Goal: Information Seeking & Learning: Learn about a topic

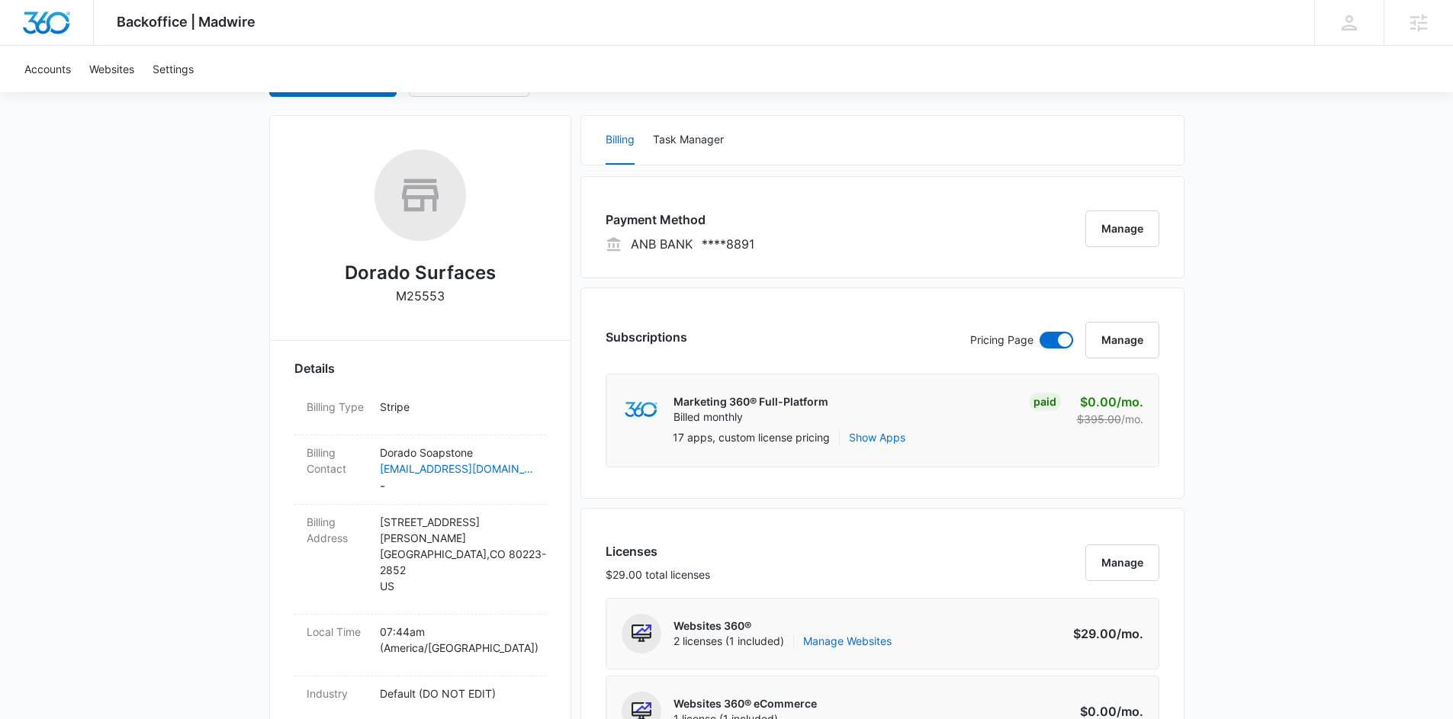
scroll to position [81, 0]
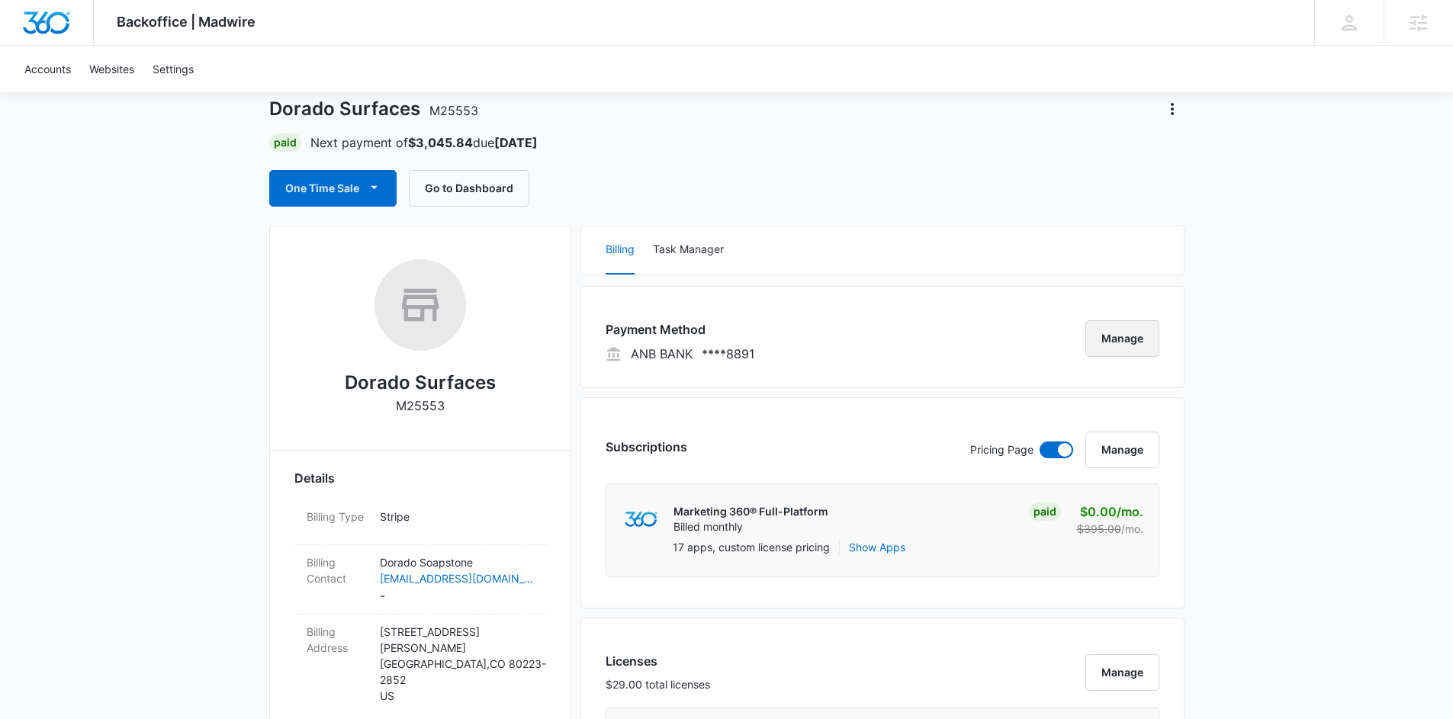
click at [1124, 330] on button "Manage" at bounding box center [1123, 338] width 74 height 37
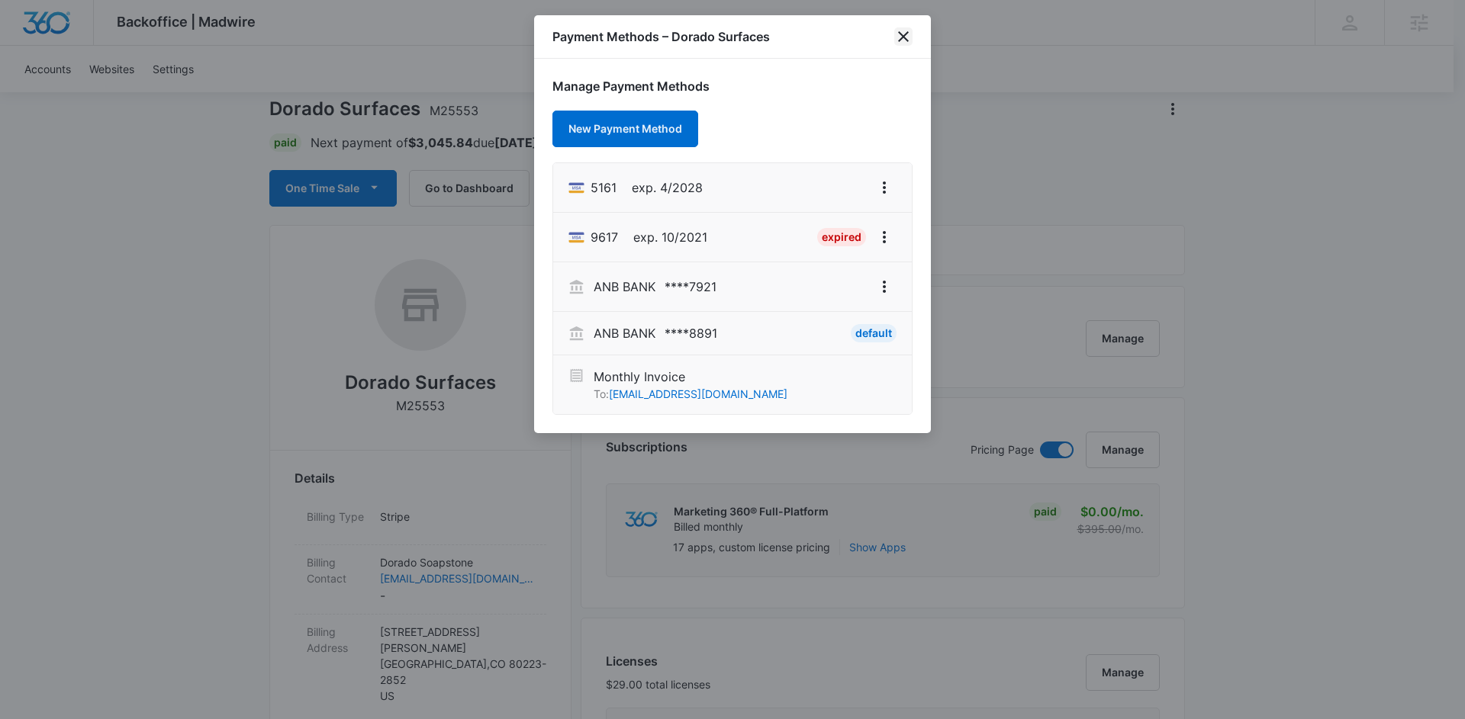
click at [902, 37] on icon "close" at bounding box center [903, 36] width 18 height 18
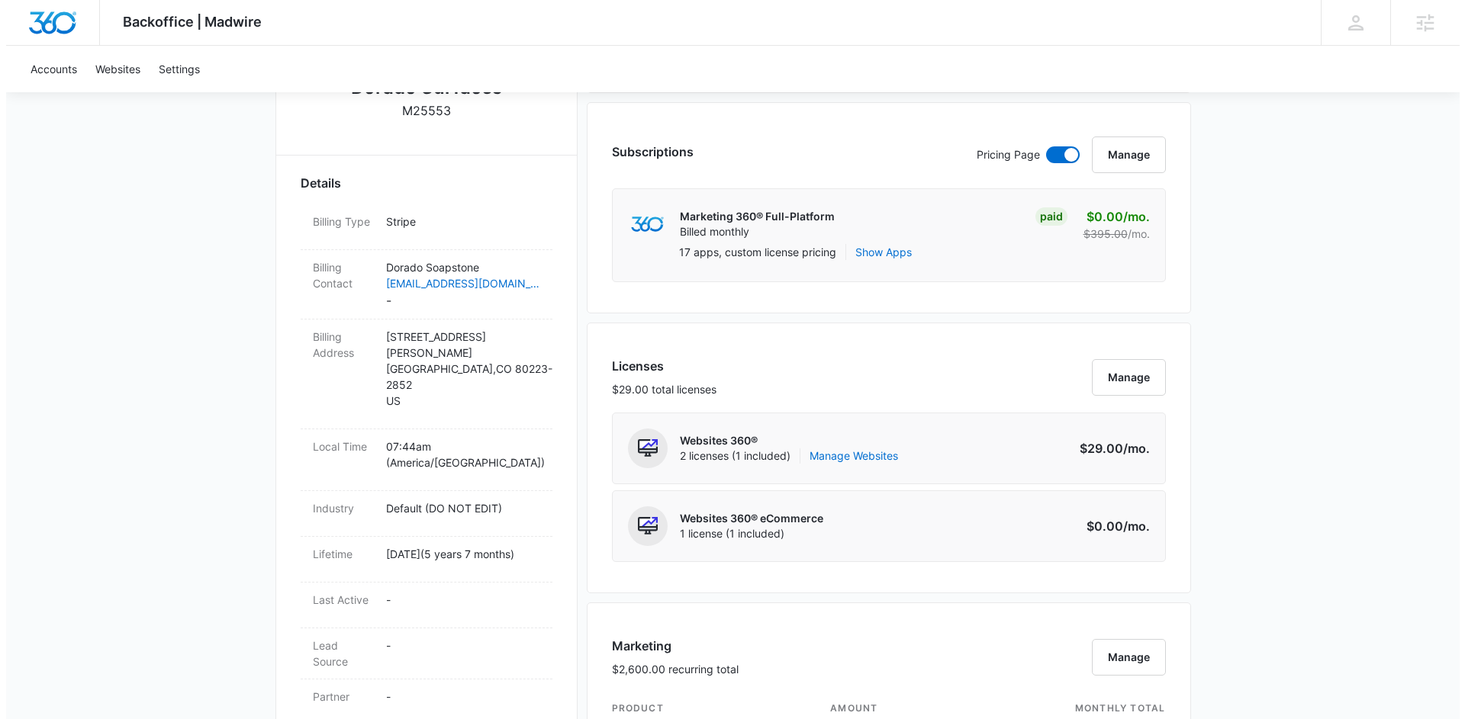
scroll to position [0, 0]
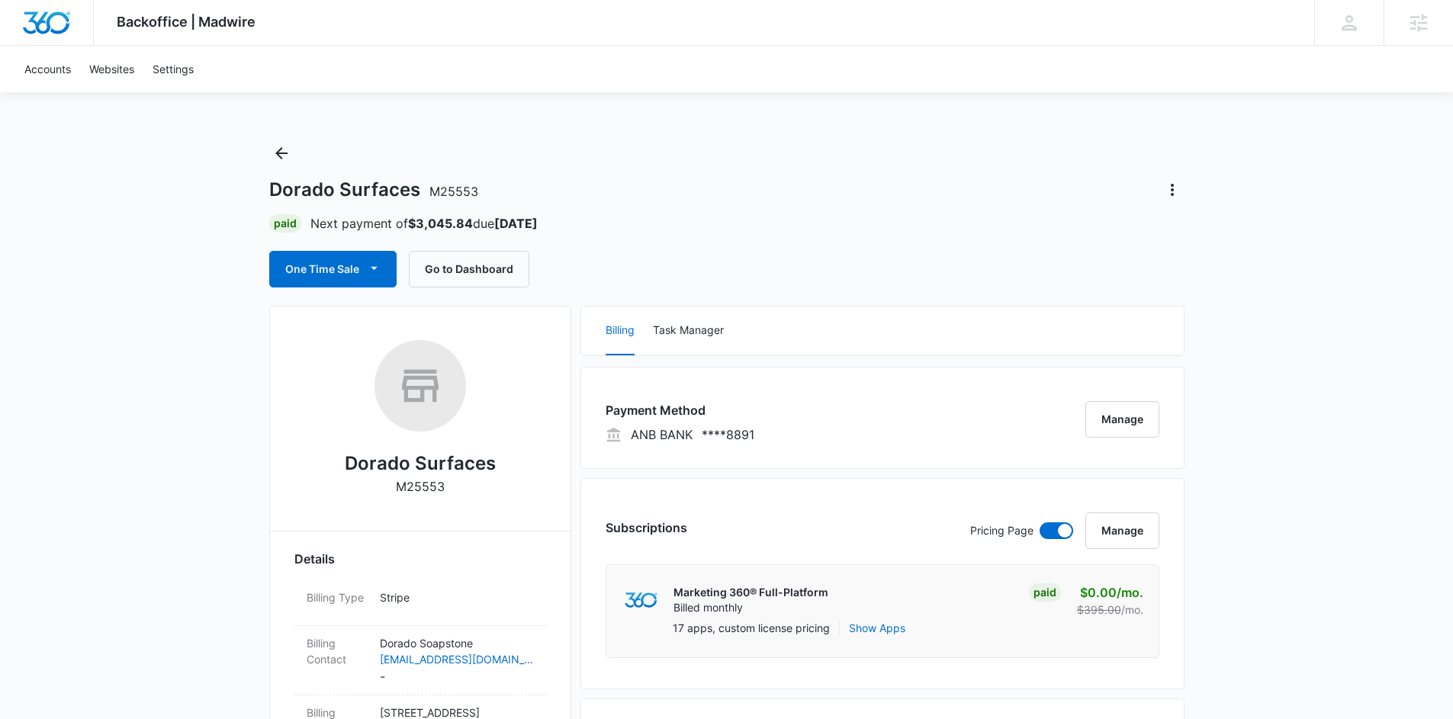
click at [1161, 432] on div "Payment Method ANB BANK **** 8891 Manage" at bounding box center [883, 418] width 604 height 102
click at [1121, 426] on button "Manage" at bounding box center [1123, 419] width 74 height 37
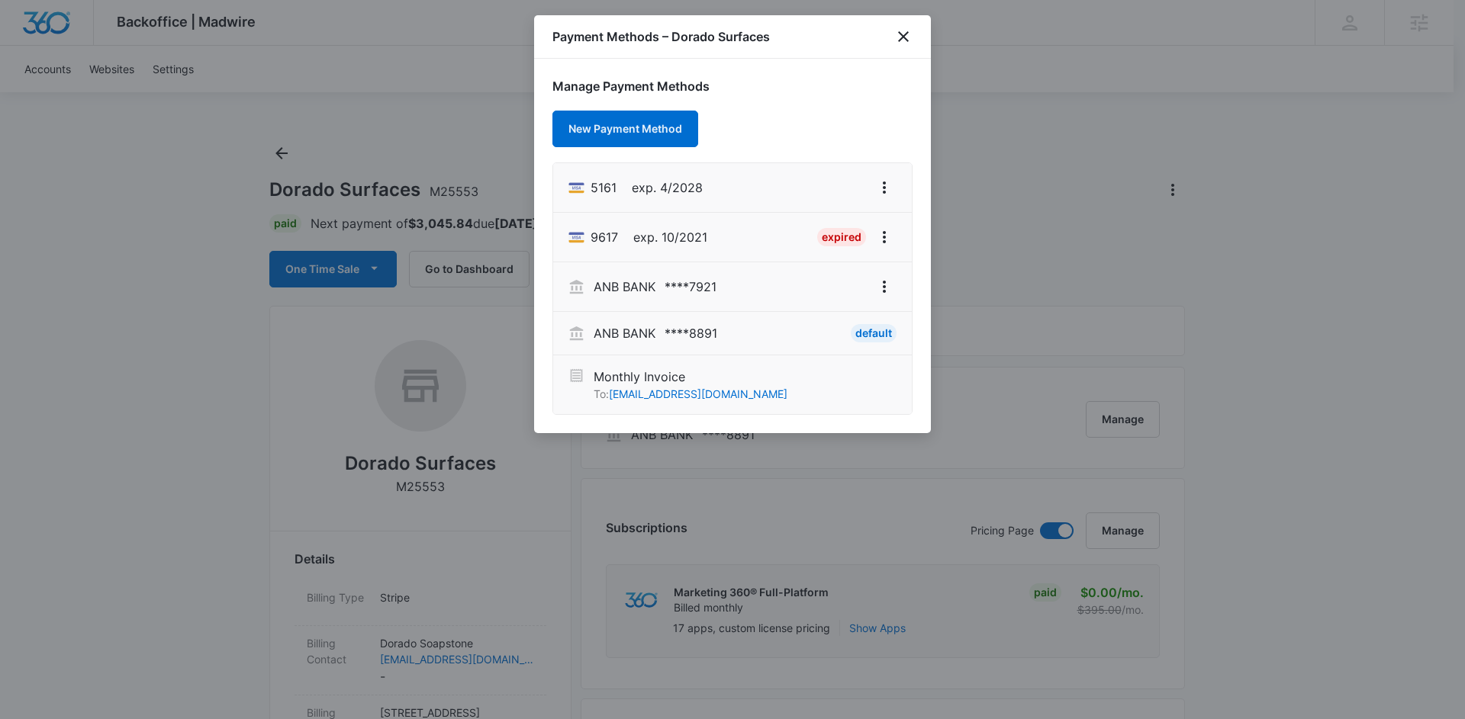
click at [857, 329] on div "Default" at bounding box center [874, 333] width 46 height 18
click at [888, 185] on icon "View More" at bounding box center [884, 188] width 18 height 18
click at [849, 251] on div "Set As Default" at bounding box center [823, 253] width 71 height 11
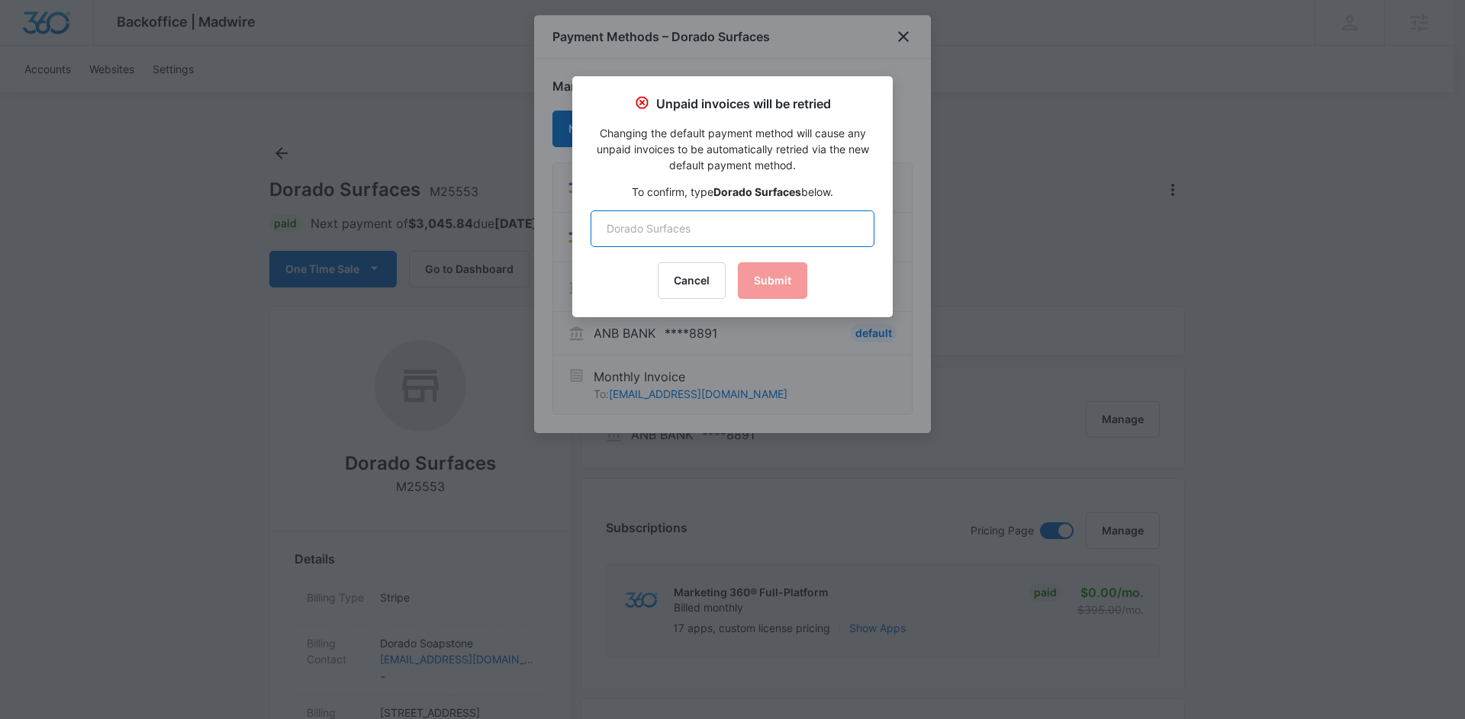
click at [783, 223] on input "text" at bounding box center [732, 229] width 284 height 37
type input "Dorado Sur"
click at [672, 277] on button "Cancel" at bounding box center [692, 280] width 68 height 37
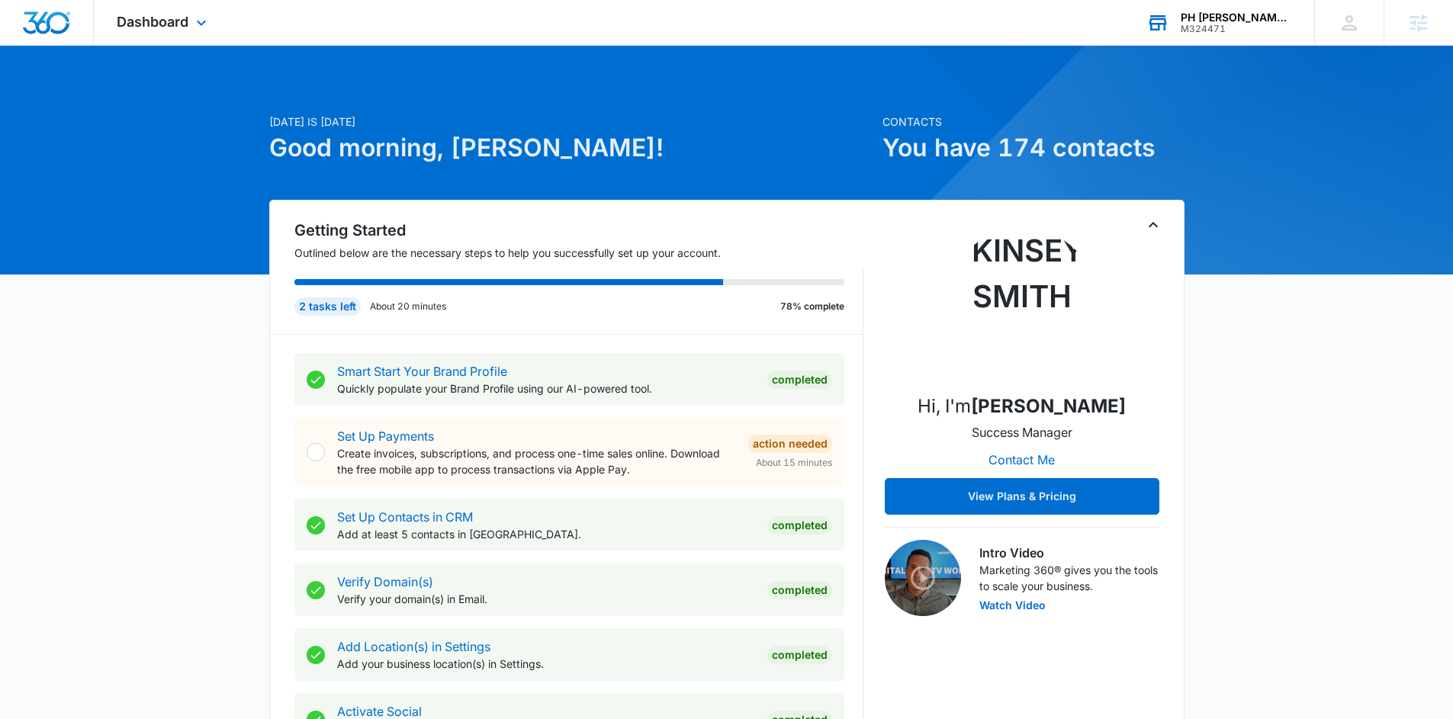
click at [1223, 34] on div "PH Robb Private Client Advisors M324471 Your Accounts View All" at bounding box center [1219, 22] width 191 height 45
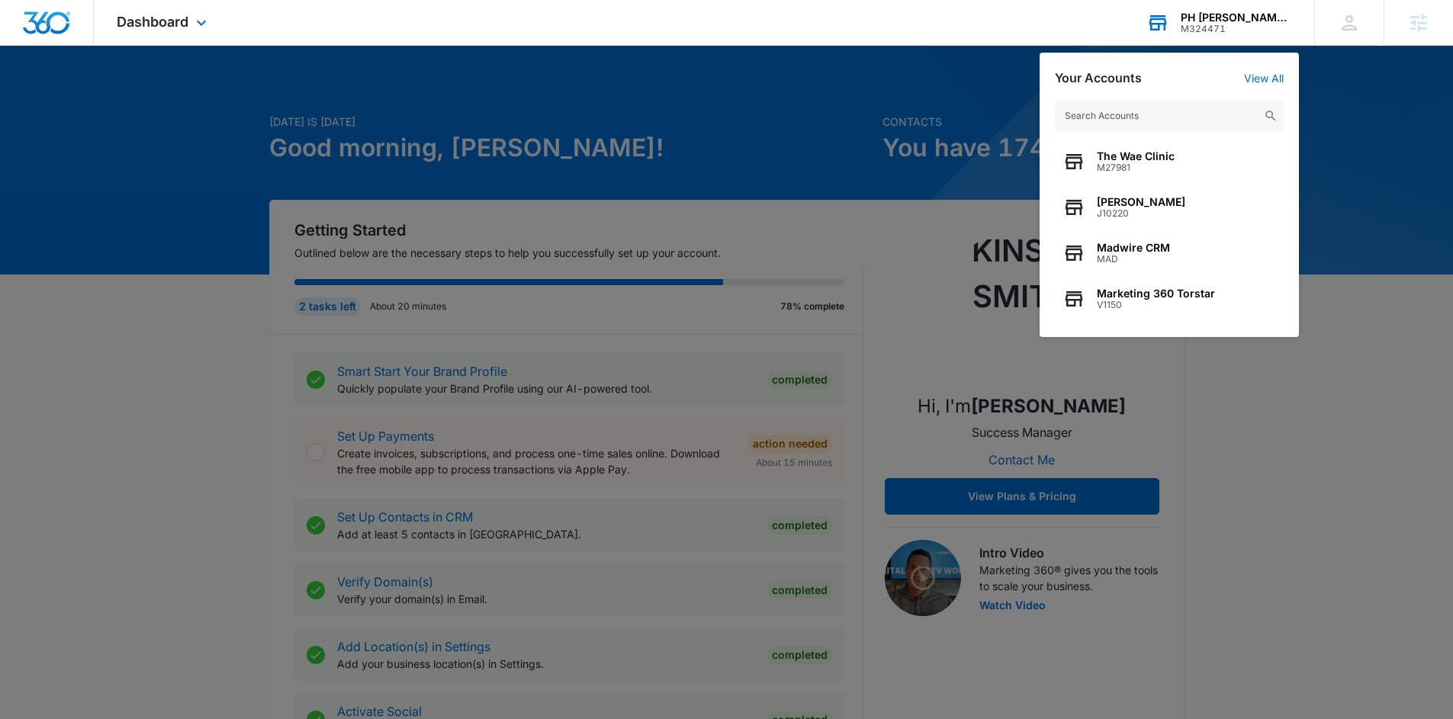
click at [1117, 117] on input "text" at bounding box center [1169, 116] width 229 height 31
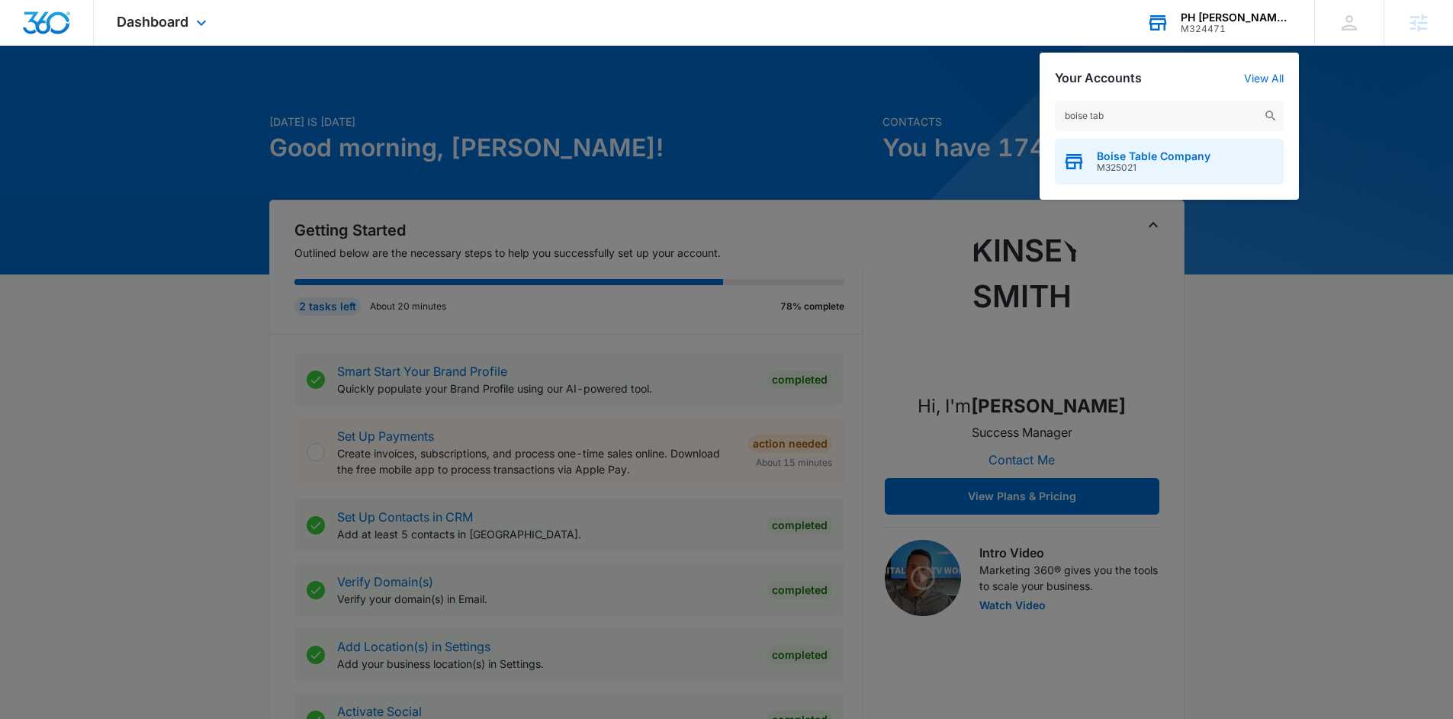
type input "boise tab"
click at [1160, 154] on span "Boise Table Company" at bounding box center [1154, 156] width 114 height 12
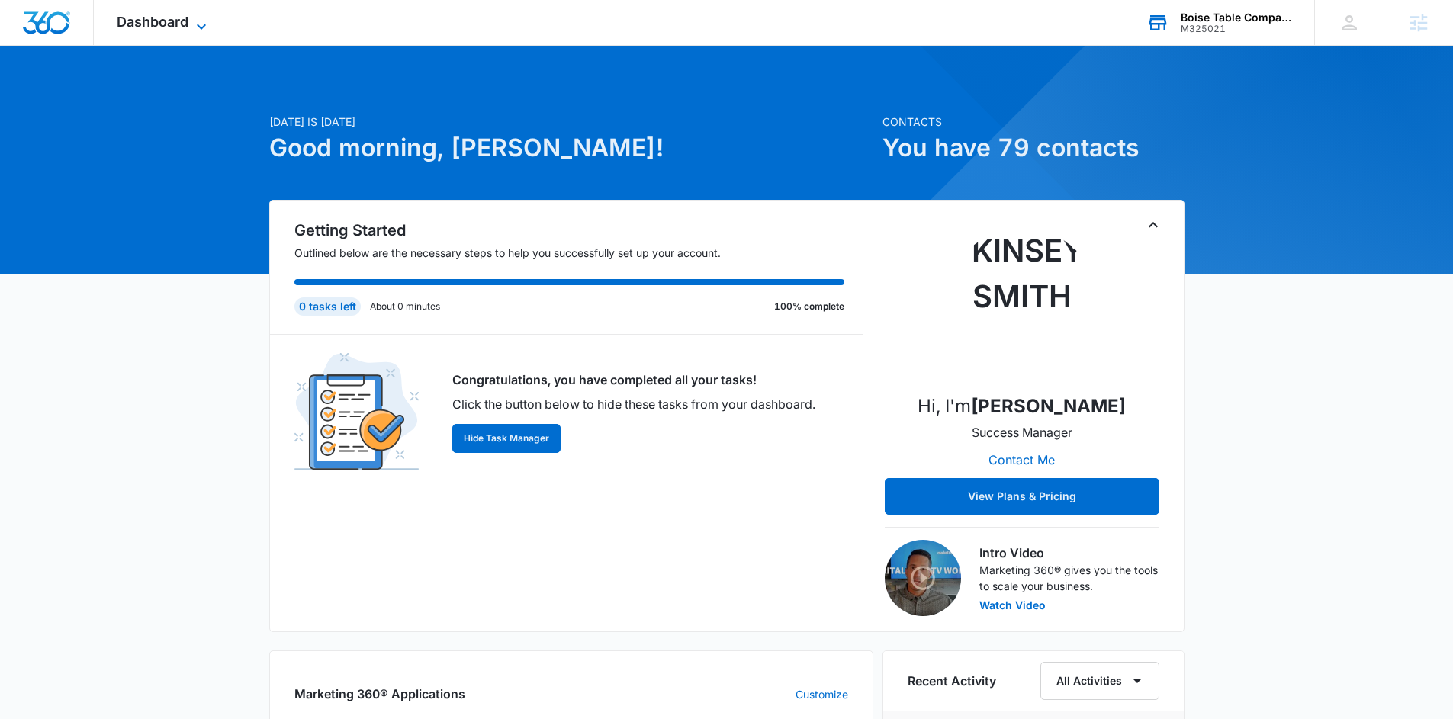
click at [148, 14] on span "Dashboard" at bounding box center [153, 22] width 72 height 16
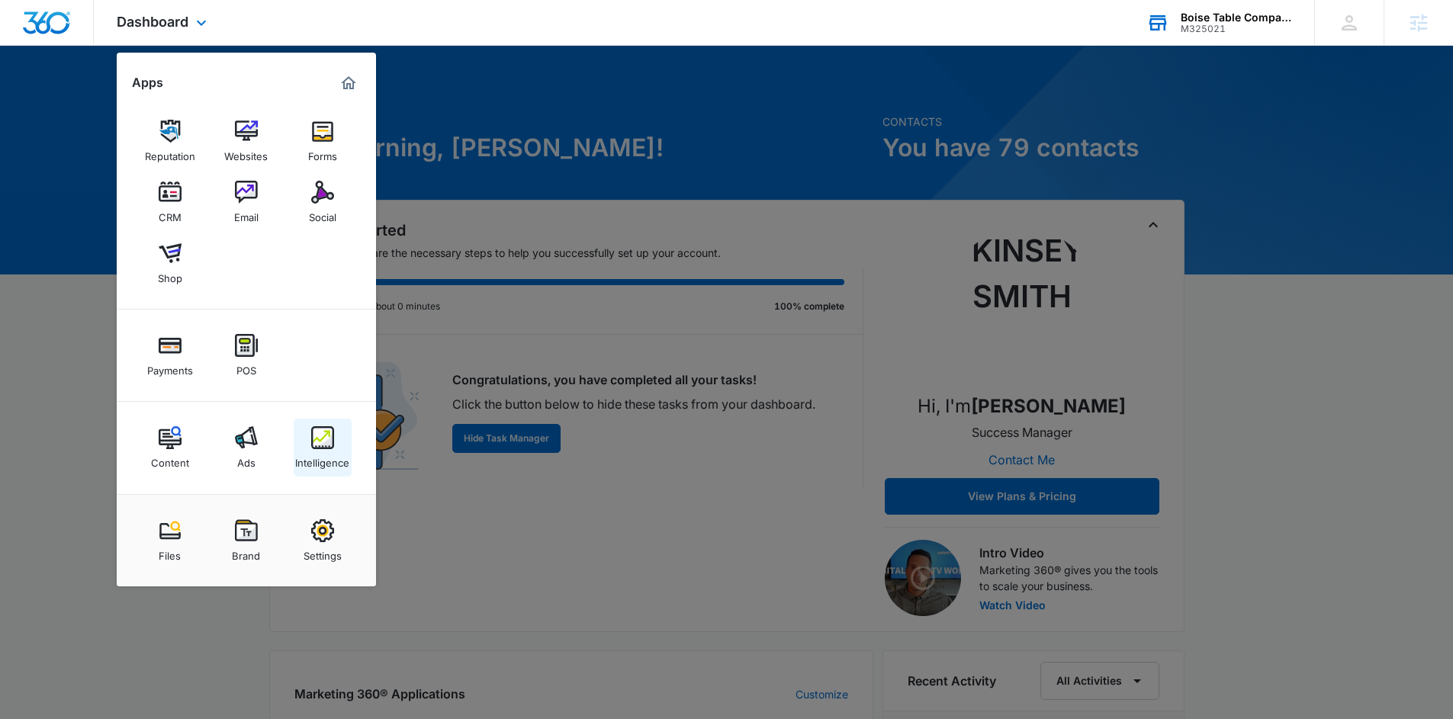
click at [317, 437] on img at bounding box center [322, 437] width 23 height 23
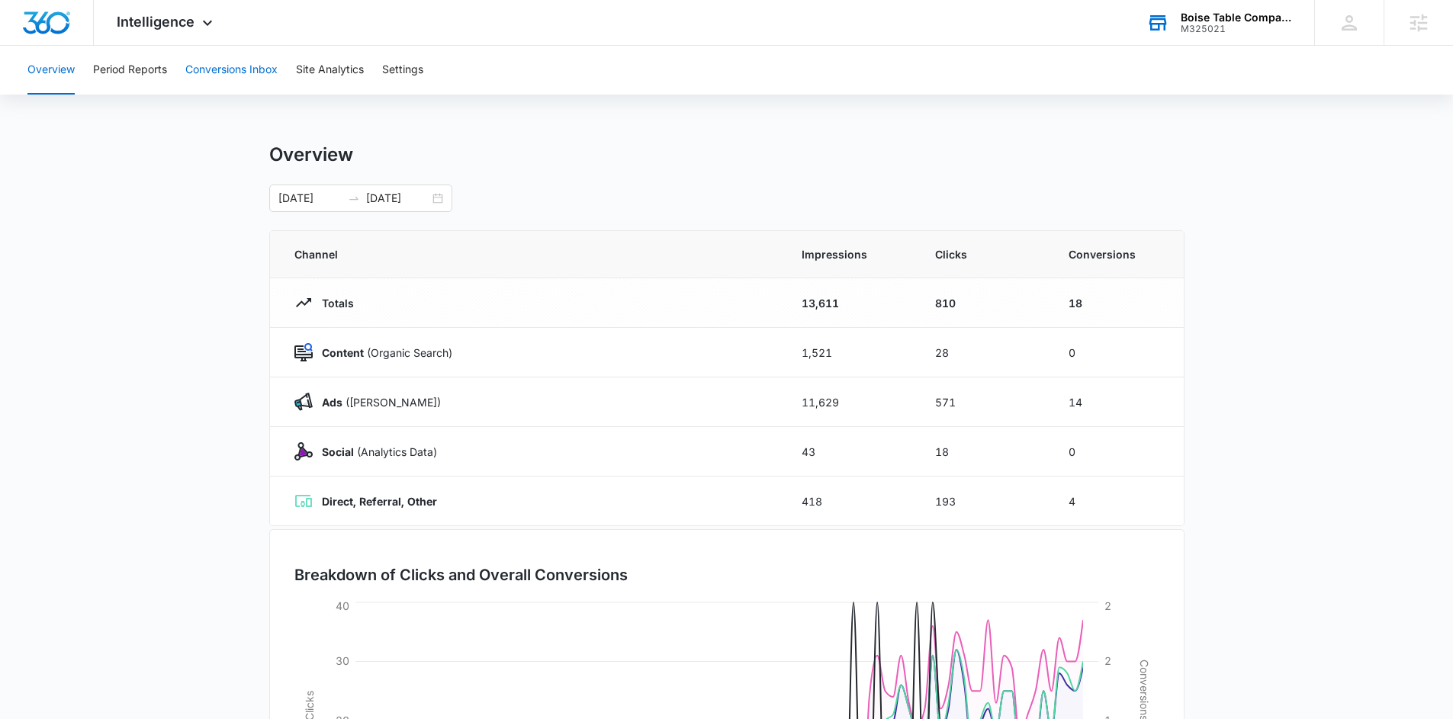
click at [266, 78] on button "Conversions Inbox" at bounding box center [231, 70] width 92 height 49
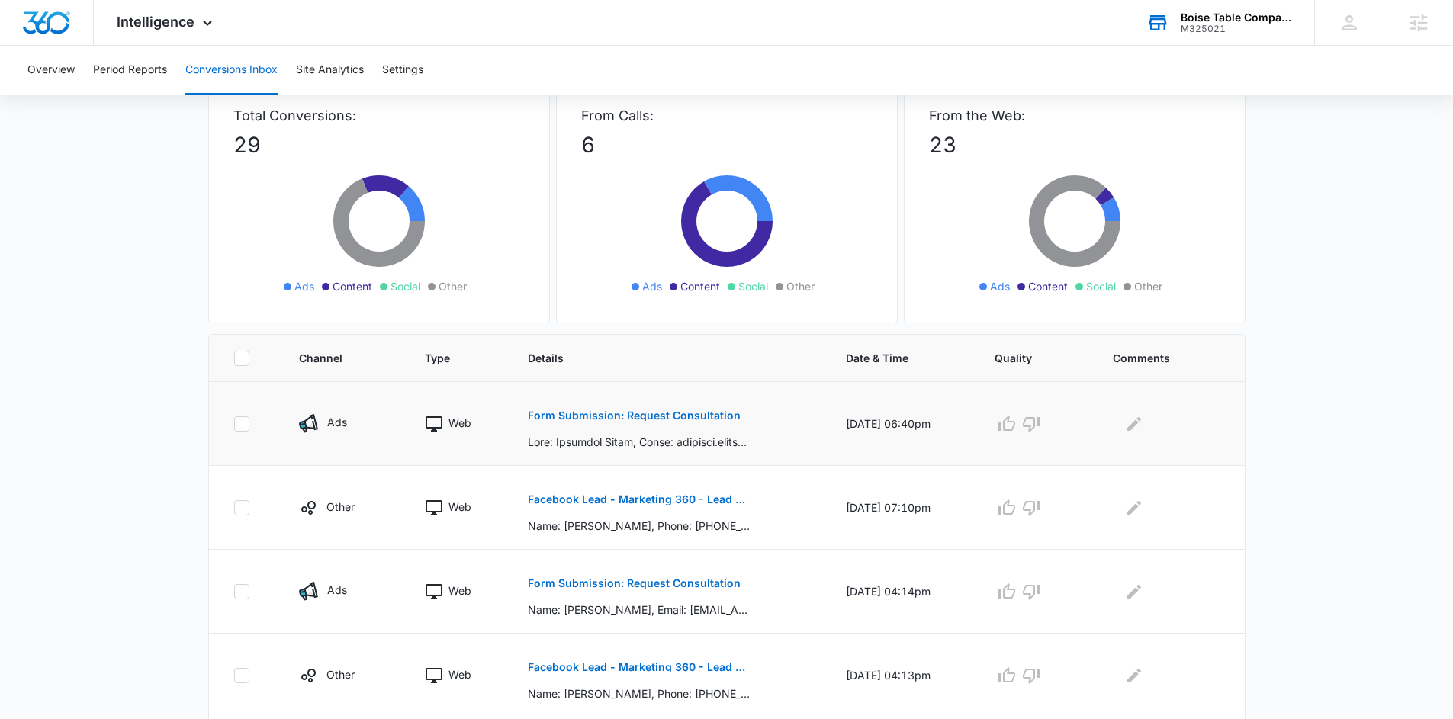
scroll to position [106, 0]
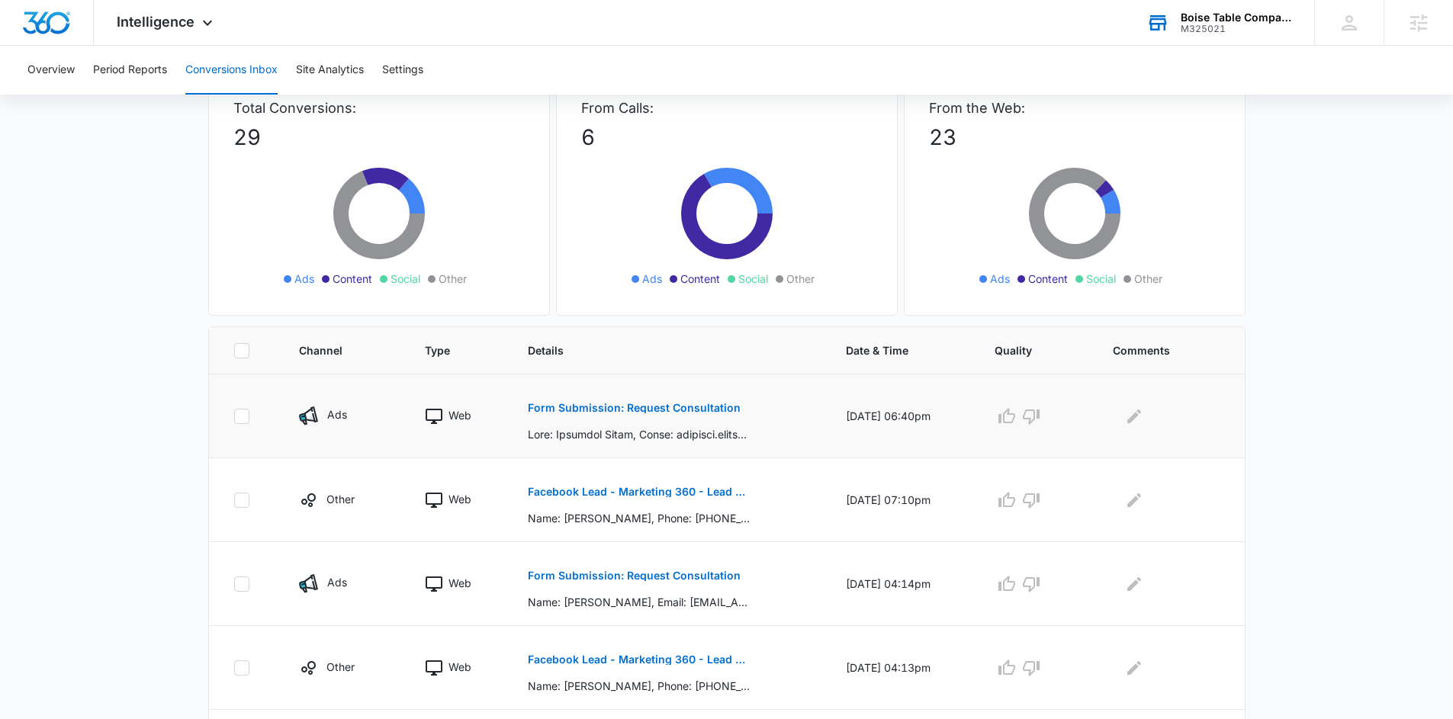
click at [559, 399] on button "Form Submission: Request Consultation" at bounding box center [634, 408] width 213 height 37
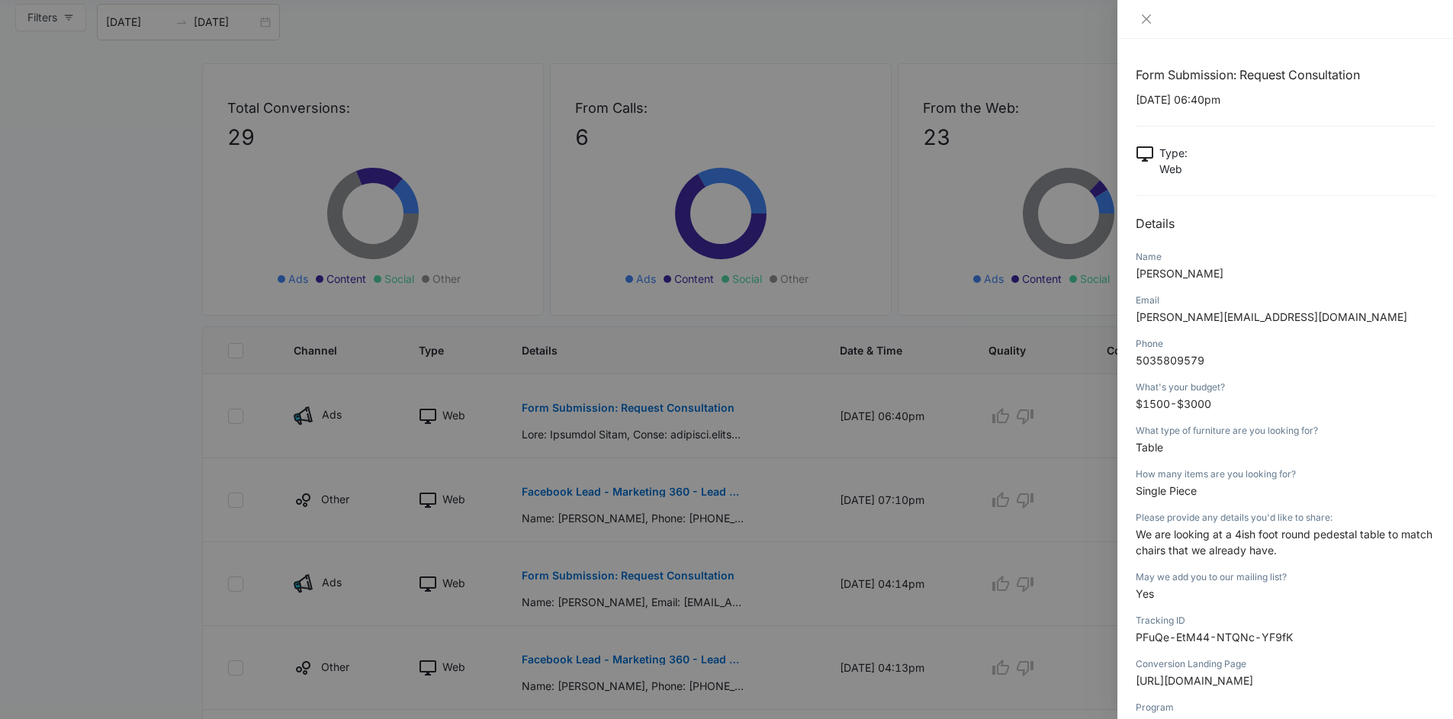
scroll to position [126, 0]
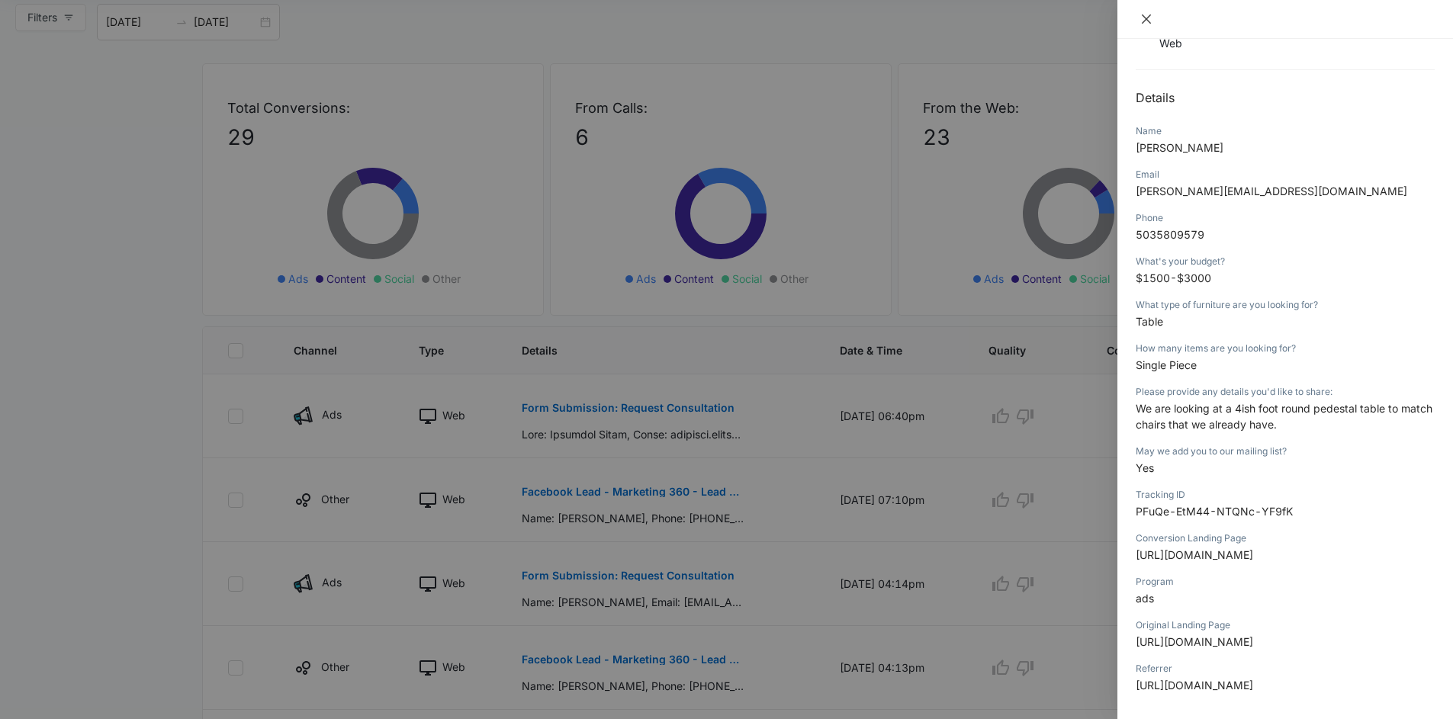
click at [1148, 13] on icon "close" at bounding box center [1147, 19] width 12 height 12
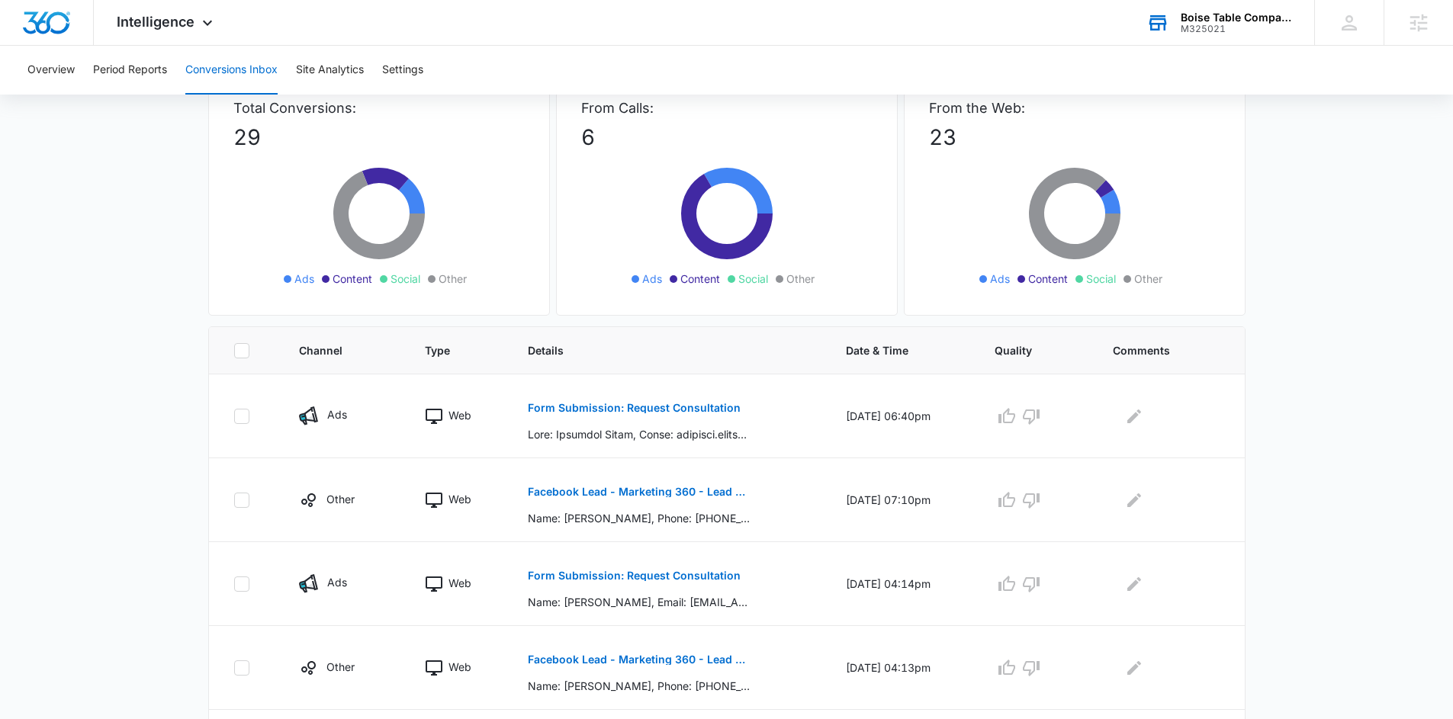
scroll to position [394, 0]
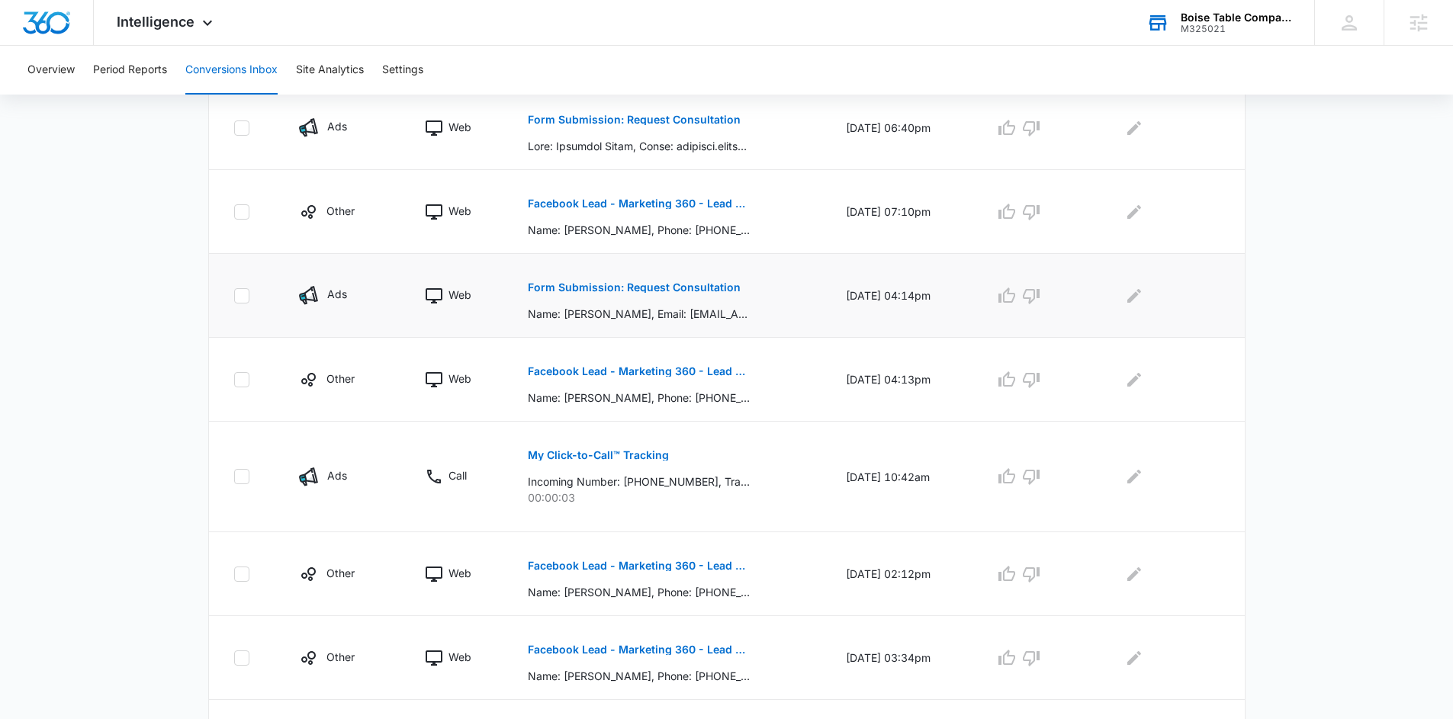
click at [587, 282] on p "Form Submission: Request Consultation" at bounding box center [634, 287] width 213 height 11
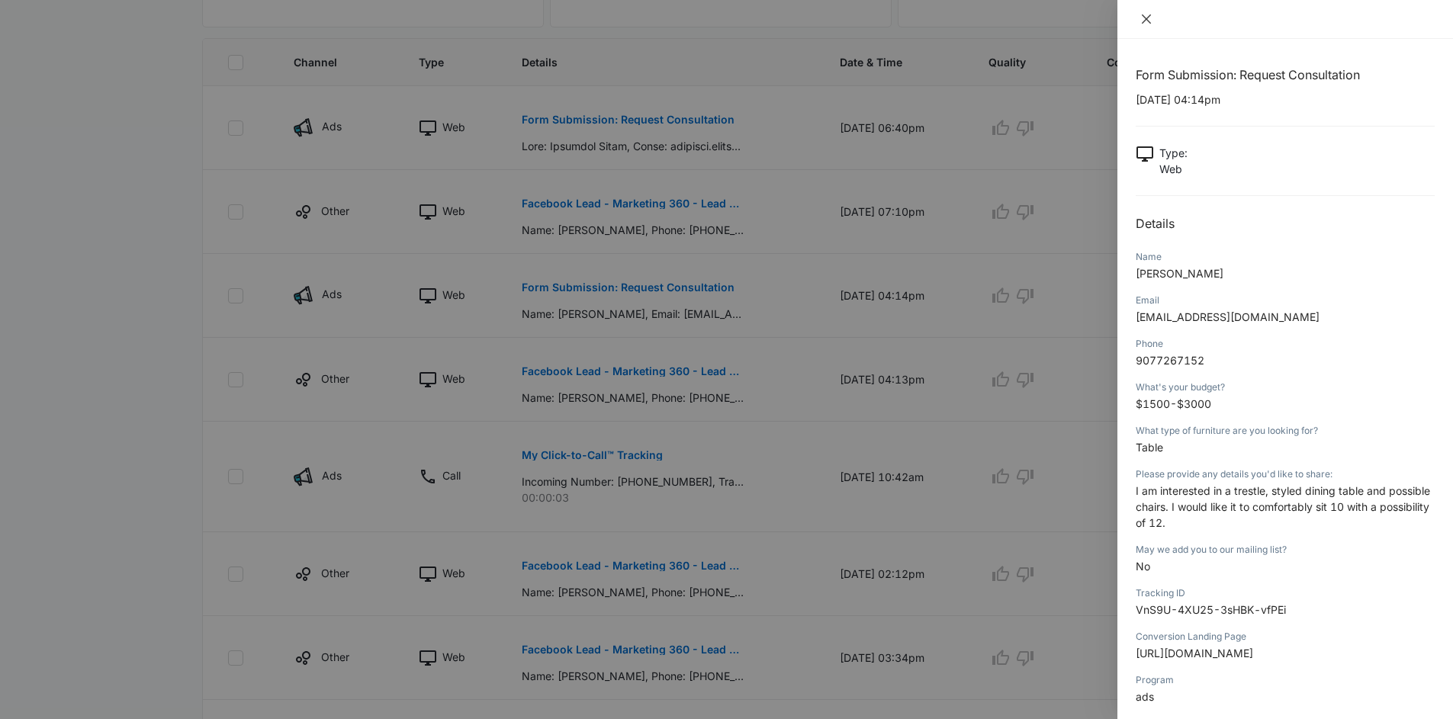
click at [1147, 23] on icon "close" at bounding box center [1147, 19] width 12 height 12
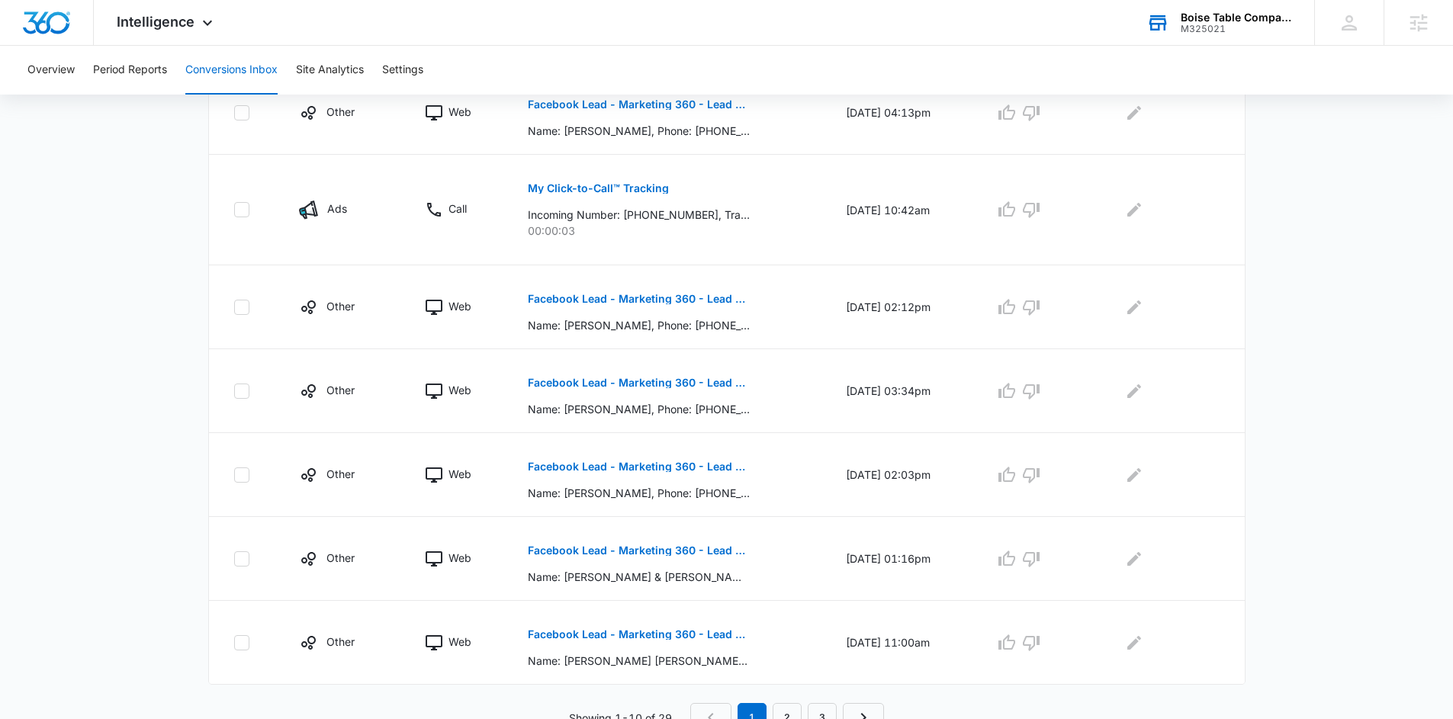
scroll to position [674, 0]
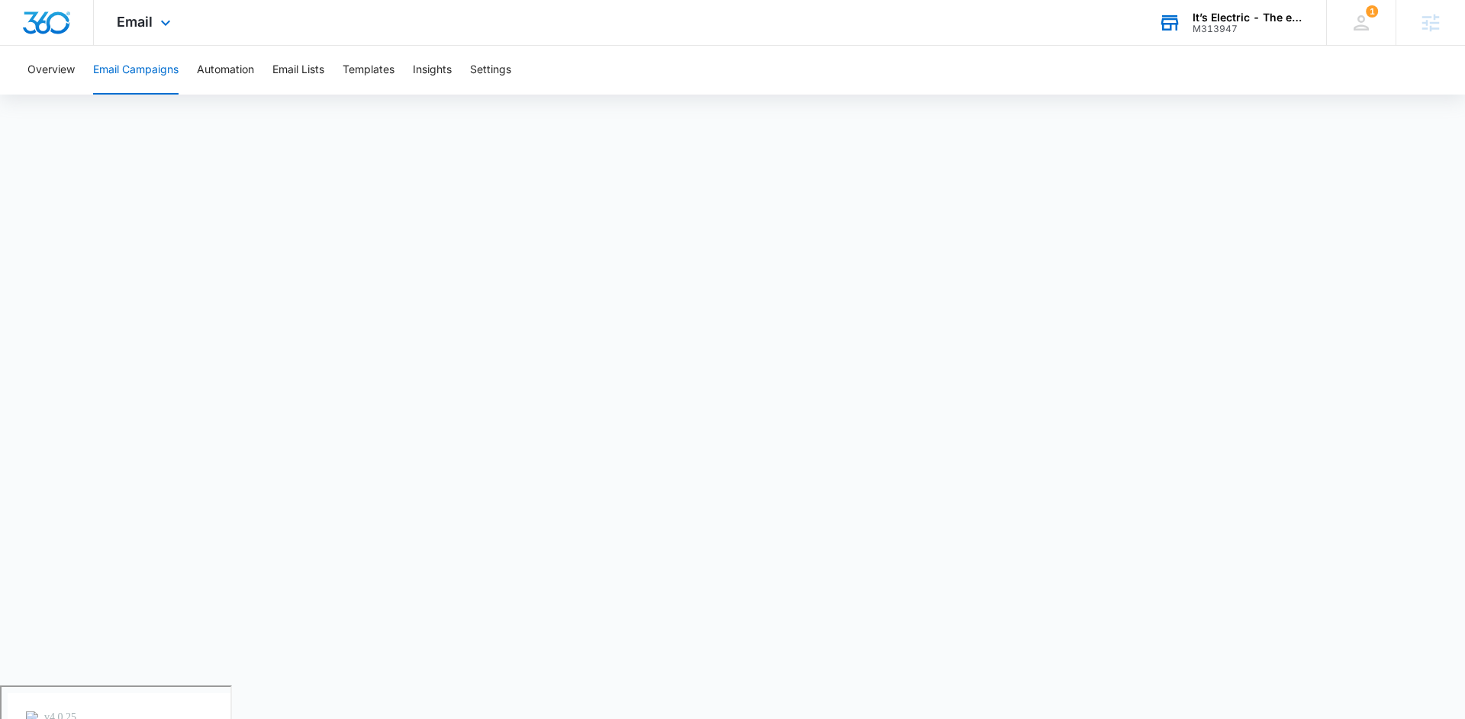
click at [1213, 20] on div "It’s Electric - The eBike Shop" at bounding box center [1247, 17] width 111 height 12
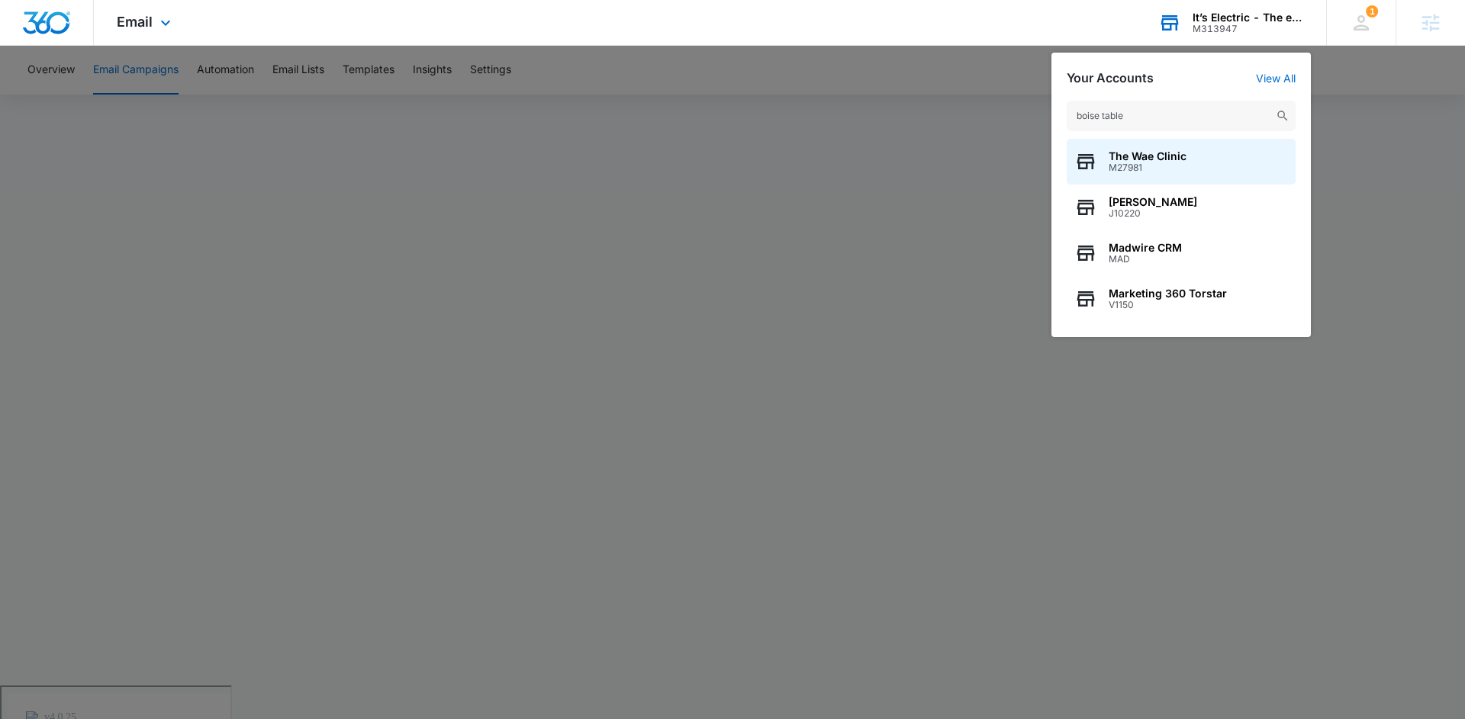
type input "boise table"
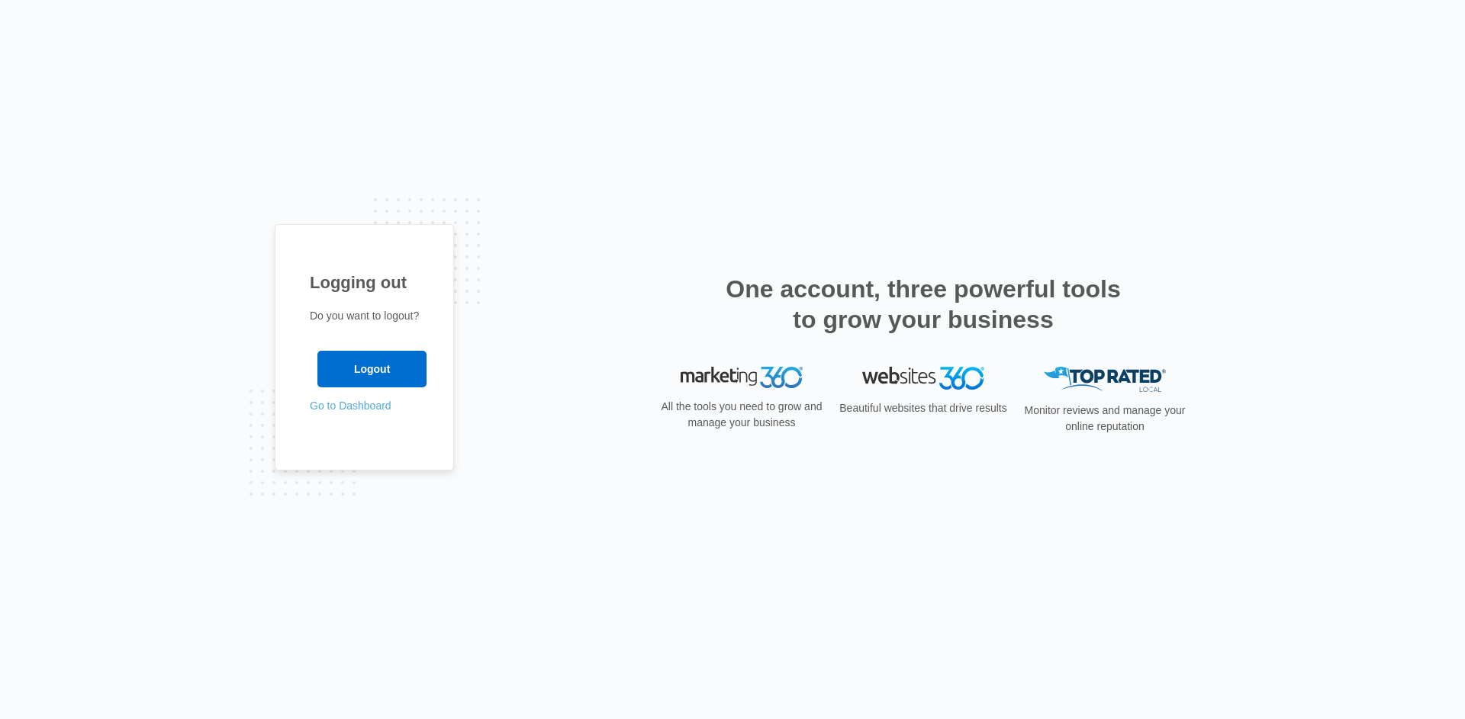
click at [367, 404] on link "Go to Dashboard" at bounding box center [351, 406] width 82 height 12
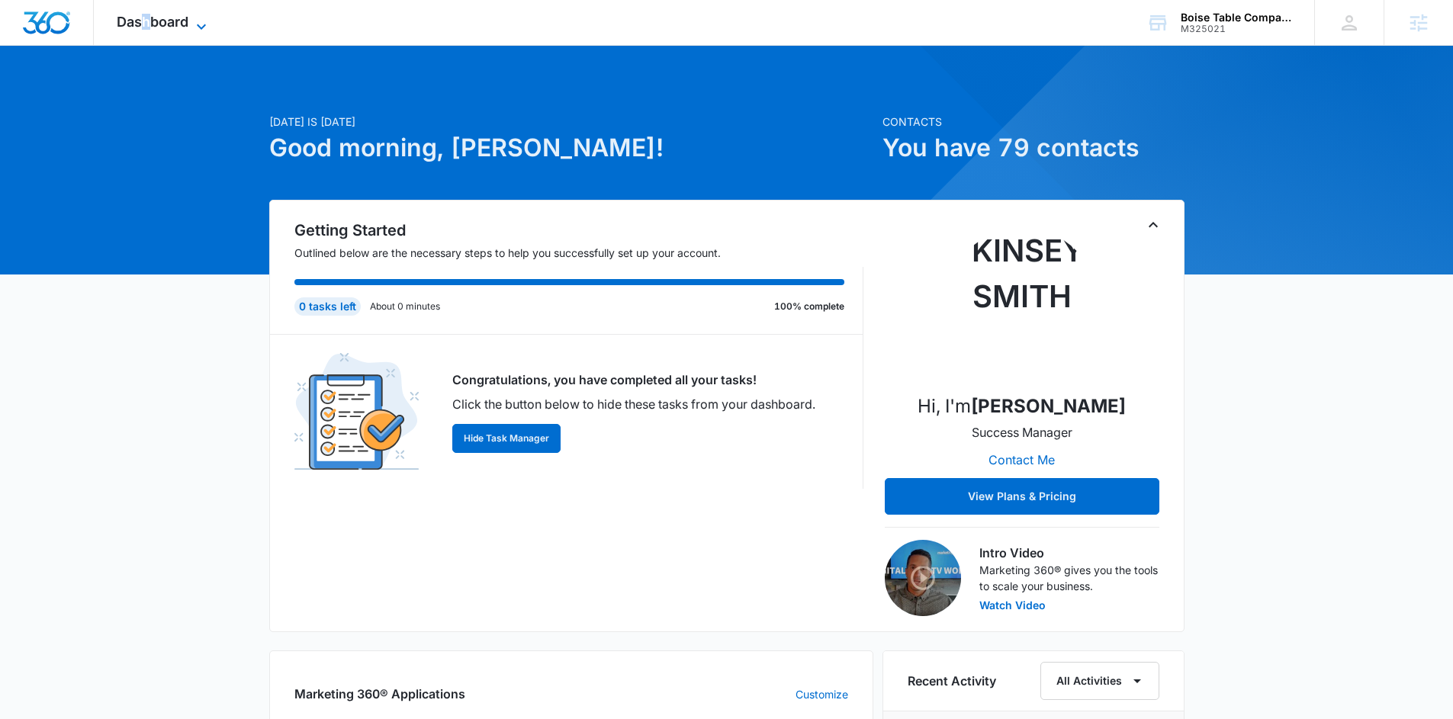
click at [146, 28] on span "Dashboard" at bounding box center [153, 22] width 72 height 16
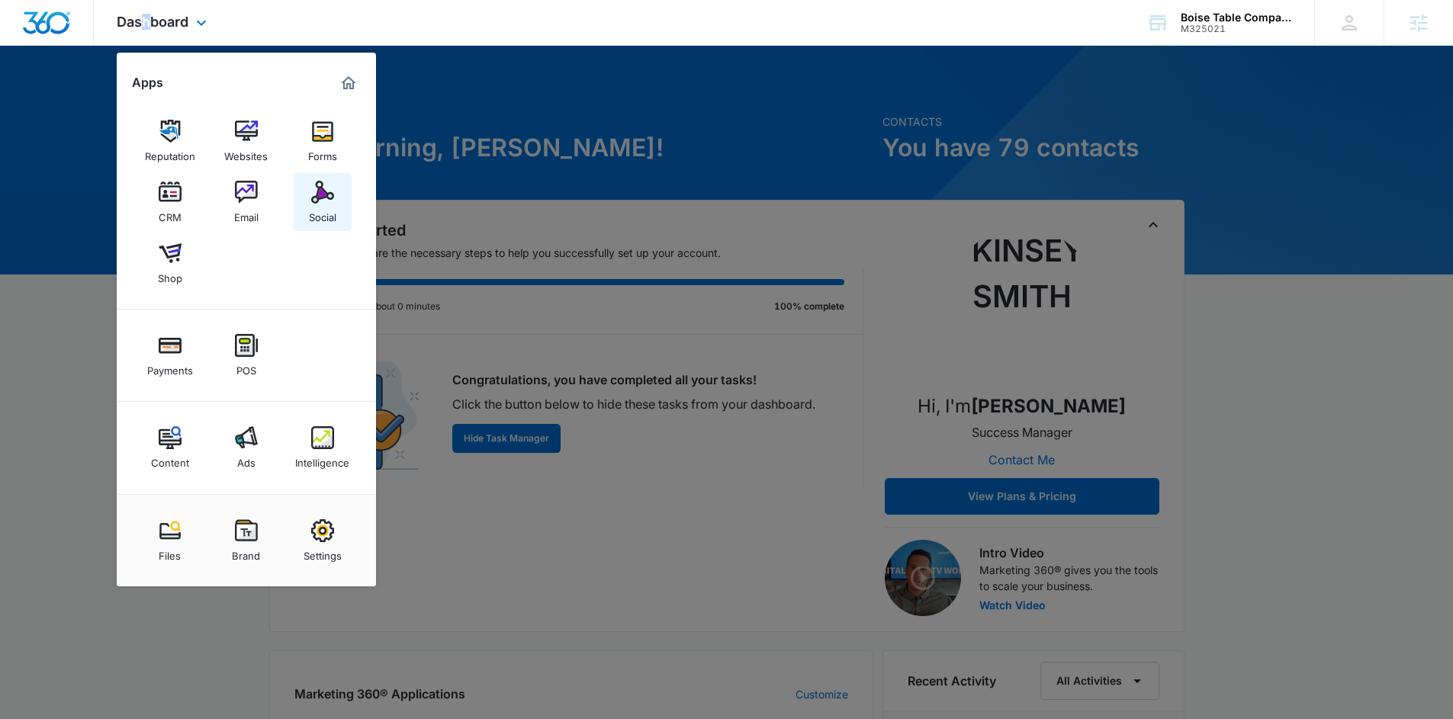
click at [322, 202] on img at bounding box center [322, 192] width 23 height 23
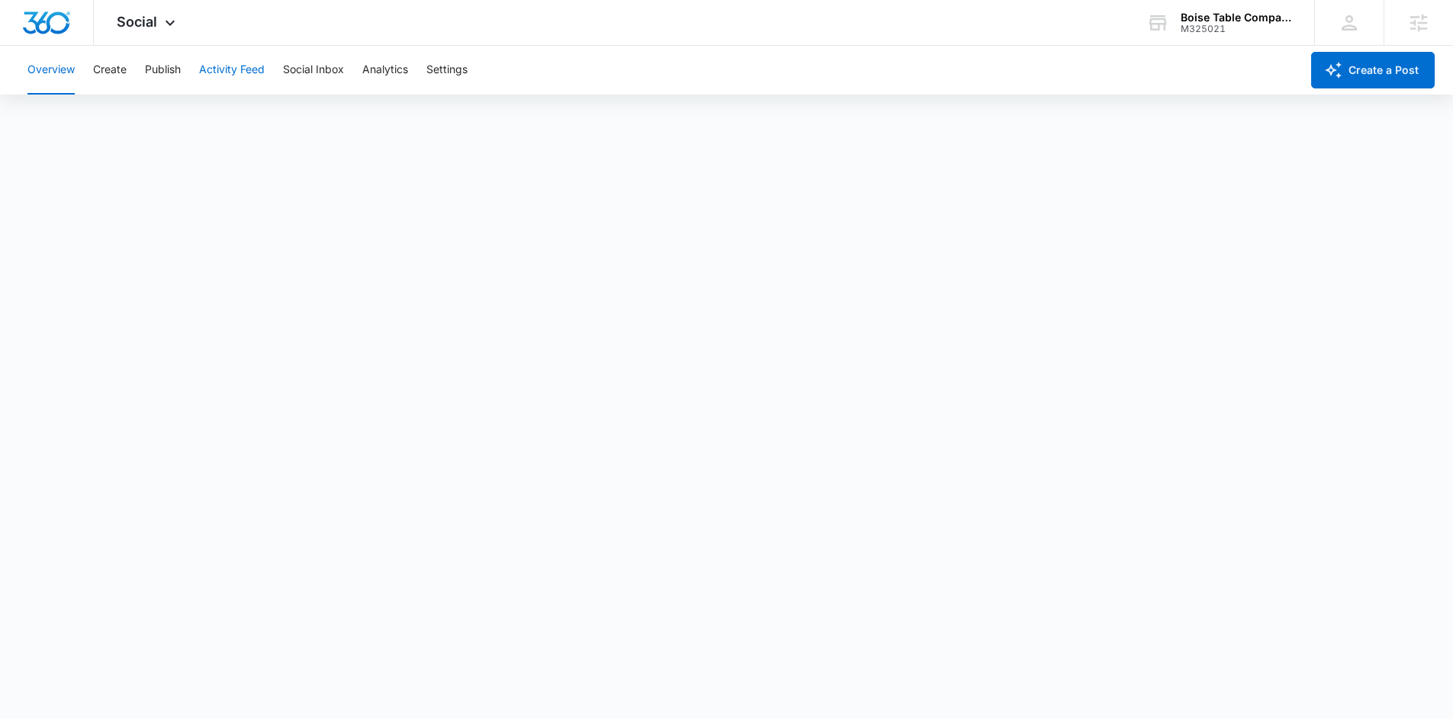
click at [210, 72] on button "Activity Feed" at bounding box center [232, 70] width 66 height 49
click at [156, 73] on button "Publish" at bounding box center [163, 70] width 36 height 49
click at [105, 74] on button "Create" at bounding box center [110, 70] width 34 height 49
click at [163, 14] on div "Social Apps Reputation Websites Forms CRM Email Social Shop Payments POS Conten…" at bounding box center [148, 22] width 108 height 45
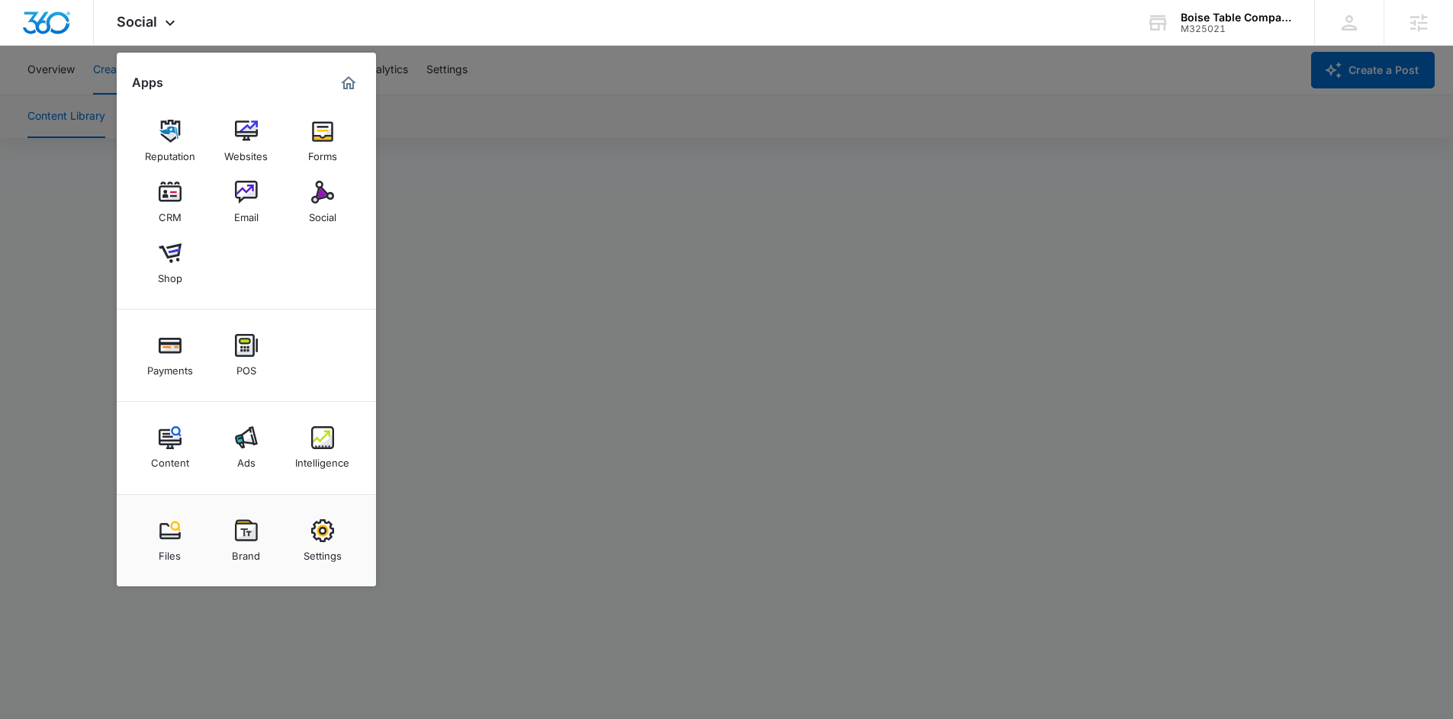
click at [511, 119] on div at bounding box center [726, 359] width 1453 height 719
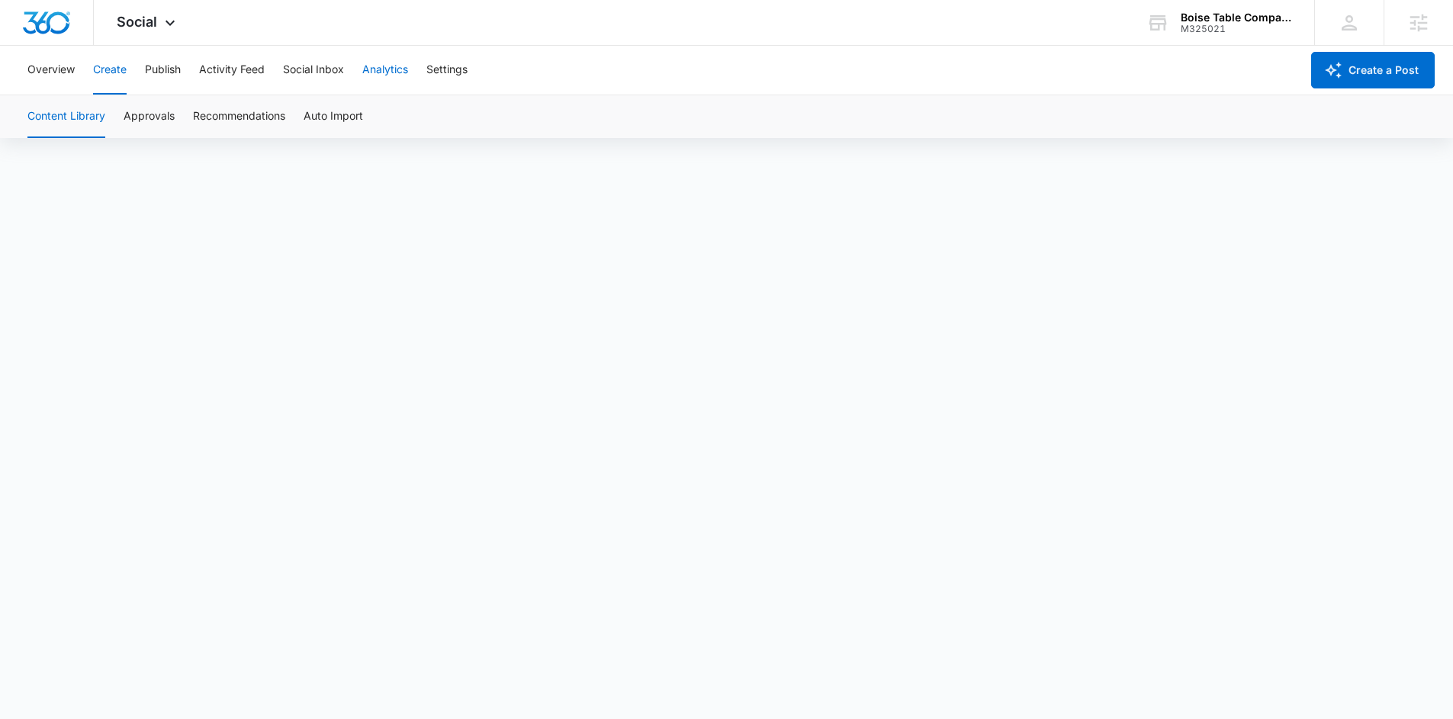
click at [384, 73] on button "Analytics" at bounding box center [385, 70] width 46 height 49
click at [153, 32] on div "Social Apps Reputation Websites Forms CRM Email Social Shop Payments POS Conten…" at bounding box center [148, 22] width 108 height 45
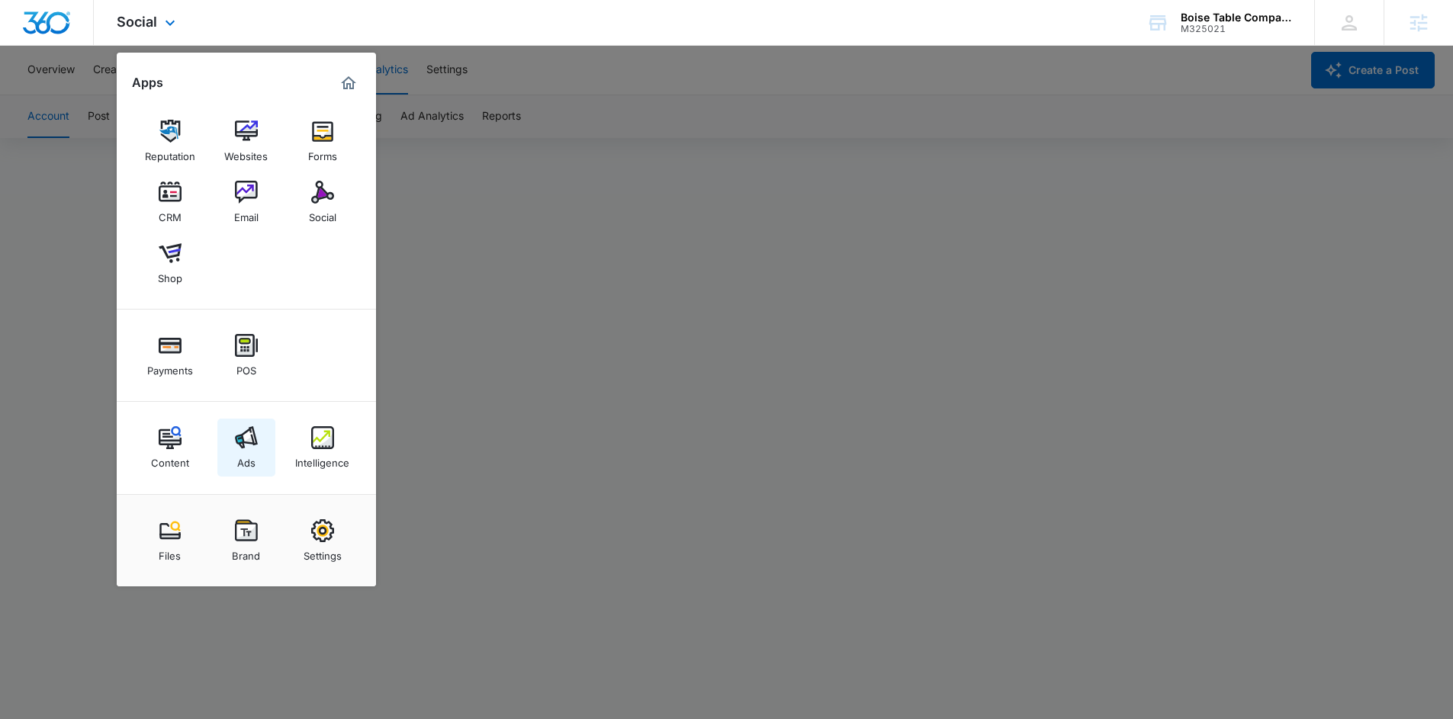
click at [248, 449] on img at bounding box center [246, 437] width 23 height 23
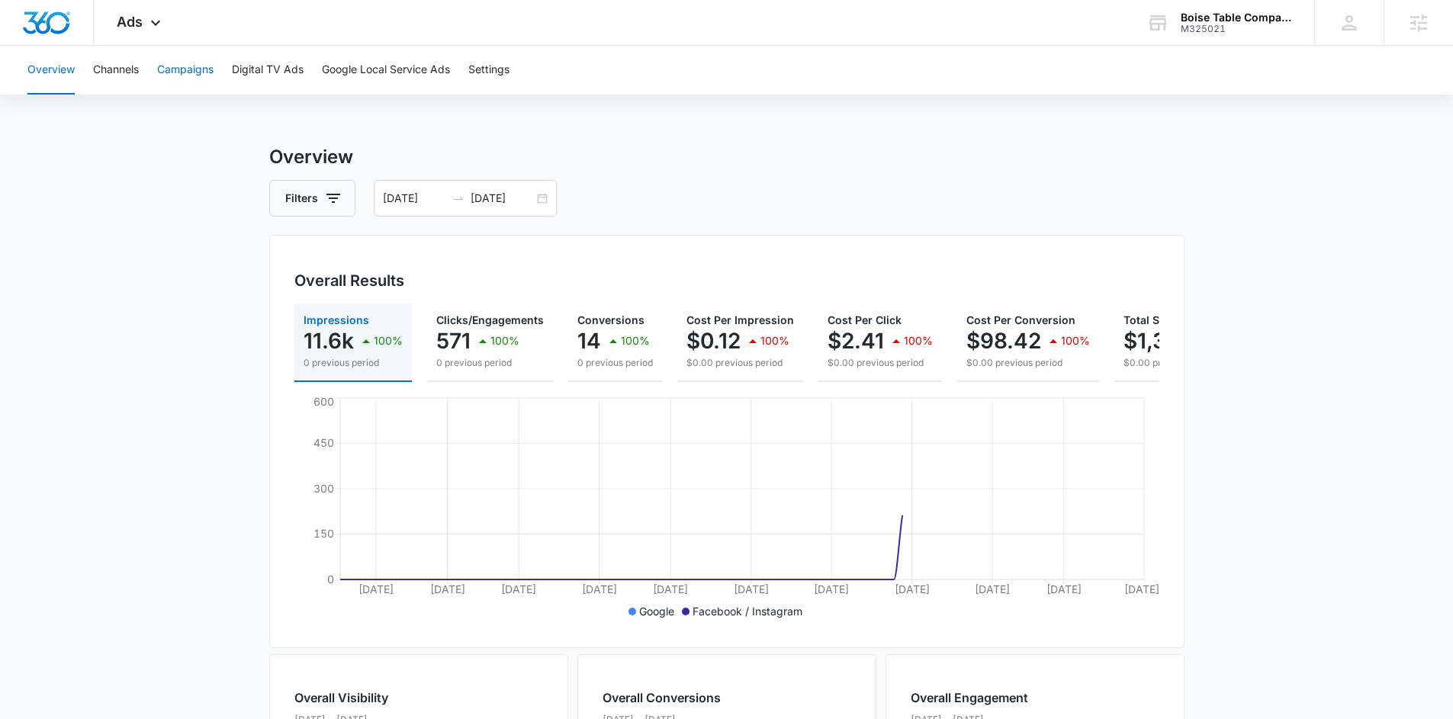
click at [187, 72] on button "Campaigns" at bounding box center [185, 70] width 56 height 49
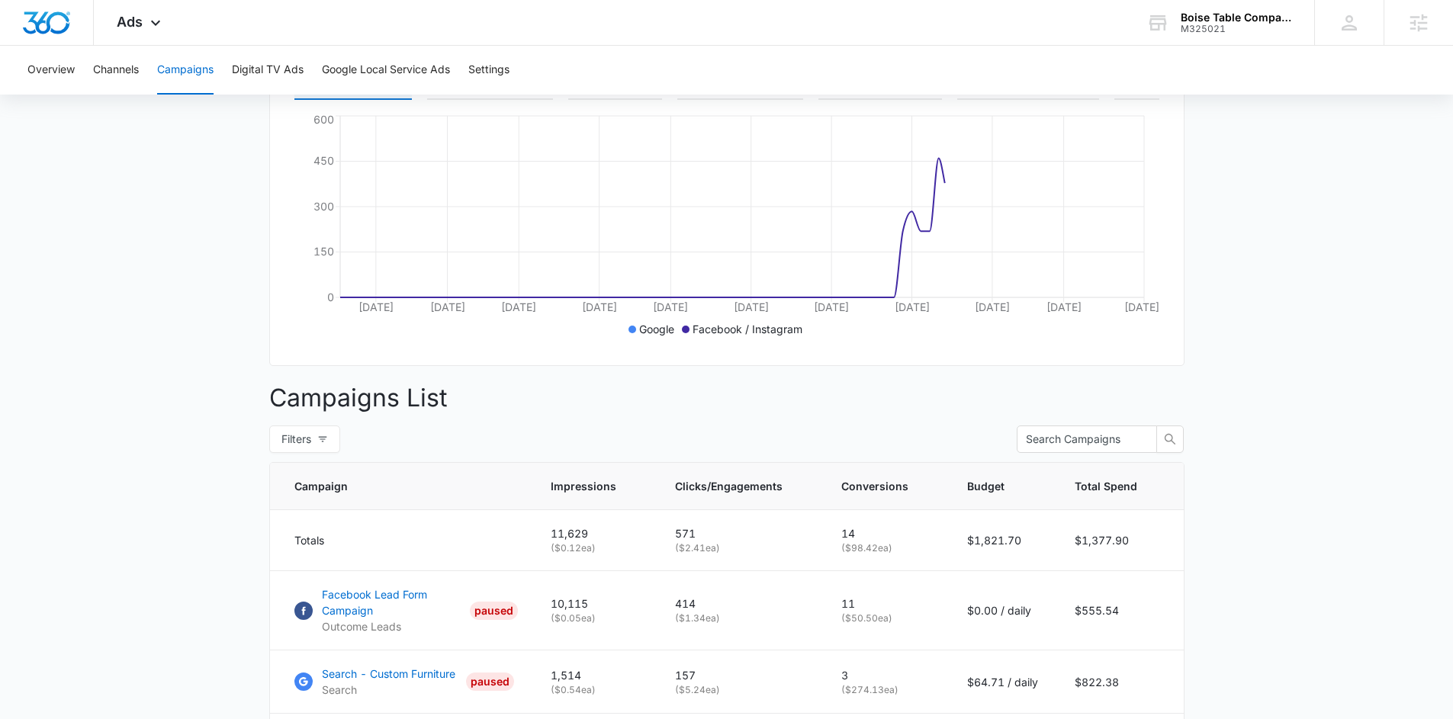
scroll to position [459, 0]
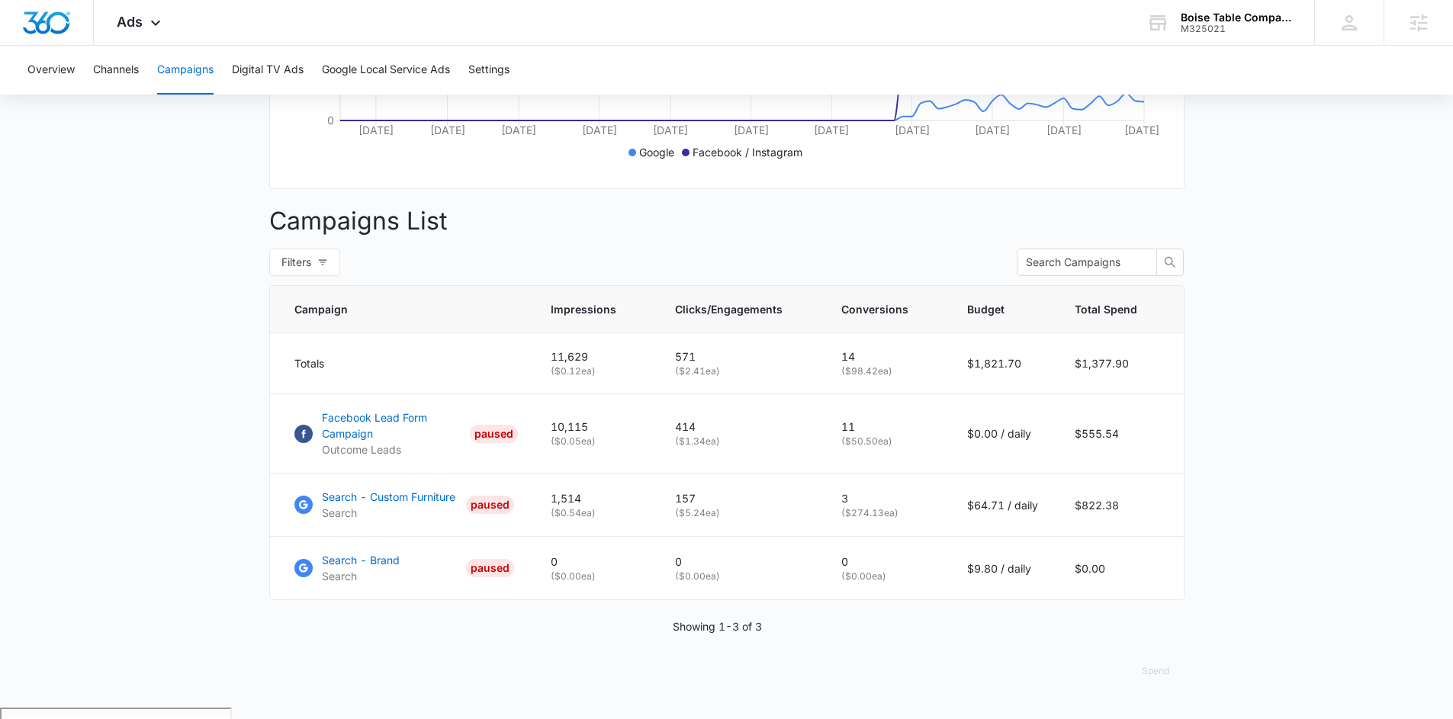
click at [1252, 464] on main "Campaigns Filters 03/26/2025 06/24/2025 Overall Results Impressions 11.6k 100% …" at bounding box center [726, 196] width 1453 height 1024
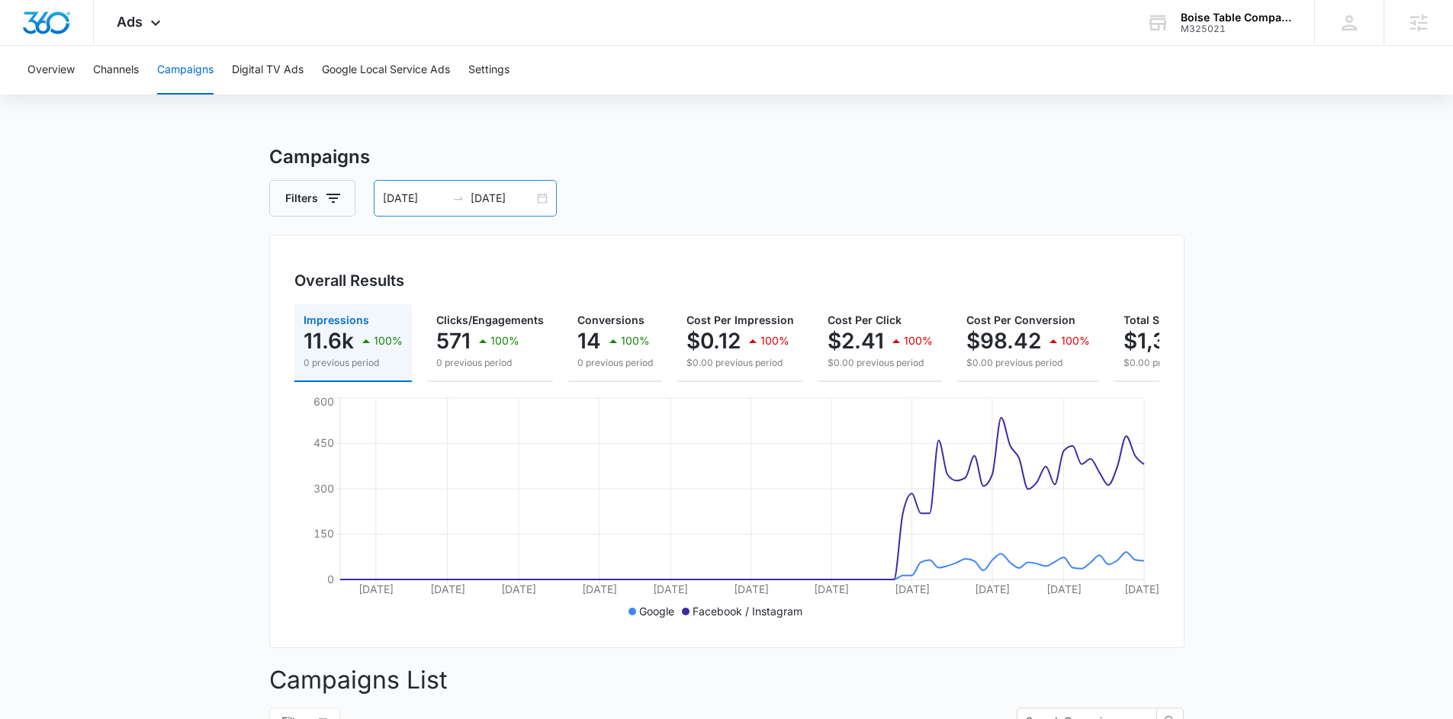
click at [539, 195] on div "03/26/2025 06/24/2025" at bounding box center [465, 198] width 183 height 37
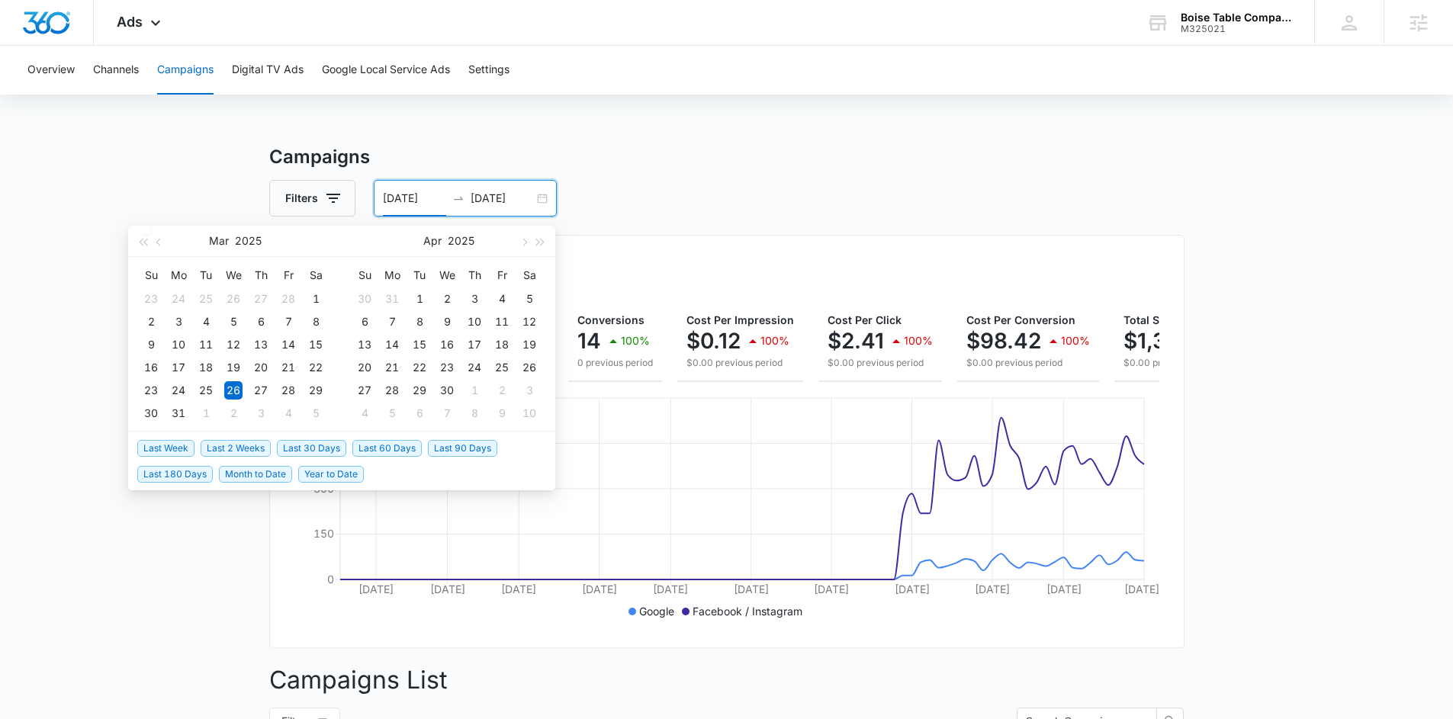
click at [314, 446] on span "Last 30 Days" at bounding box center [311, 448] width 69 height 17
type input "08/16/2025"
type input "09/15/2025"
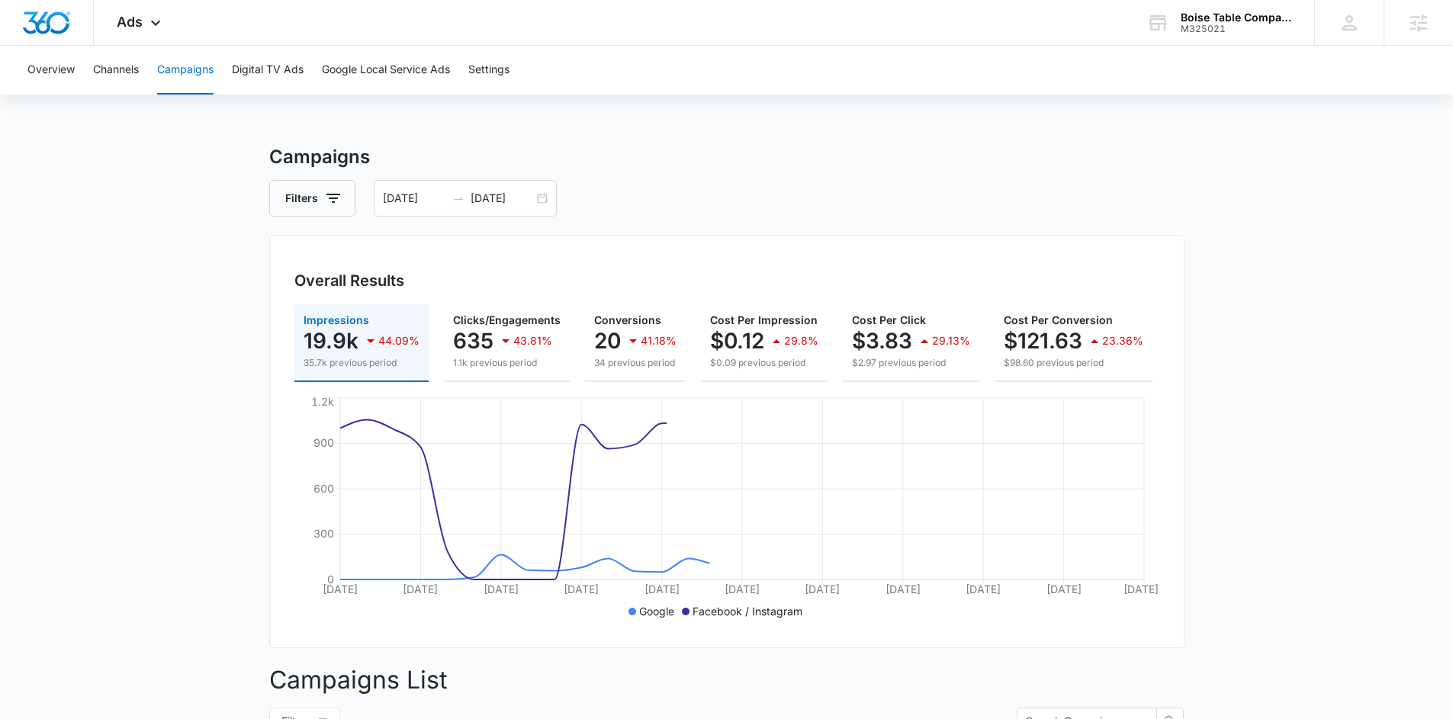
click at [1234, 348] on main "Campaigns Filters 08/16/2025 09/15/2025 Overall Results Impressions 19.9k 44.09…" at bounding box center [726, 655] width 1453 height 1024
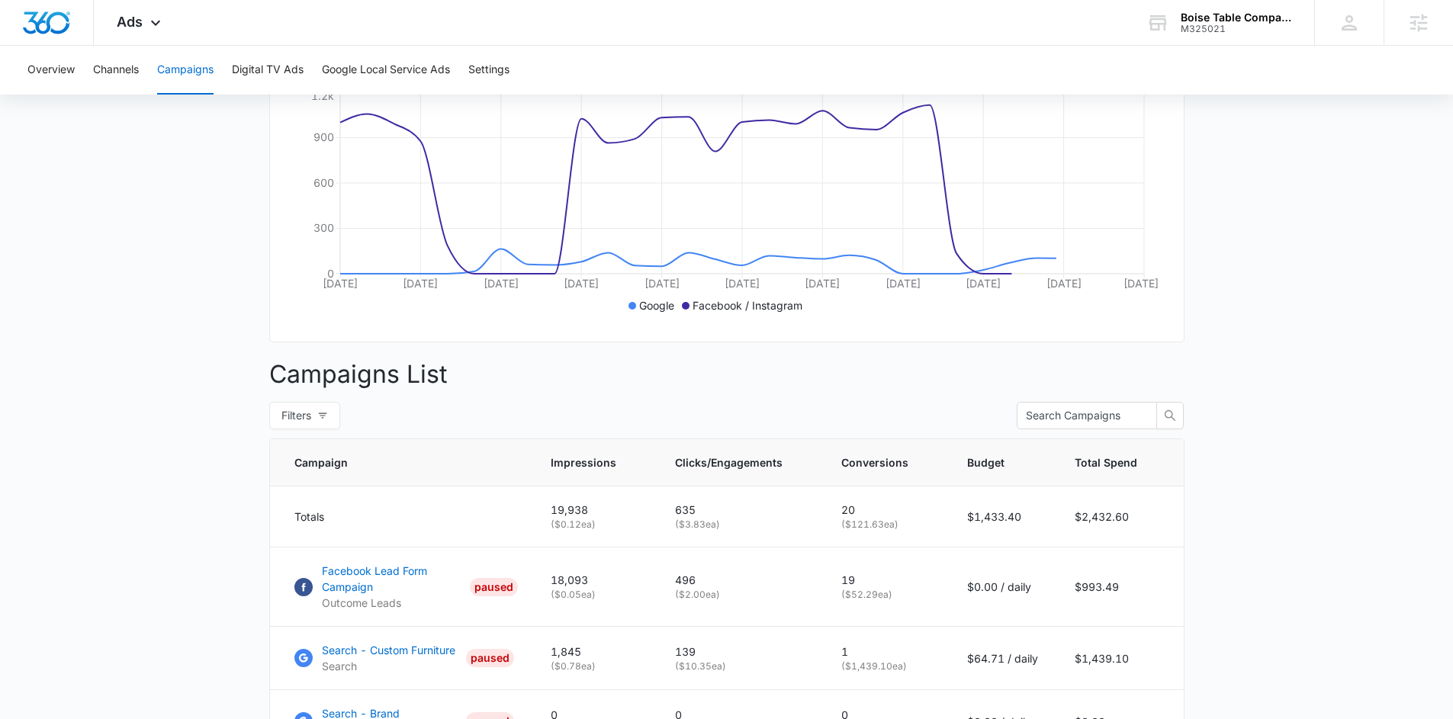
scroll to position [459, 0]
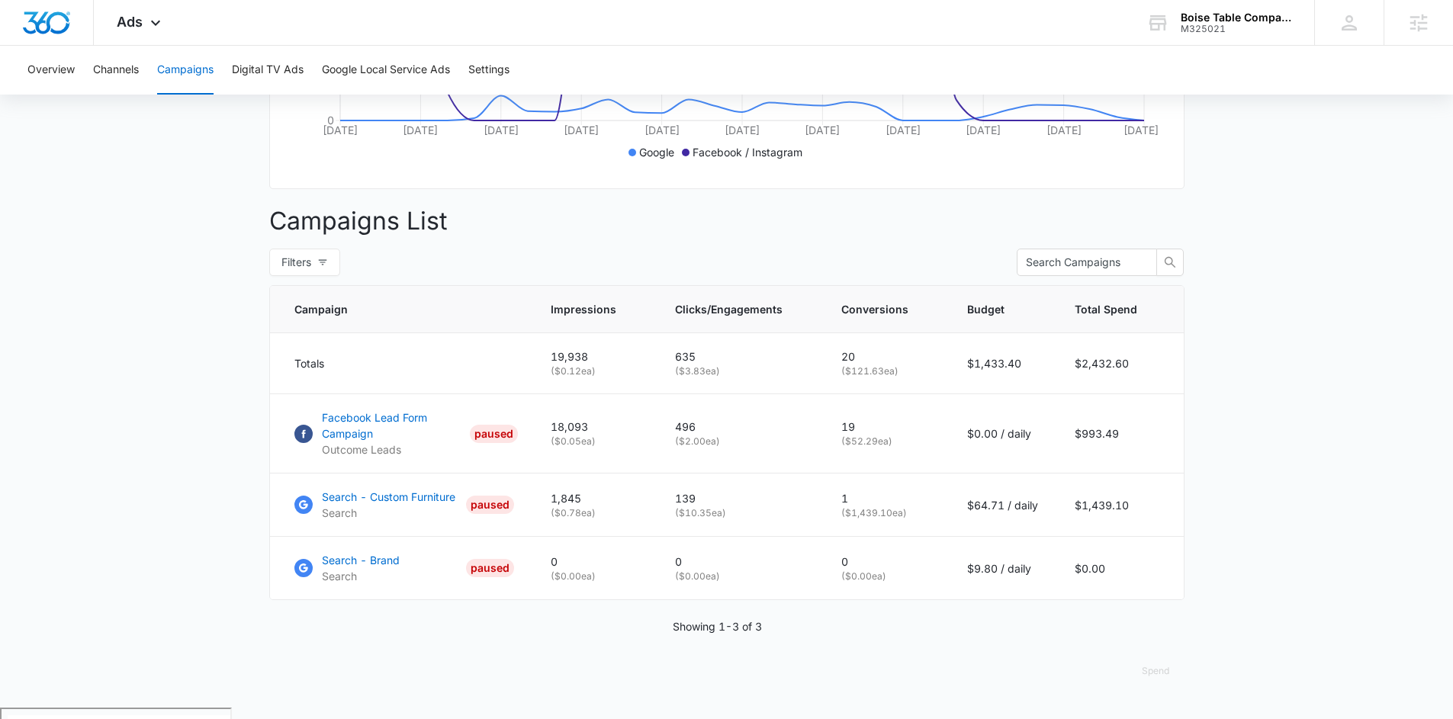
click at [1234, 348] on main "Campaigns Filters 08/16/2025 09/15/2025 Overall Results Impressions 19.9k 44.09…" at bounding box center [726, 196] width 1453 height 1024
click at [1282, 314] on main "Campaigns Filters 08/16/2025 09/15/2025 Overall Results Impressions 19.9k 44.09…" at bounding box center [726, 196] width 1453 height 1024
click at [156, 18] on icon at bounding box center [155, 27] width 18 height 18
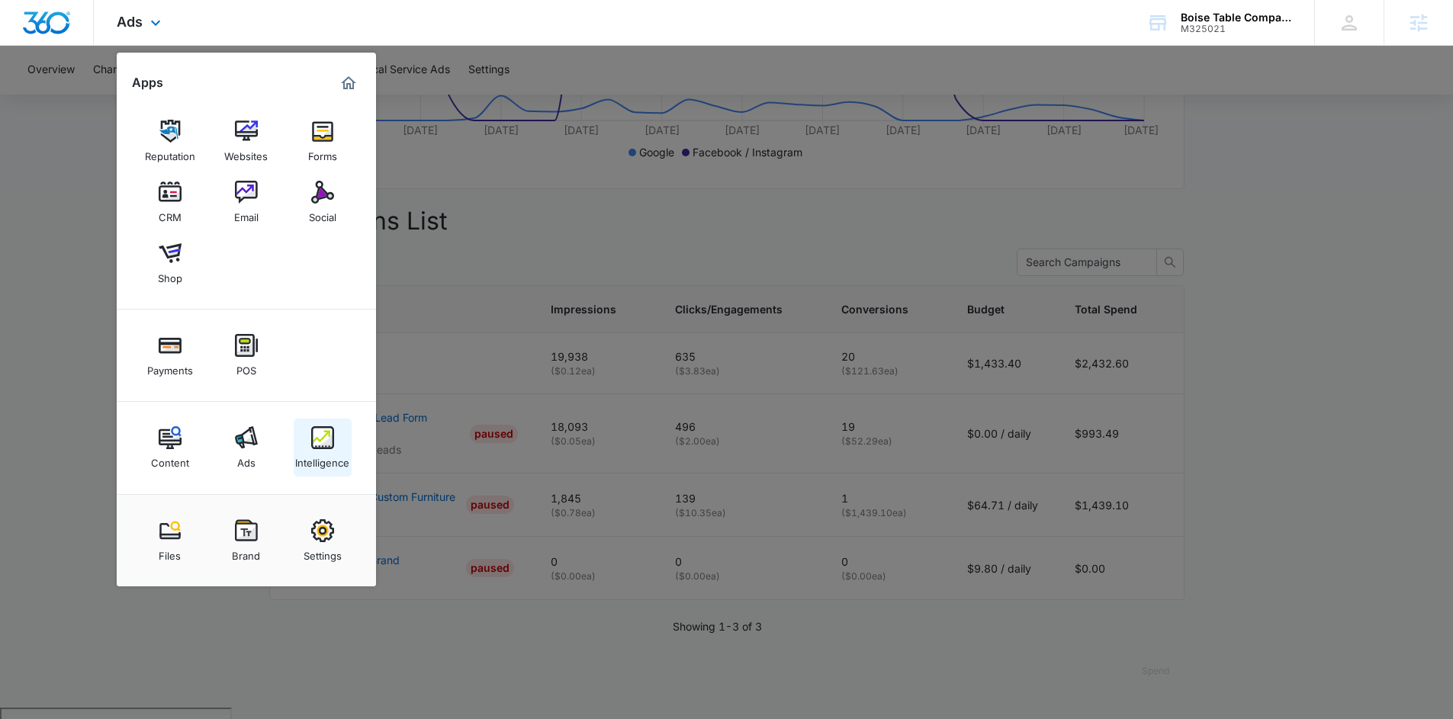
click at [320, 446] on img at bounding box center [322, 437] width 23 height 23
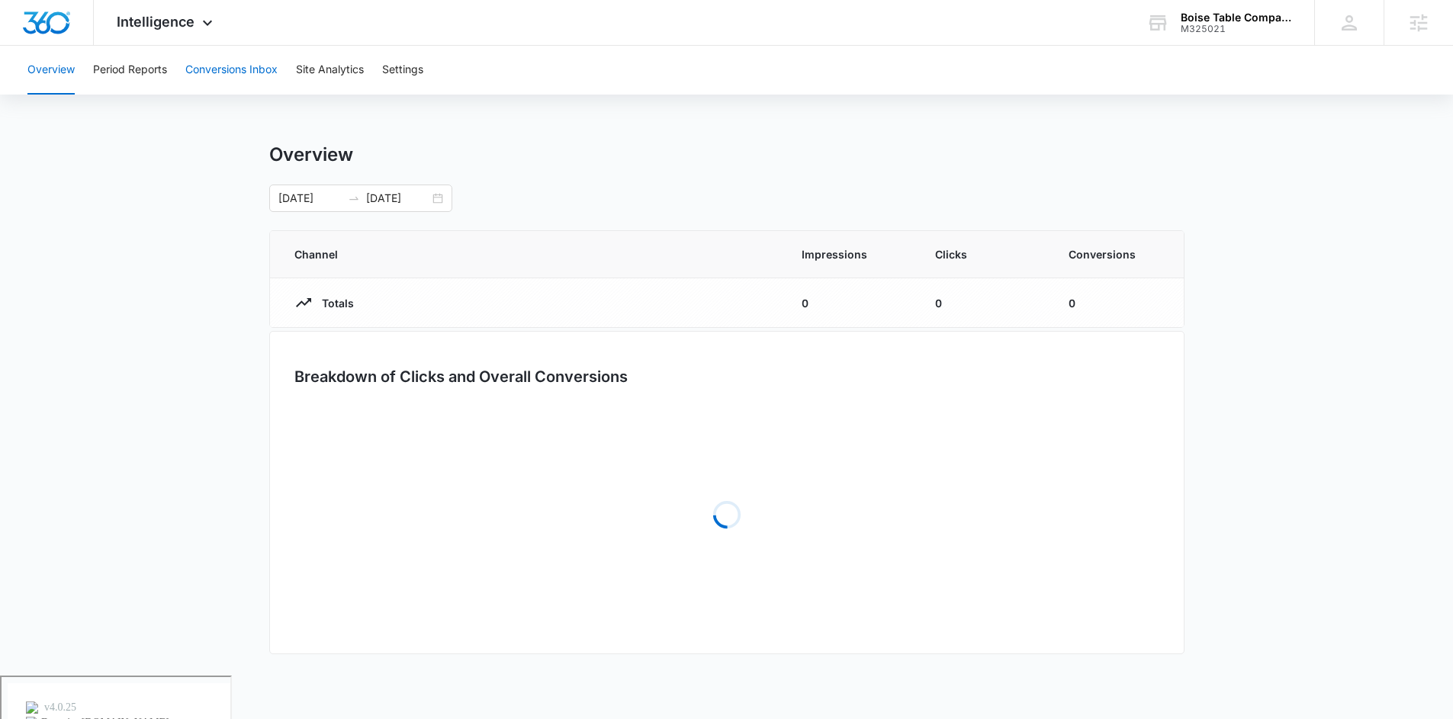
click at [205, 63] on button "Conversions Inbox" at bounding box center [231, 70] width 92 height 49
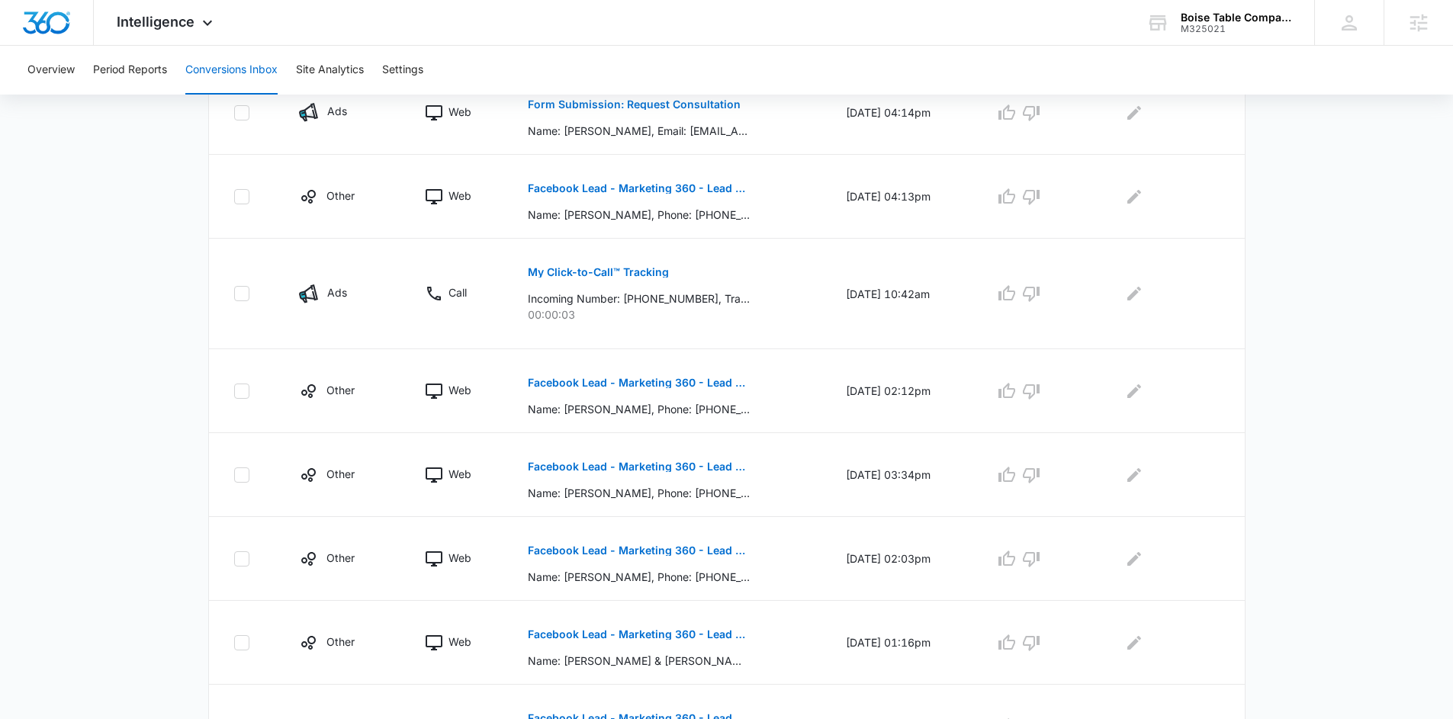
scroll to position [674, 0]
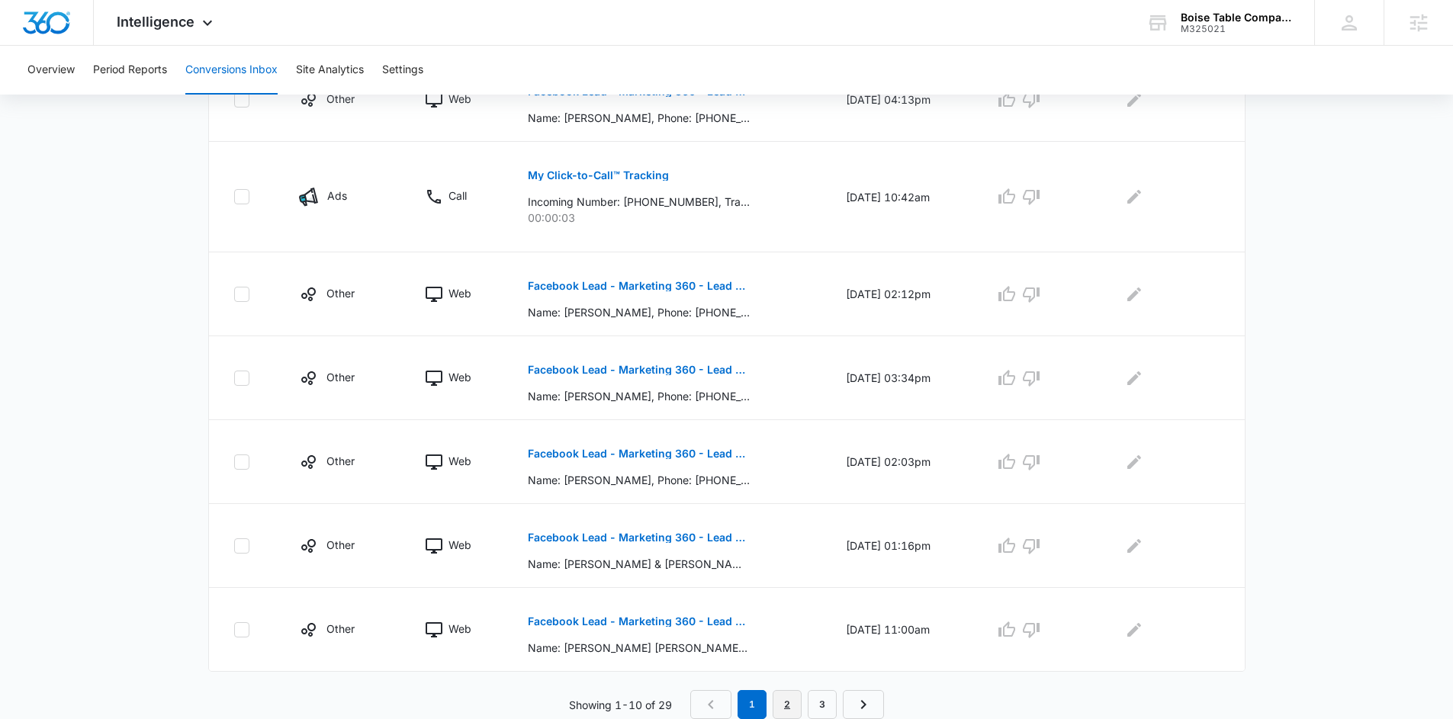
click at [786, 696] on link "2" at bounding box center [787, 704] width 29 height 29
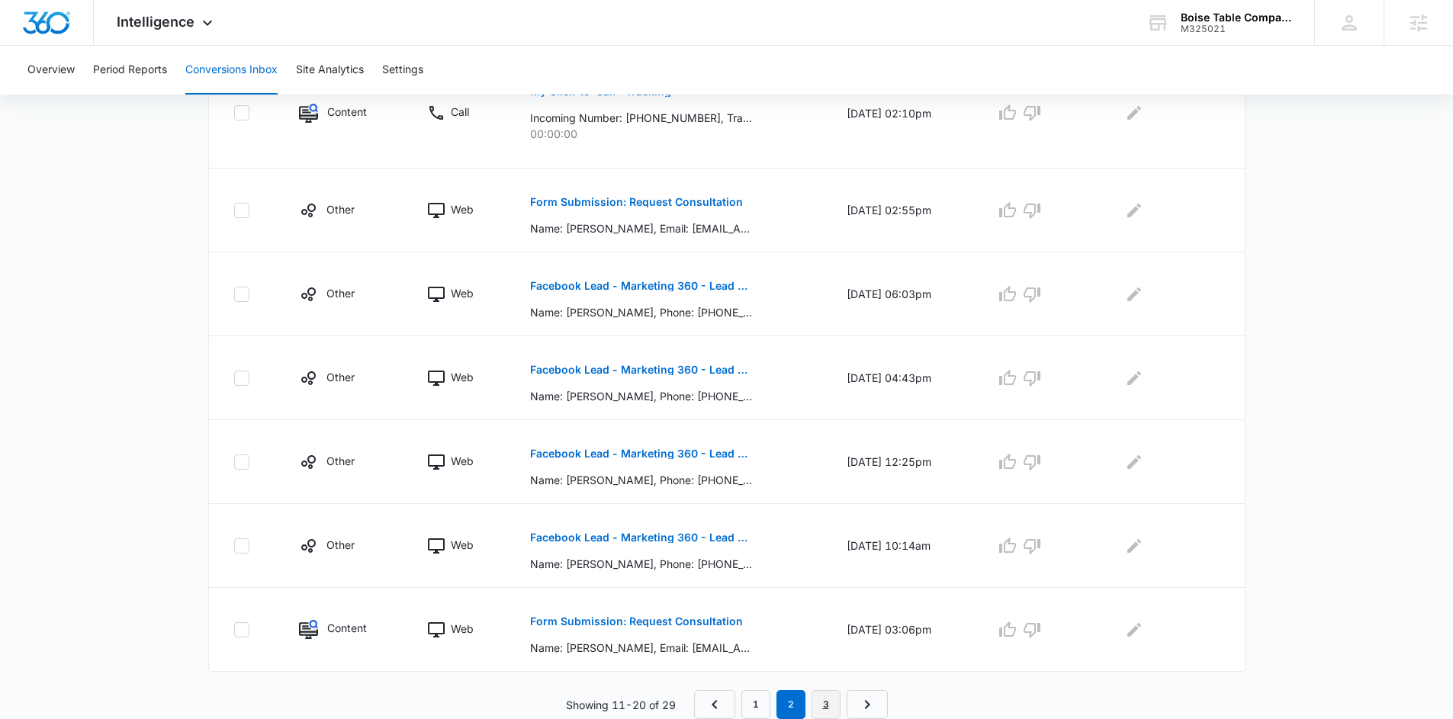
click at [832, 697] on link "3" at bounding box center [826, 704] width 29 height 29
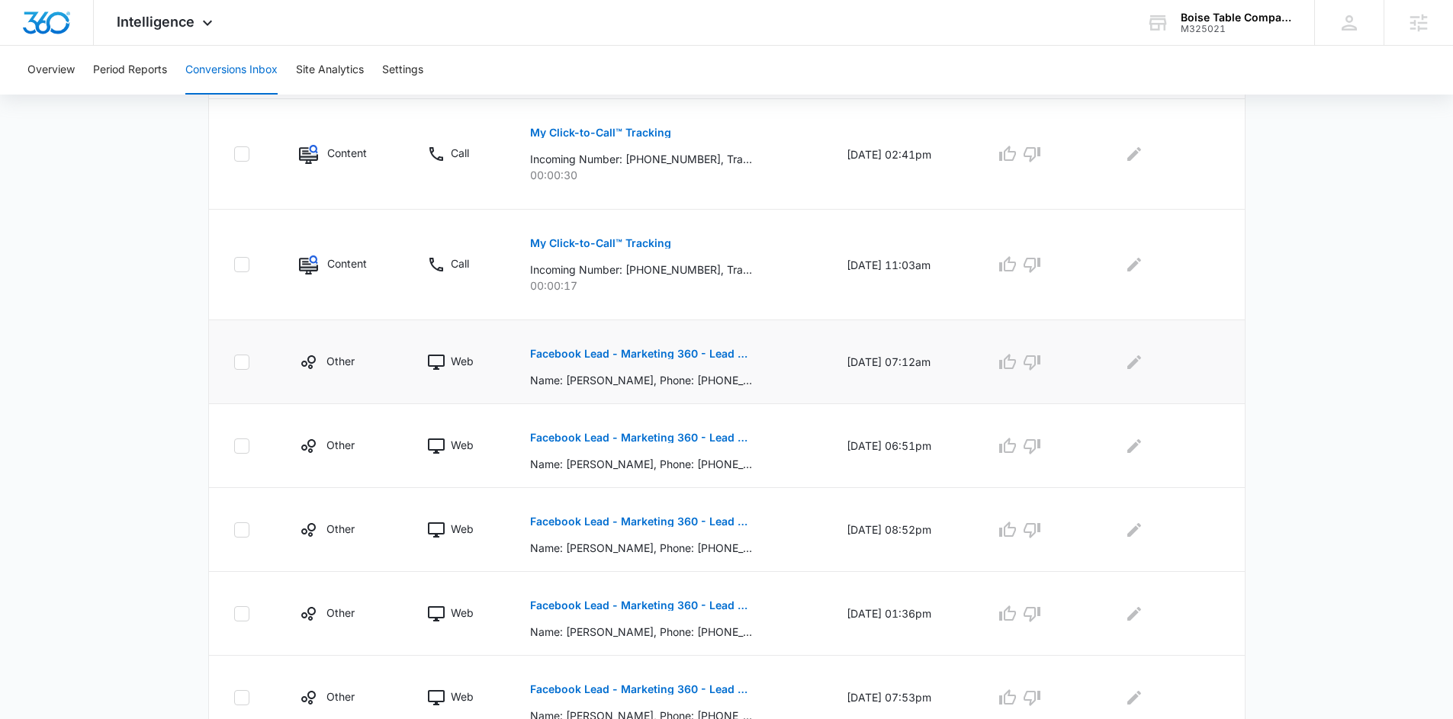
scroll to position [671, 0]
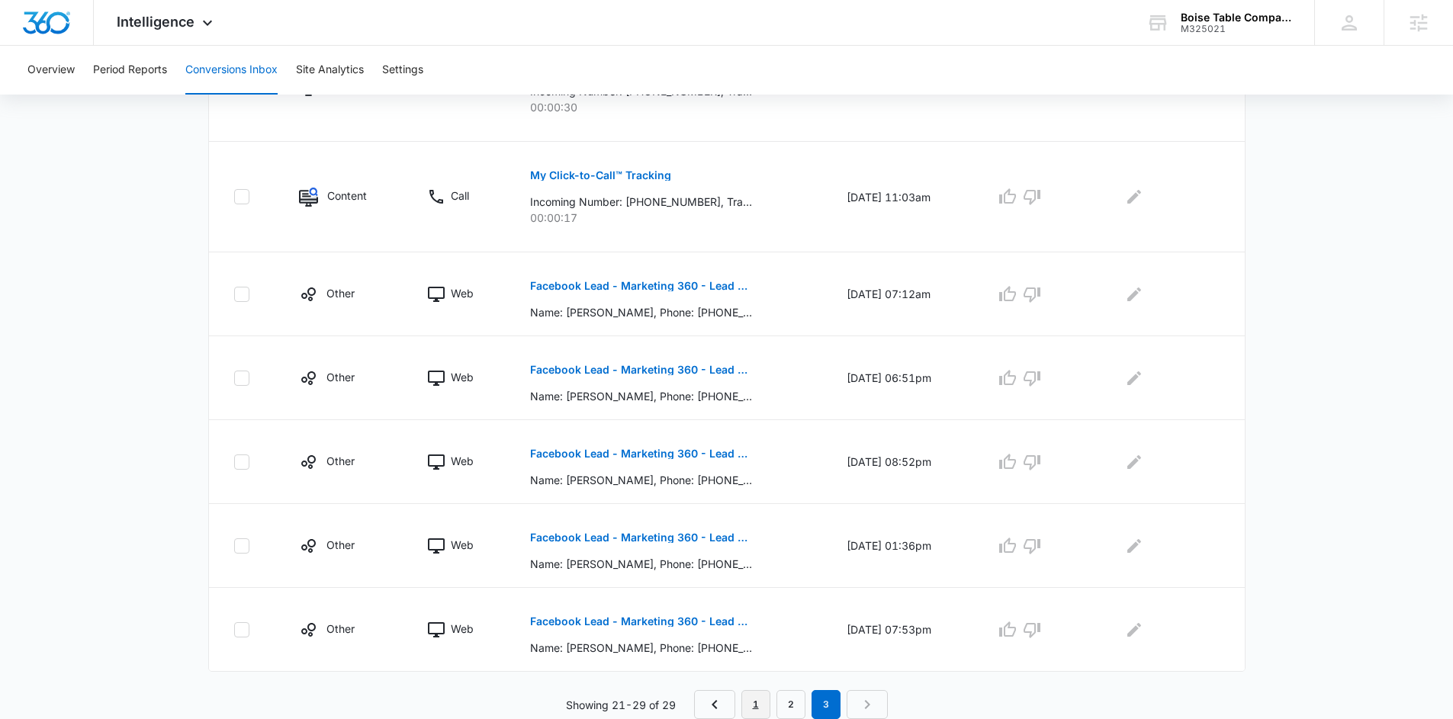
click at [758, 698] on link "1" at bounding box center [756, 704] width 29 height 29
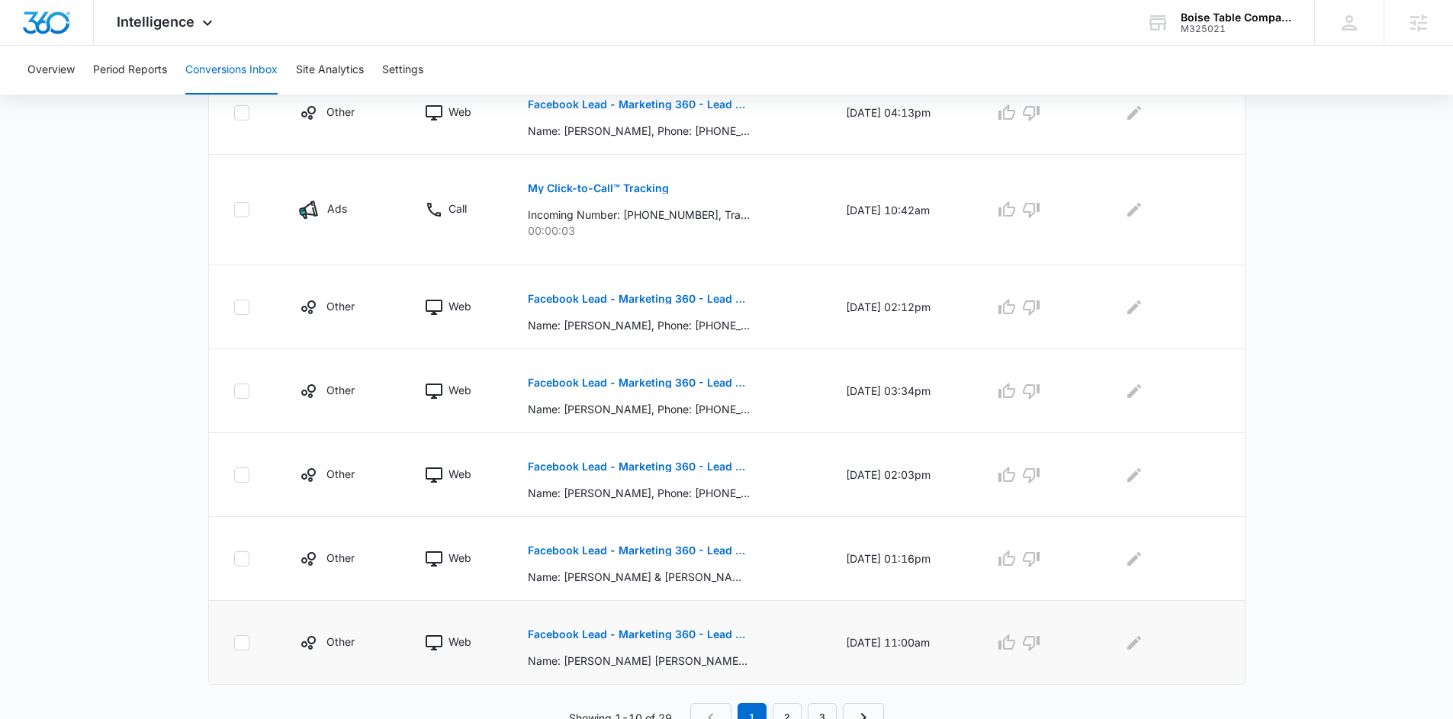
scroll to position [674, 0]
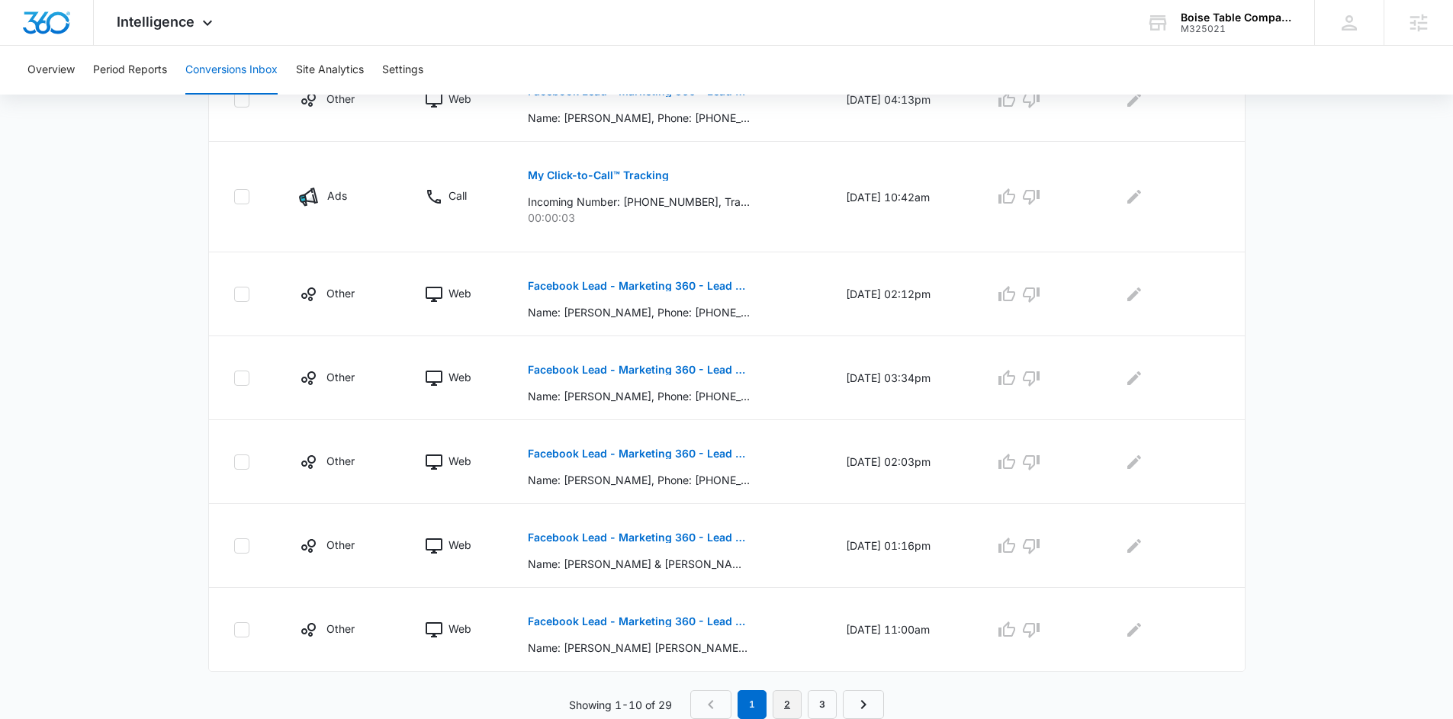
click at [796, 703] on link "2" at bounding box center [787, 704] width 29 height 29
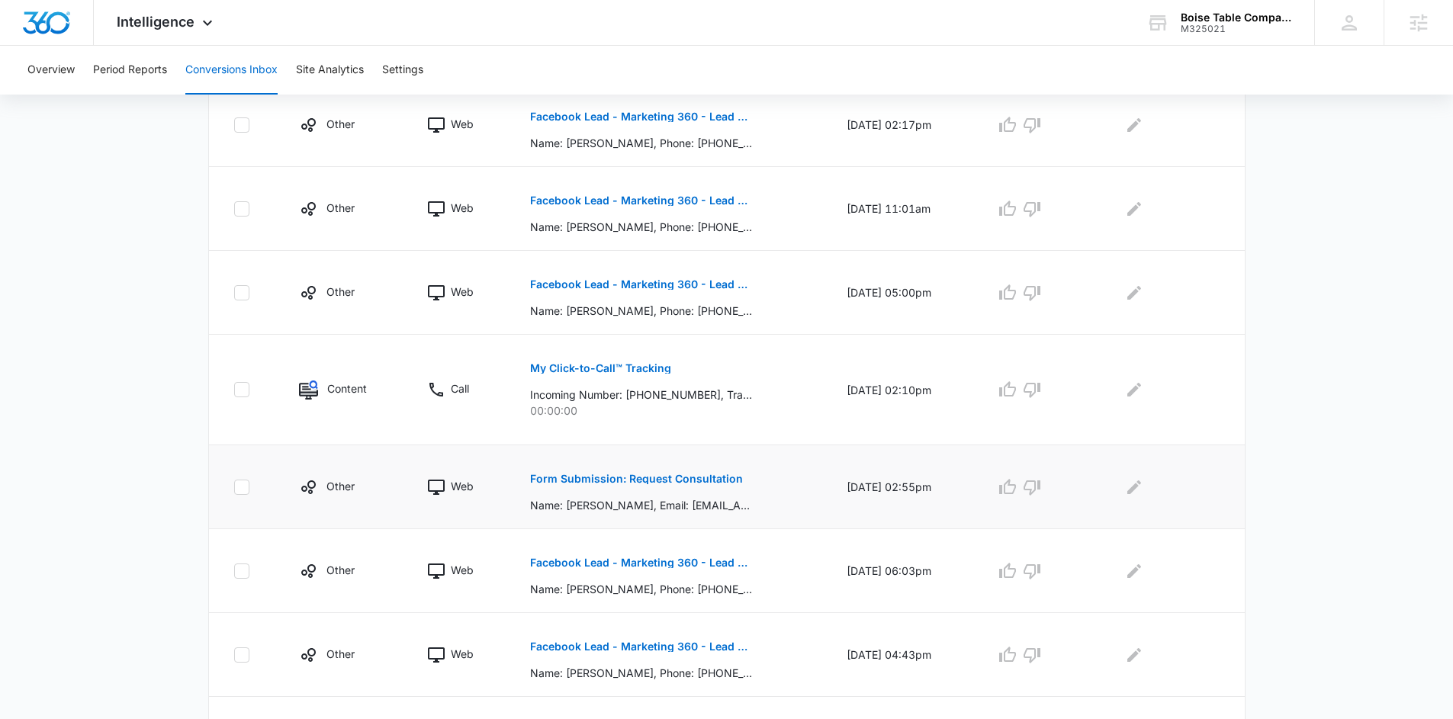
scroll to position [0, 0]
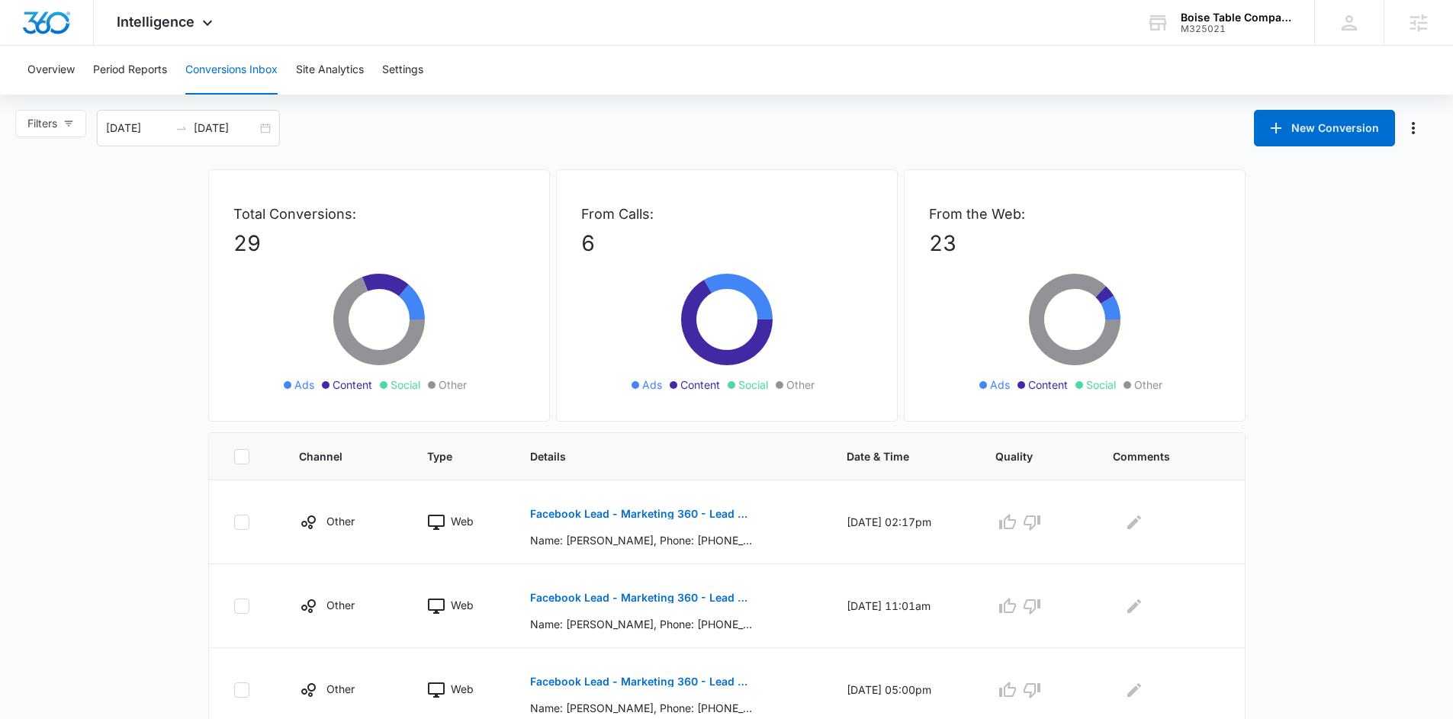
click at [949, 246] on p "23" at bounding box center [1074, 243] width 291 height 32
click at [201, 32] on div "Intelligence Apps Reputation Websites Forms CRM Email Social Shop Payments POS …" at bounding box center [167, 22] width 146 height 45
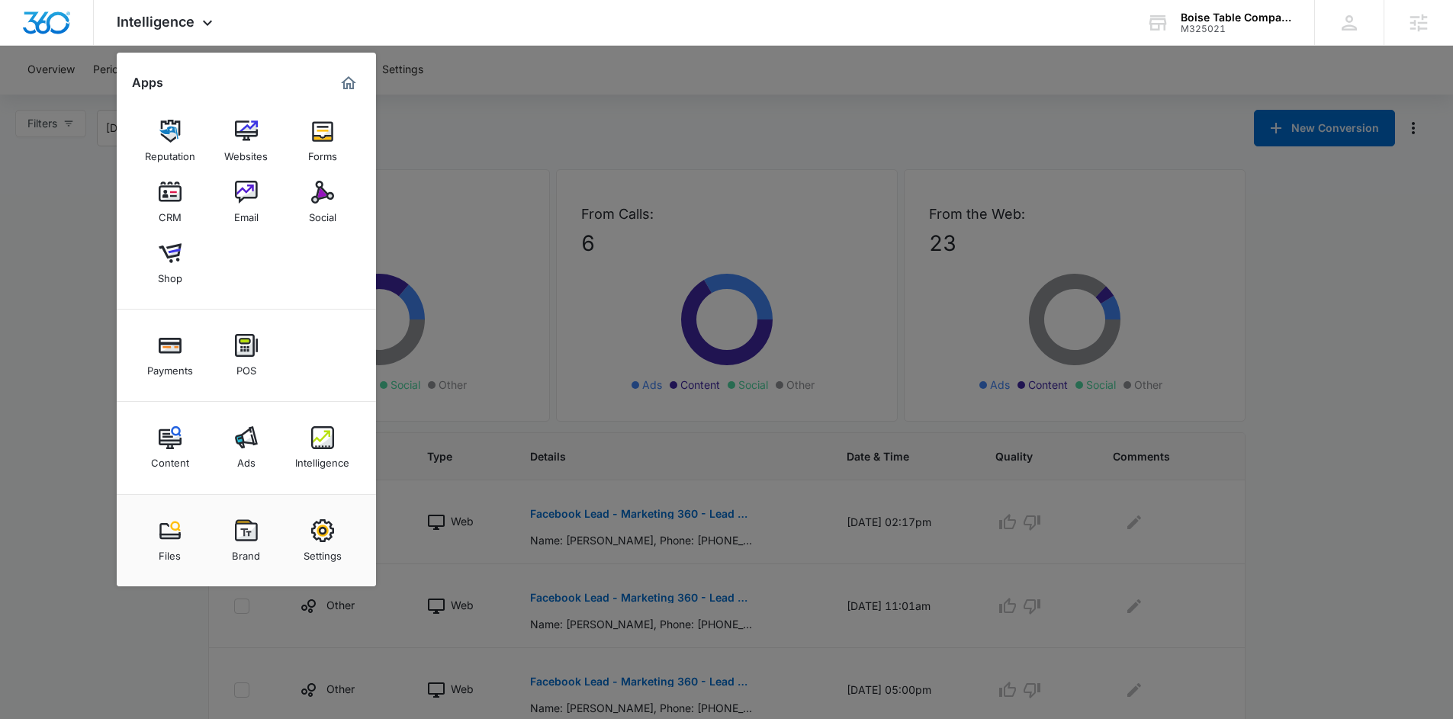
click at [73, 288] on div at bounding box center [726, 359] width 1453 height 719
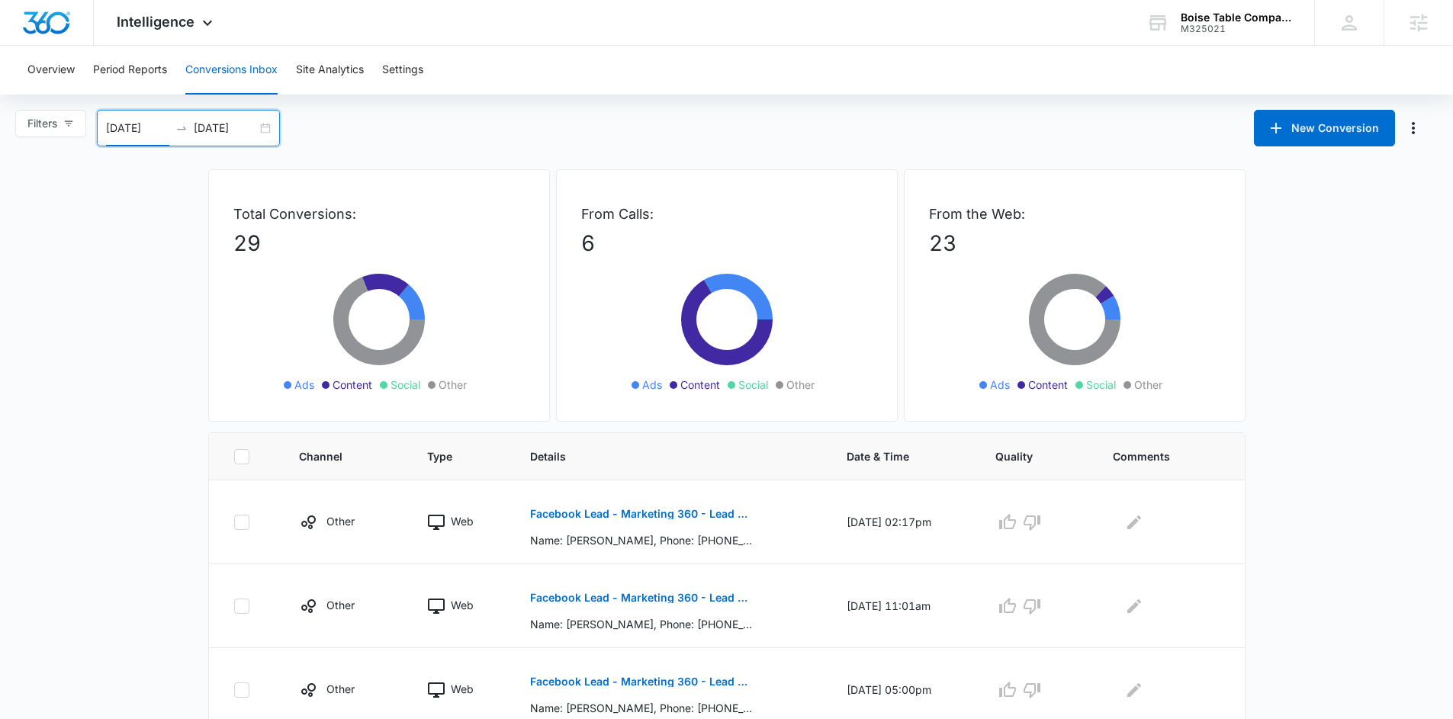
click at [133, 130] on input "[DATE]" at bounding box center [137, 128] width 63 height 17
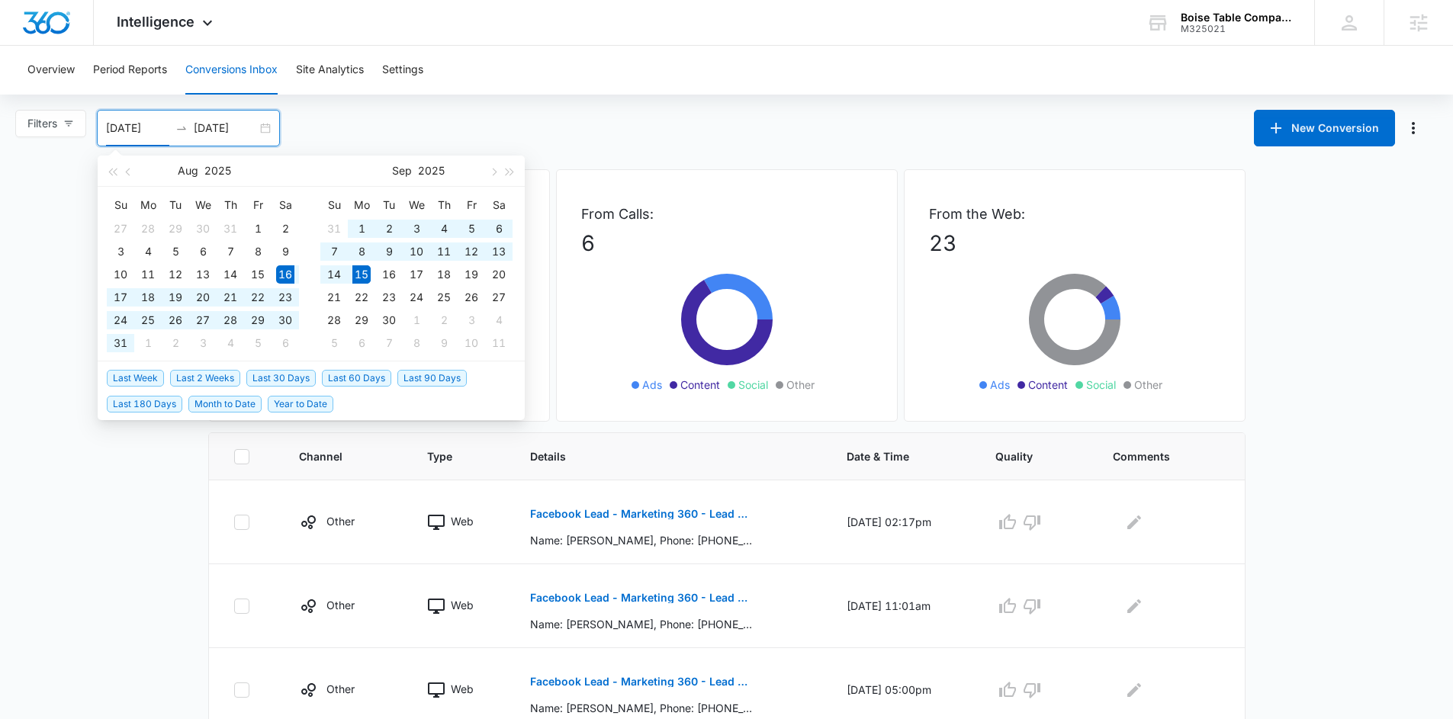
drag, startPoint x: 134, startPoint y: 130, endPoint x: 124, endPoint y: 130, distance: 9.2
click at [124, 130] on input "[DATE]" at bounding box center [137, 128] width 63 height 17
click at [125, 130] on input "[DATE]" at bounding box center [137, 128] width 63 height 17
click at [133, 127] on input "[DATE]" at bounding box center [137, 128] width 63 height 17
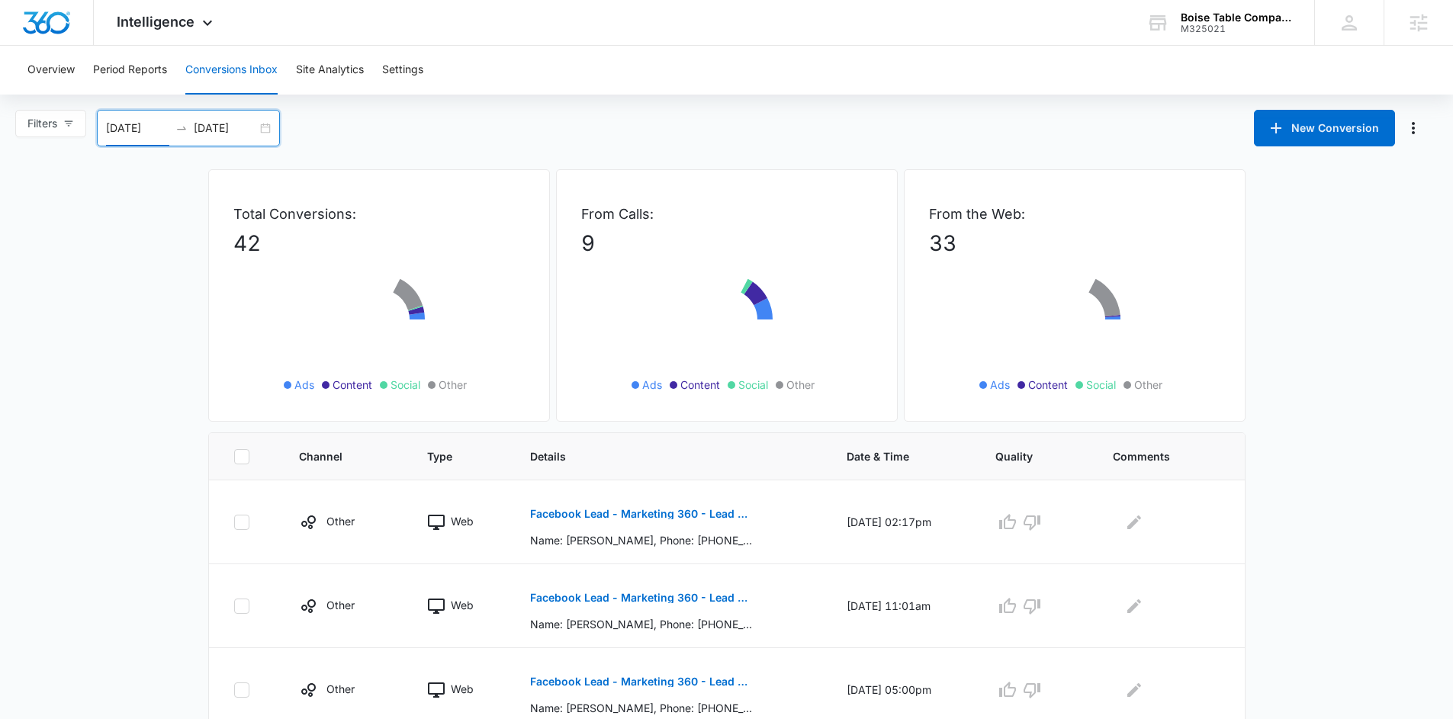
scroll to position [24, 0]
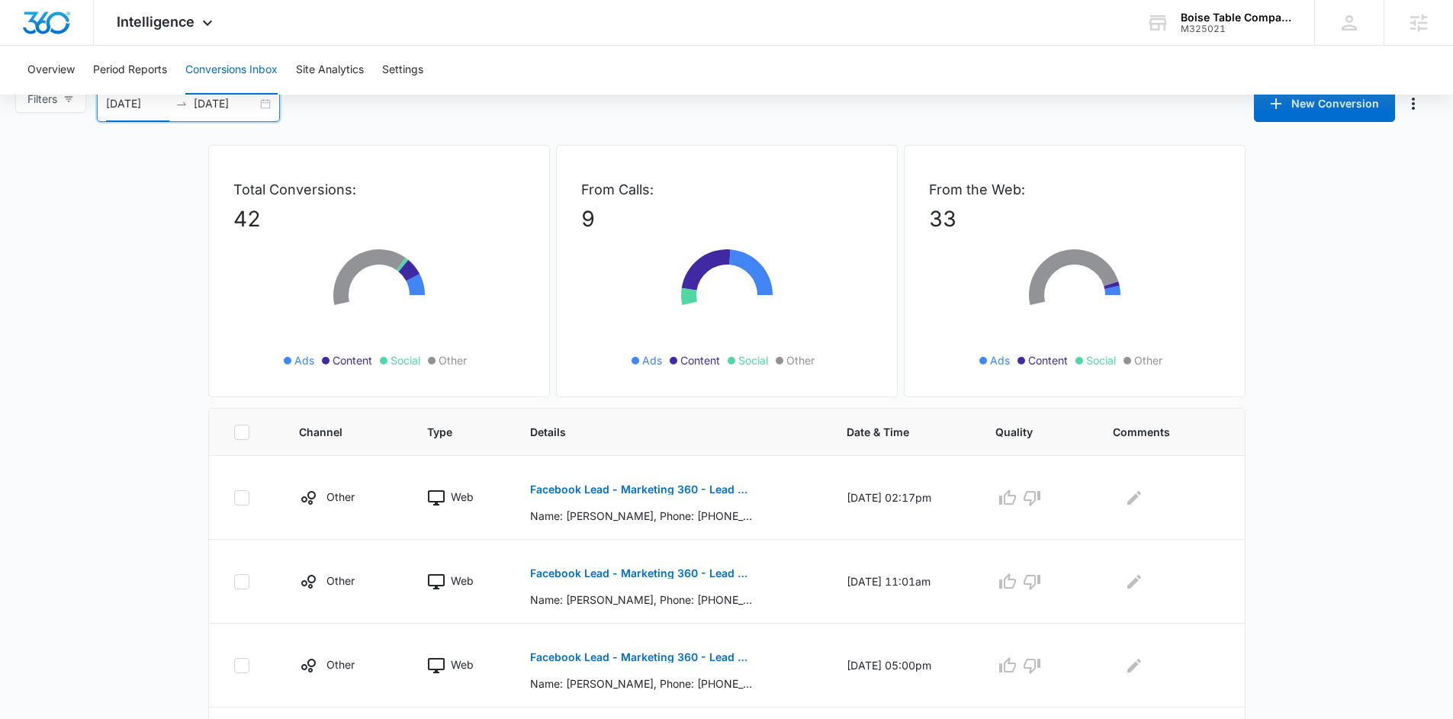
click at [1317, 417] on main "Filters 08/08/2025 09/15/2025 New Conversion Aug 2025 Su Mo Tu We Th Fr Sa 27 2…" at bounding box center [726, 727] width 1453 height 1284
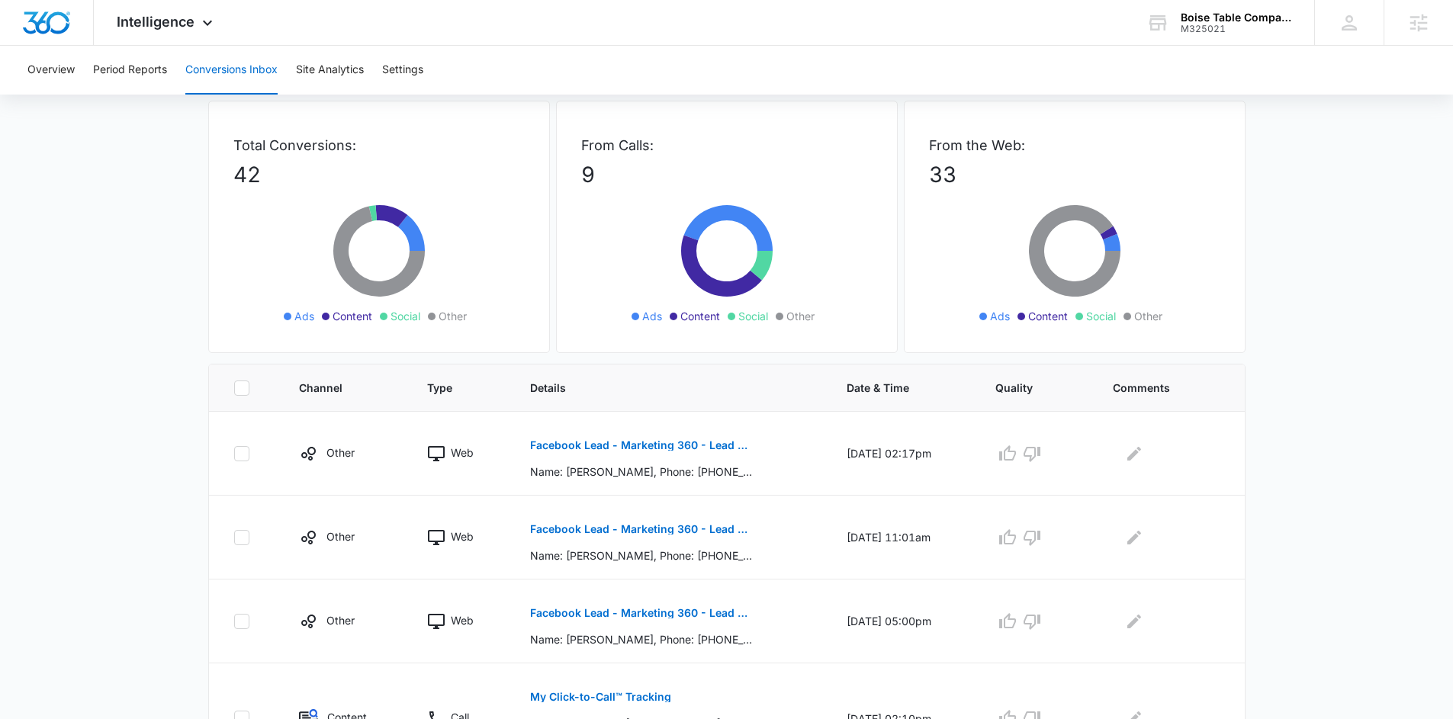
scroll to position [0, 0]
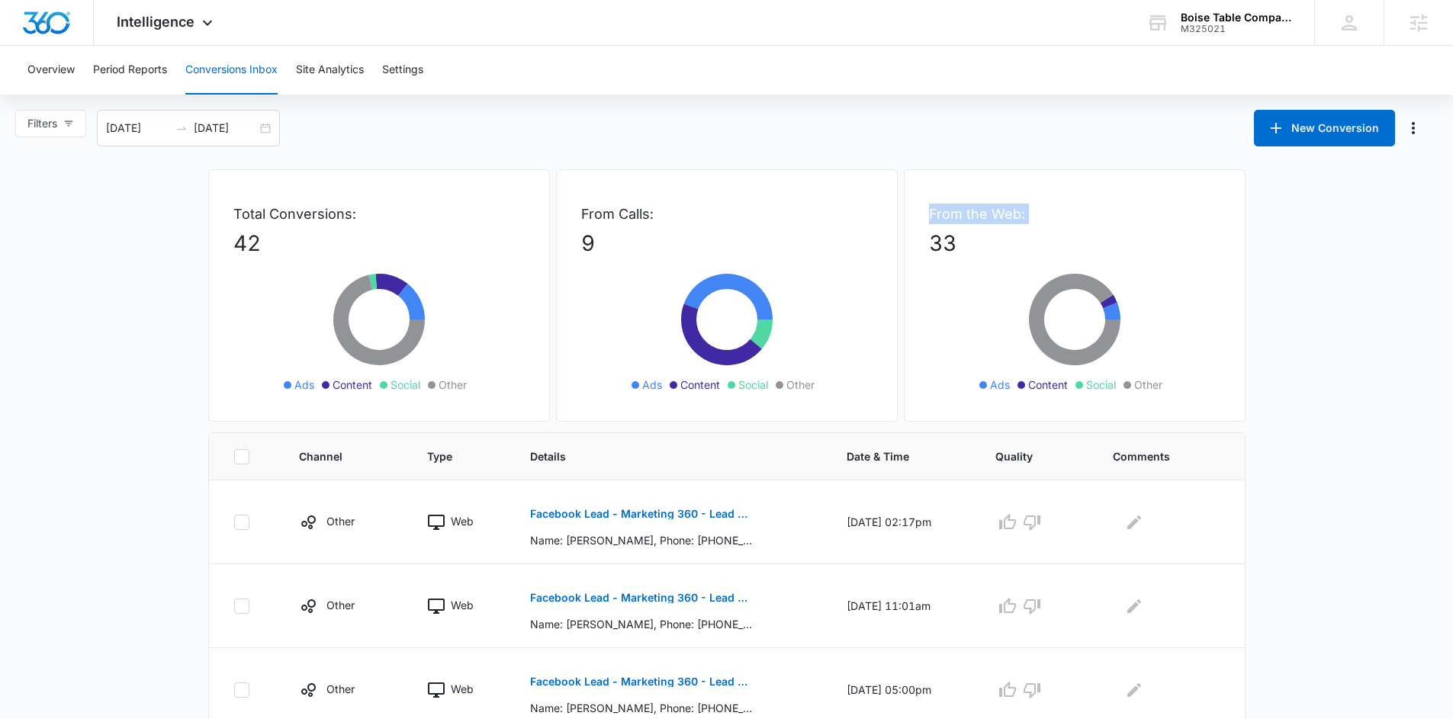
drag, startPoint x: 928, startPoint y: 214, endPoint x: 1062, endPoint y: 227, distance: 134.1
click at [1062, 227] on div "From the Web: 33 Ads Content Social Other" at bounding box center [1075, 295] width 342 height 253
click at [1147, 228] on p "33" at bounding box center [1074, 243] width 291 height 32
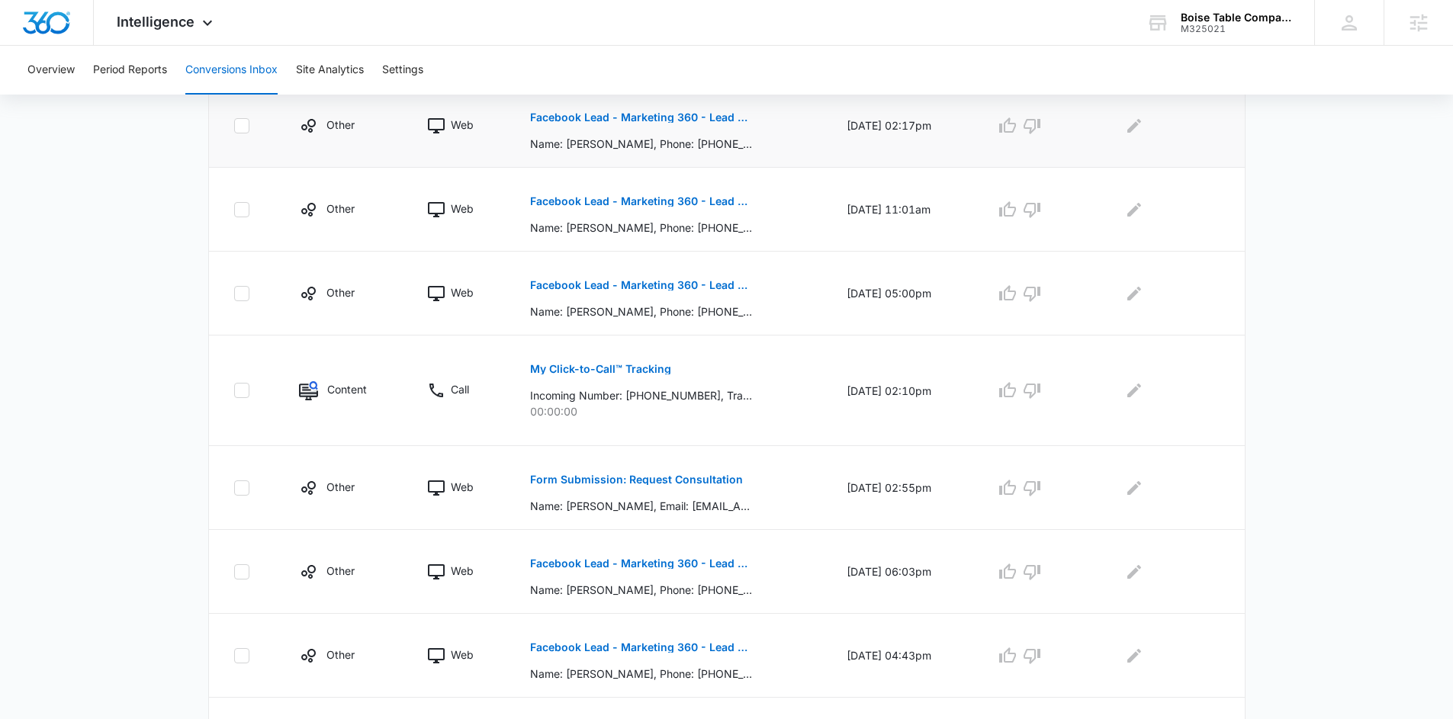
scroll to position [674, 0]
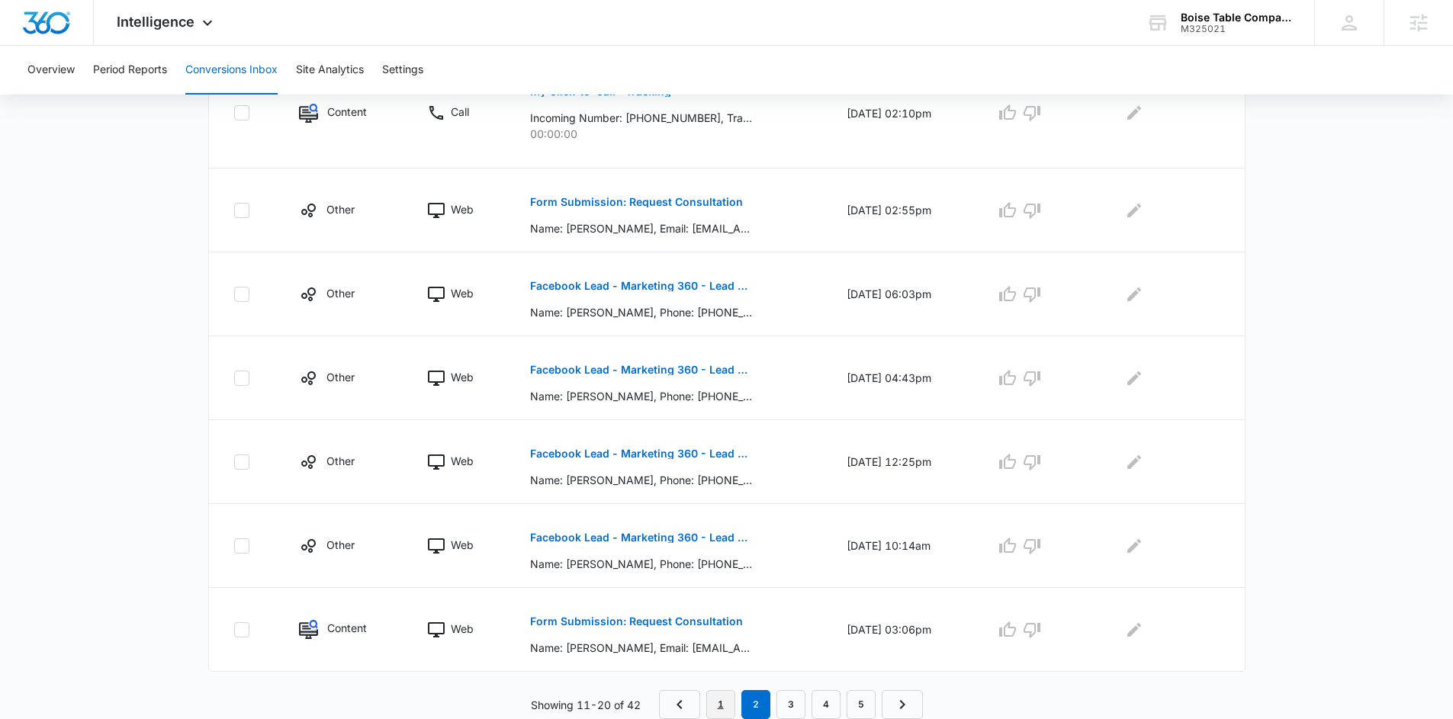
click at [710, 696] on link "1" at bounding box center [720, 704] width 29 height 29
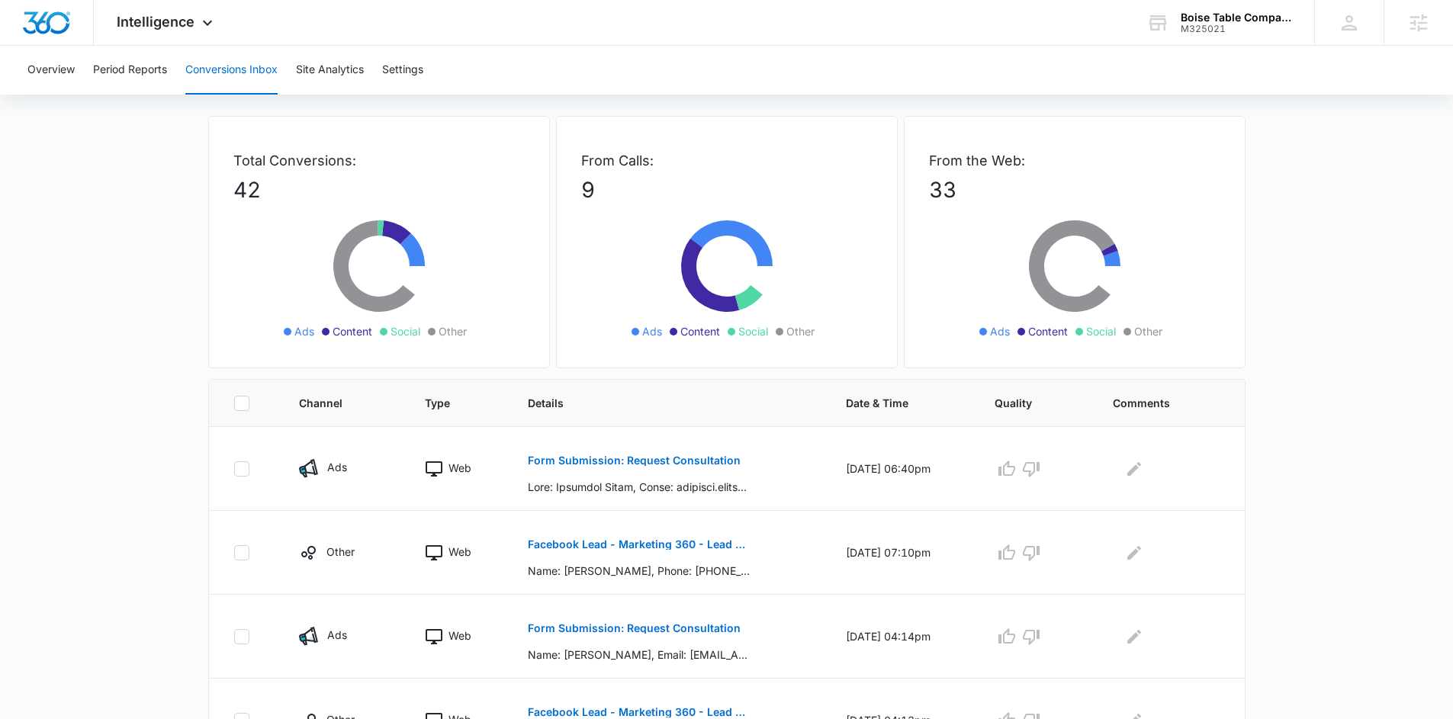
scroll to position [310, 0]
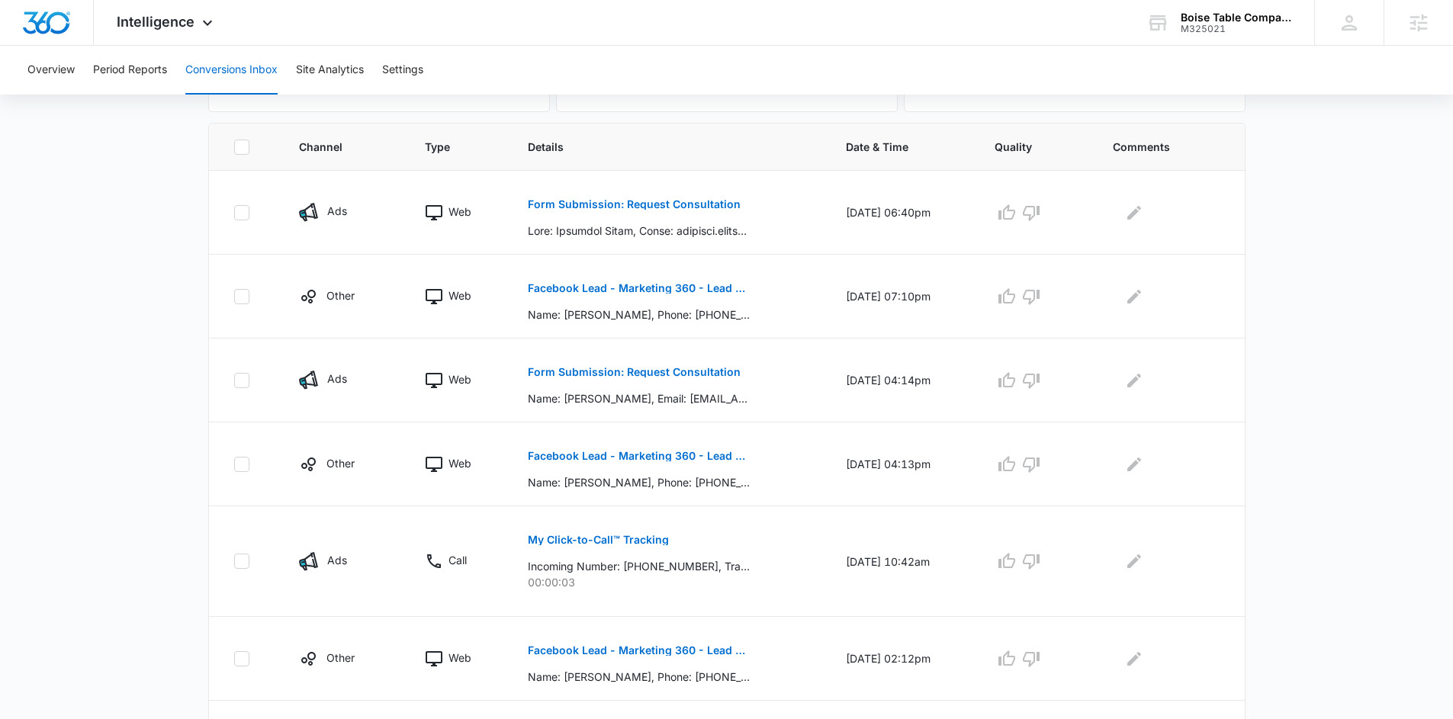
click at [1348, 316] on main "Filters 08/08/2025 09/15/2025 New Conversion Aug 2025 Su Mo Tu We Th Fr Sa 27 2…" at bounding box center [726, 442] width 1453 height 1284
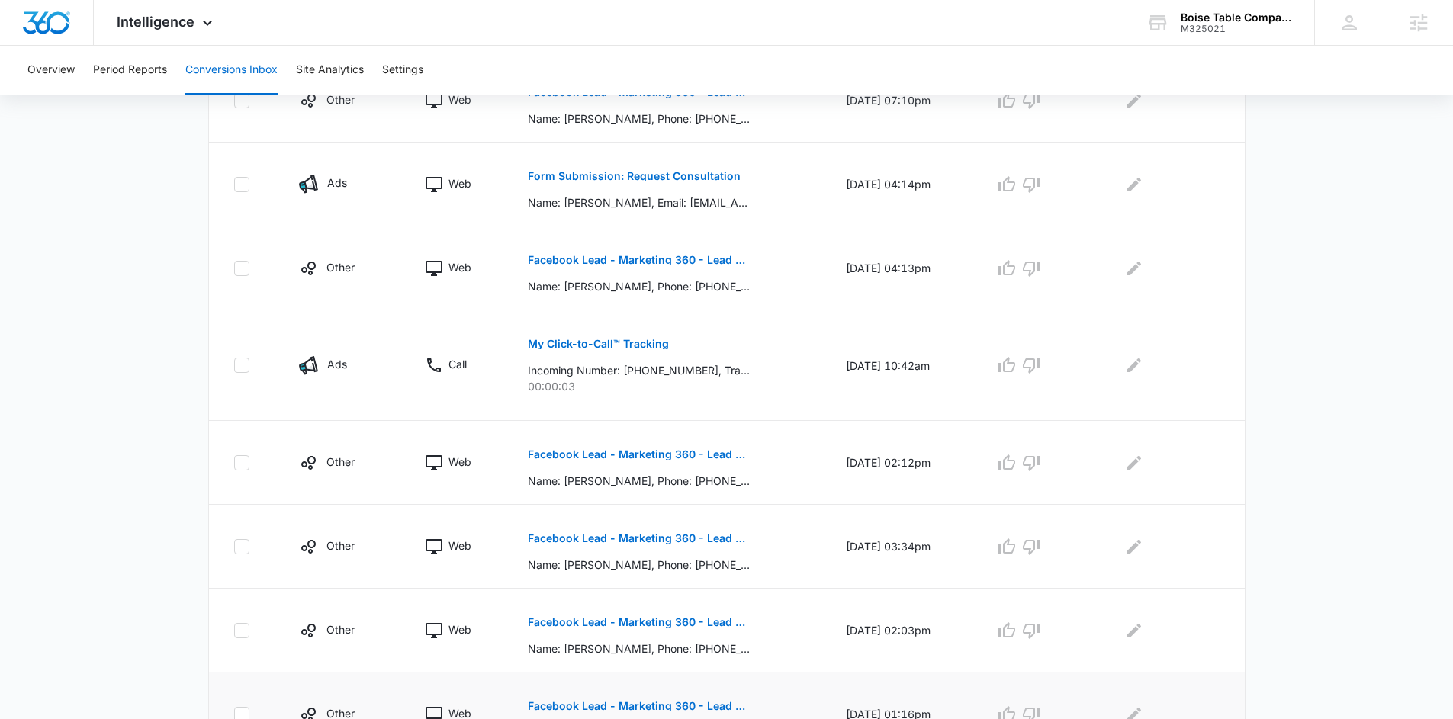
scroll to position [367, 0]
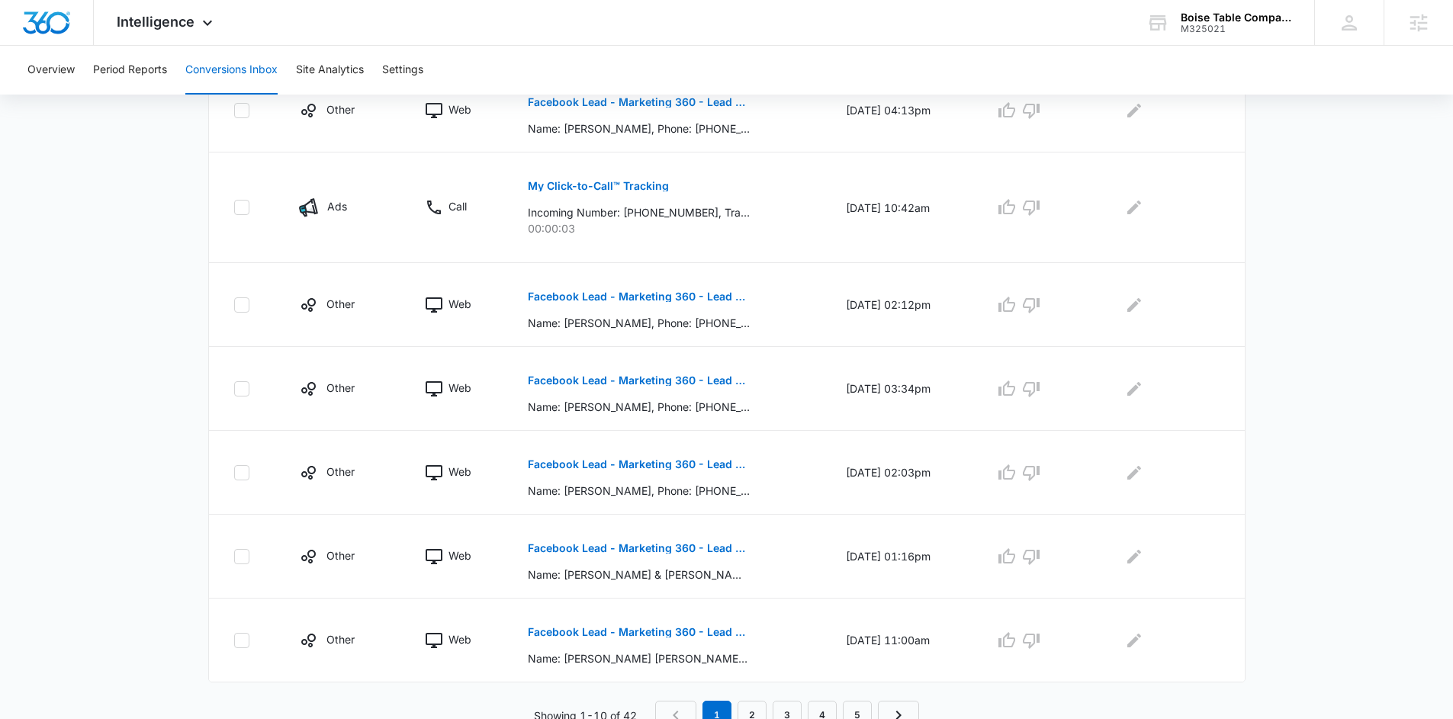
click at [1289, 463] on main "Filters 08/08/2025 09/15/2025 New Conversion Aug 2025 Su Mo Tu We Th Fr Sa 27 2…" at bounding box center [726, 88] width 1453 height 1284
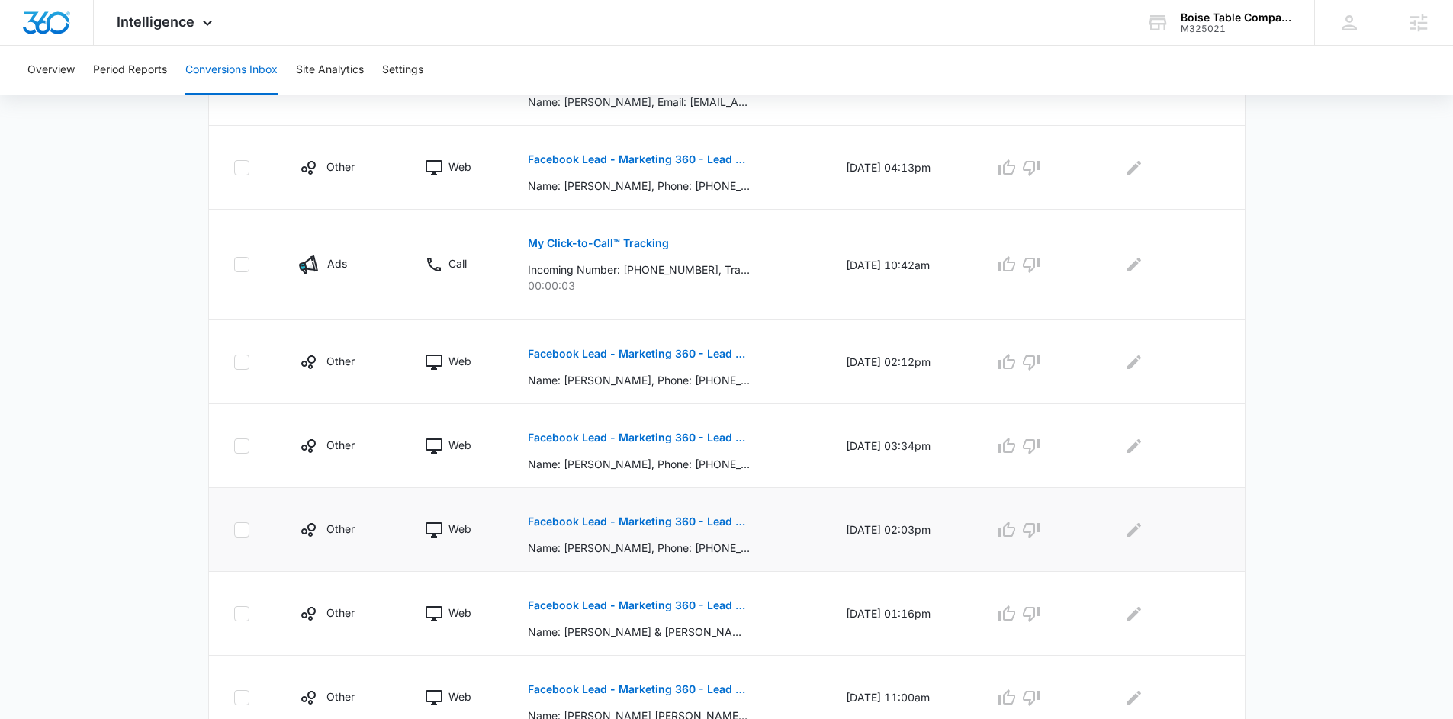
scroll to position [674, 0]
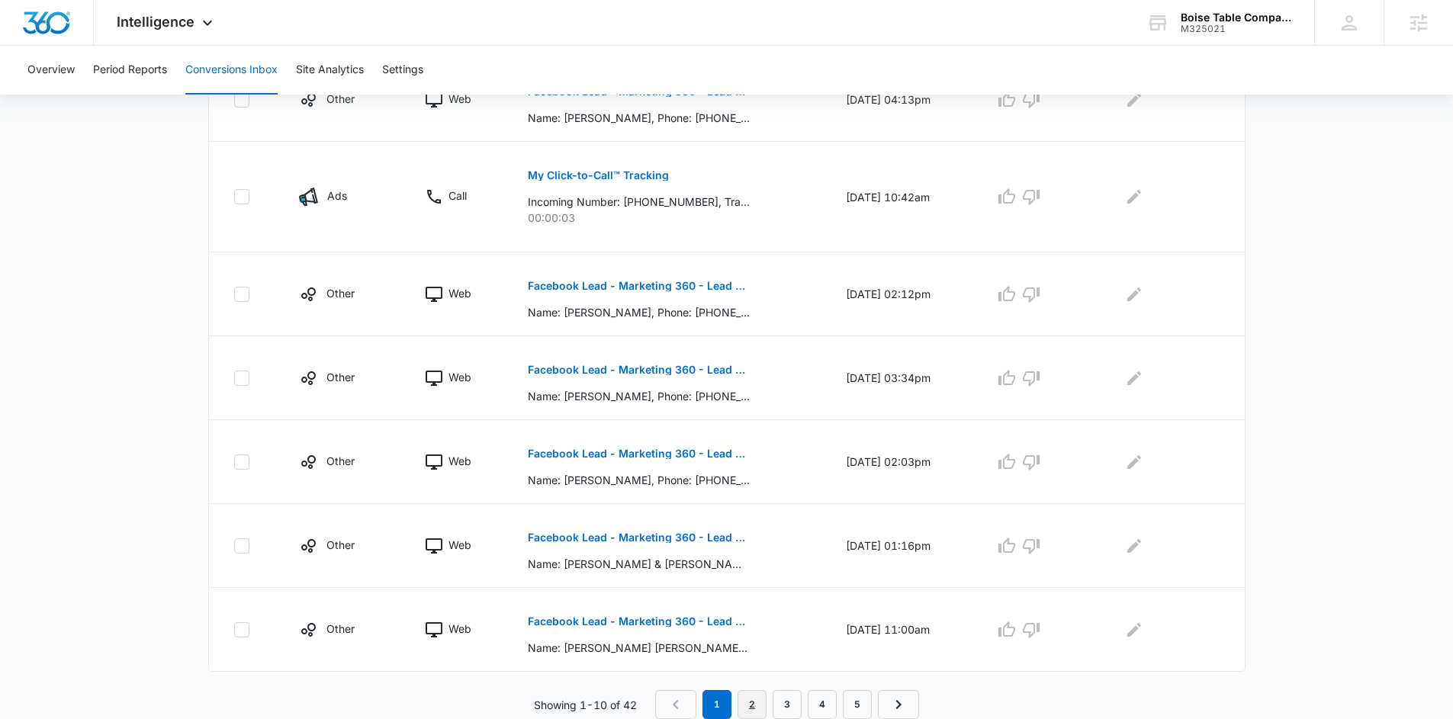
click at [753, 703] on link "2" at bounding box center [752, 704] width 29 height 29
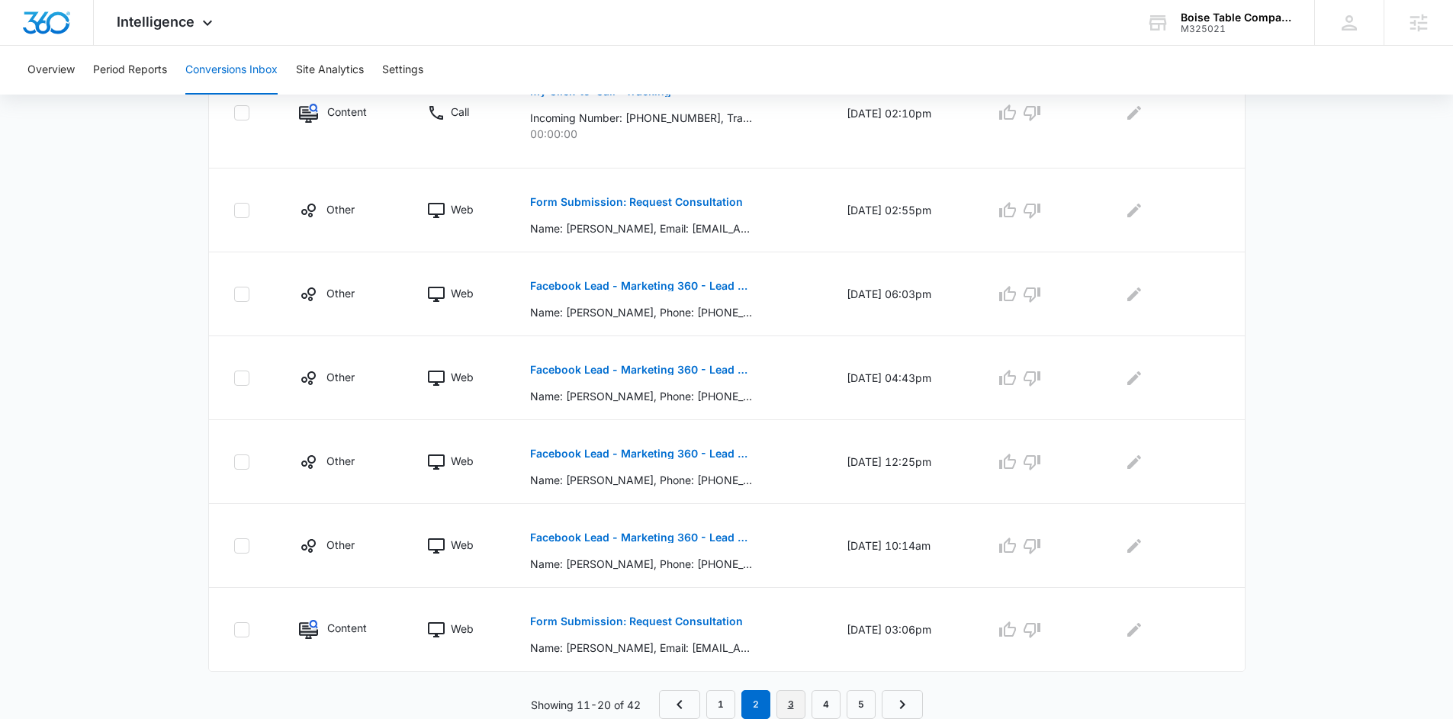
click at [796, 693] on link "3" at bounding box center [791, 704] width 29 height 29
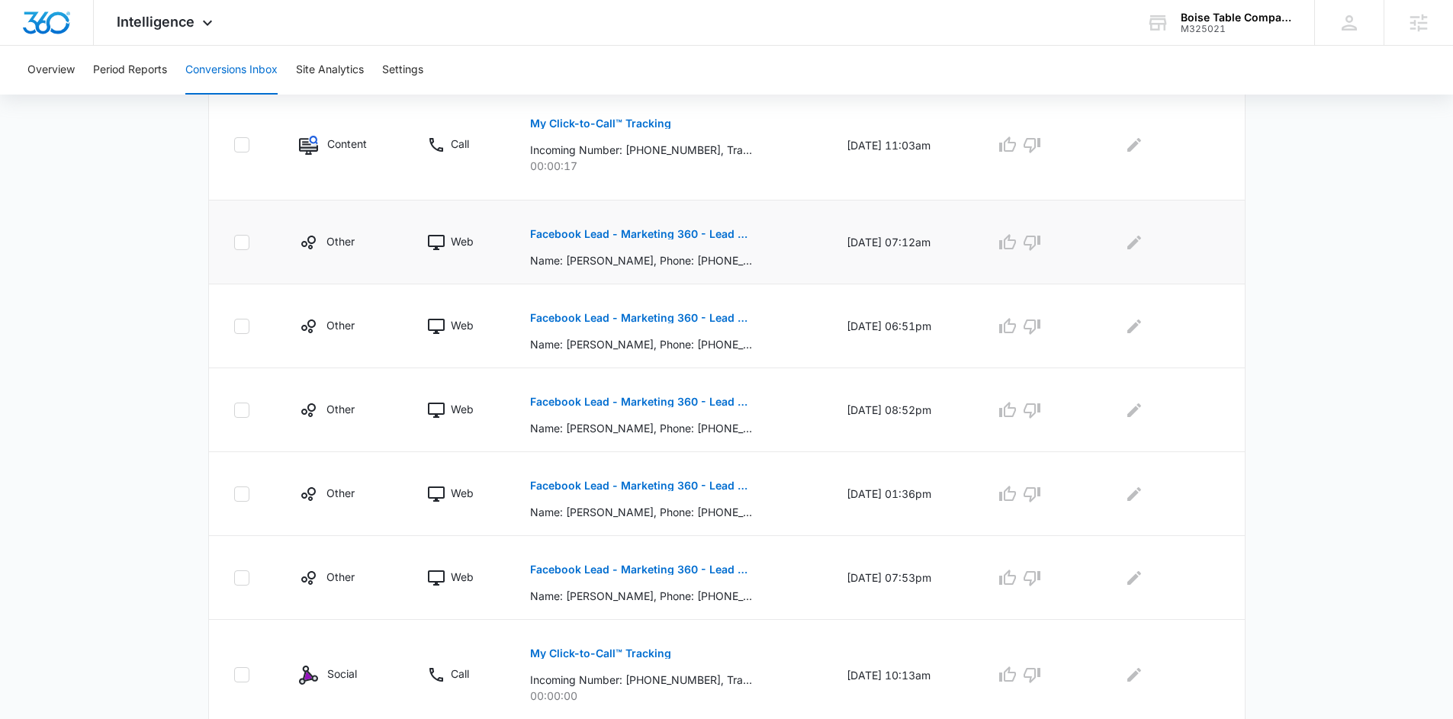
scroll to position [781, 0]
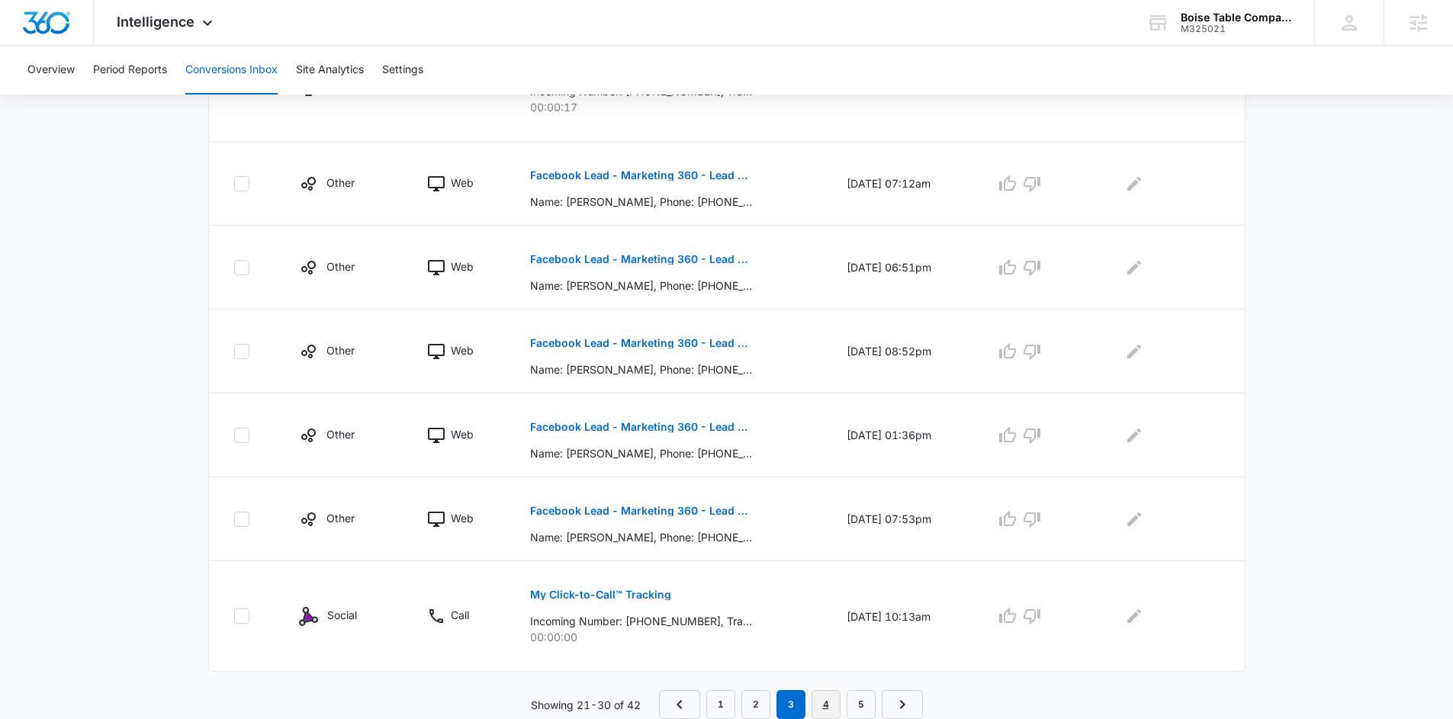
click at [822, 706] on link "4" at bounding box center [826, 704] width 29 height 29
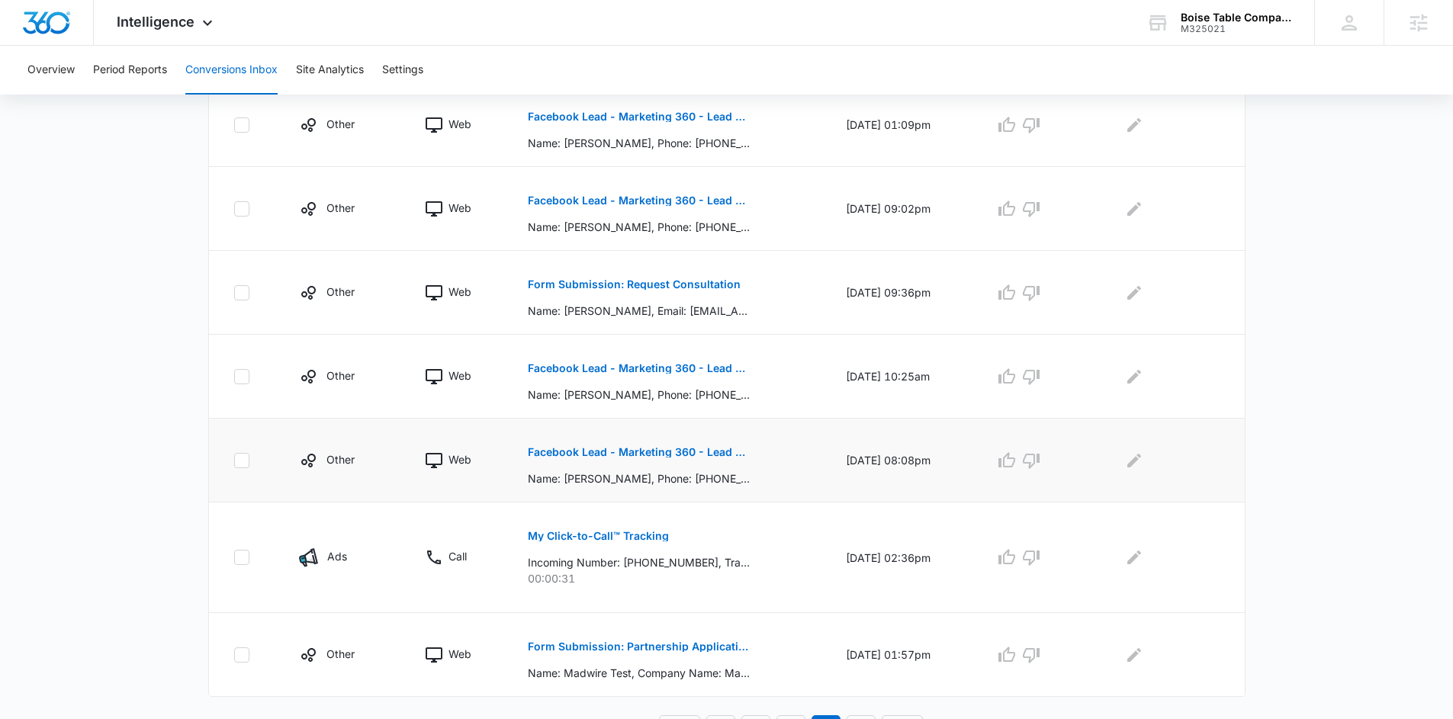
scroll to position [674, 0]
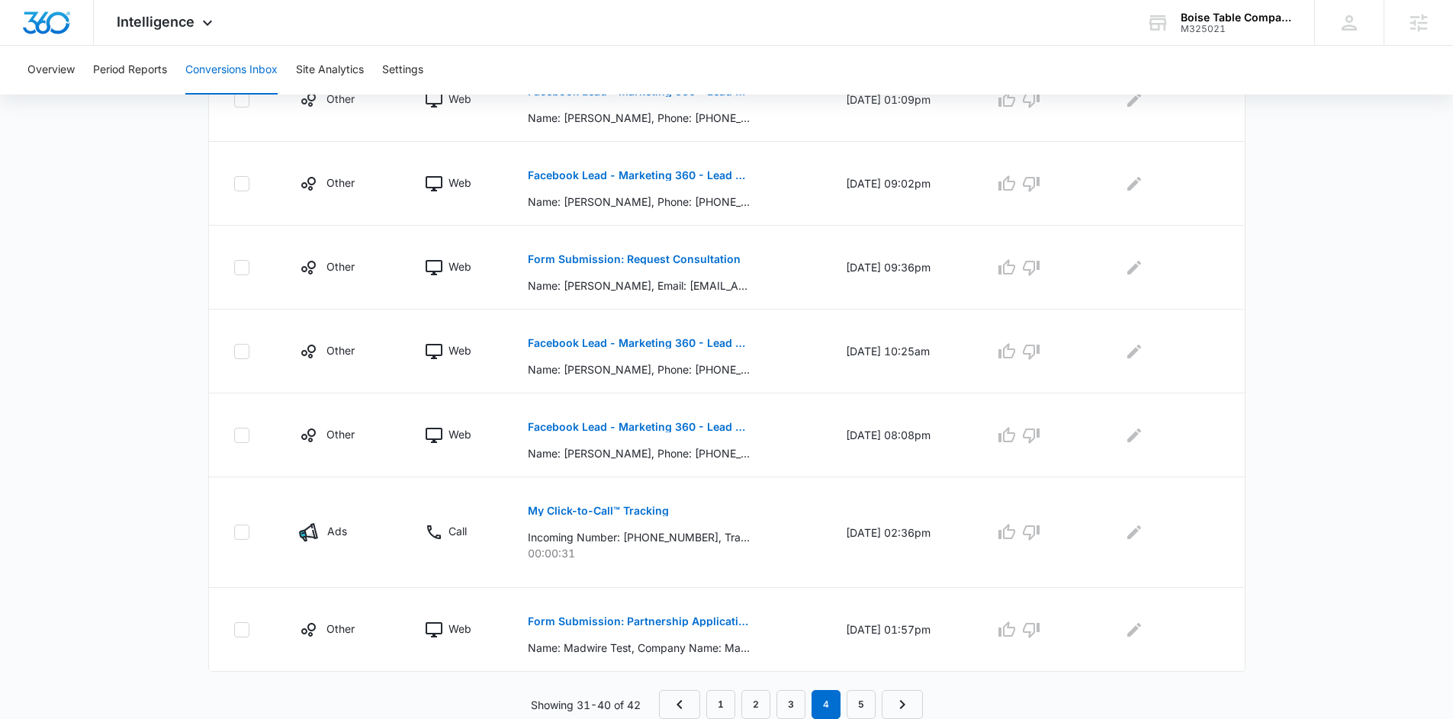
click at [858, 689] on div "Channel Type Details Date & Time Quality Comments Other Web Facebook Lead - Mar…" at bounding box center [727, 238] width 1038 height 961
click at [870, 699] on link "5" at bounding box center [861, 704] width 29 height 29
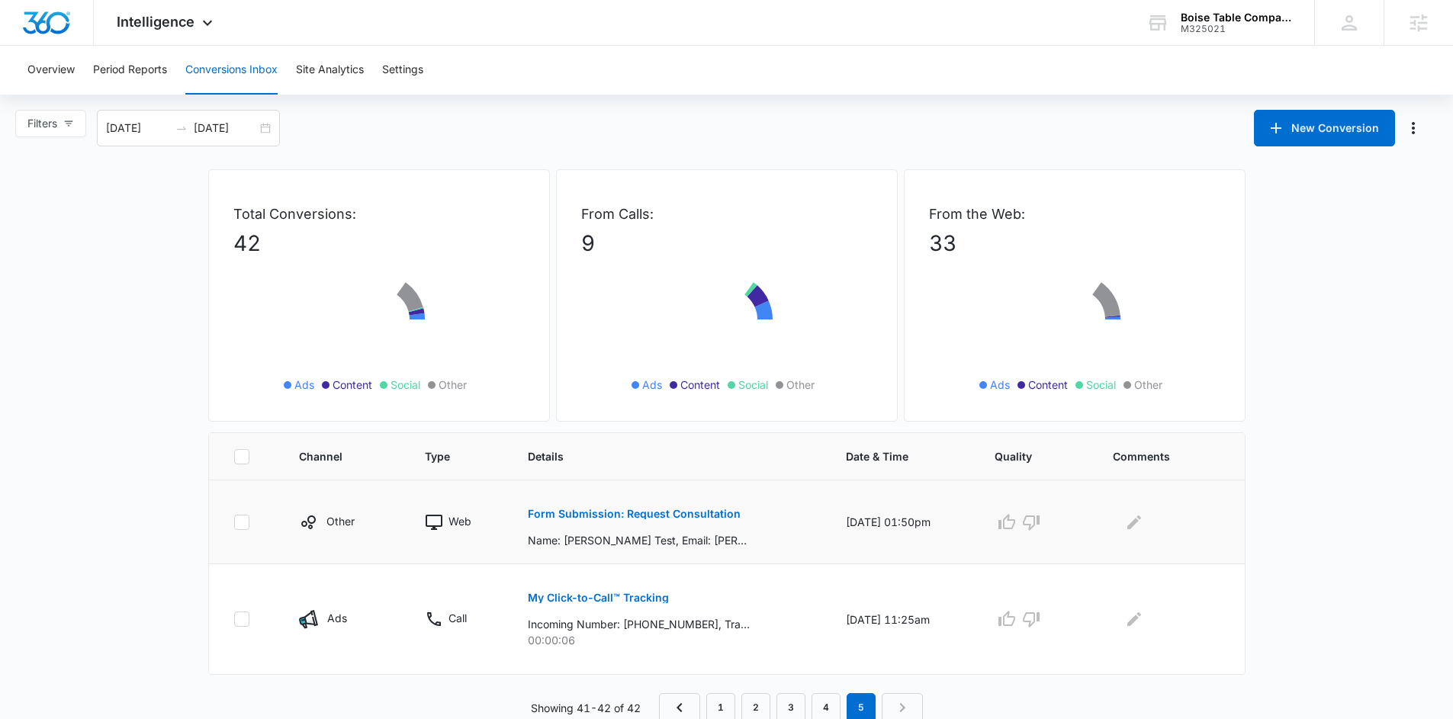
scroll to position [3, 0]
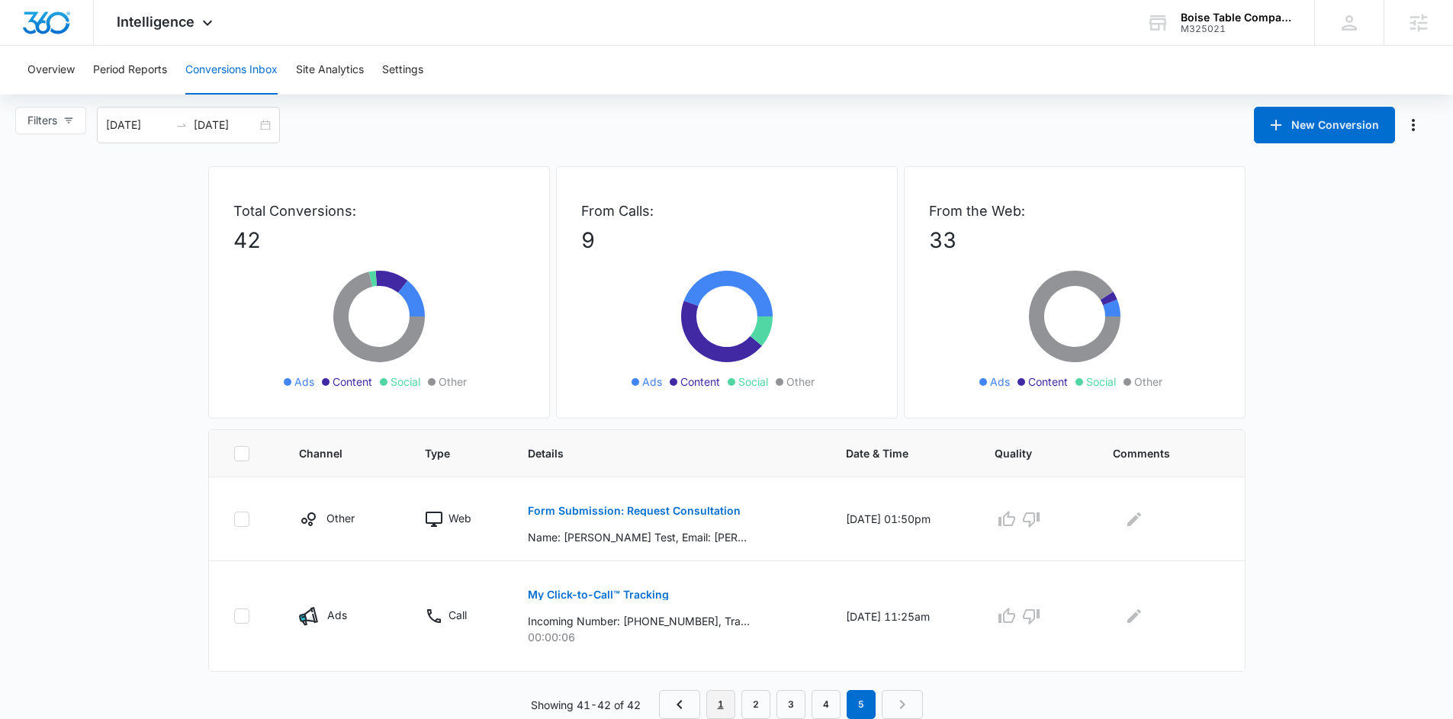
click at [729, 700] on link "1" at bounding box center [720, 704] width 29 height 29
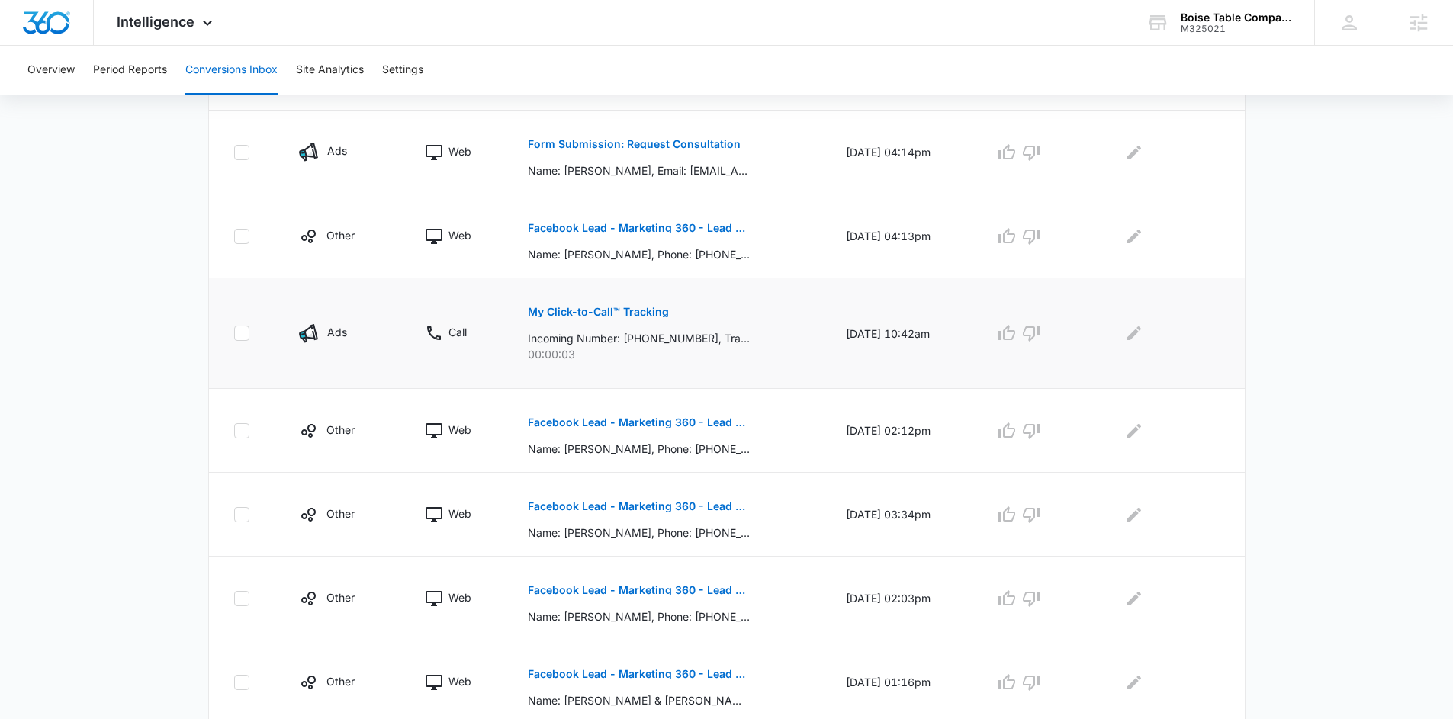
scroll to position [674, 0]
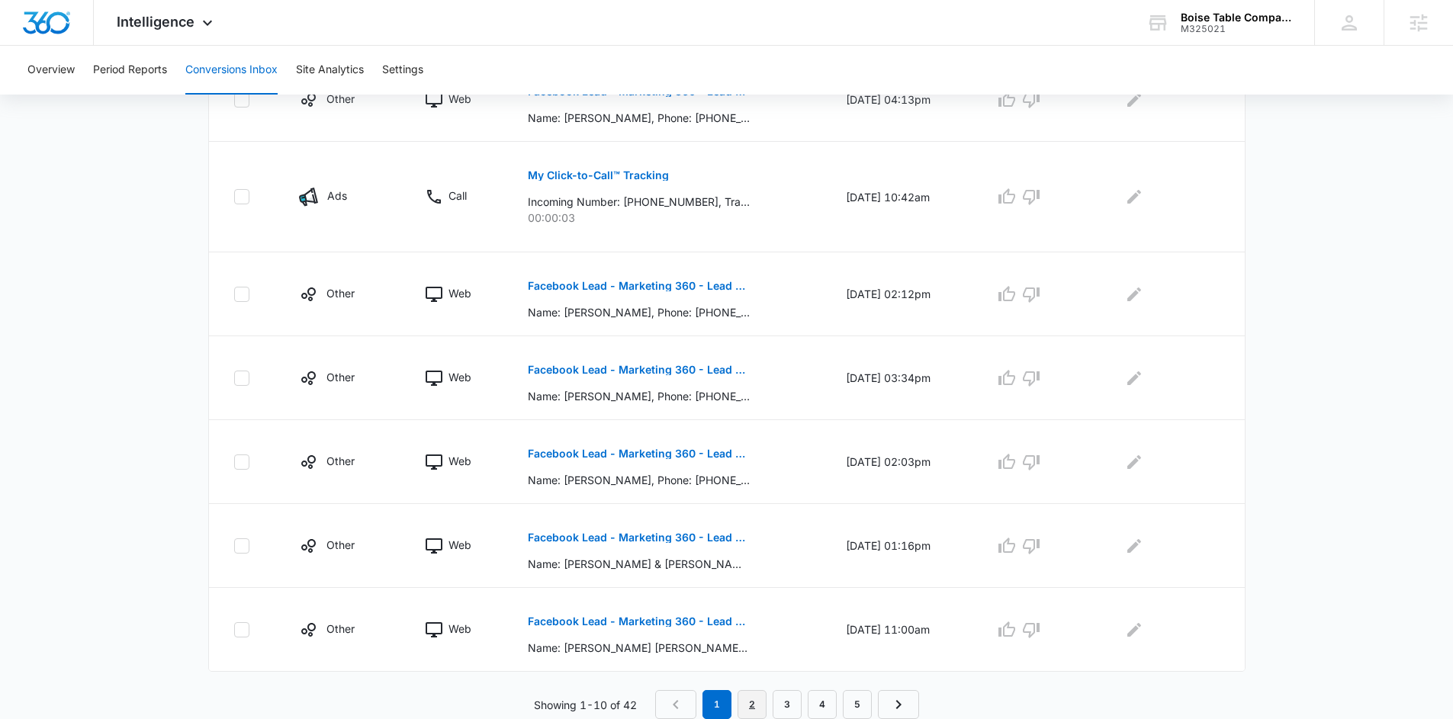
click at [759, 703] on link "2" at bounding box center [752, 704] width 29 height 29
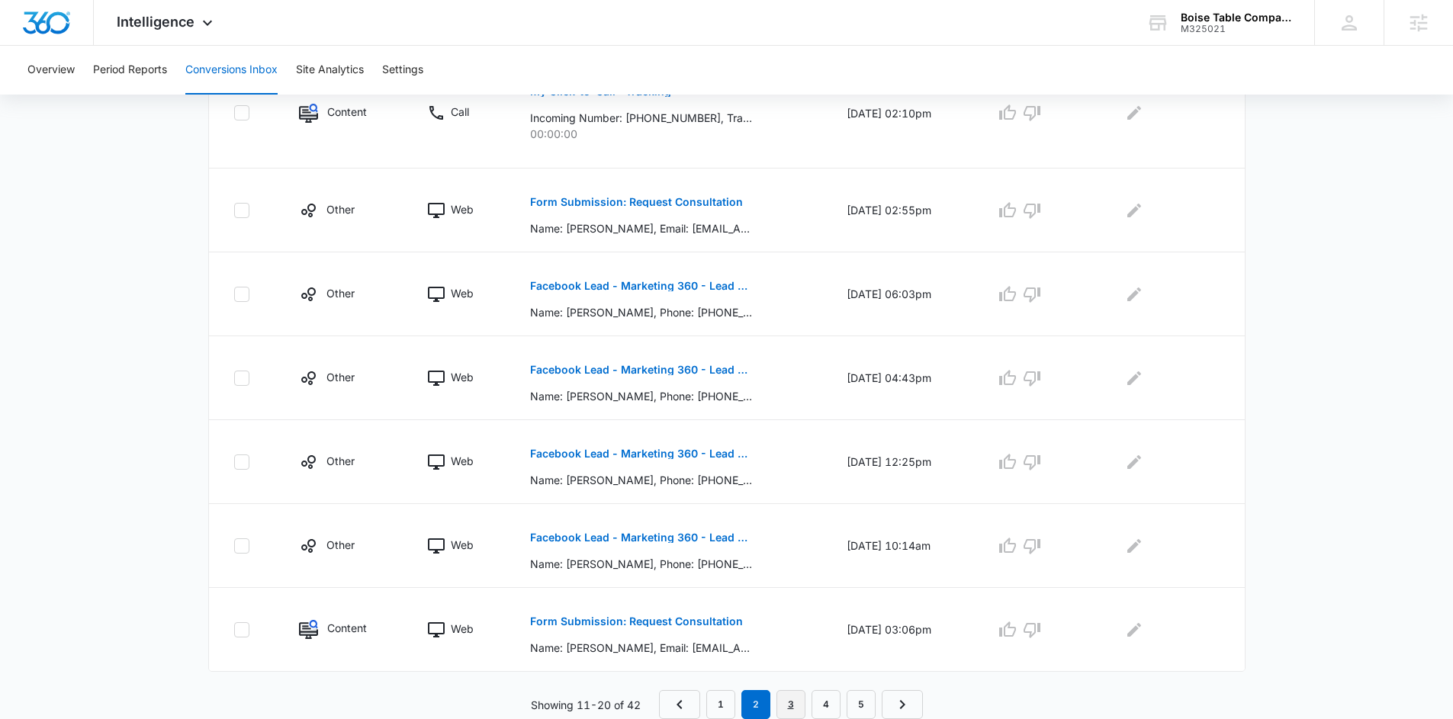
click at [787, 700] on link "3" at bounding box center [791, 704] width 29 height 29
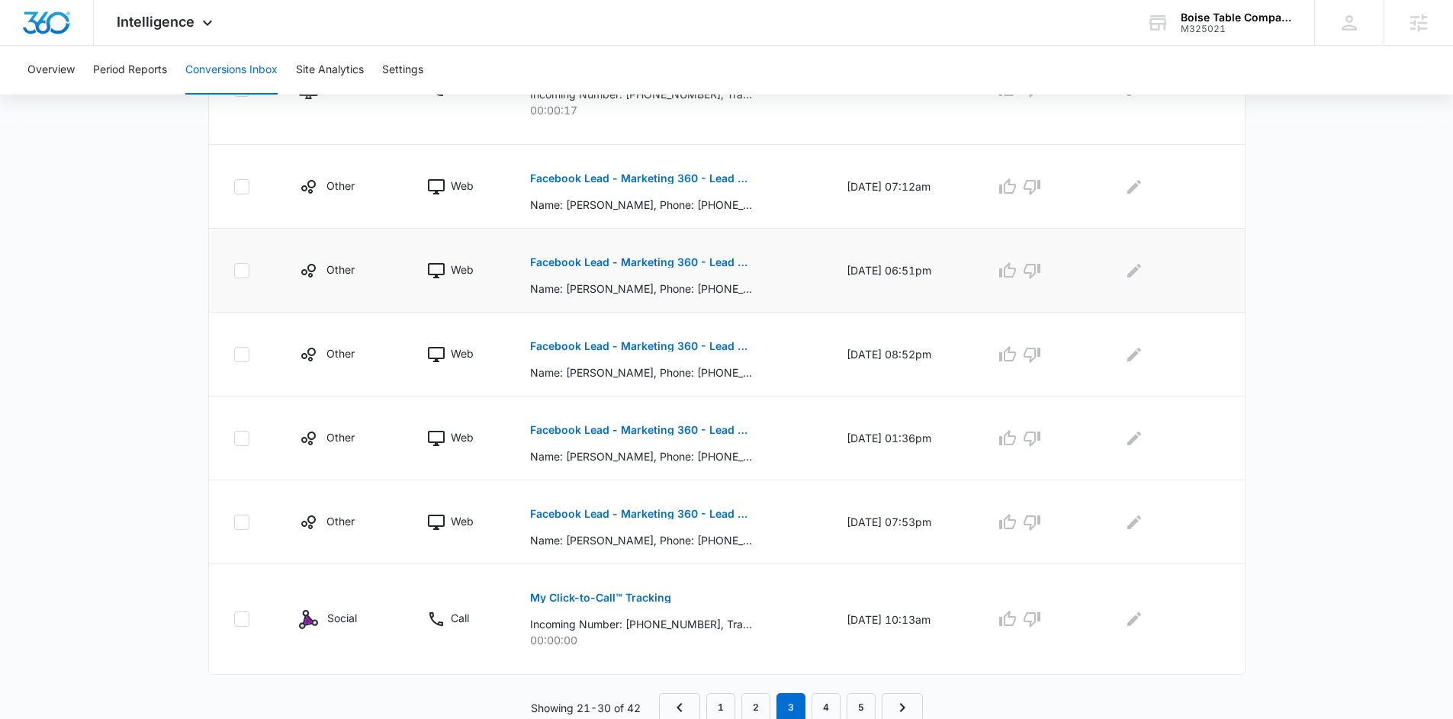
scroll to position [781, 0]
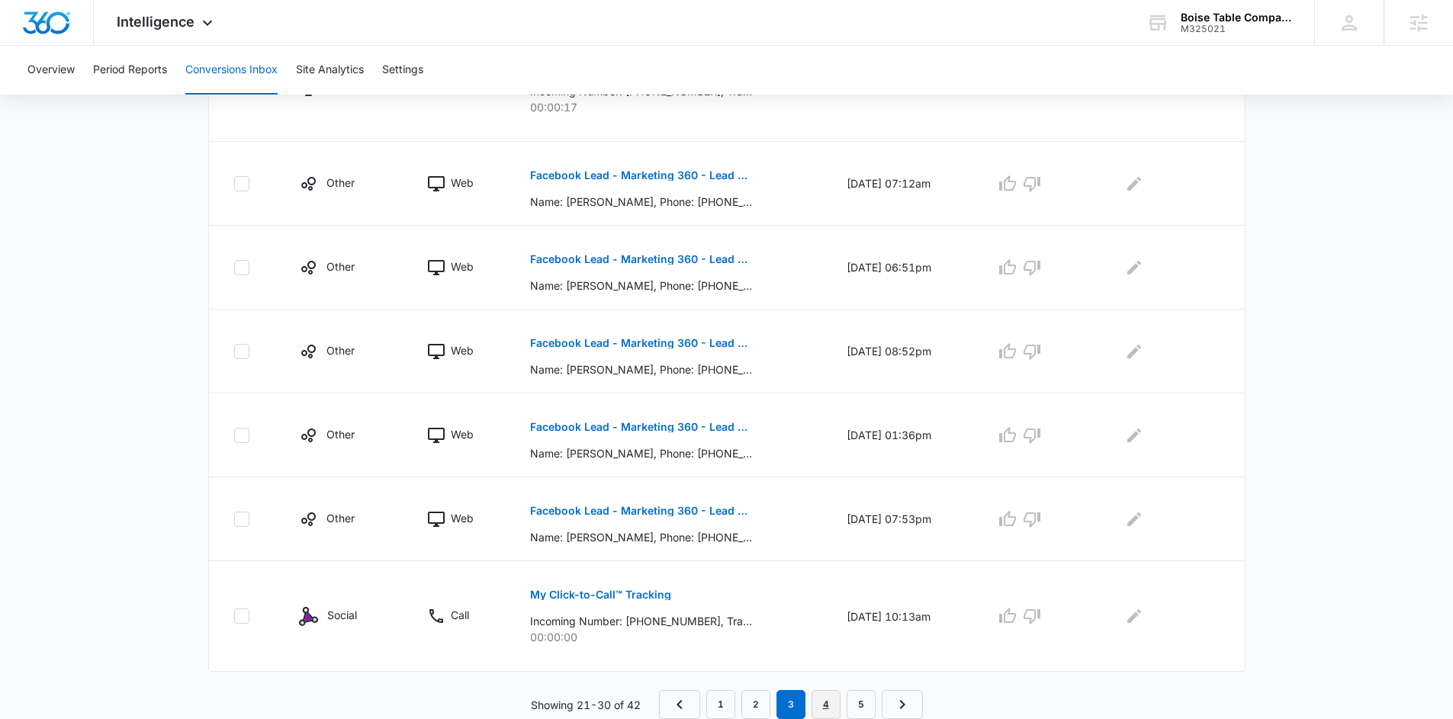
click at [822, 695] on link "4" at bounding box center [826, 704] width 29 height 29
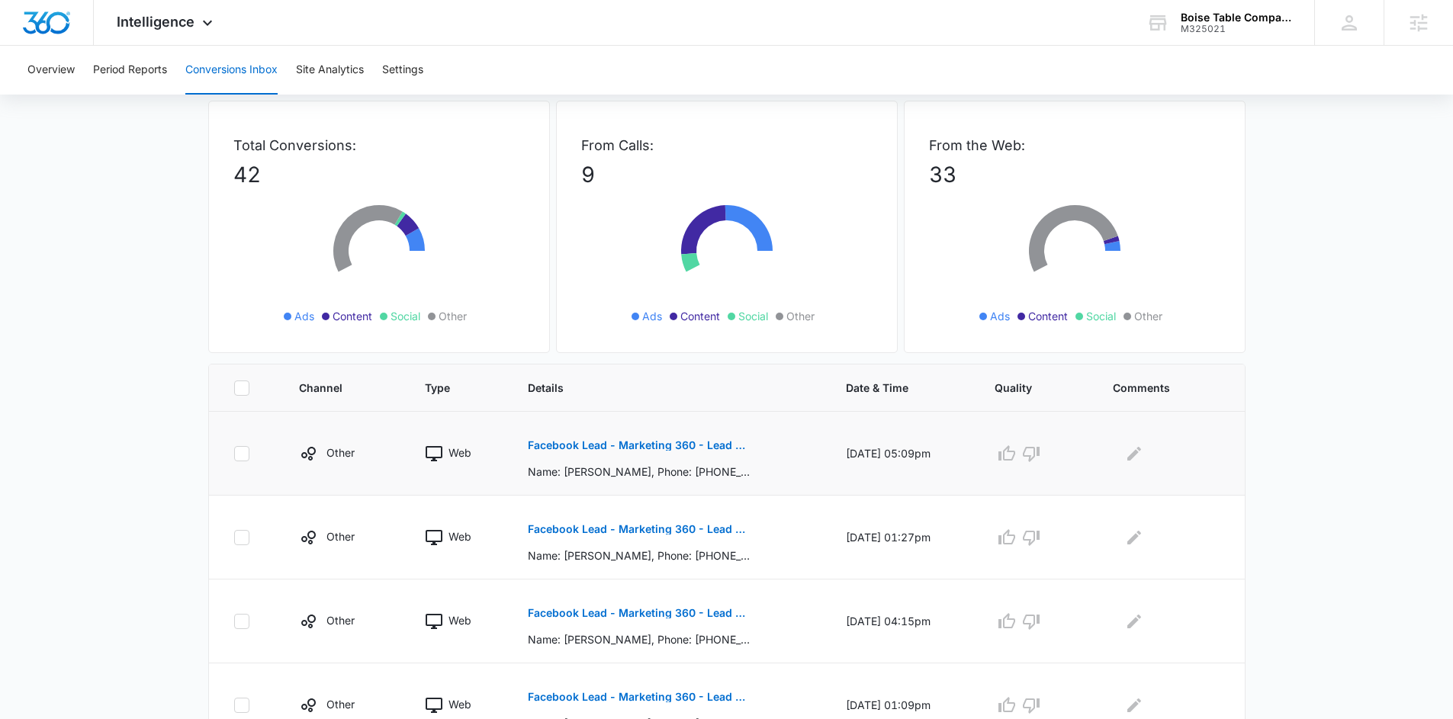
scroll to position [262, 0]
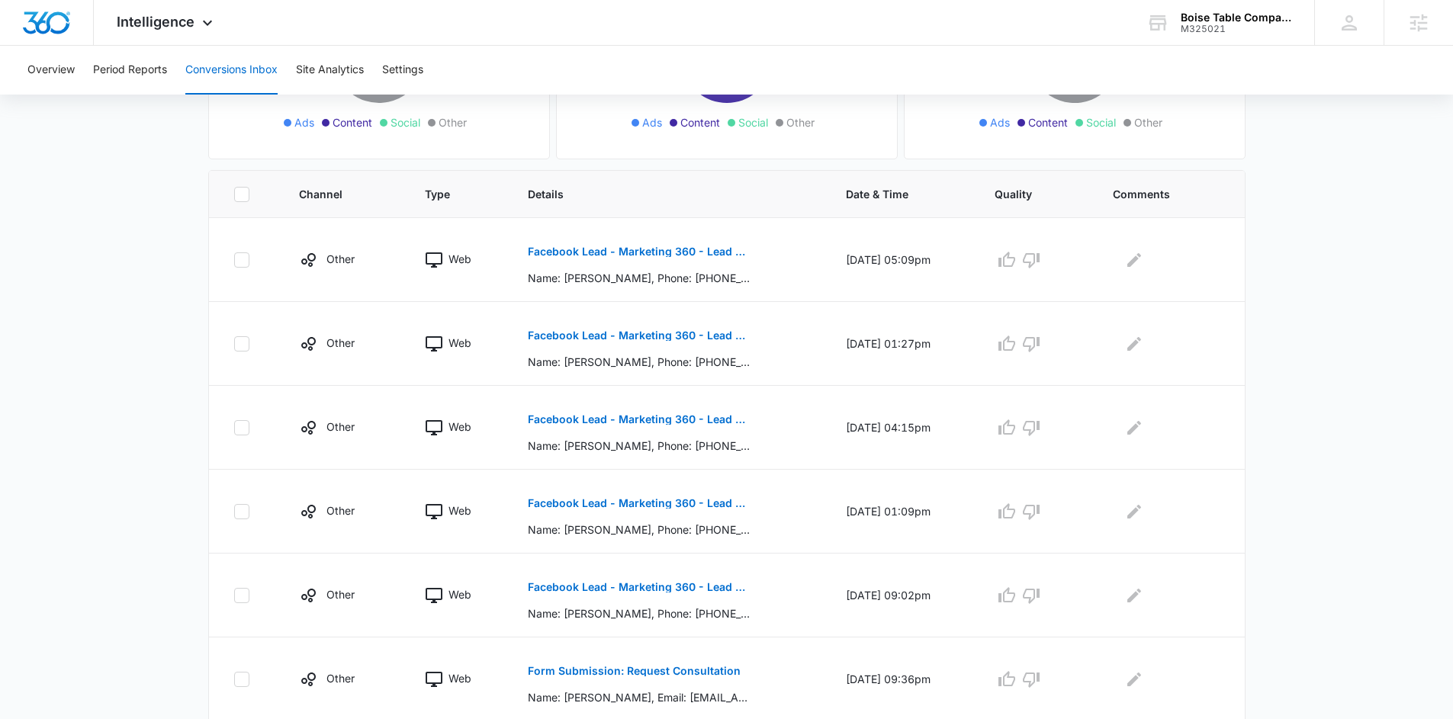
click at [1298, 455] on main "Filters 08/08/2025 09/15/2025 New Conversion Aug 2025 Su Mo Tu We Th Fr Sa 27 2…" at bounding box center [726, 489] width 1453 height 1284
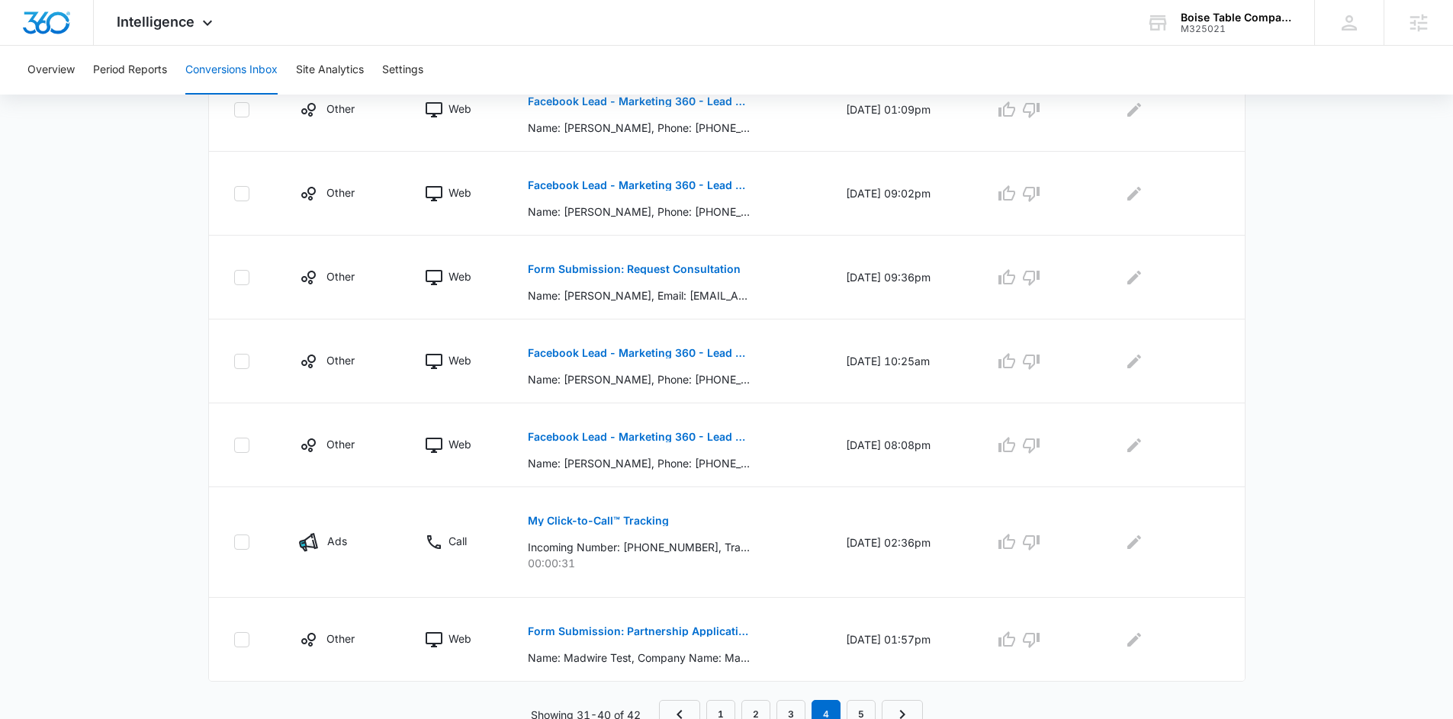
scroll to position [674, 0]
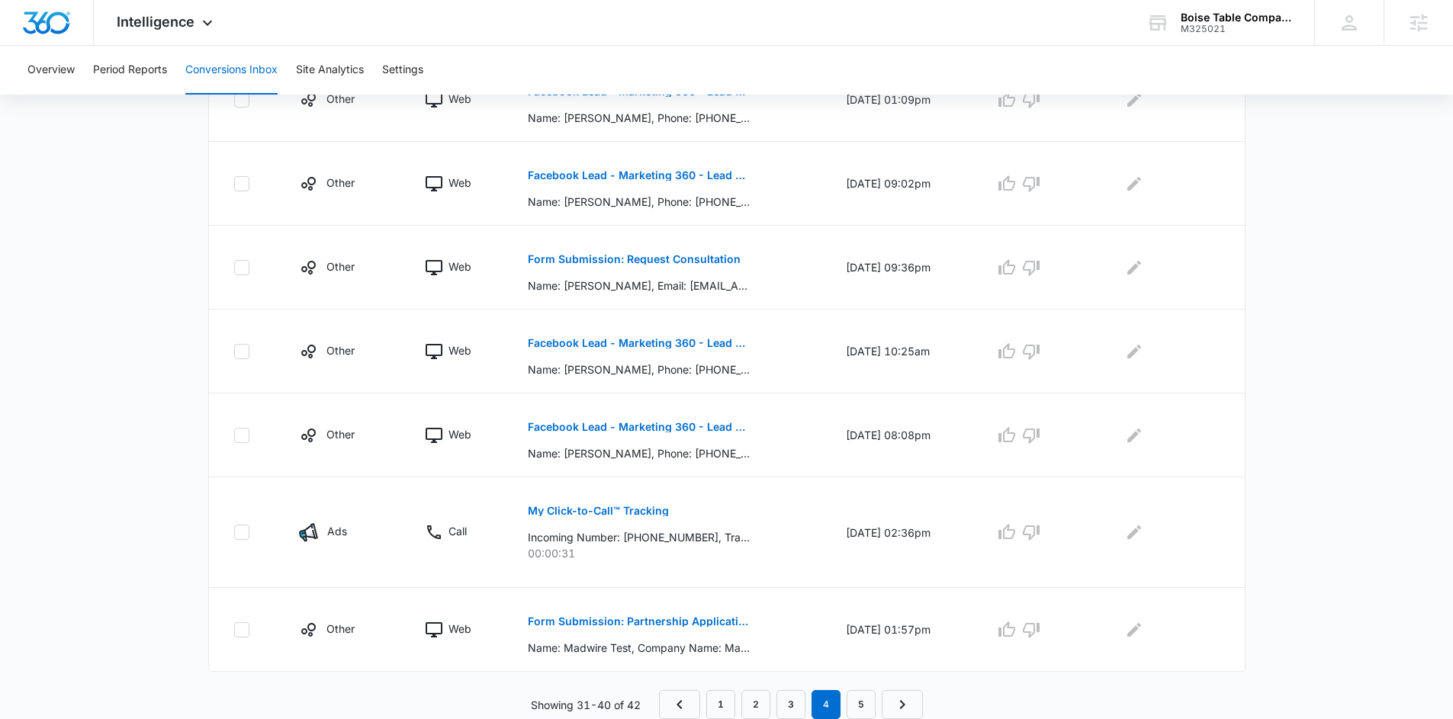
click at [1296, 455] on main "Filters 08/08/2025 09/15/2025 New Conversion Aug 2025 Su Mo Tu We Th Fr Sa 27 2…" at bounding box center [726, 77] width 1453 height 1284
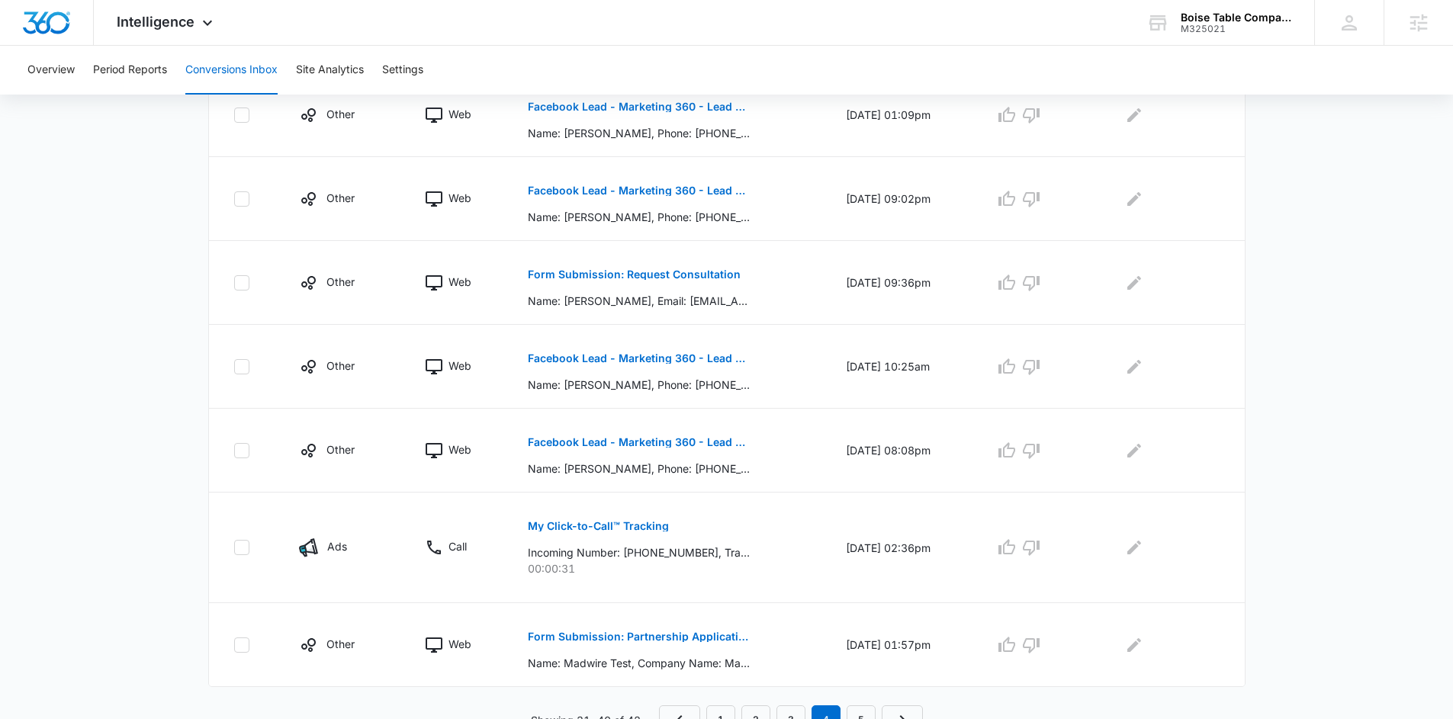
scroll to position [658, 0]
click at [1296, 455] on main "Filters 08/08/2025 09/15/2025 New Conversion Aug 2025 Su Mo Tu We Th Fr Sa 27 2…" at bounding box center [726, 93] width 1453 height 1284
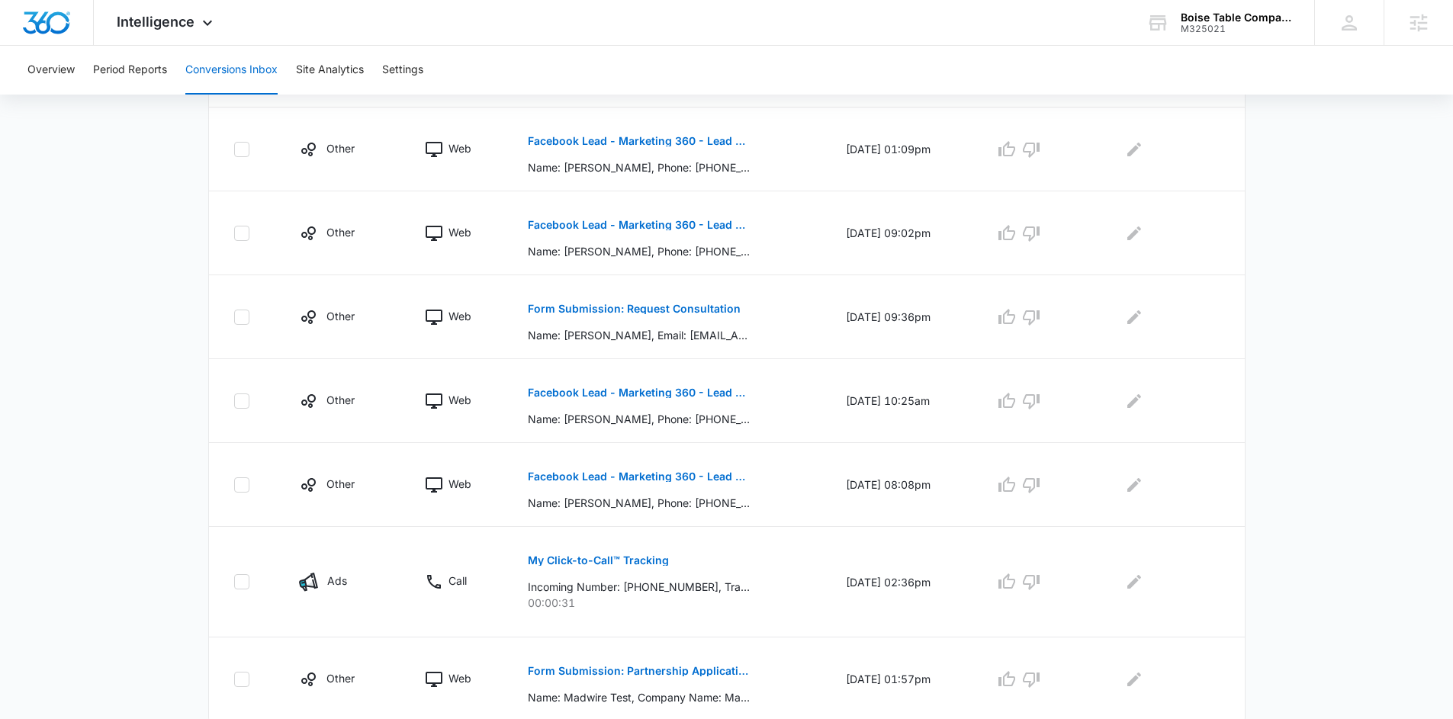
scroll to position [335, 0]
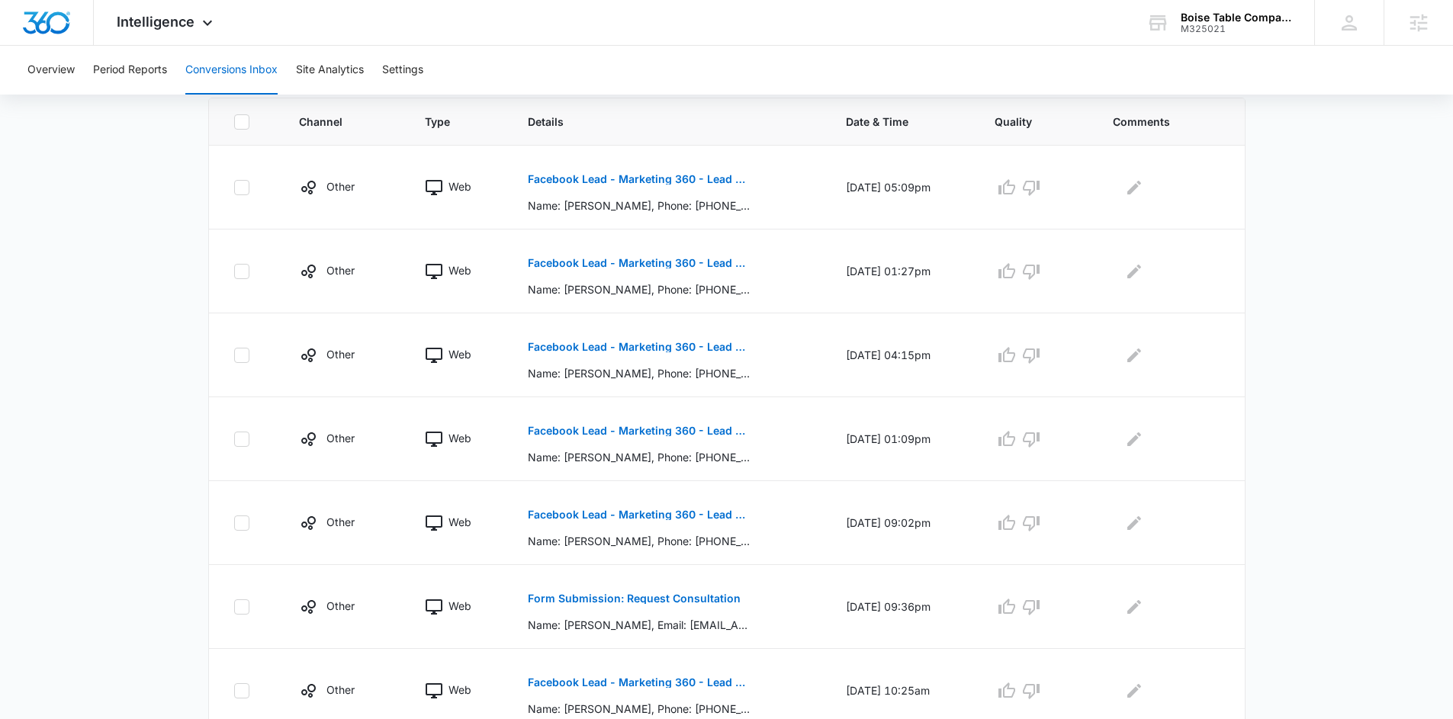
click at [1296, 451] on main "Filters 08/08/2025 09/15/2025 New Conversion Aug 2025 Su Mo Tu We Th Fr Sa 27 2…" at bounding box center [726, 417] width 1453 height 1284
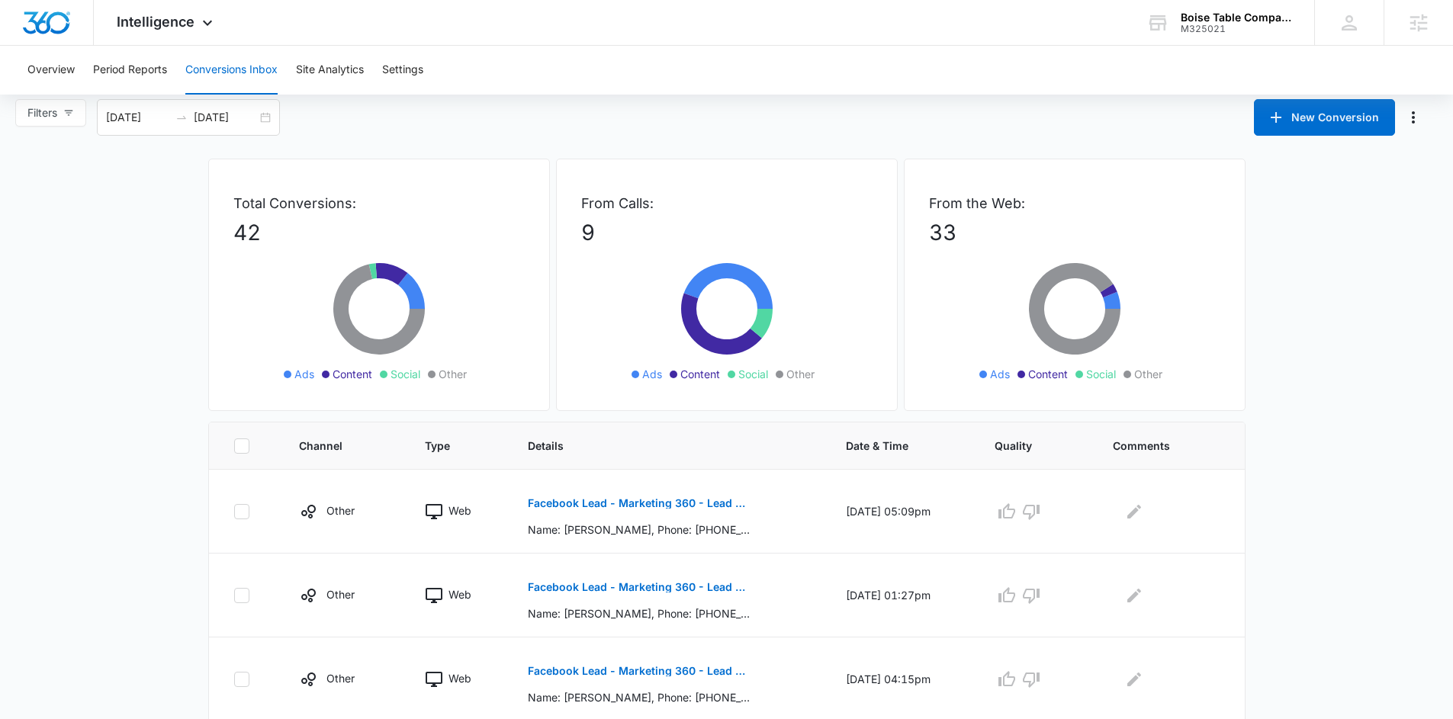
scroll to position [0, 0]
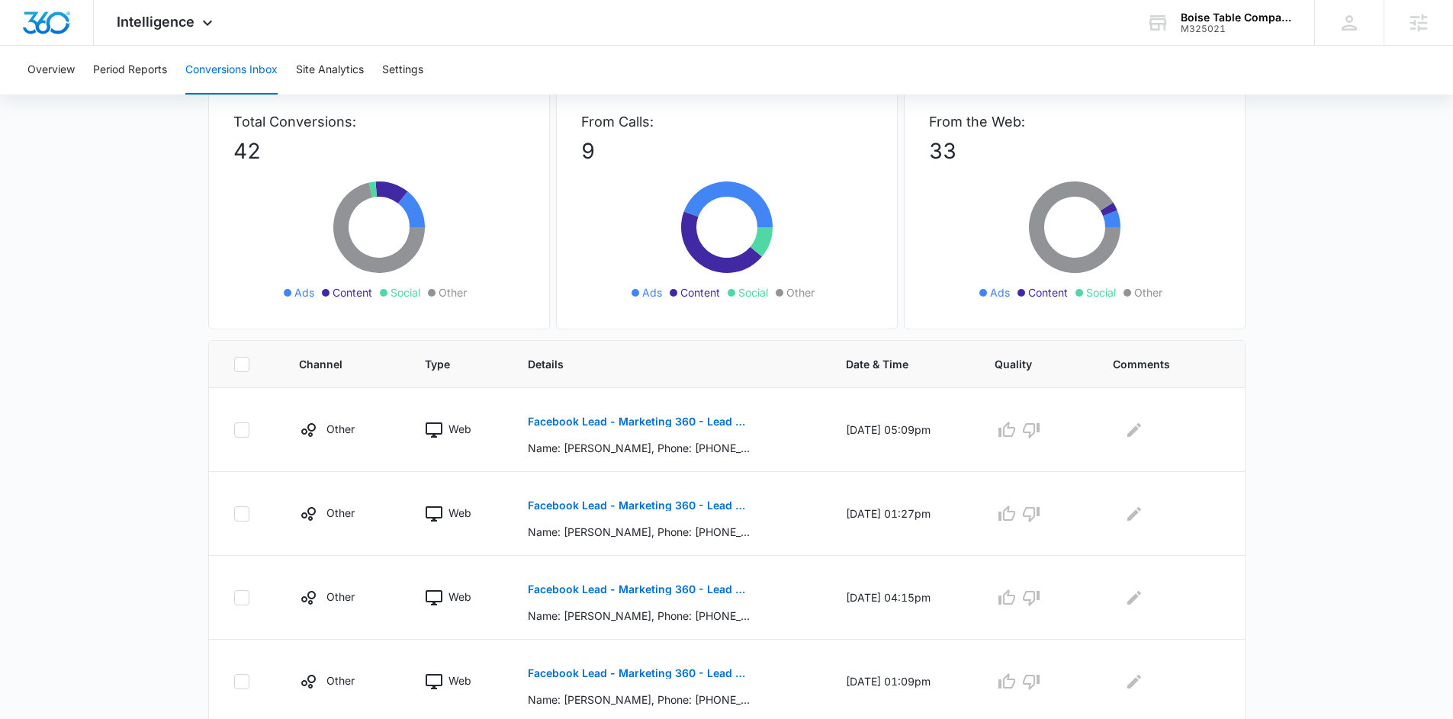
scroll to position [96, 0]
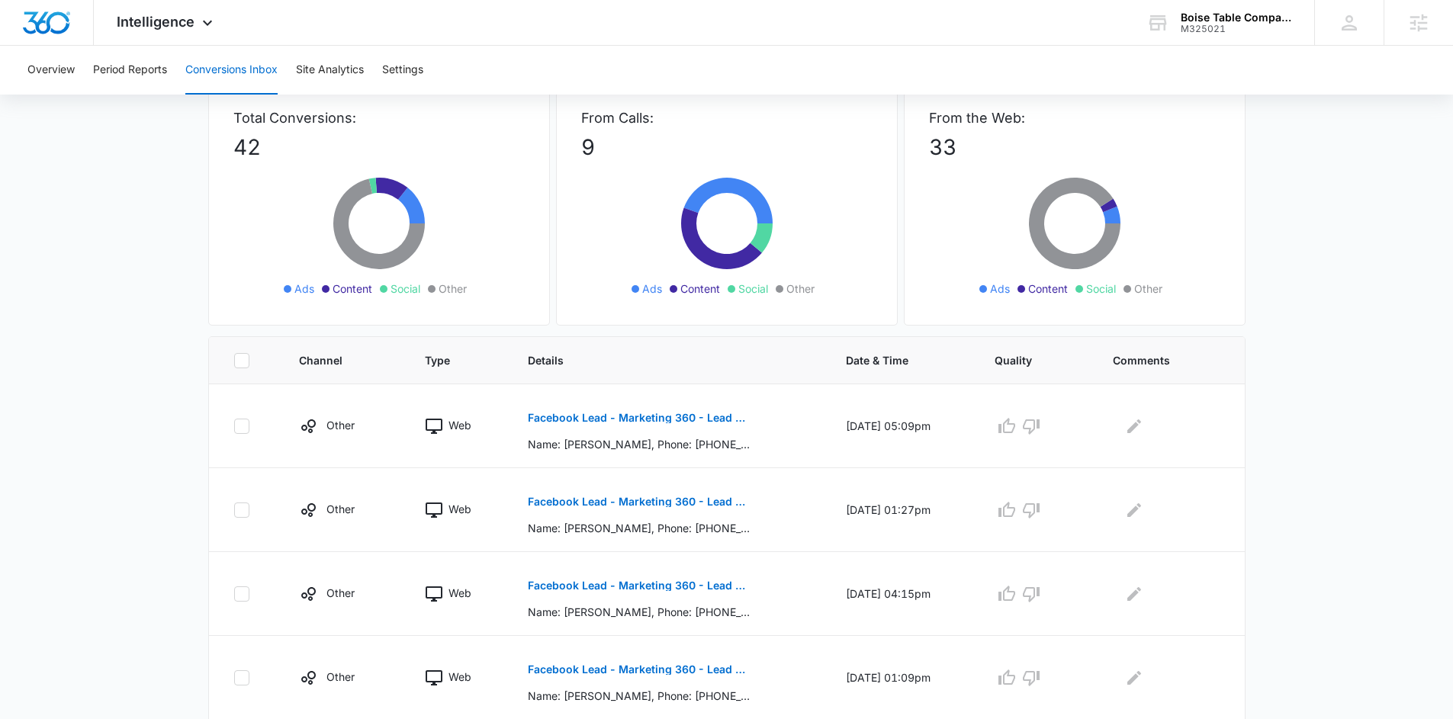
click at [1296, 451] on main "Filters 08/08/2025 09/15/2025 New Conversion Aug 2025 Su Mo Tu We Th Fr Sa 27 2…" at bounding box center [726, 656] width 1453 height 1284
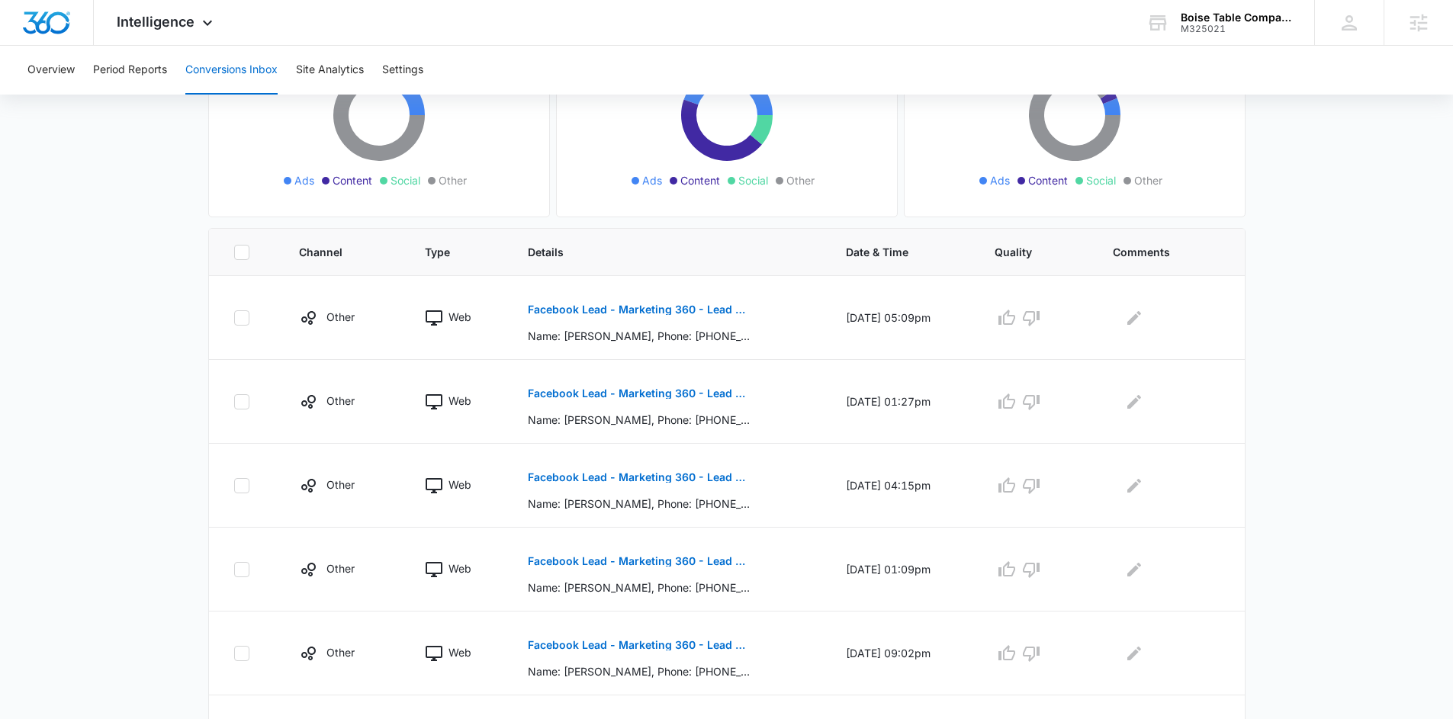
scroll to position [674, 0]
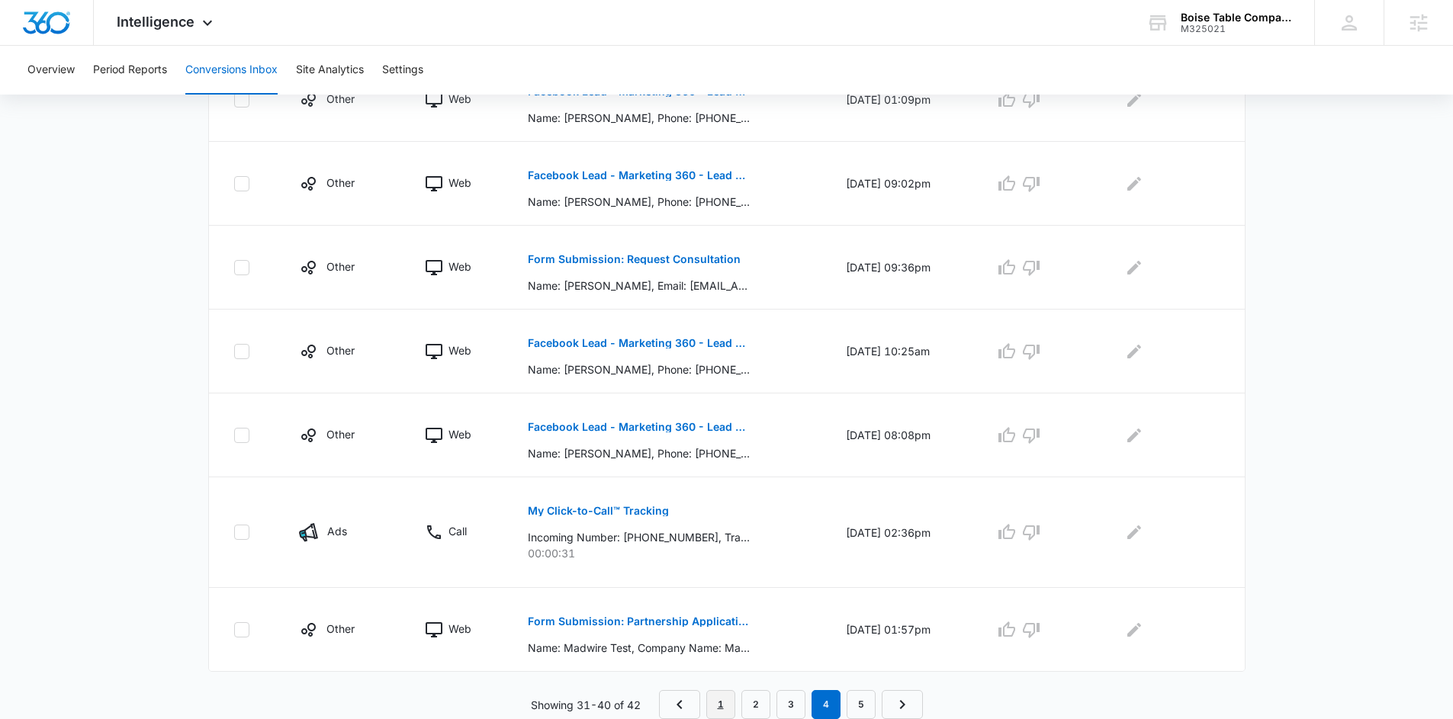
click at [722, 703] on link "1" at bounding box center [720, 704] width 29 height 29
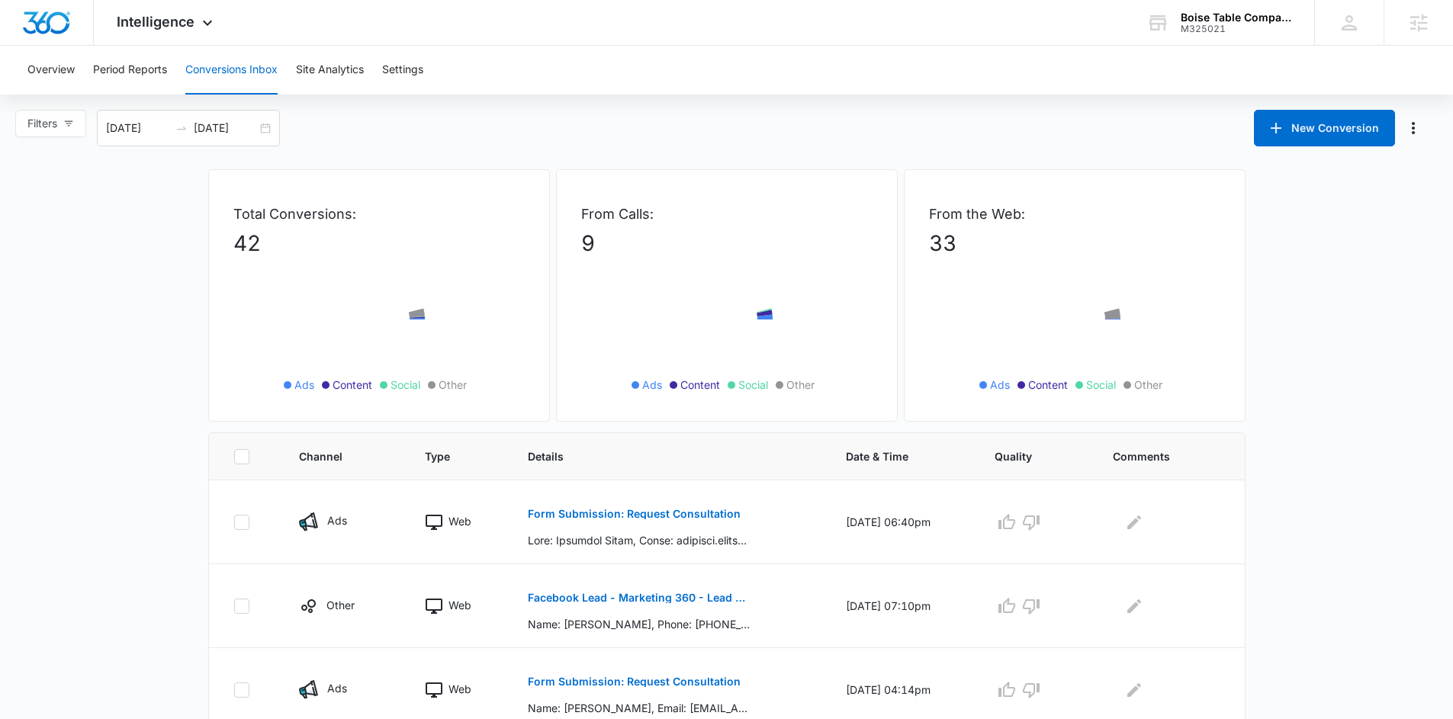
scroll to position [498, 0]
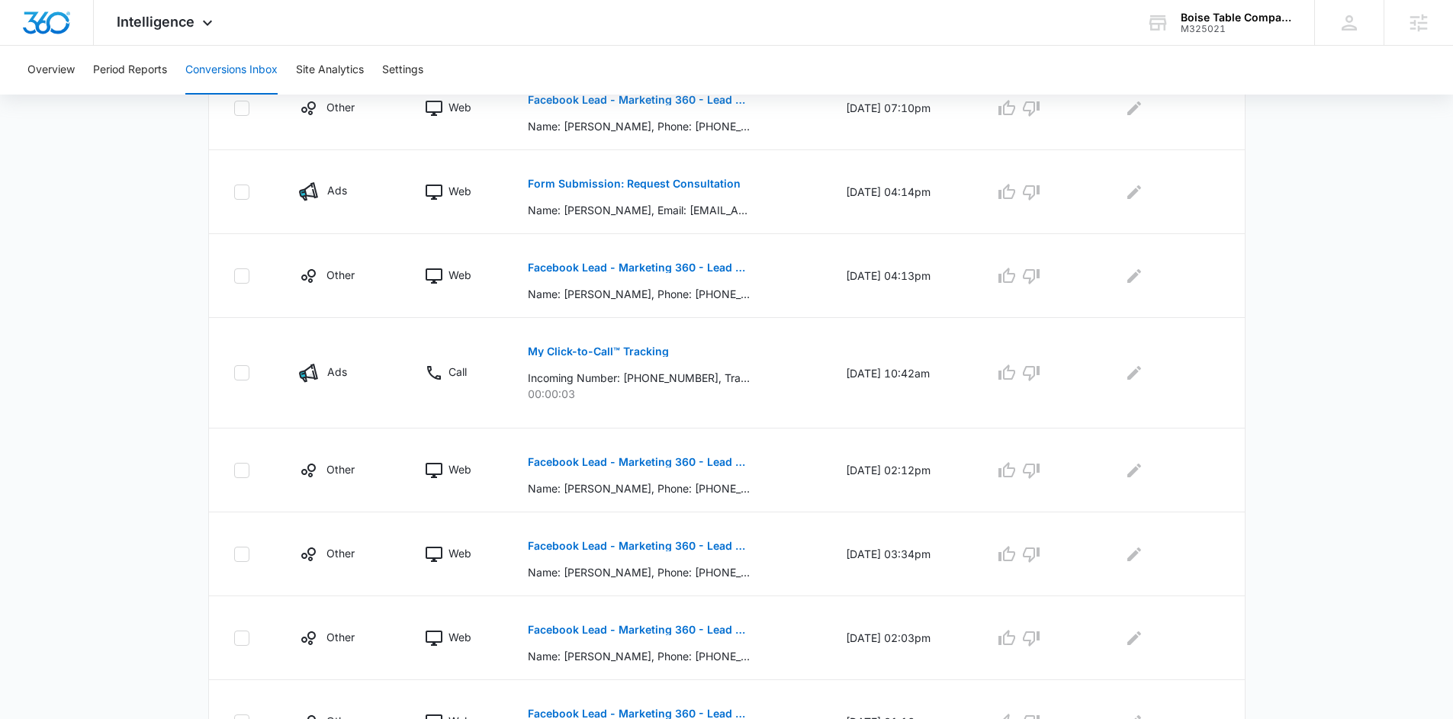
click at [1293, 515] on main "Filters 08/08/2025 09/15/2025 New Conversion Aug 2025 Su Mo Tu We Th Fr Sa 27 2…" at bounding box center [726, 254] width 1453 height 1284
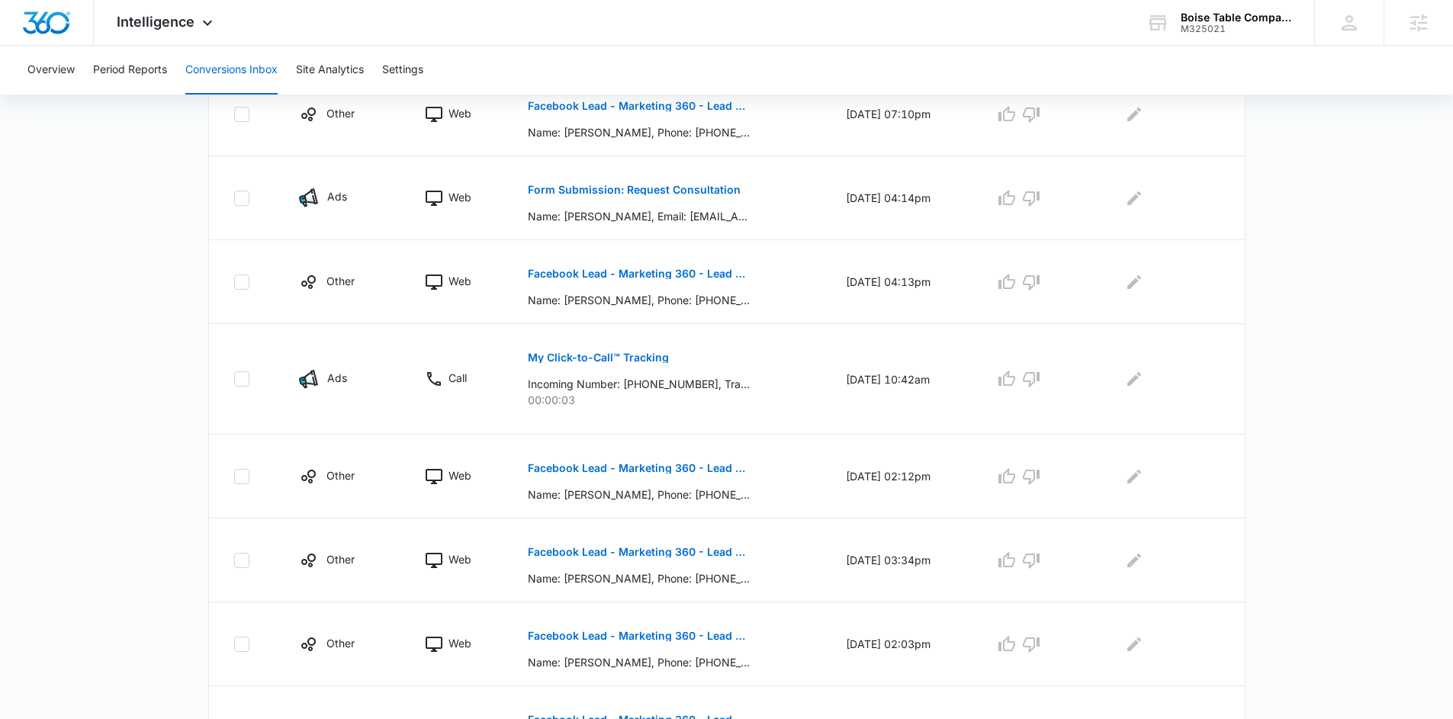
click at [1293, 515] on main "Filters 08/08/2025 09/15/2025 New Conversion Aug 2025 Su Mo Tu We Th Fr Sa 27 2…" at bounding box center [726, 260] width 1453 height 1284
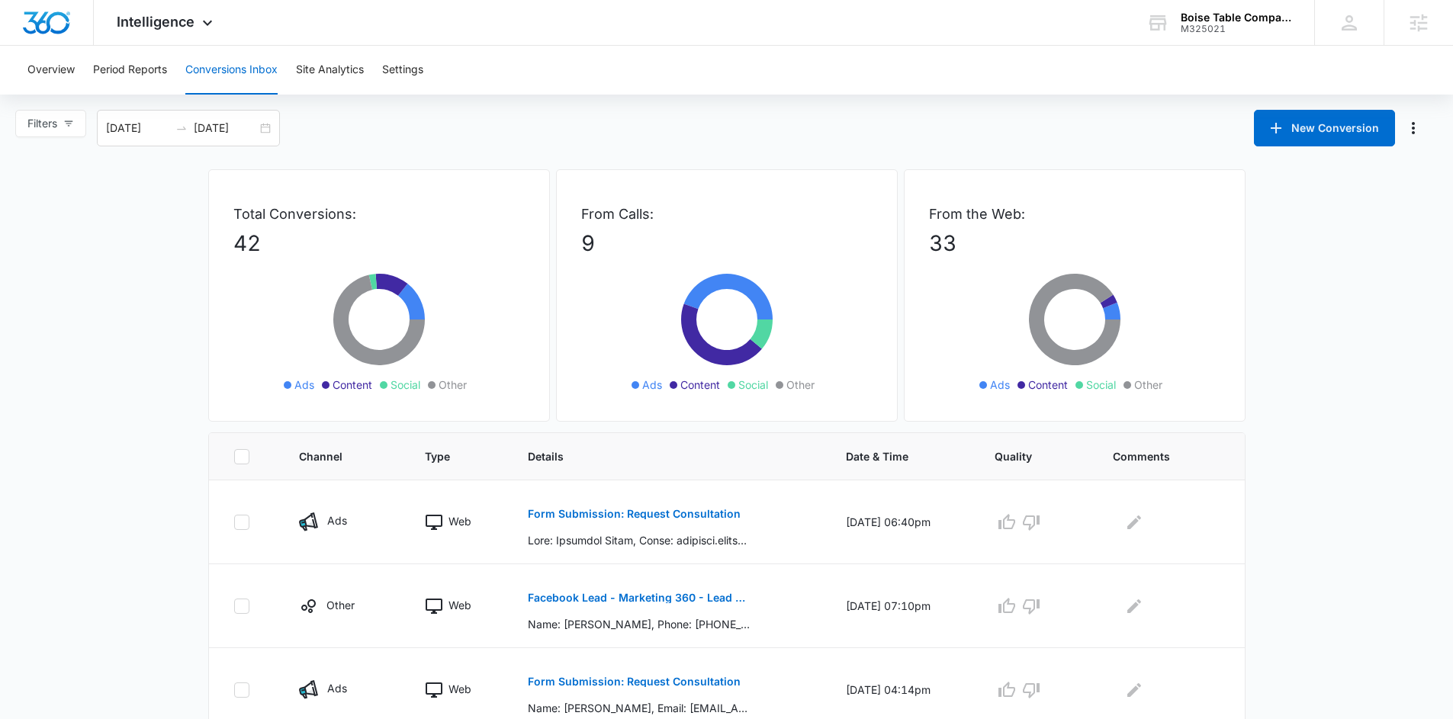
scroll to position [674, 0]
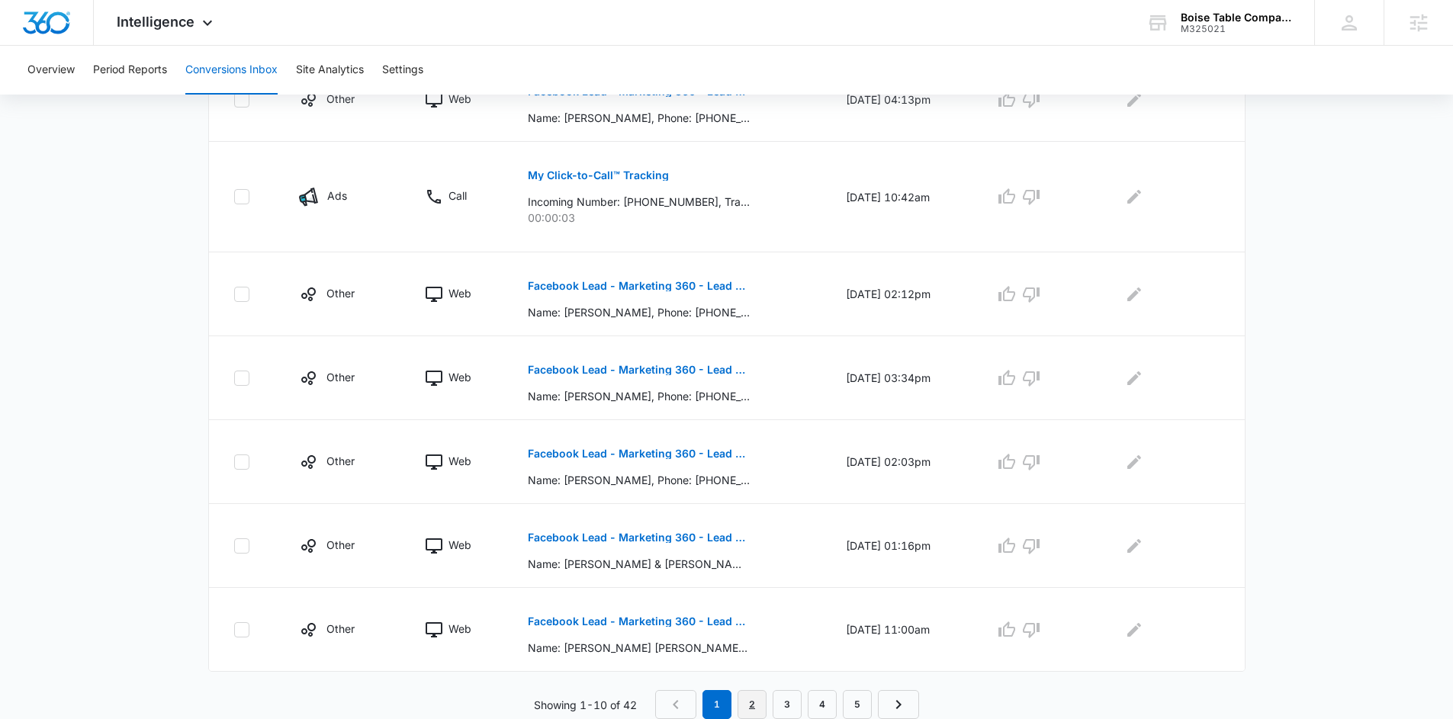
click at [760, 703] on link "2" at bounding box center [752, 704] width 29 height 29
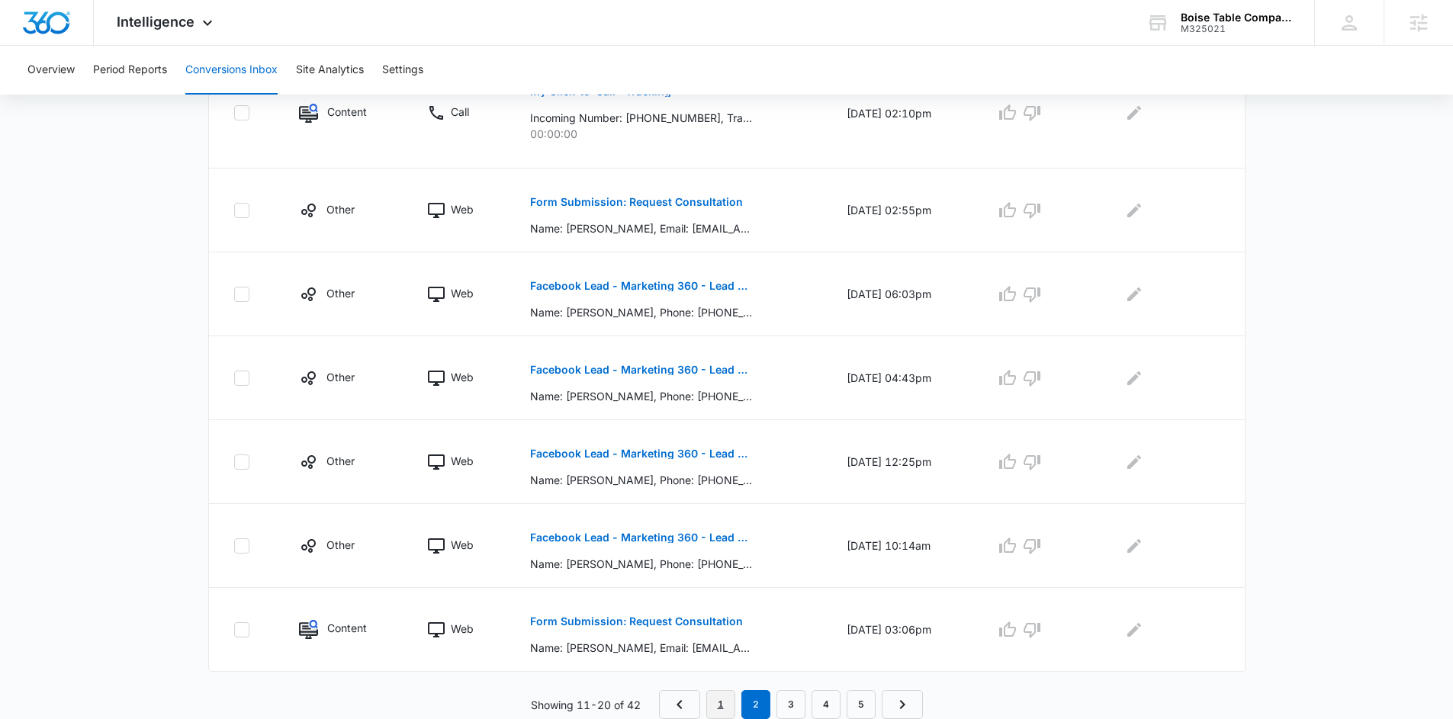
click at [719, 700] on link "1" at bounding box center [720, 704] width 29 height 29
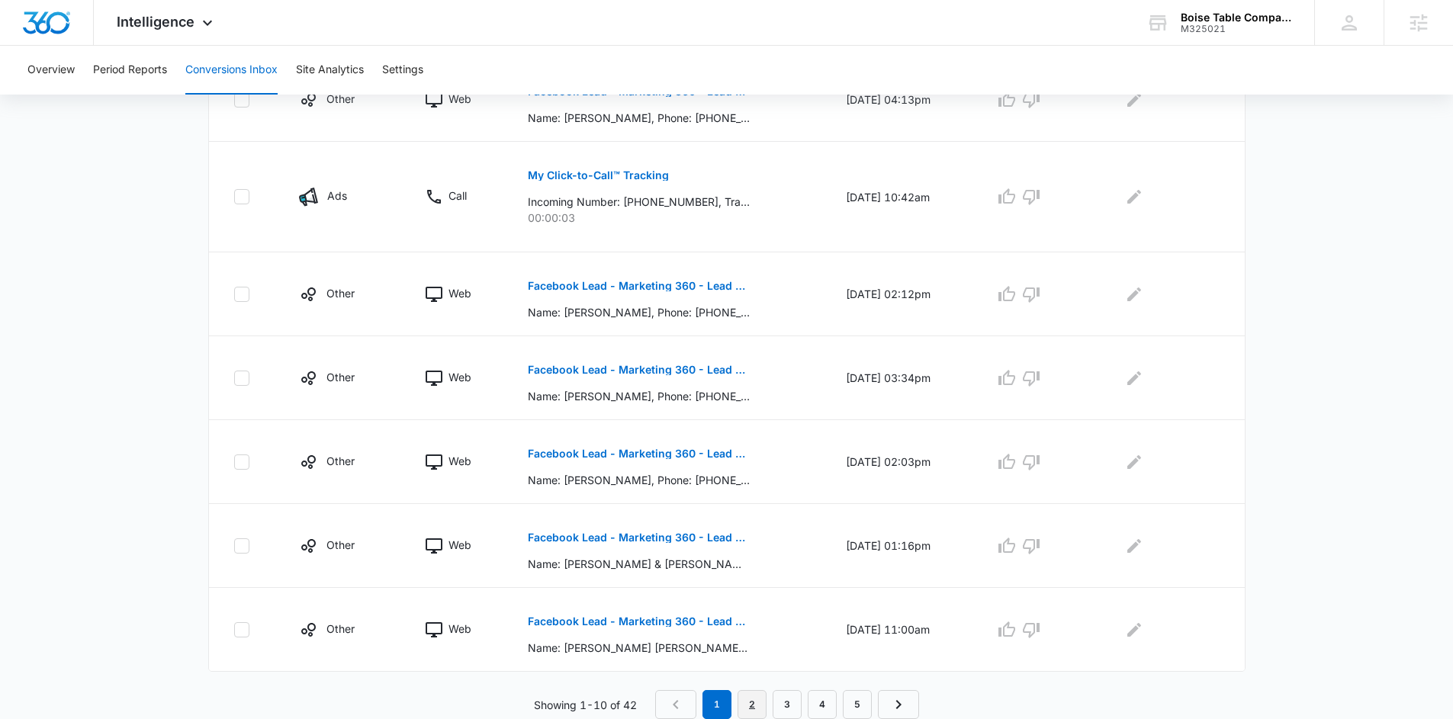
click at [751, 710] on link "2" at bounding box center [752, 704] width 29 height 29
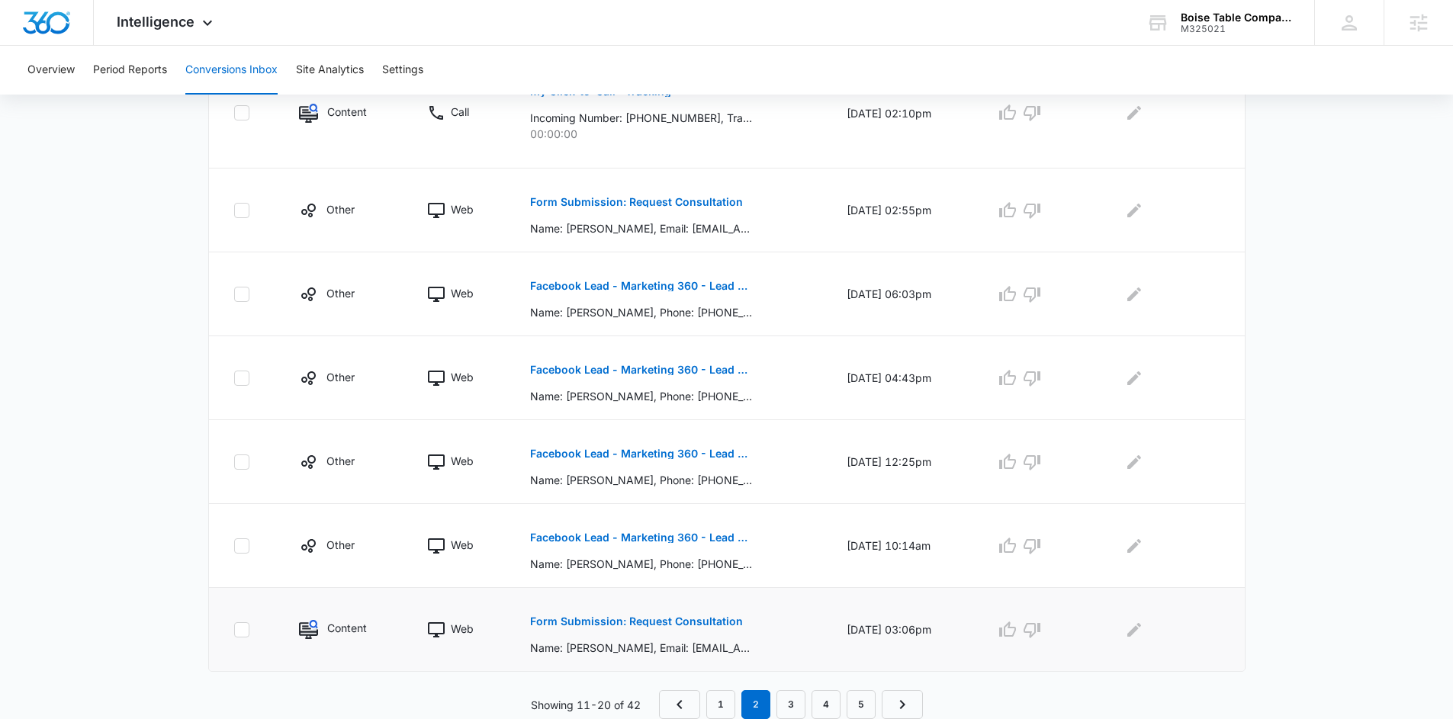
click at [619, 623] on p "Form Submission: Request Consultation" at bounding box center [636, 621] width 213 height 11
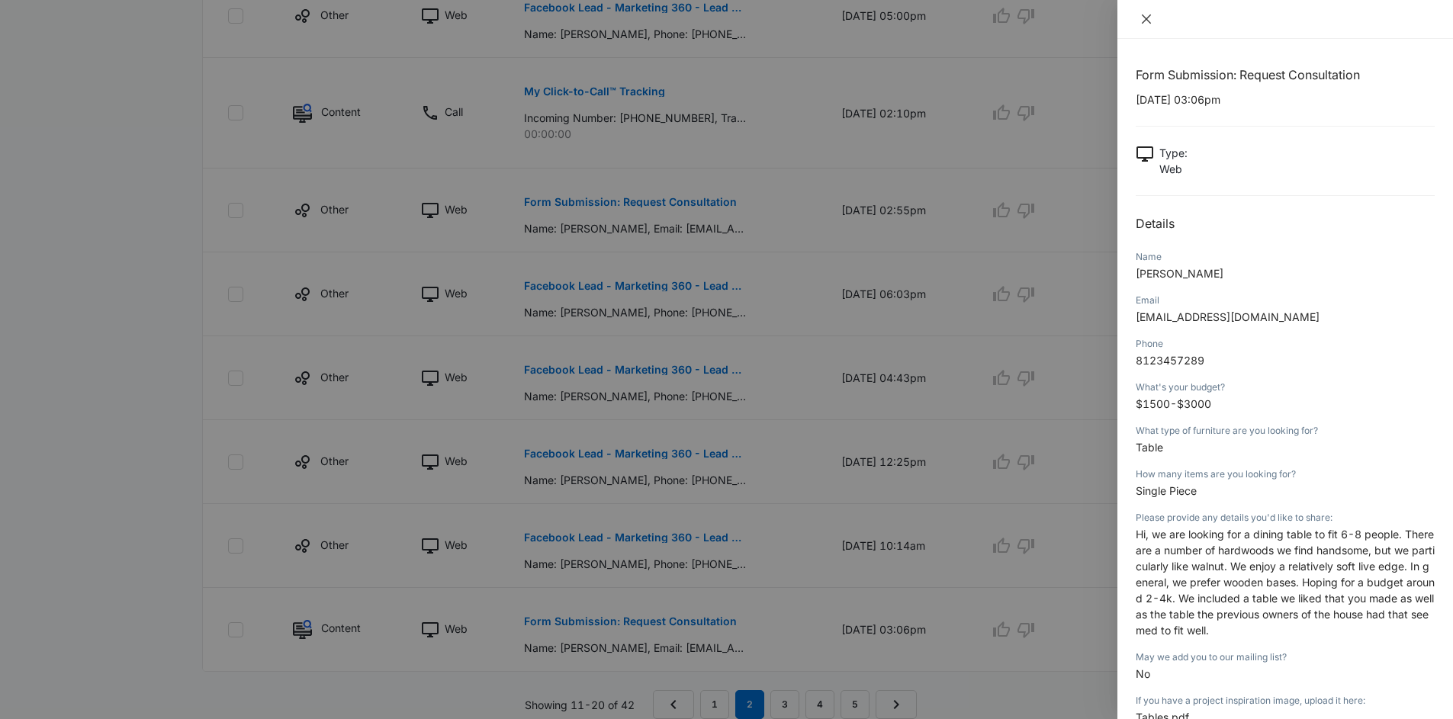
click at [1145, 15] on icon "close" at bounding box center [1147, 19] width 12 height 12
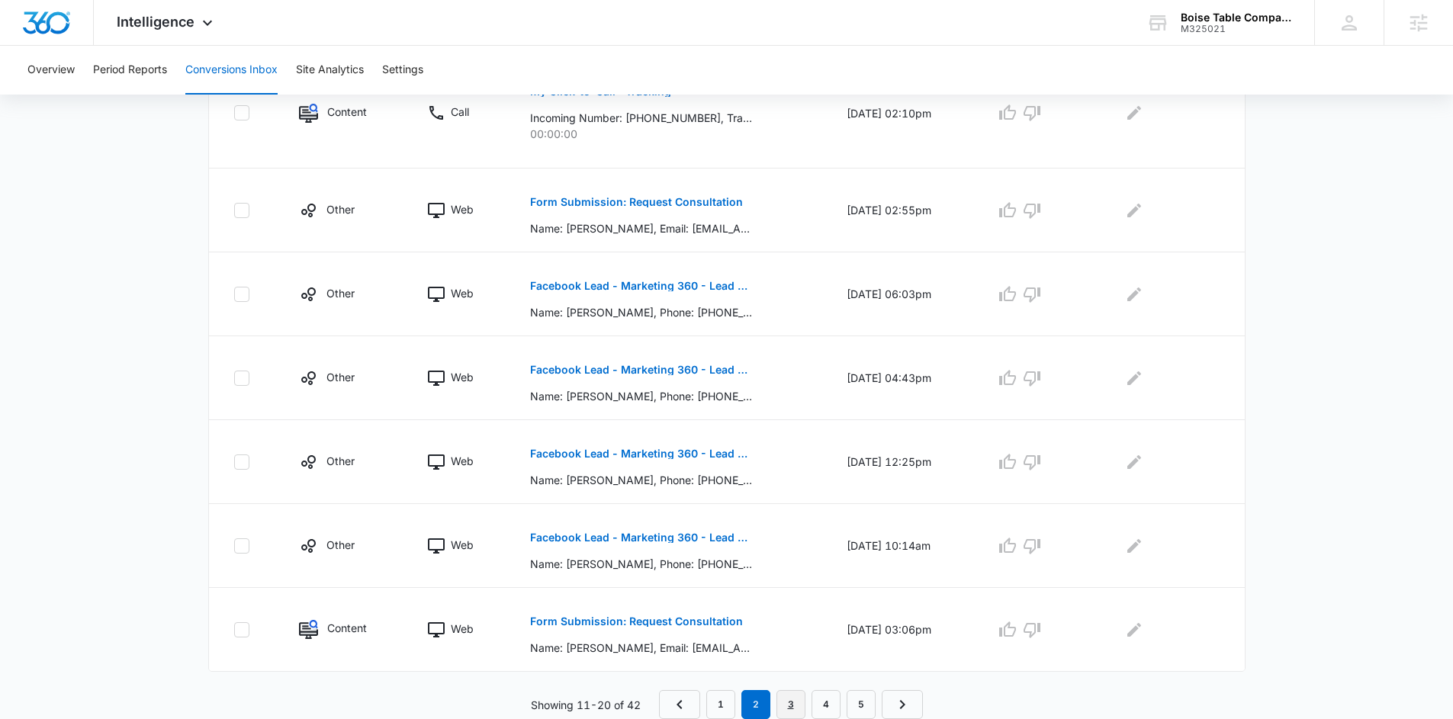
click at [792, 693] on link "3" at bounding box center [791, 704] width 29 height 29
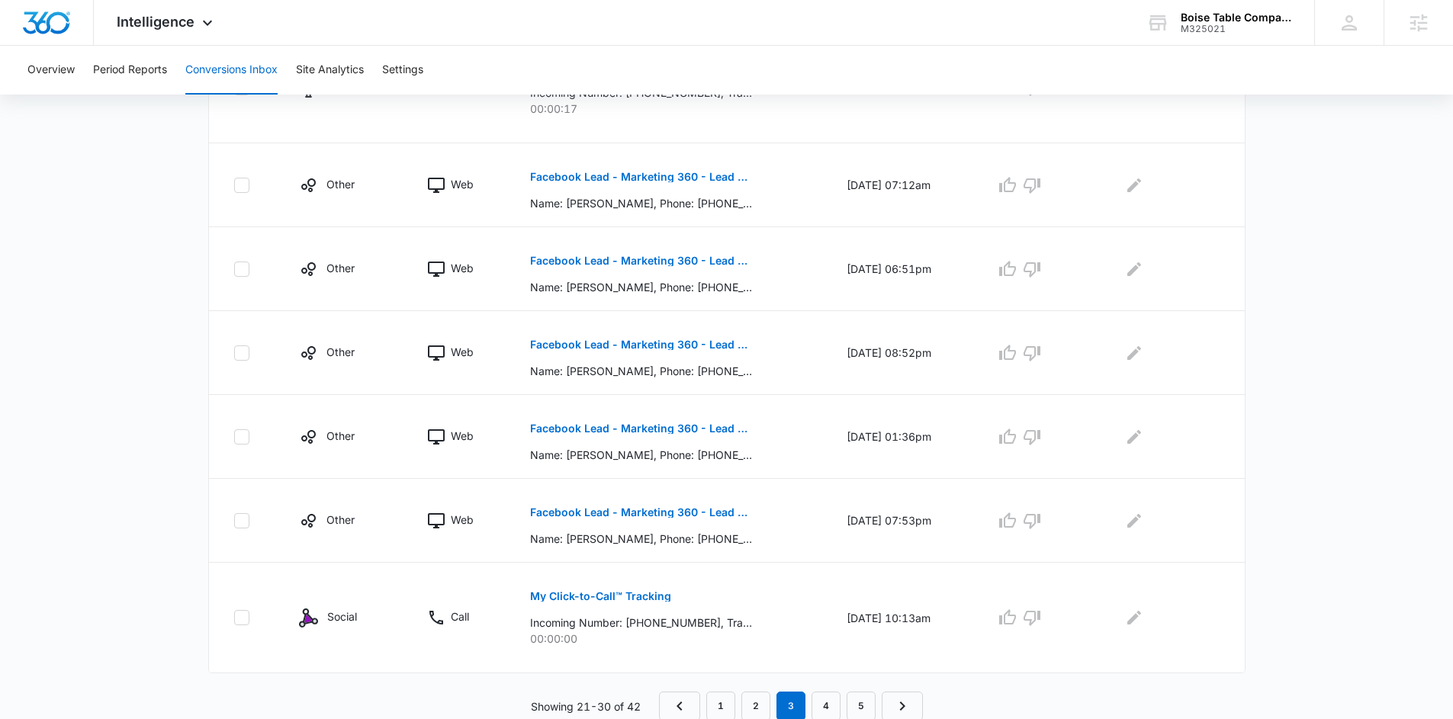
scroll to position [781, 0]
click at [724, 701] on link "1" at bounding box center [720, 704] width 29 height 29
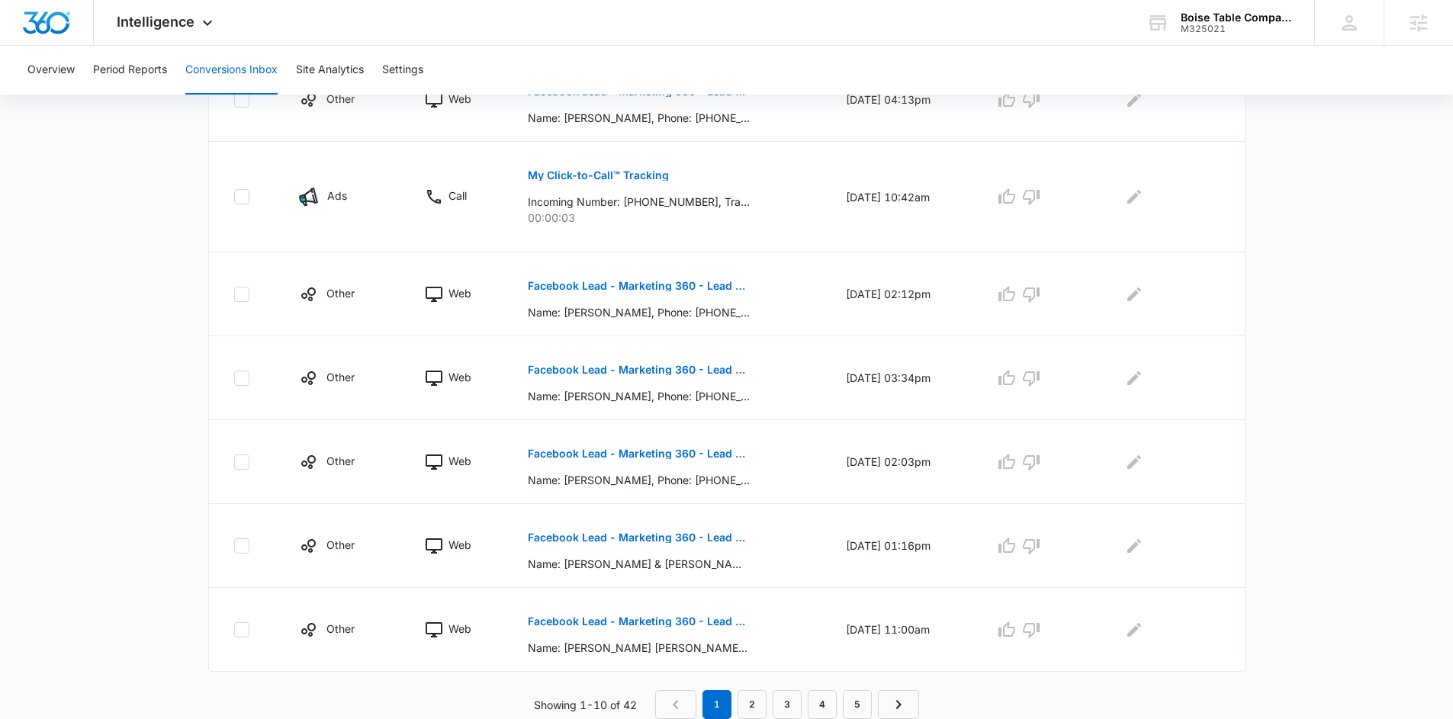
scroll to position [0, 0]
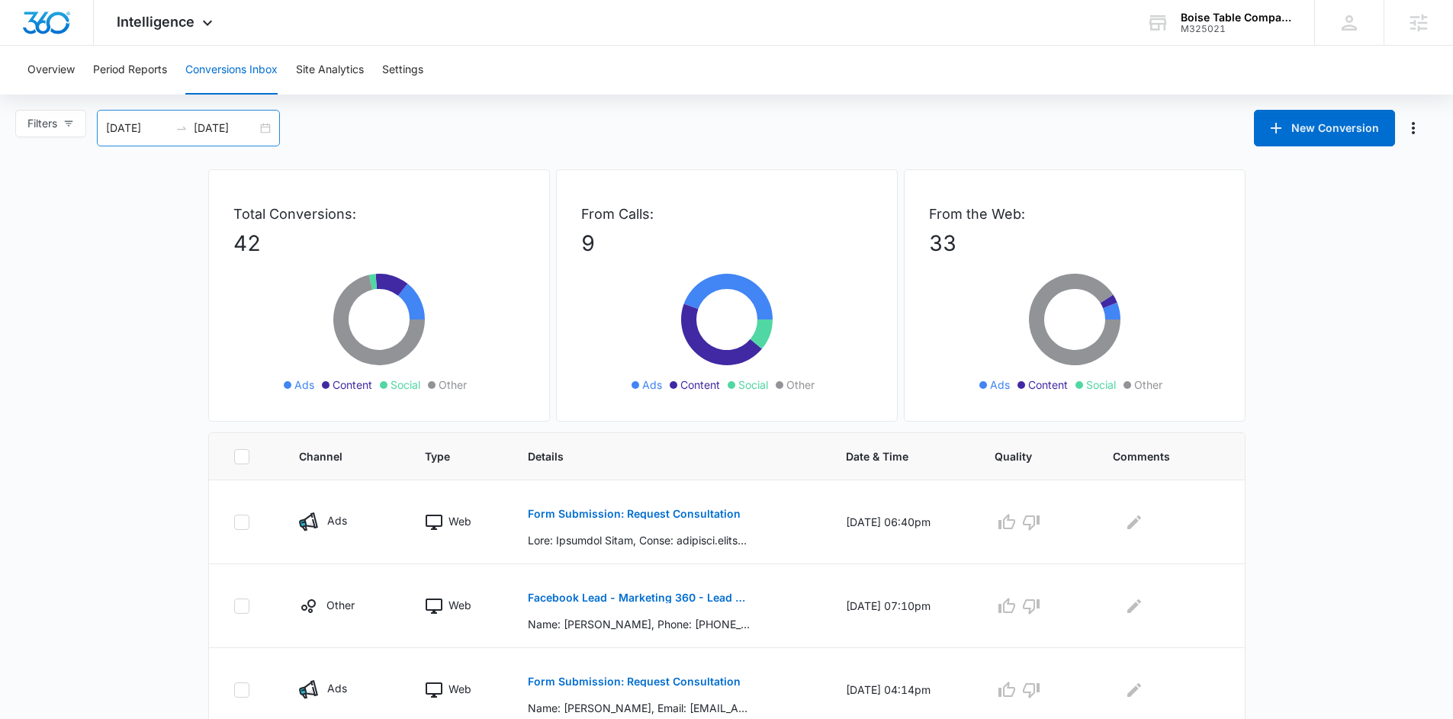
click at [269, 125] on div "08/08/2025 09/15/2025" at bounding box center [188, 128] width 183 height 37
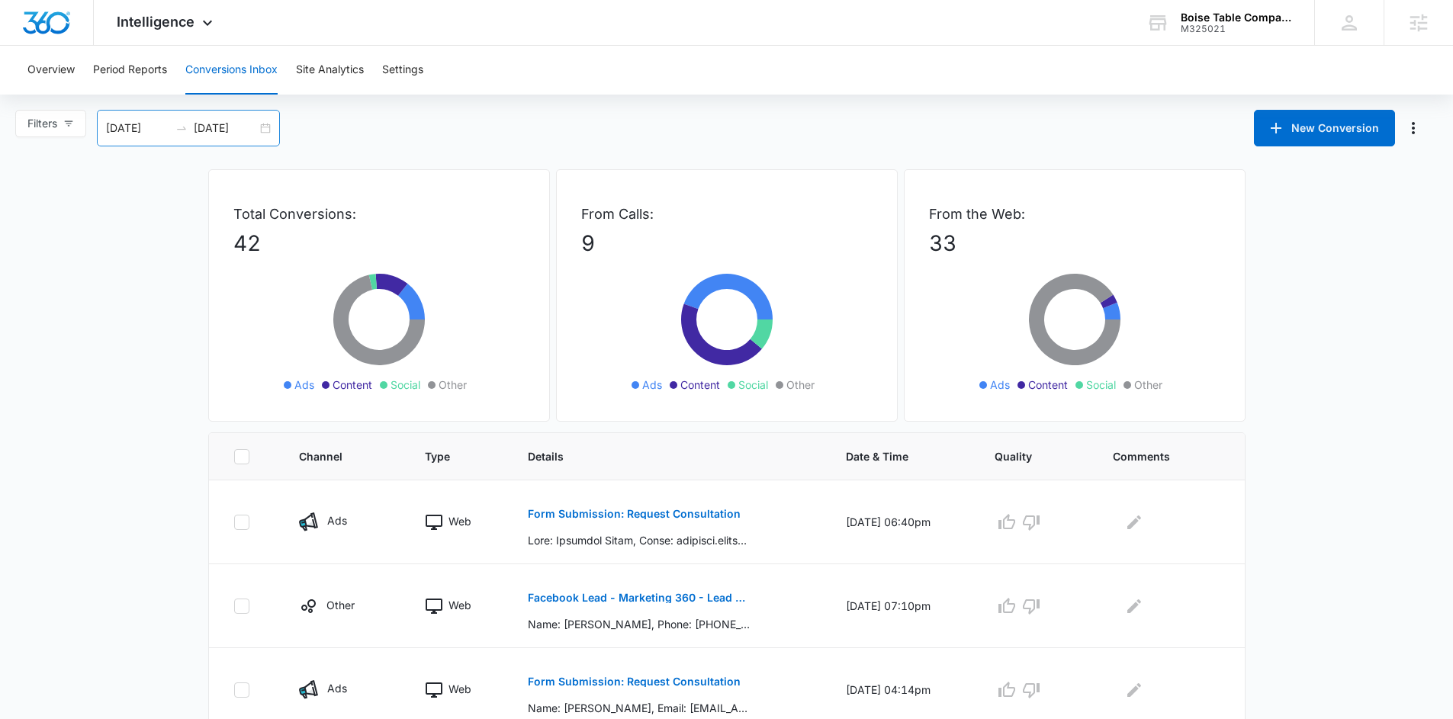
click at [264, 134] on div "08/08/2025 09/15/2025" at bounding box center [188, 128] width 183 height 37
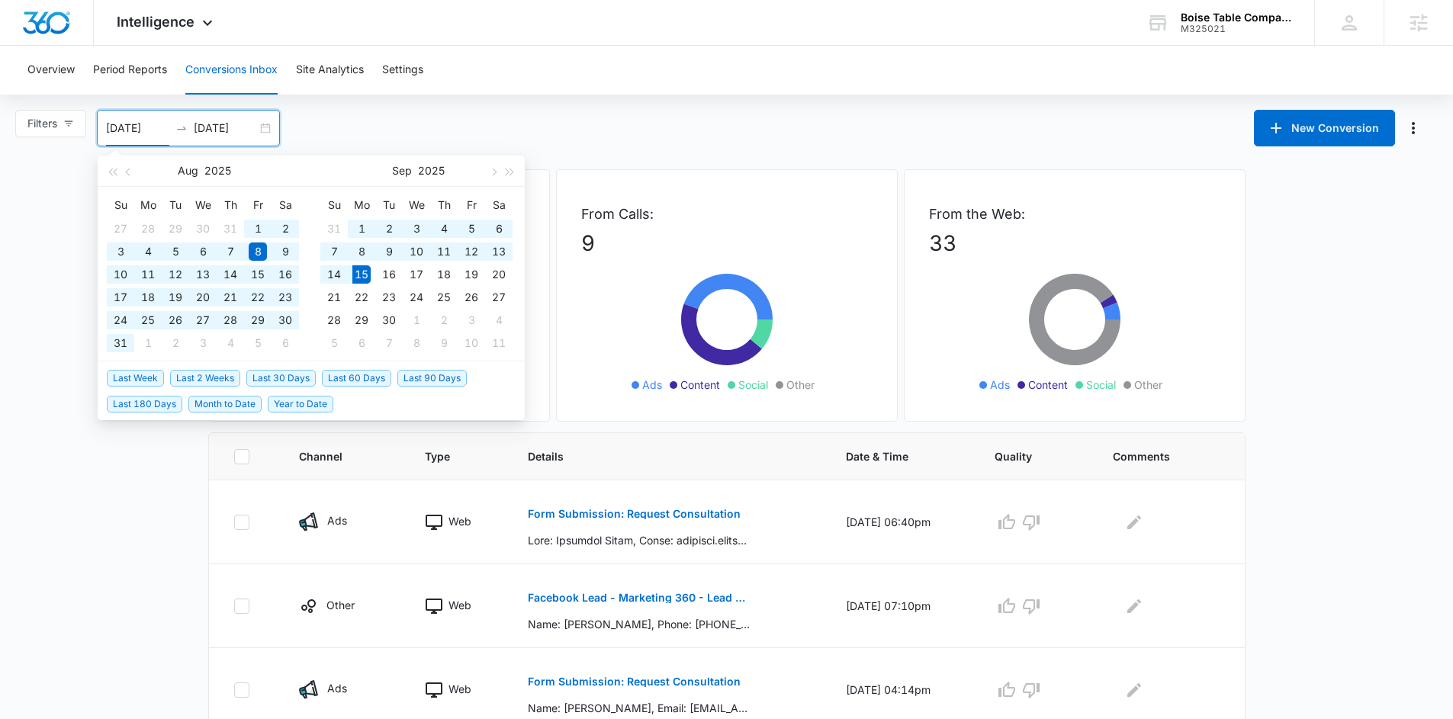
click at [151, 402] on span "Last 180 Days" at bounding box center [145, 404] width 76 height 17
type input "[DATE]"
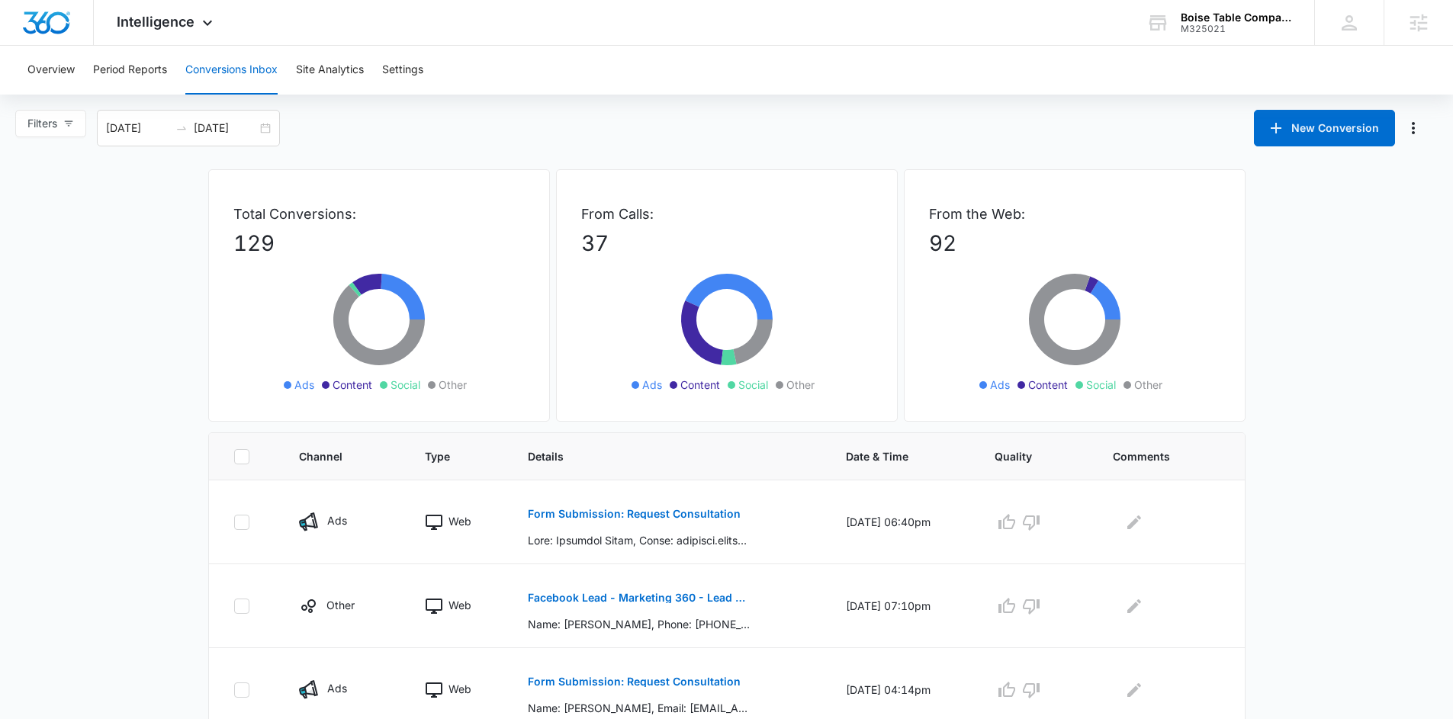
click at [951, 232] on p "92" at bounding box center [1074, 243] width 291 height 32
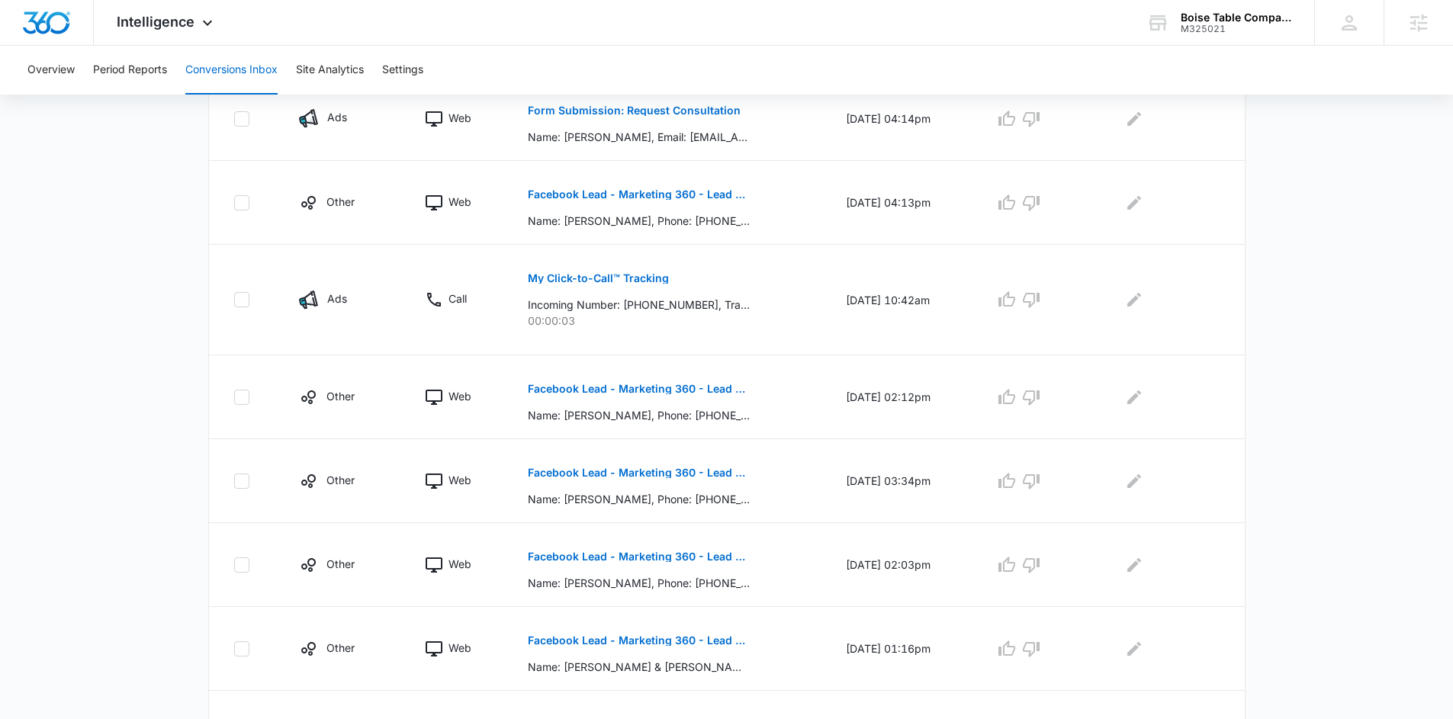
scroll to position [674, 0]
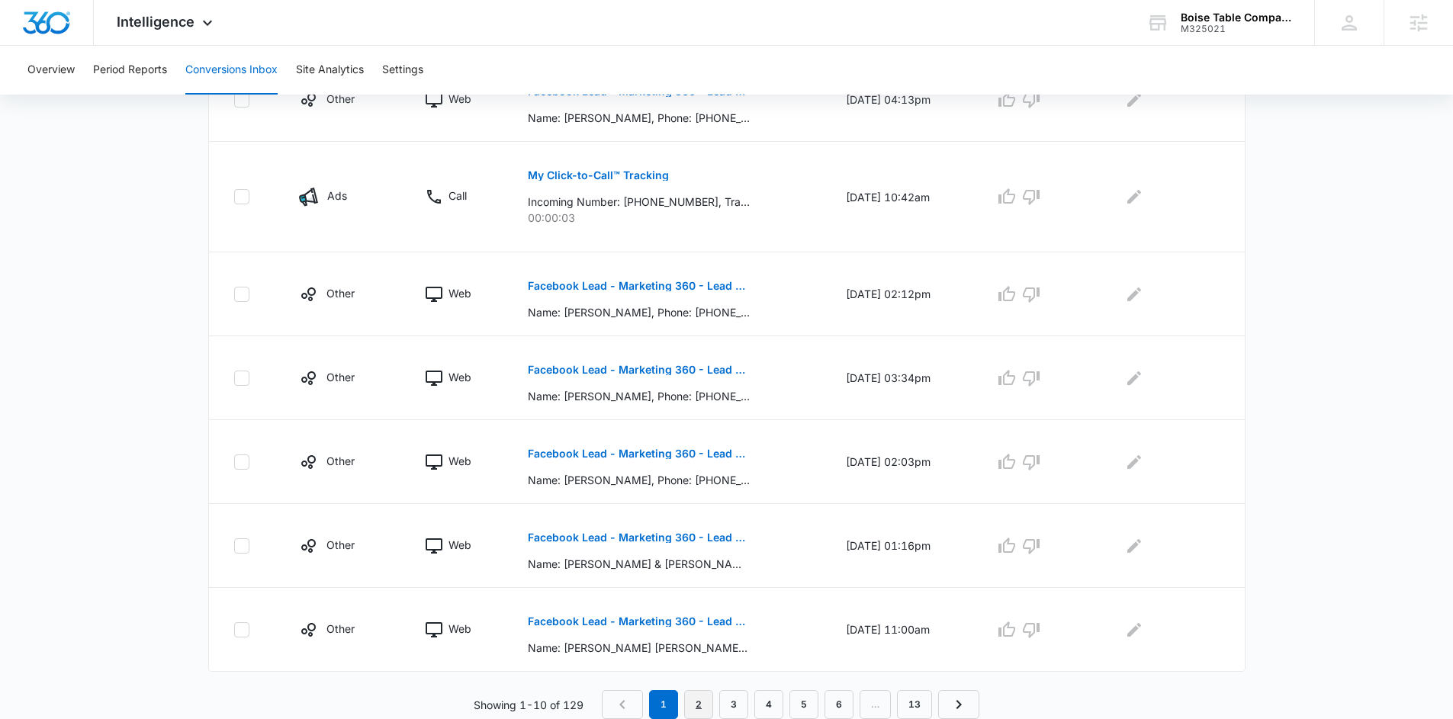
click at [698, 692] on link "2" at bounding box center [698, 704] width 29 height 29
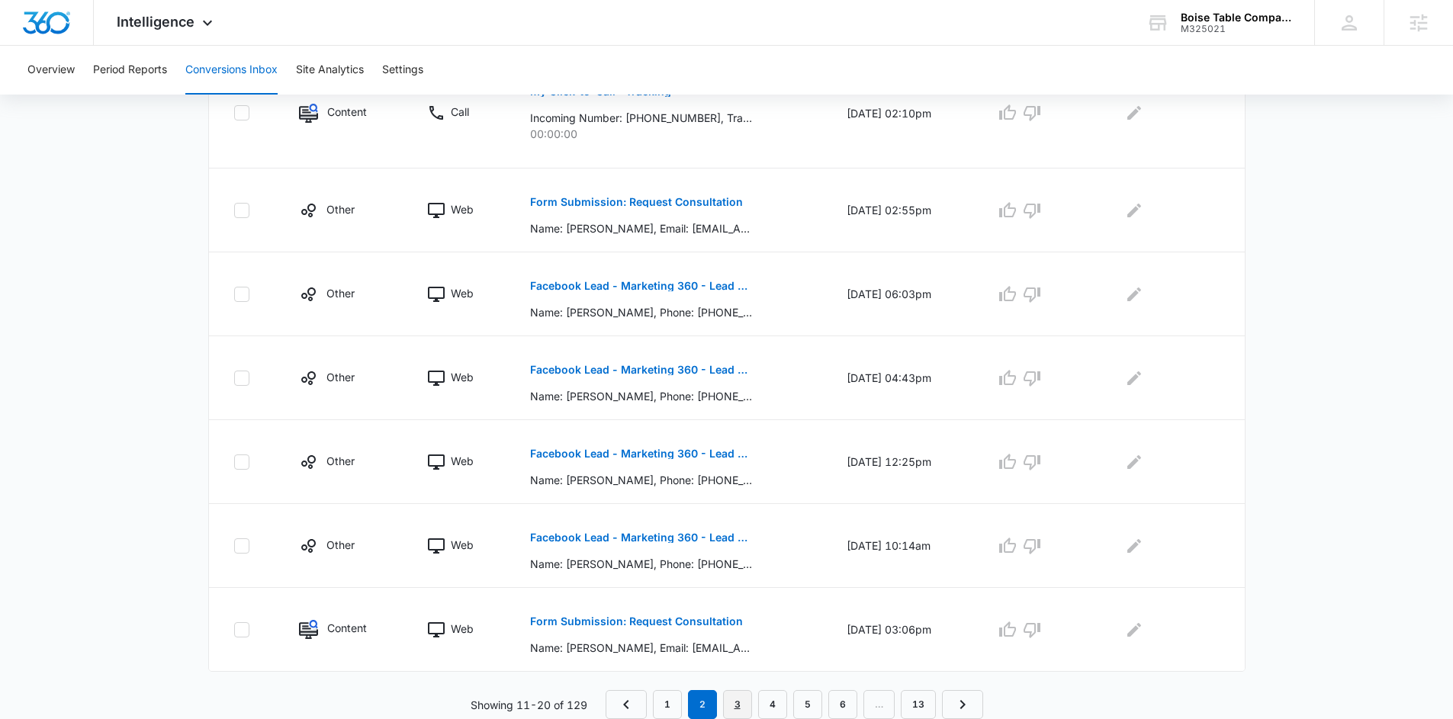
click at [729, 706] on link "3" at bounding box center [737, 704] width 29 height 29
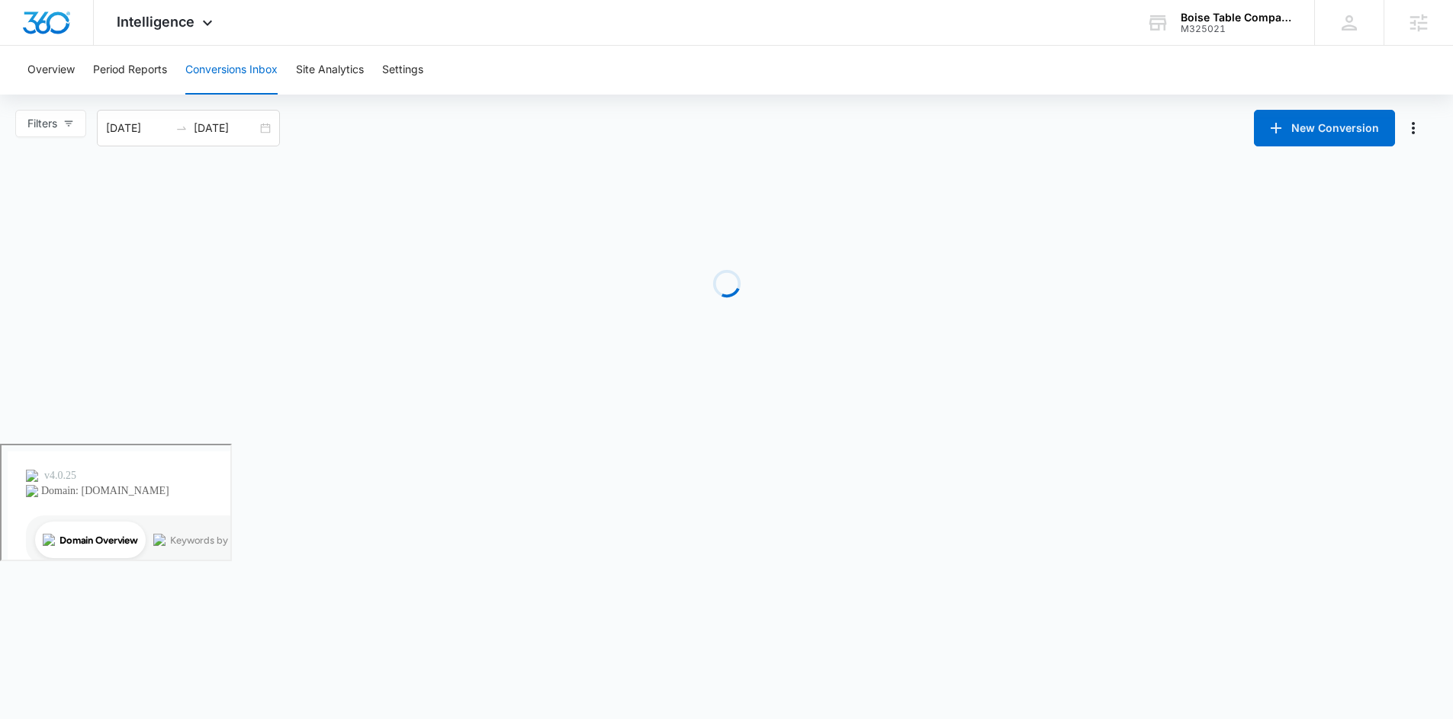
scroll to position [0, 0]
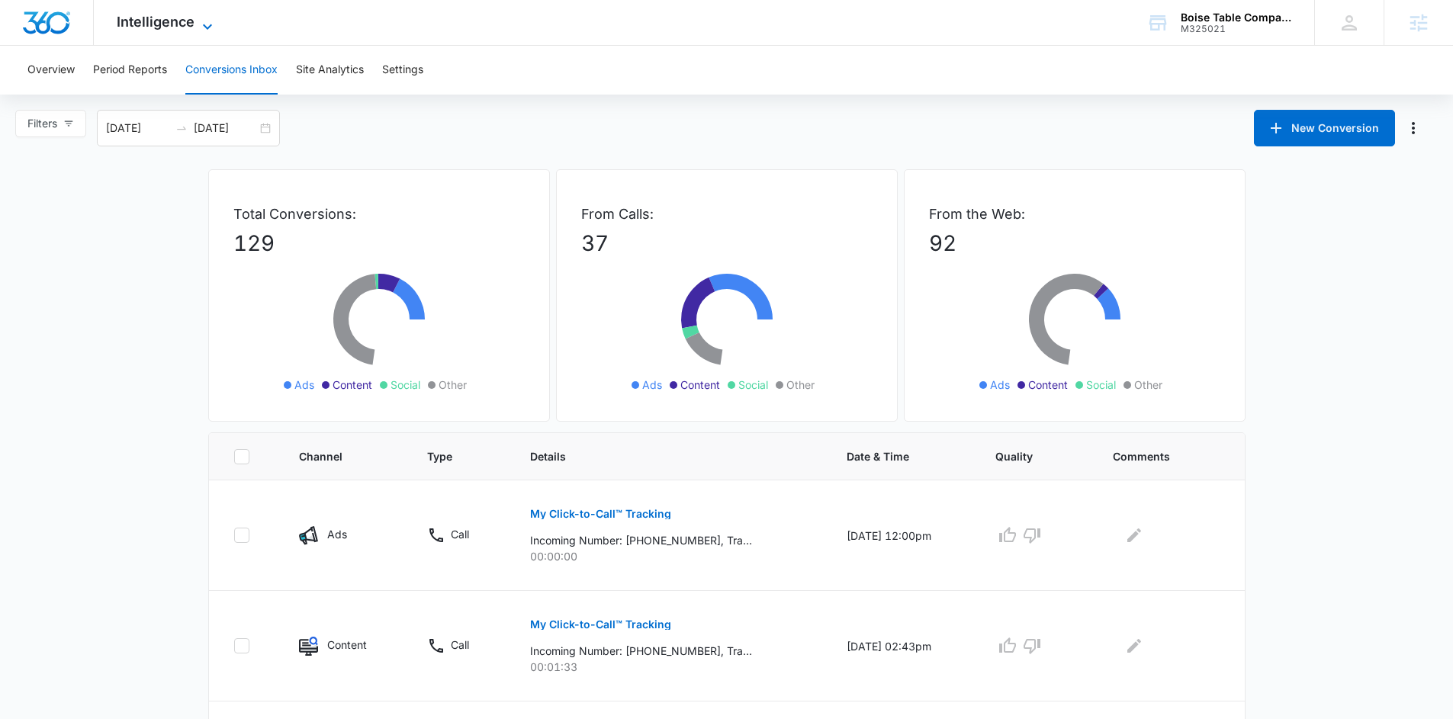
click at [174, 21] on span "Intelligence" at bounding box center [156, 22] width 78 height 16
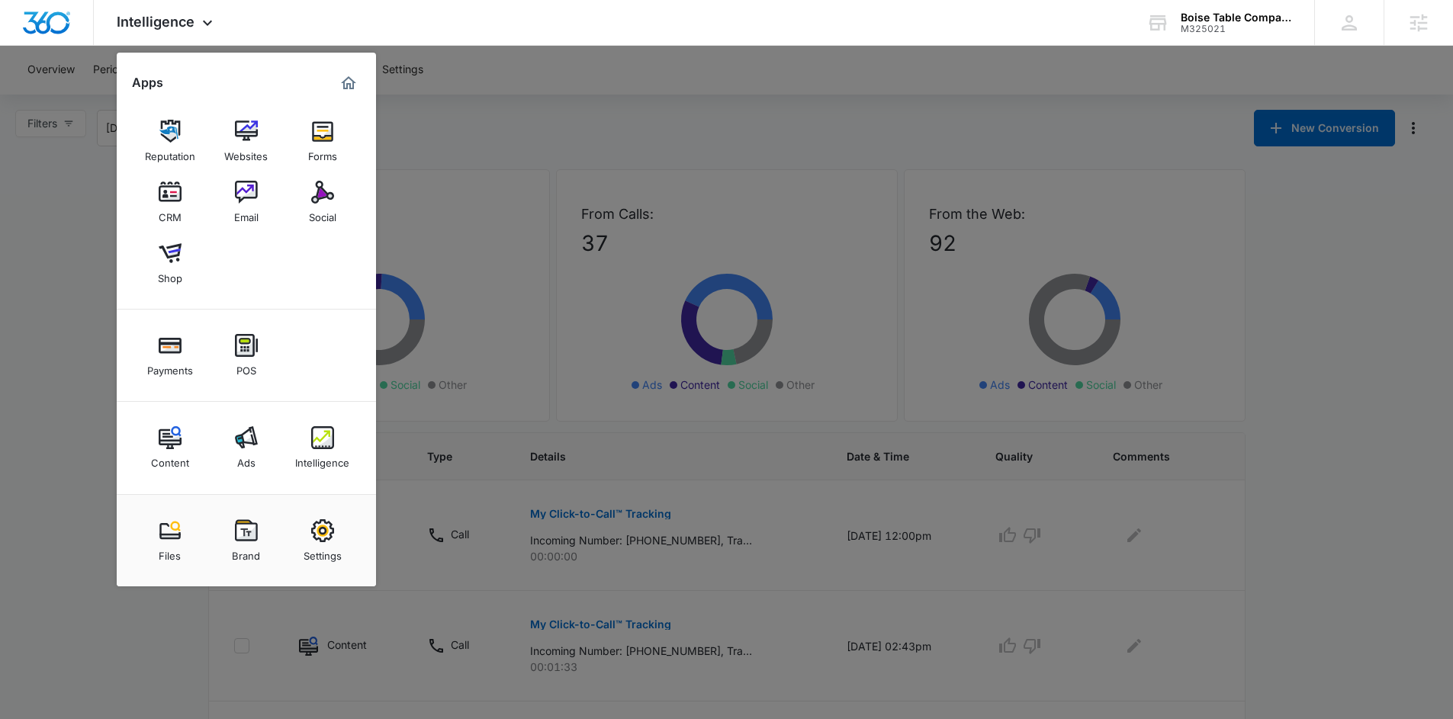
click at [29, 270] on div at bounding box center [726, 359] width 1453 height 719
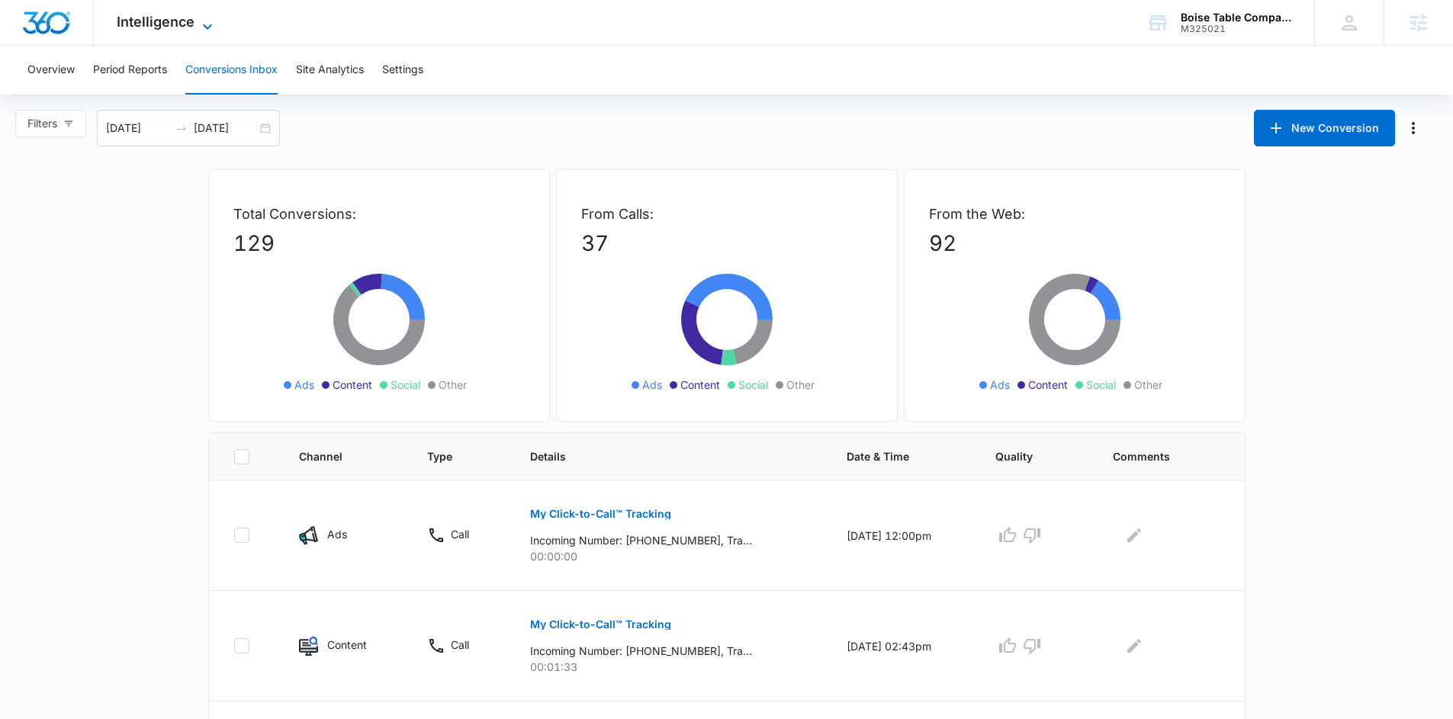
click at [190, 27] on span "Intelligence" at bounding box center [156, 22] width 78 height 16
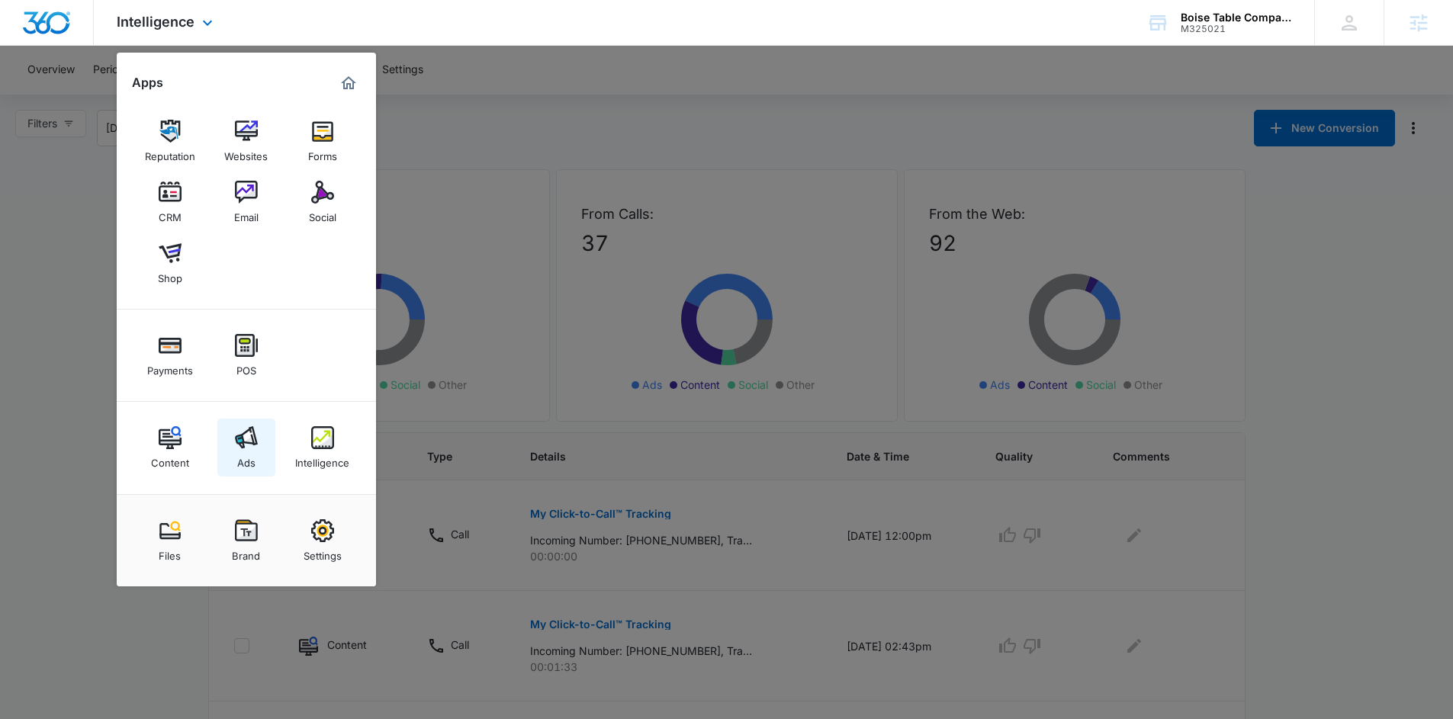
click at [265, 445] on link "Ads" at bounding box center [246, 448] width 58 height 58
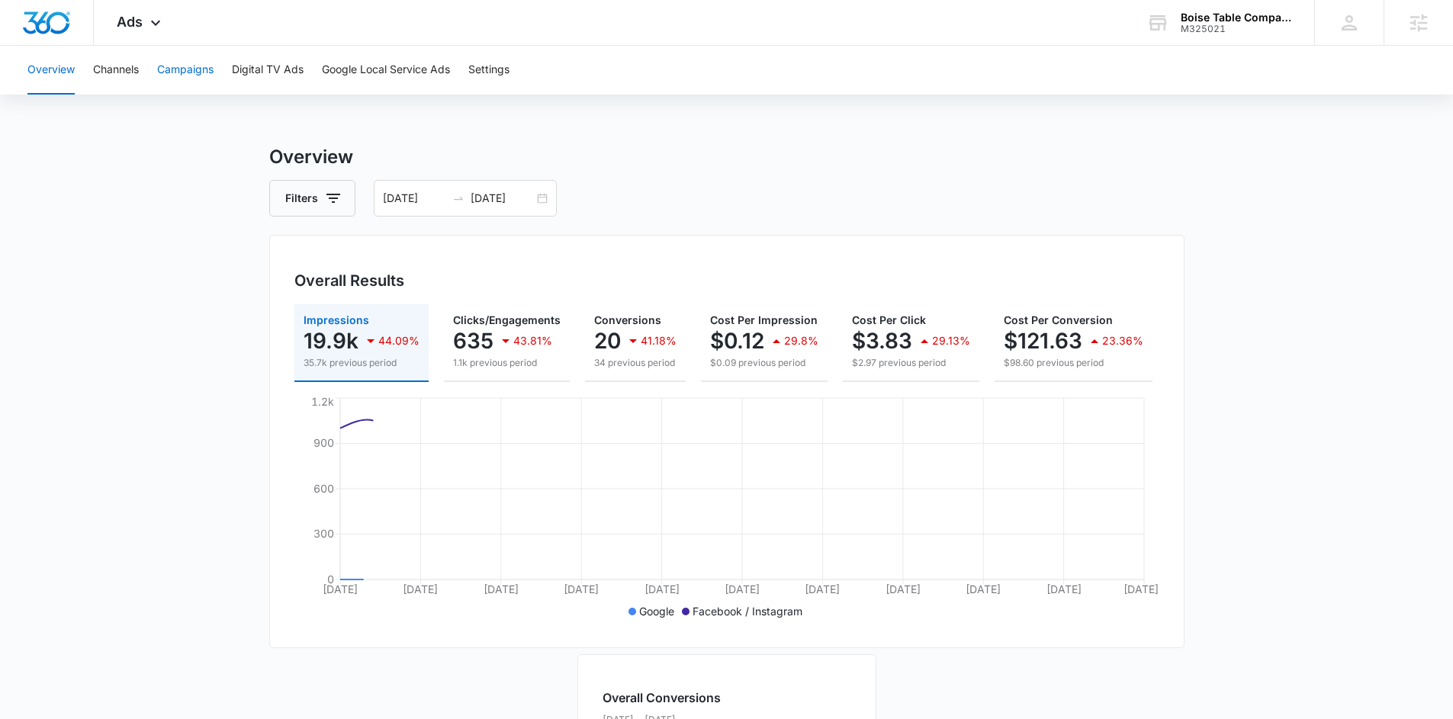
click at [198, 76] on button "Campaigns" at bounding box center [185, 70] width 56 height 49
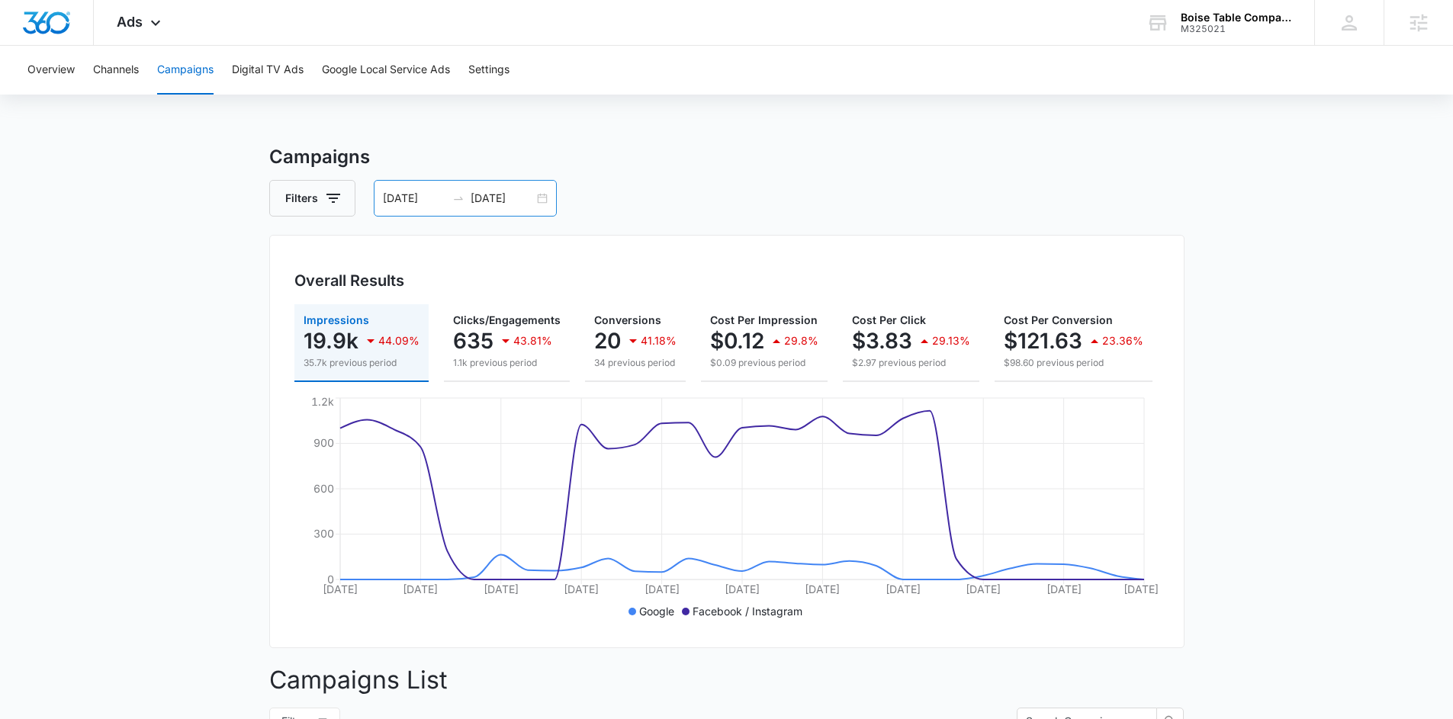
click at [541, 198] on div "[DATE] [DATE]" at bounding box center [465, 198] width 183 height 37
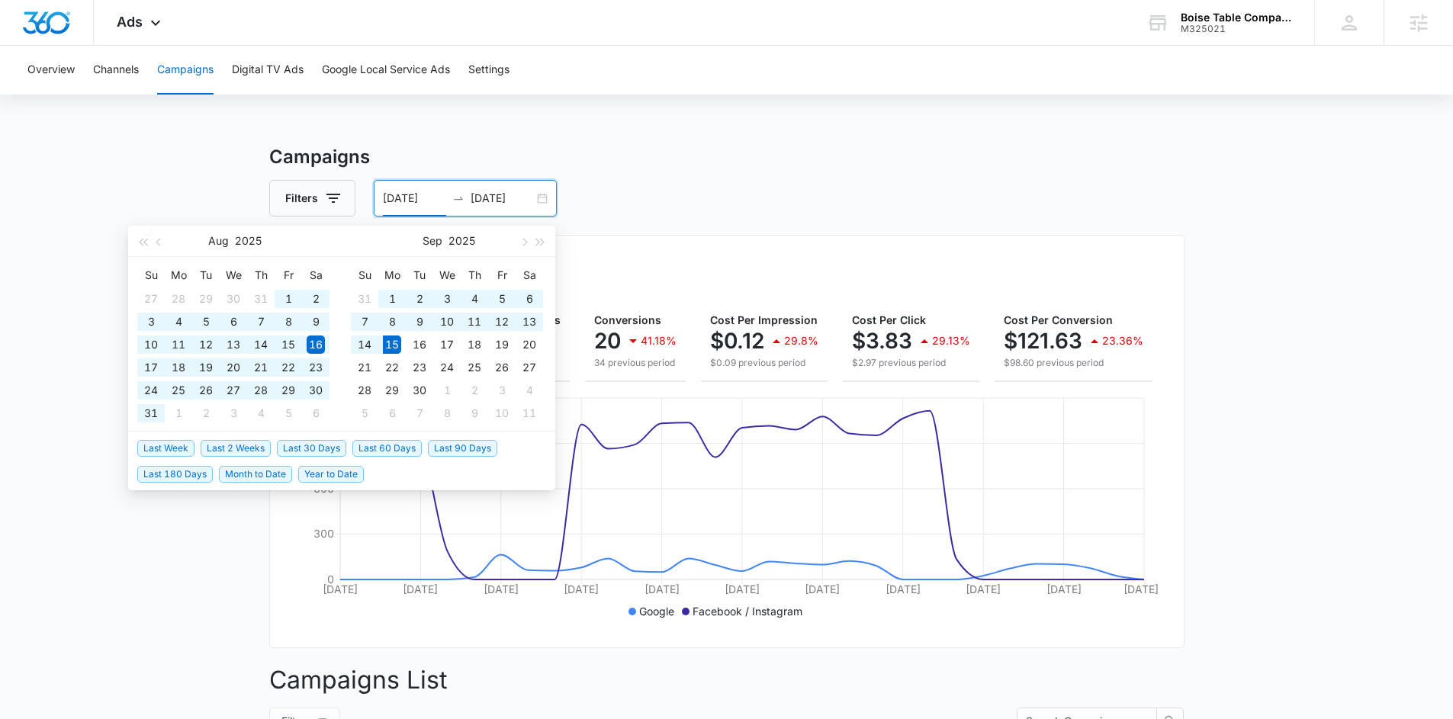
click at [175, 471] on span "Last 180 Days" at bounding box center [175, 474] width 76 height 17
type input "[DATE]"
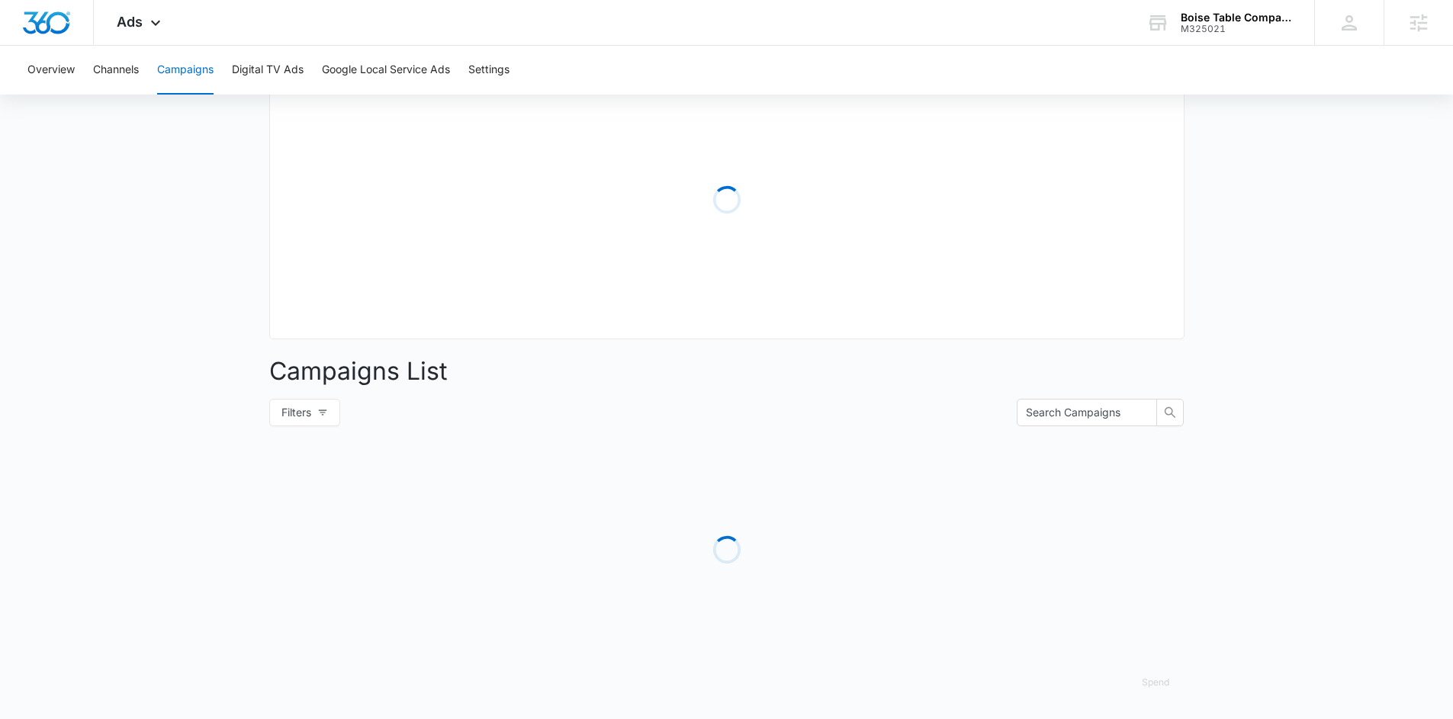
click at [1274, 315] on main "Campaigns Filters 03/19/2025 09/15/2025 Overall Results Loading Campaigns List …" at bounding box center [726, 321] width 1453 height 795
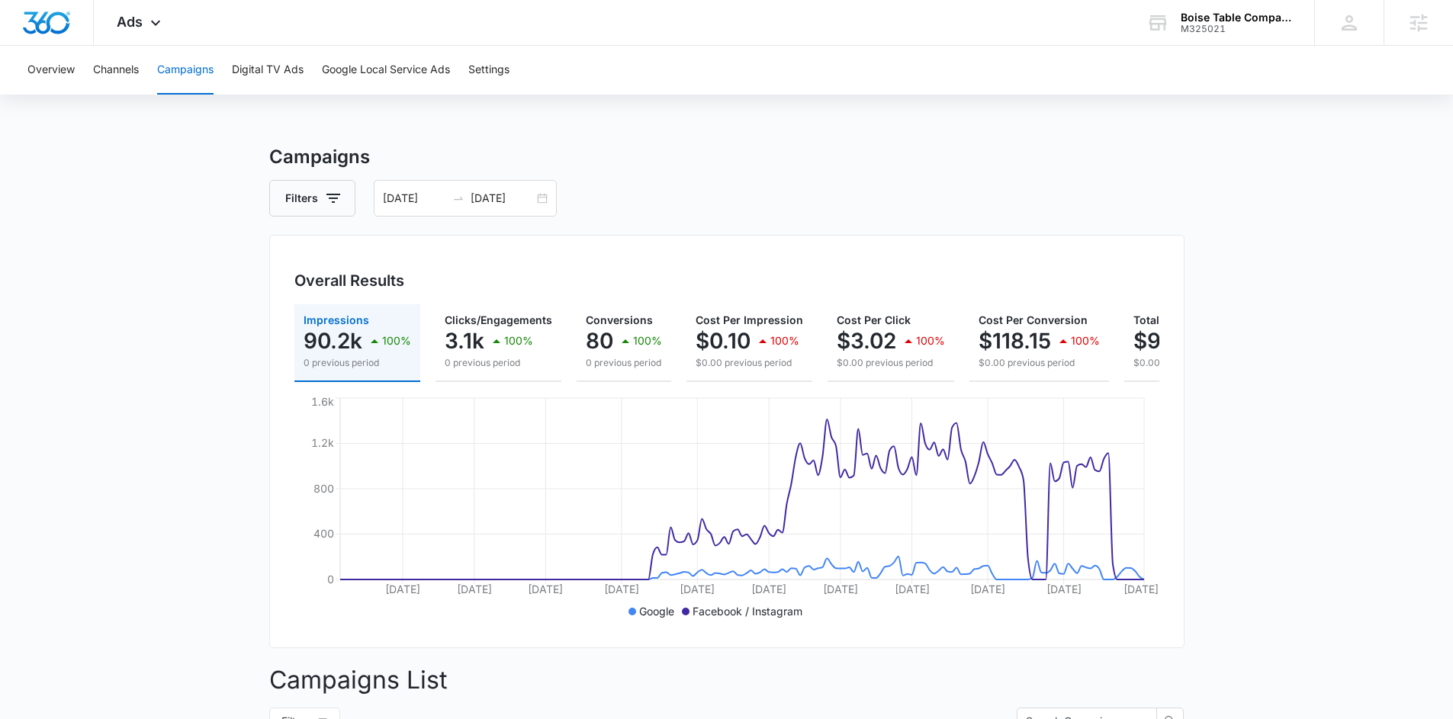
click at [218, 139] on div "Overview Channels Campaigns Digital TV Ads Google Local Service Ads Settings Ca…" at bounding box center [726, 606] width 1453 height 1121
drag, startPoint x: 265, startPoint y: 159, endPoint x: 430, endPoint y: 163, distance: 165.6
click at [430, 163] on main "Campaigns Filters [DATE] [DATE] Overall Results Impressions 90.2k 100% 0 previo…" at bounding box center [726, 655] width 1453 height 1024
drag, startPoint x: 474, startPoint y: 153, endPoint x: 574, endPoint y: 146, distance: 100.9
click at [475, 153] on h3 "Campaigns" at bounding box center [726, 156] width 915 height 27
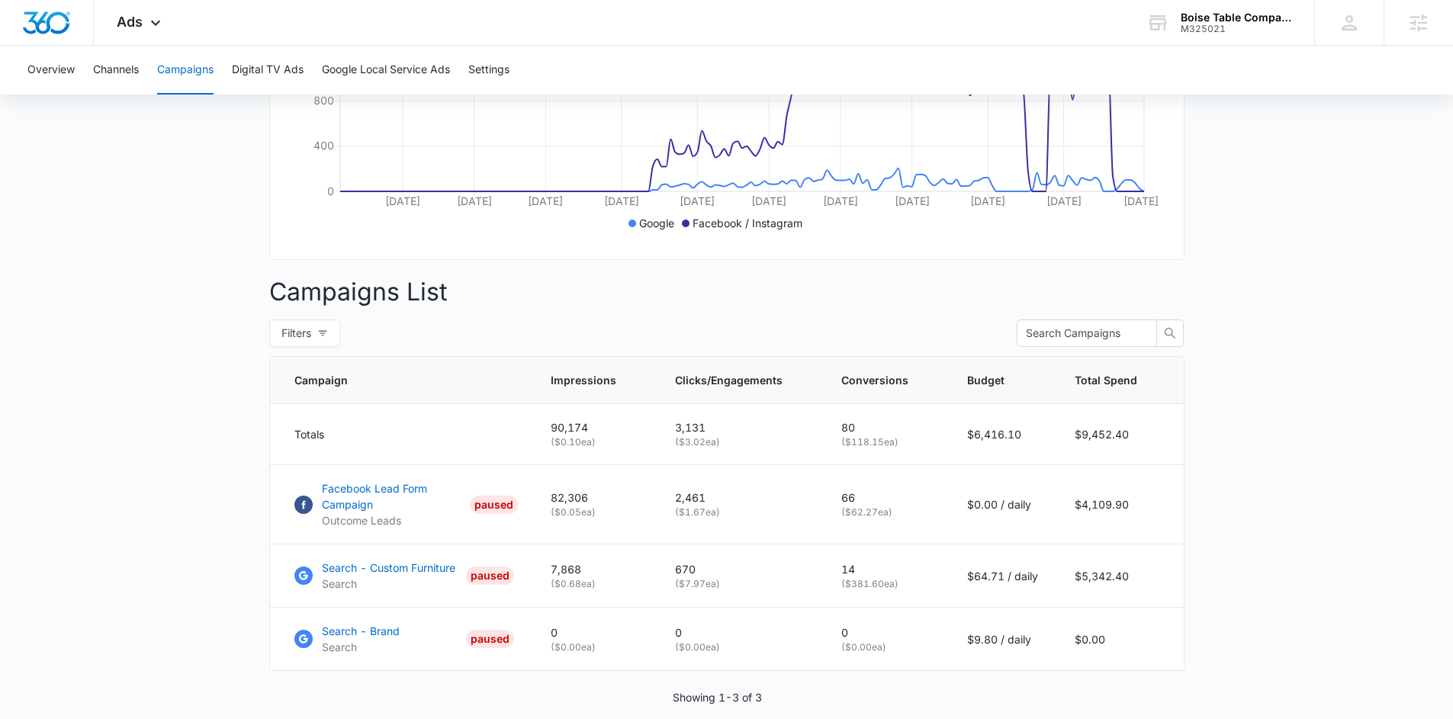
scroll to position [459, 0]
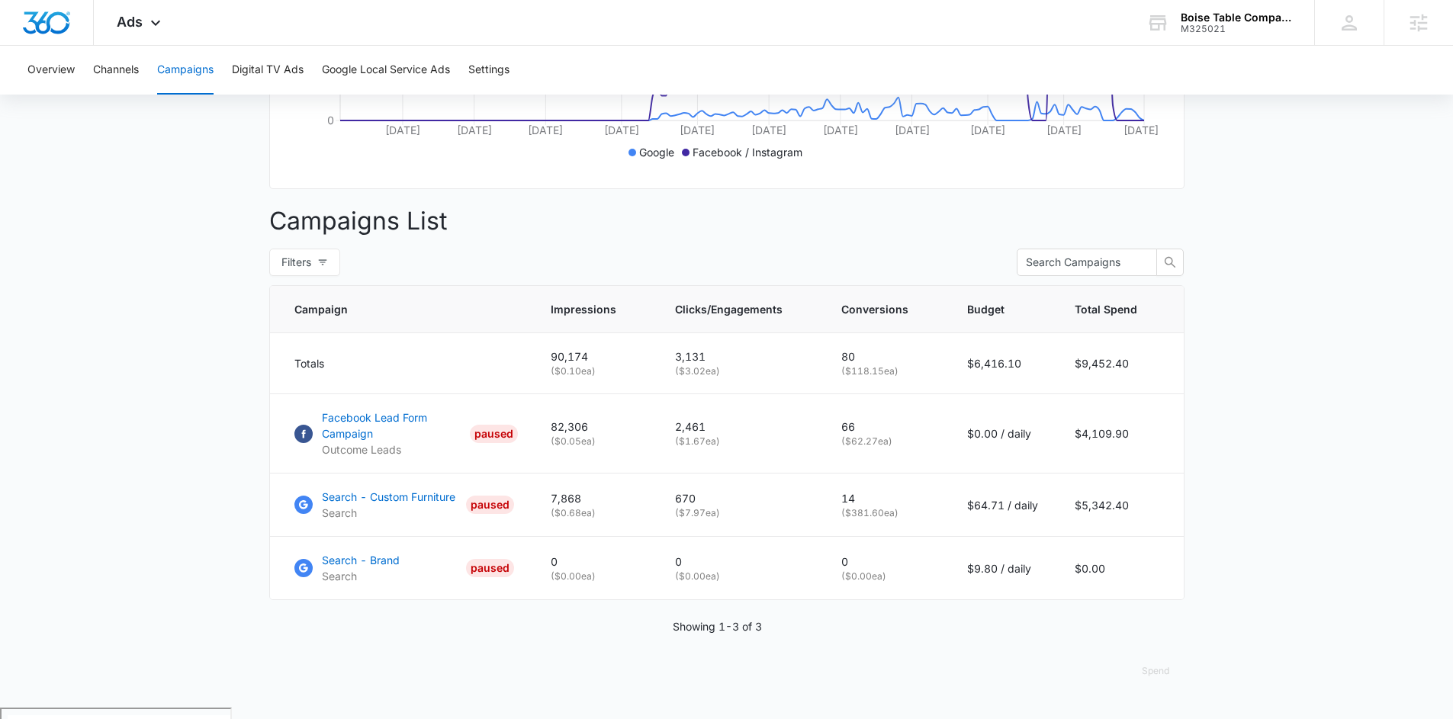
click at [1287, 304] on main "Campaigns Filters [DATE] [DATE] Overall Results Impressions 90.2k 100% 0 previo…" at bounding box center [726, 196] width 1453 height 1024
click at [407, 428] on p "Facebook Lead Form Campaign" at bounding box center [393, 426] width 143 height 32
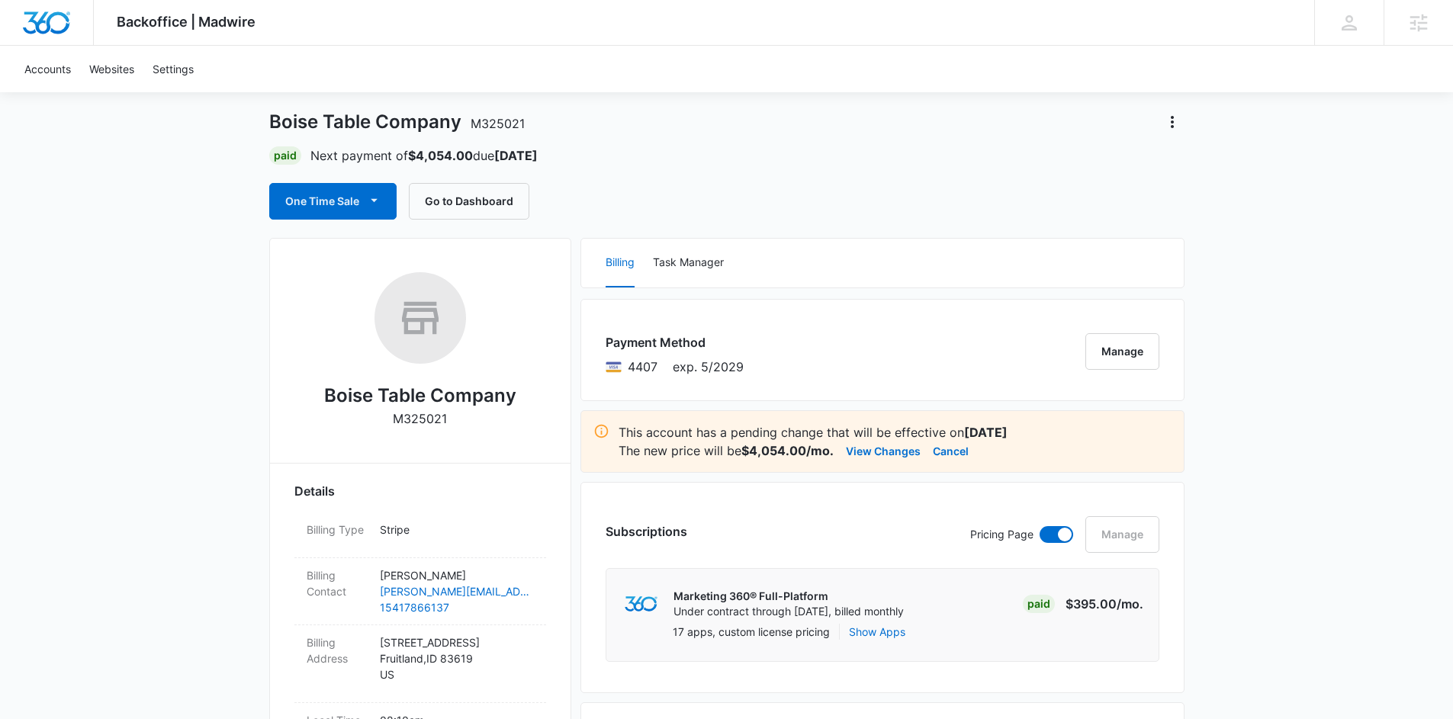
scroll to position [67, 0]
click at [877, 459] on button "View Changes" at bounding box center [883, 451] width 75 height 18
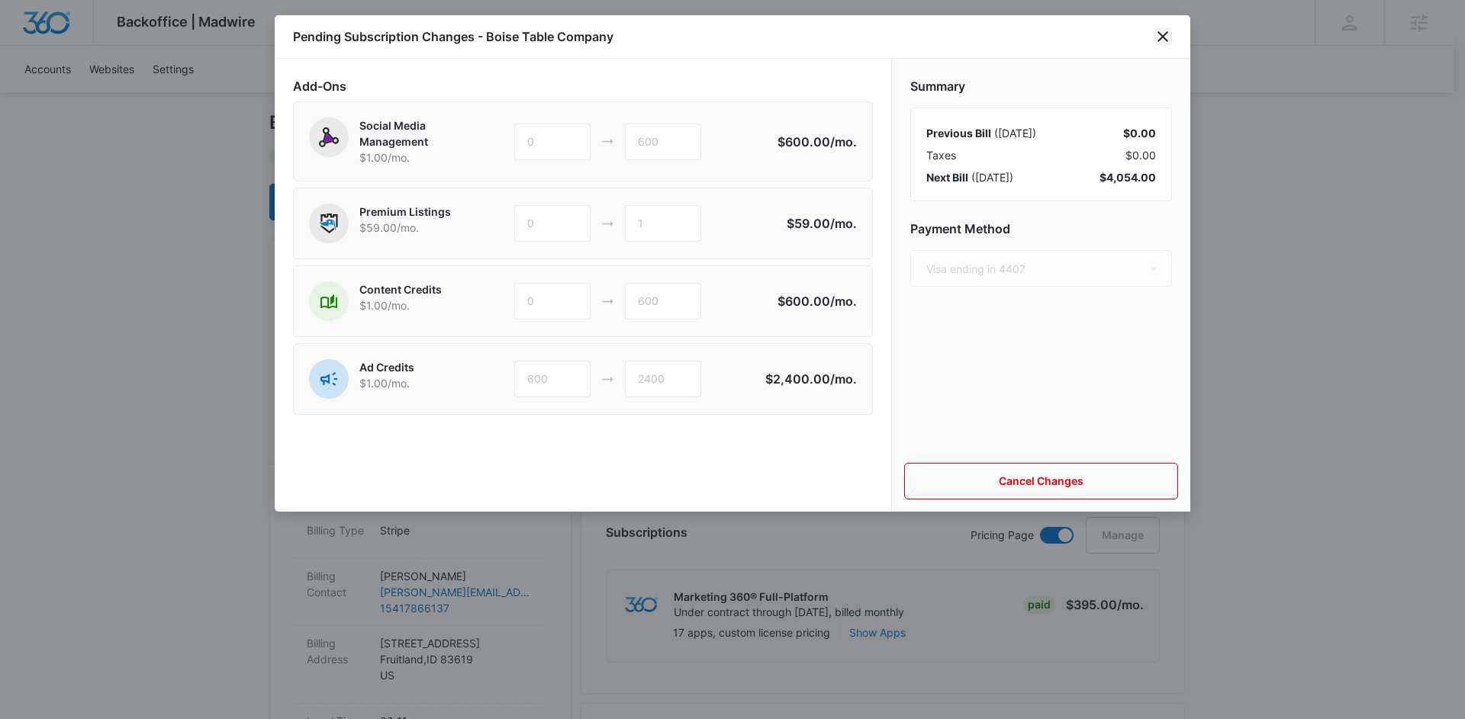
click at [1166, 38] on icon "close" at bounding box center [1162, 36] width 18 height 18
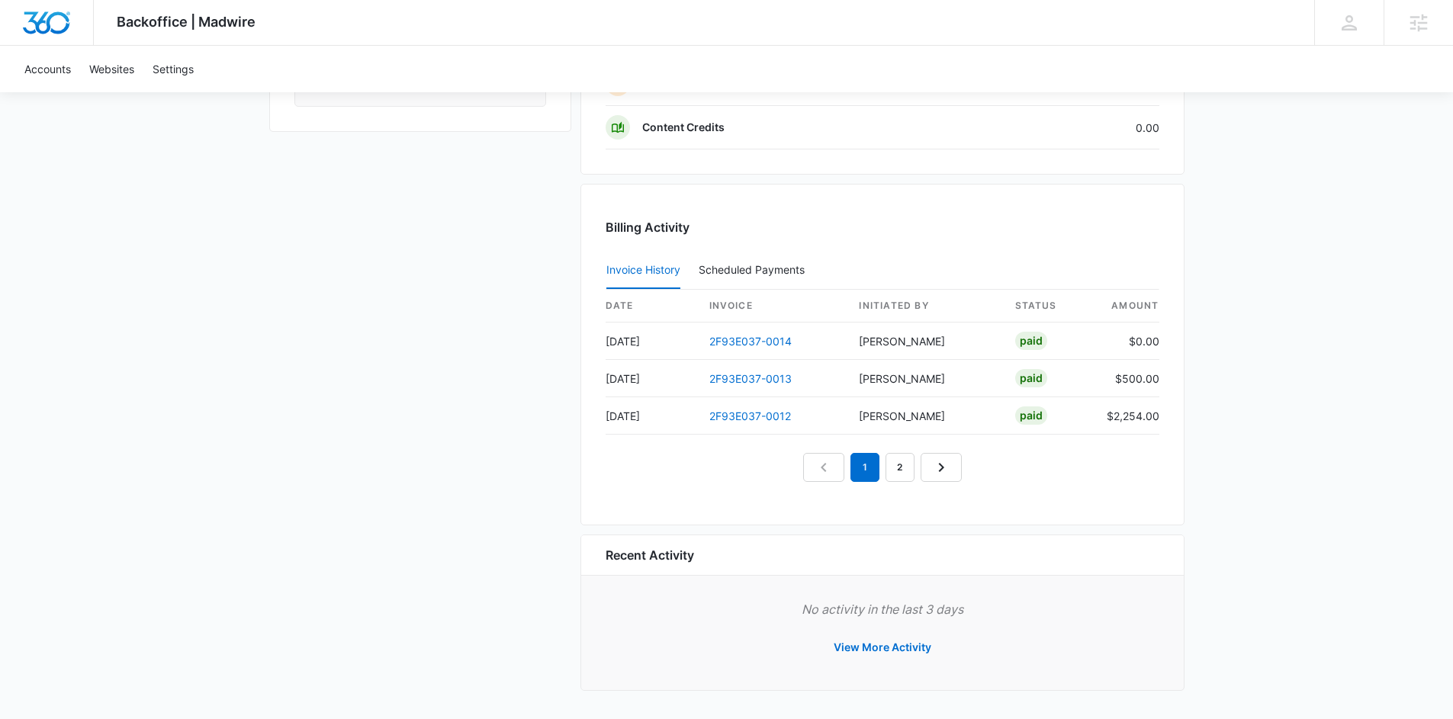
scroll to position [1570, 0]
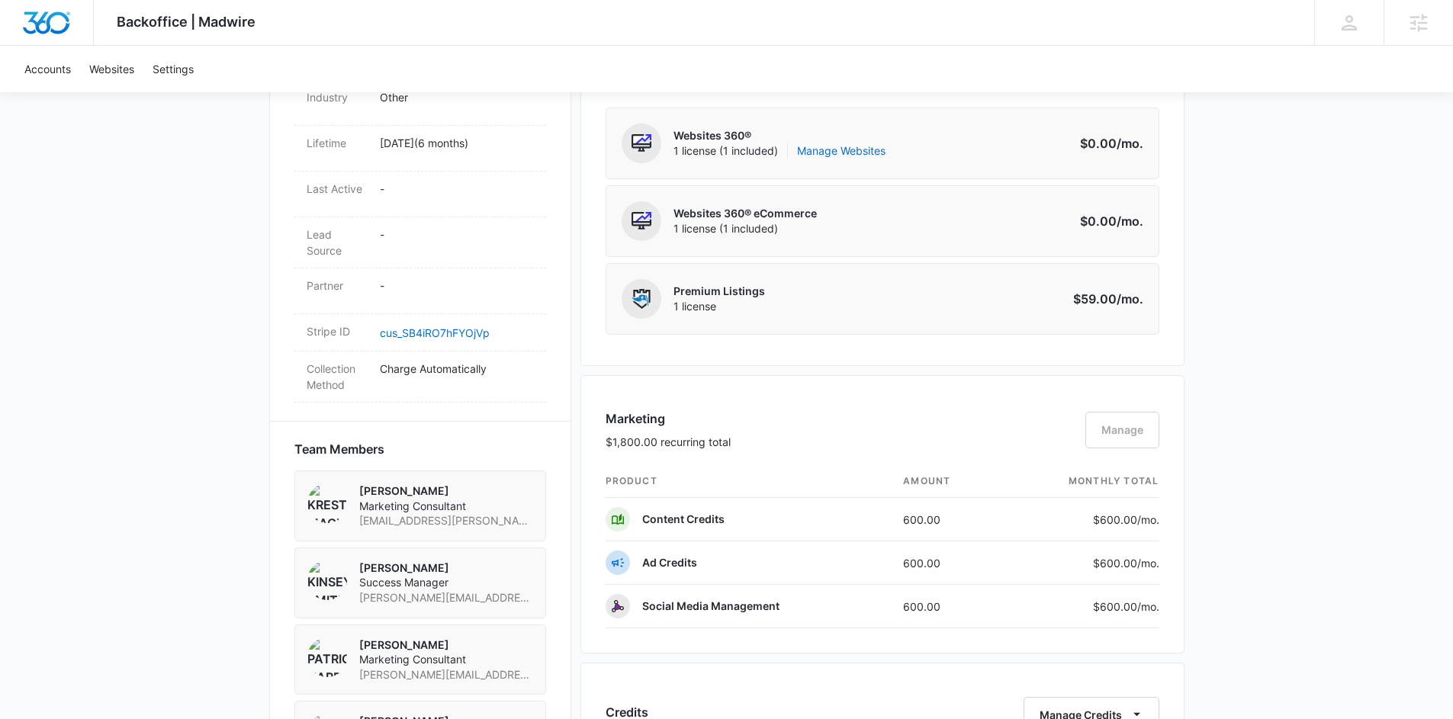
scroll to position [1070, 0]
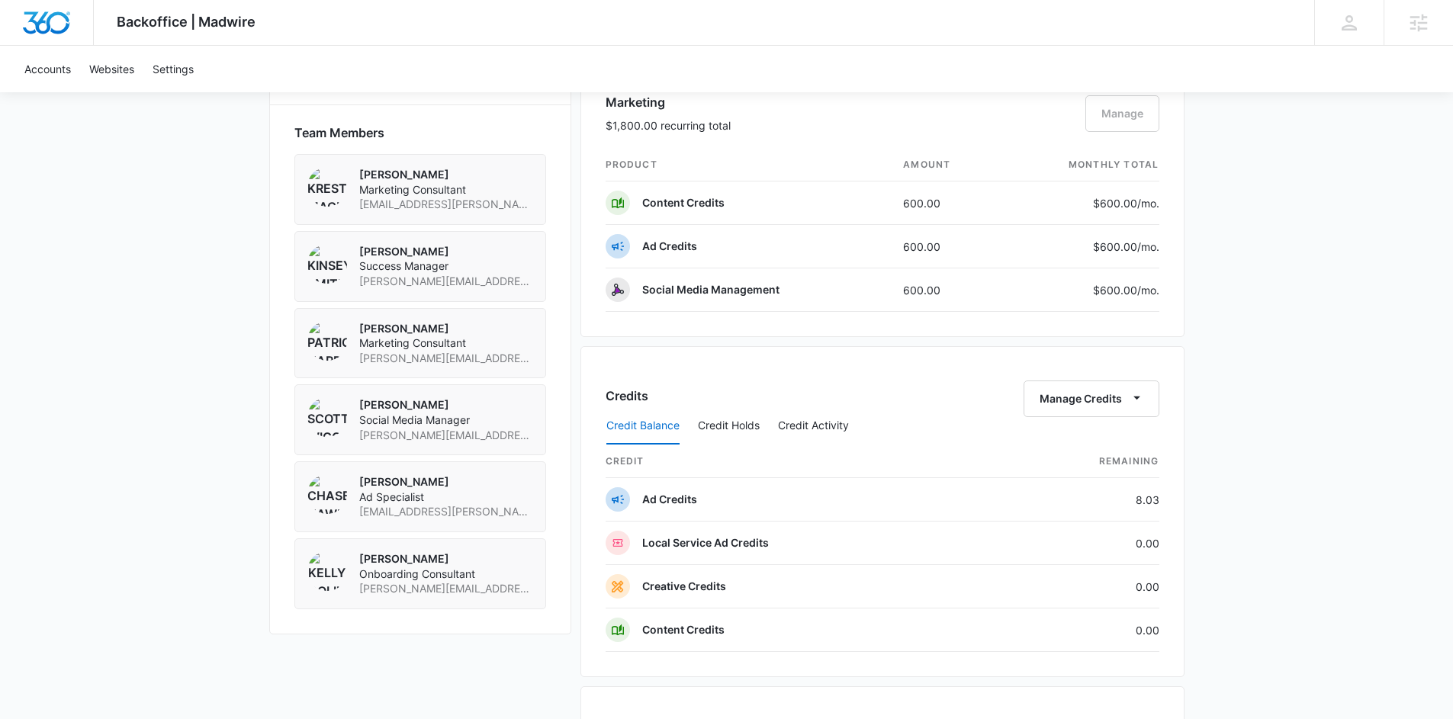
click at [1269, 339] on div "Backoffice | Madwire Apps Settings KS Kinsey Smith kinsey.smith@madwire.com My …" at bounding box center [726, 76] width 1453 height 2292
click at [697, 287] on p "Social Media Management" at bounding box center [710, 289] width 137 height 15
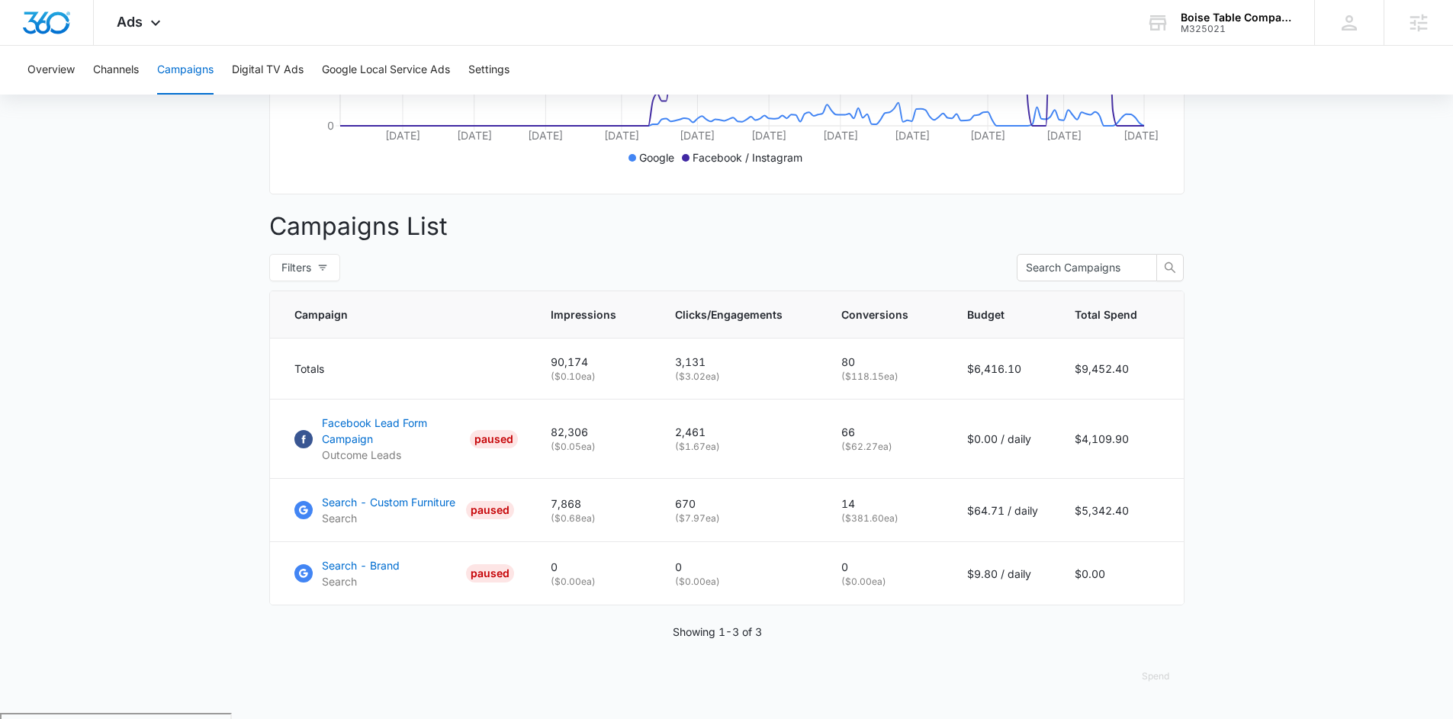
scroll to position [459, 0]
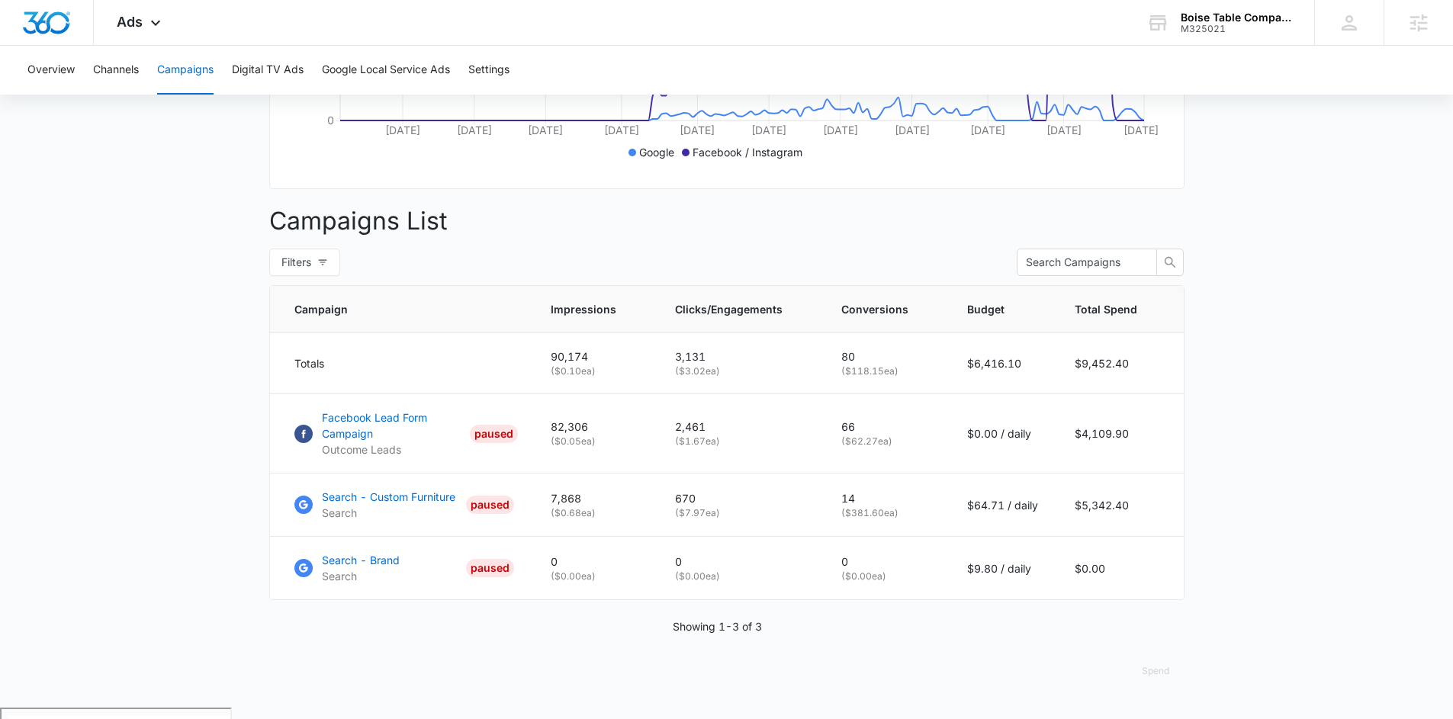
click at [243, 274] on main "Campaigns Filters [DATE] [DATE] Overall Results Impressions 90.2k 100% 0 previo…" at bounding box center [726, 196] width 1453 height 1024
click at [238, 349] on main "Campaigns Filters [DATE] [DATE] Overall Results Impressions 90.2k 100% 0 previo…" at bounding box center [726, 196] width 1453 height 1024
click at [1276, 368] on main "Campaigns Filters [DATE] [DATE] Overall Results Impressions 90.2k 100% 0 previo…" at bounding box center [726, 196] width 1453 height 1024
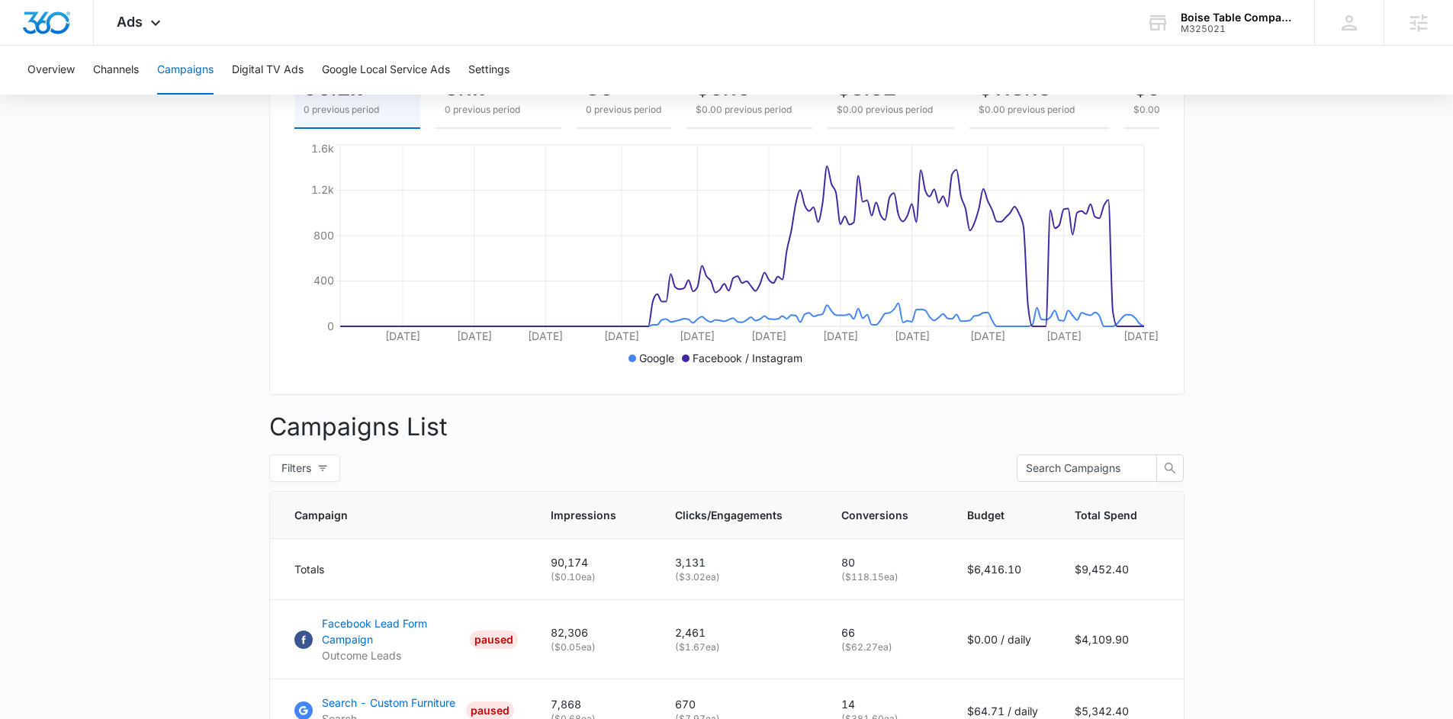
scroll to position [251, 0]
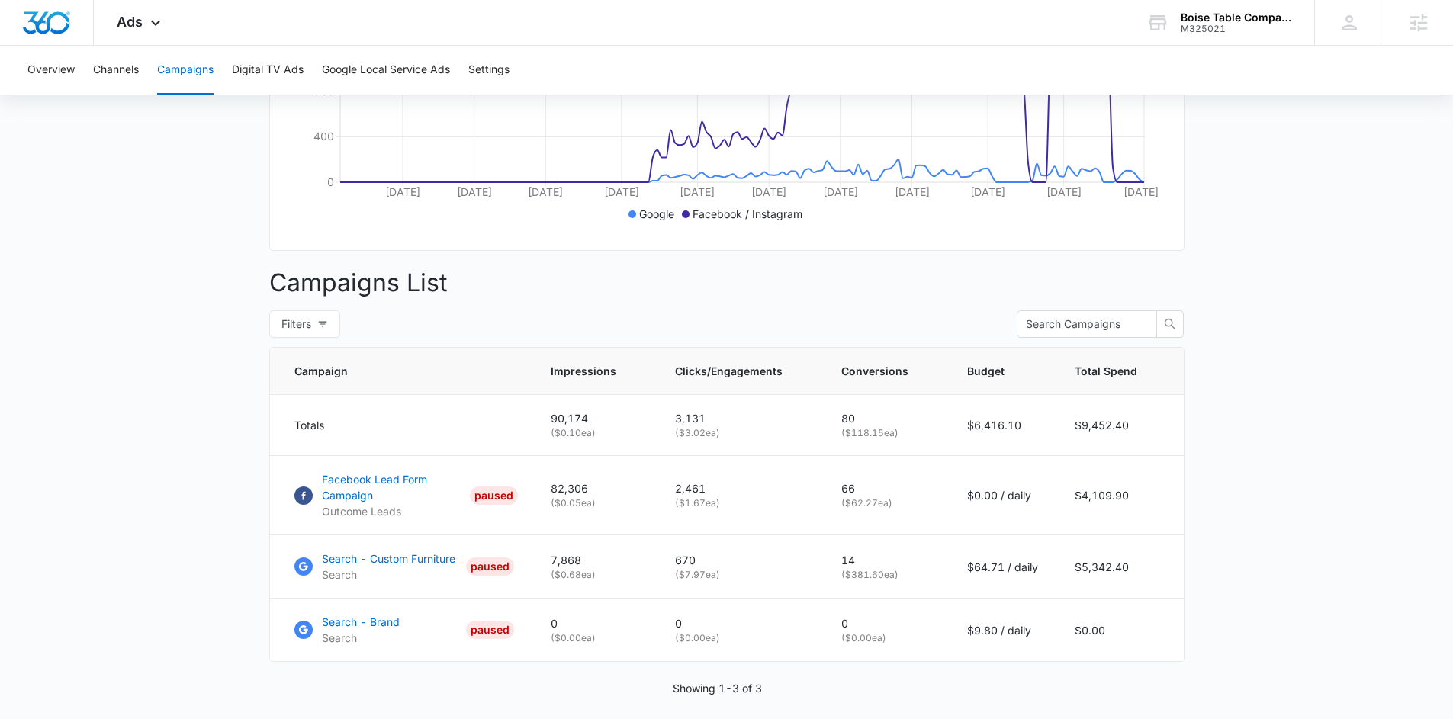
click at [1313, 318] on main "Campaigns Filters [DATE] [DATE] Overall Results Impressions 90.2k 100% 0 previo…" at bounding box center [726, 258] width 1453 height 1024
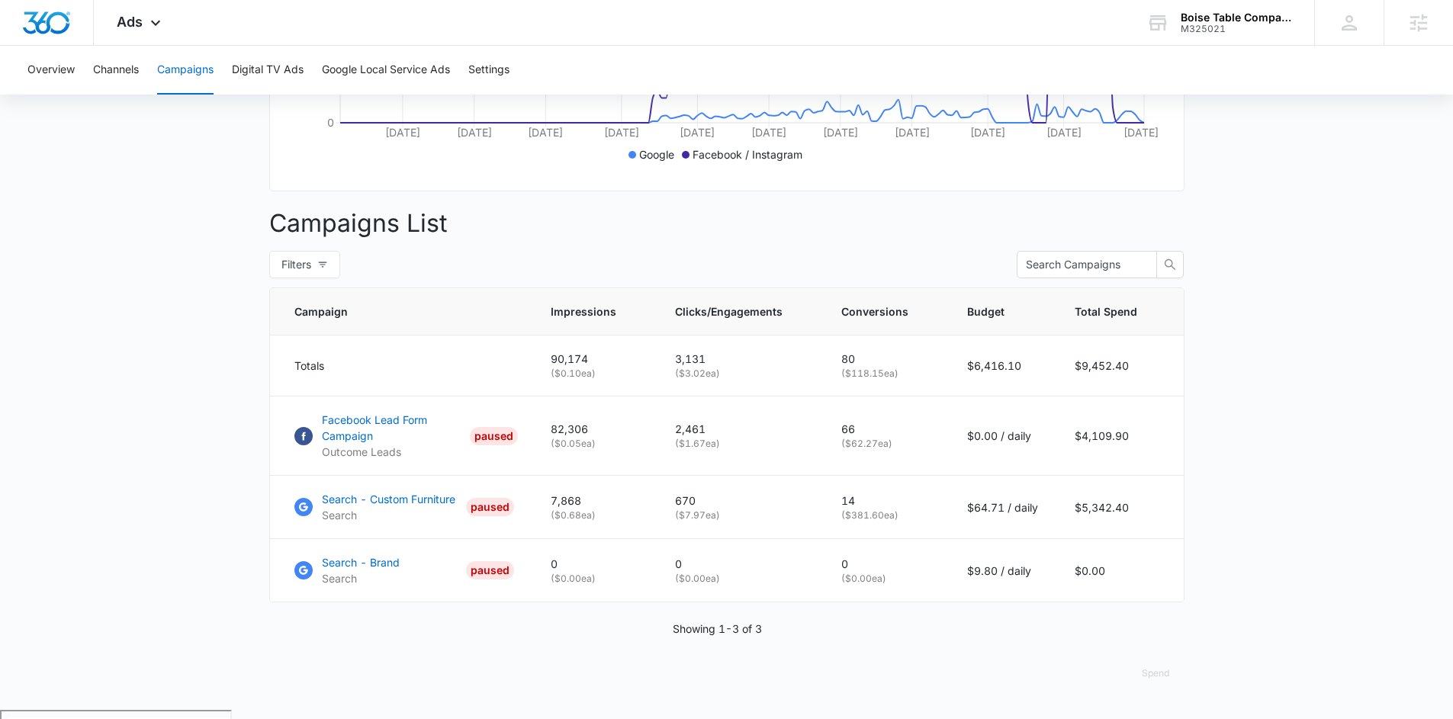
scroll to position [459, 0]
click at [1313, 318] on main "Campaigns Filters [DATE] [DATE] Overall Results Impressions 90.2k 100% 0 previo…" at bounding box center [726, 196] width 1453 height 1024
click at [1333, 456] on main "Campaigns Filters [DATE] [DATE] Overall Results Impressions 90.2k 100% 0 previo…" at bounding box center [726, 196] width 1453 height 1024
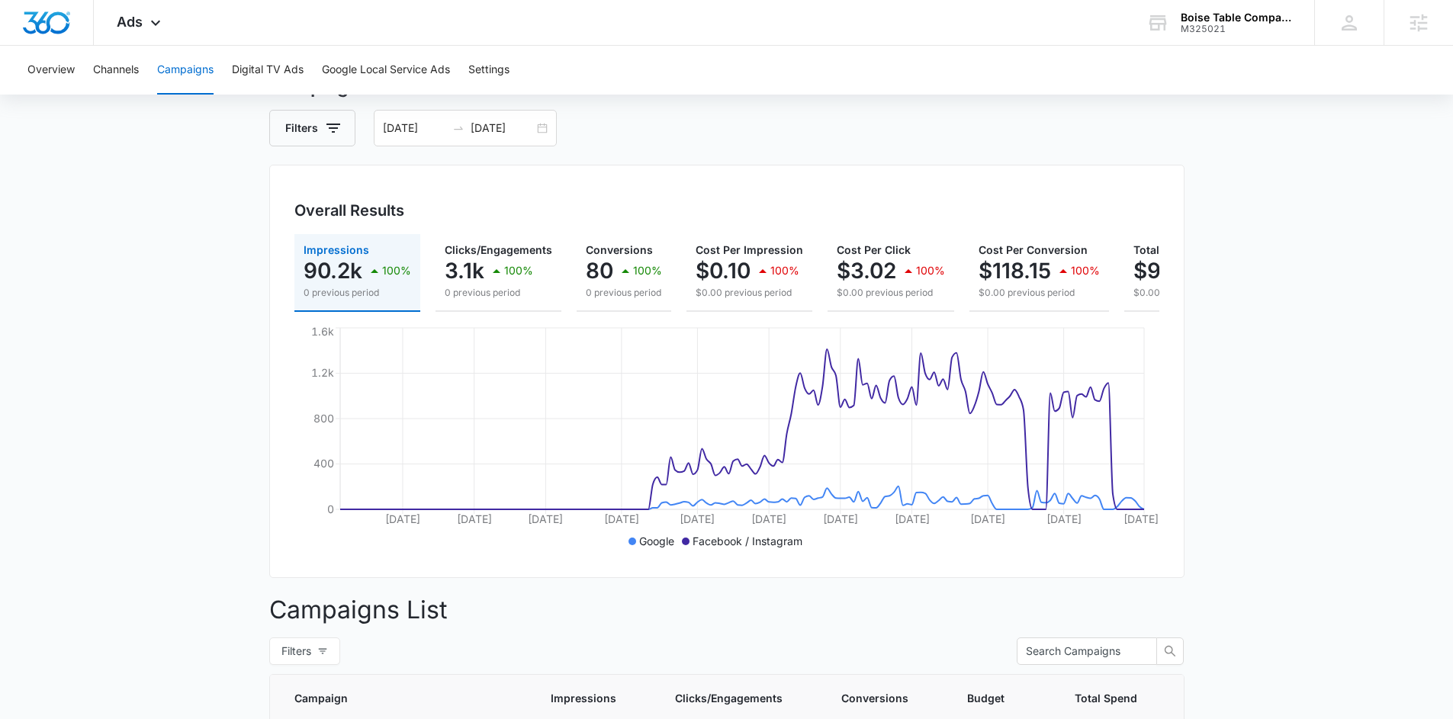
scroll to position [53, 0]
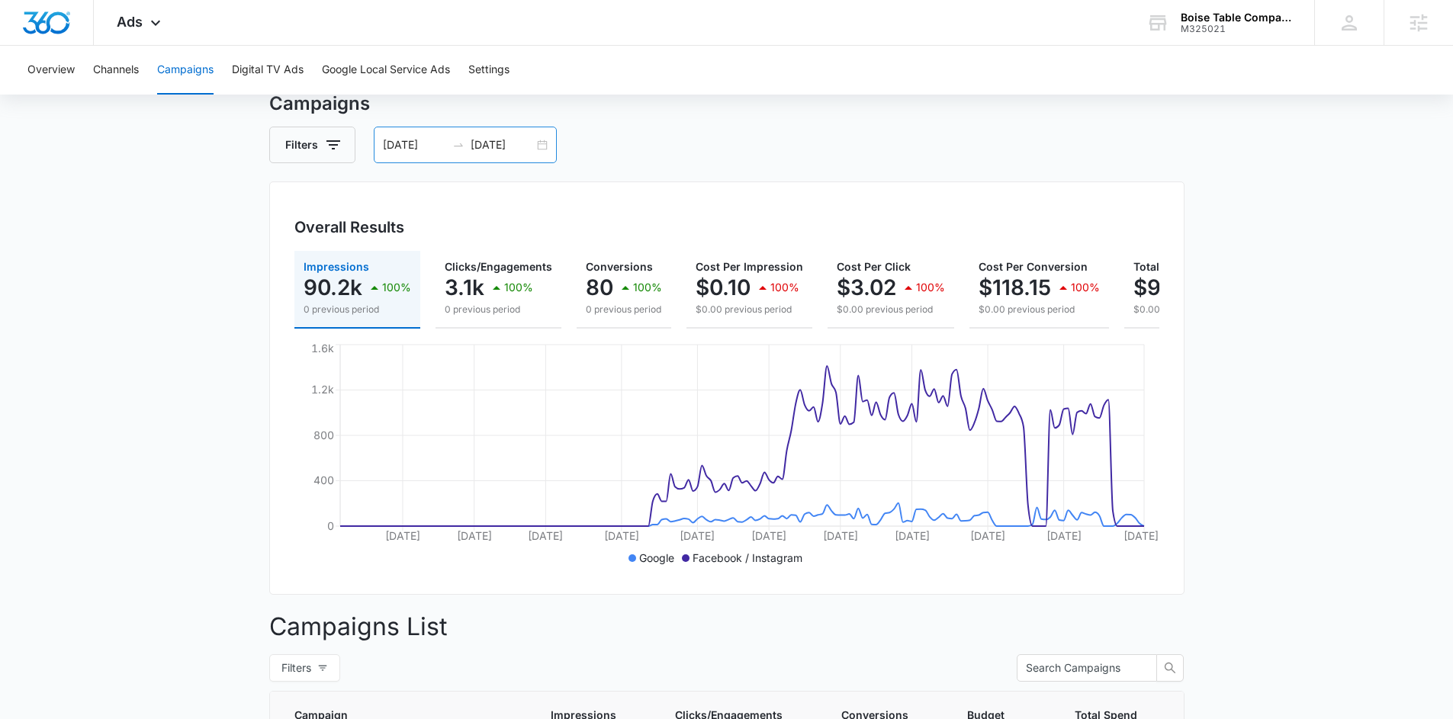
click at [539, 146] on div "[DATE] [DATE]" at bounding box center [465, 145] width 183 height 37
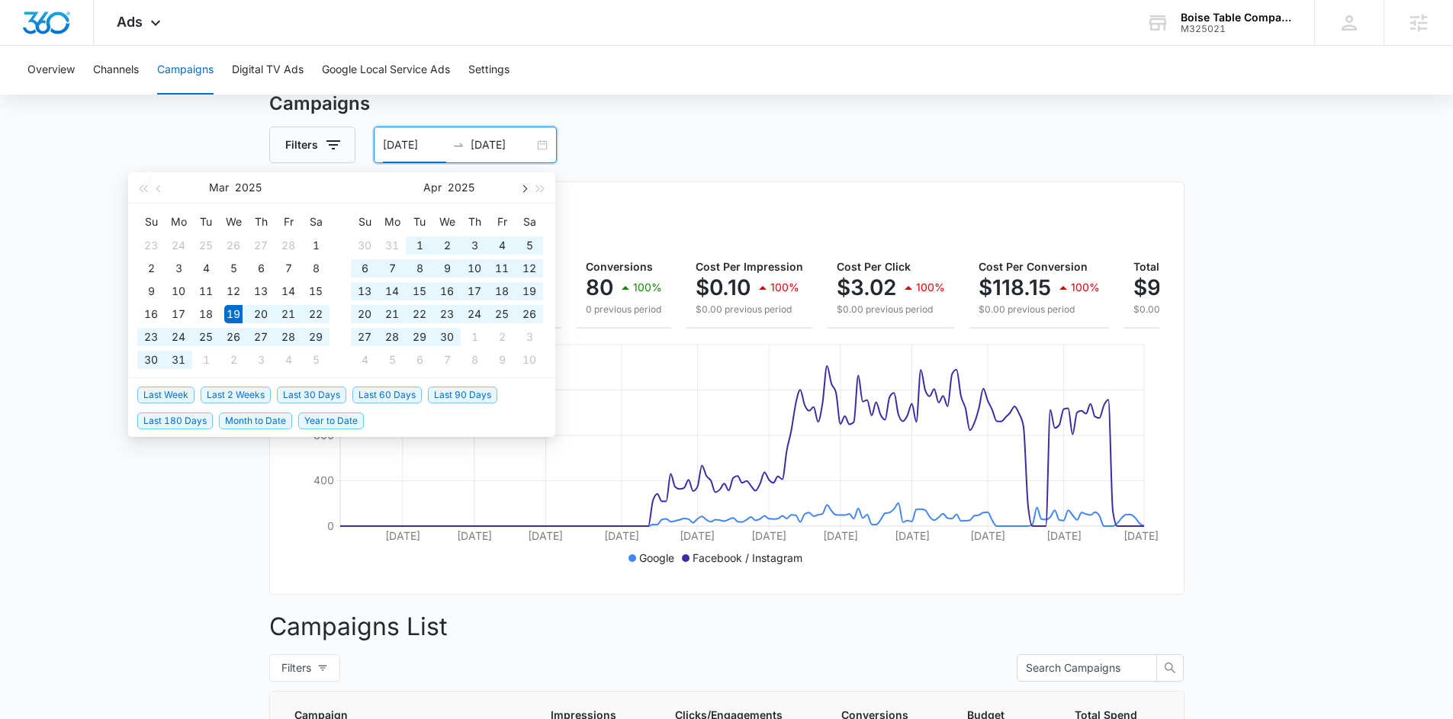
click at [524, 188] on span "button" at bounding box center [524, 189] width 8 height 8
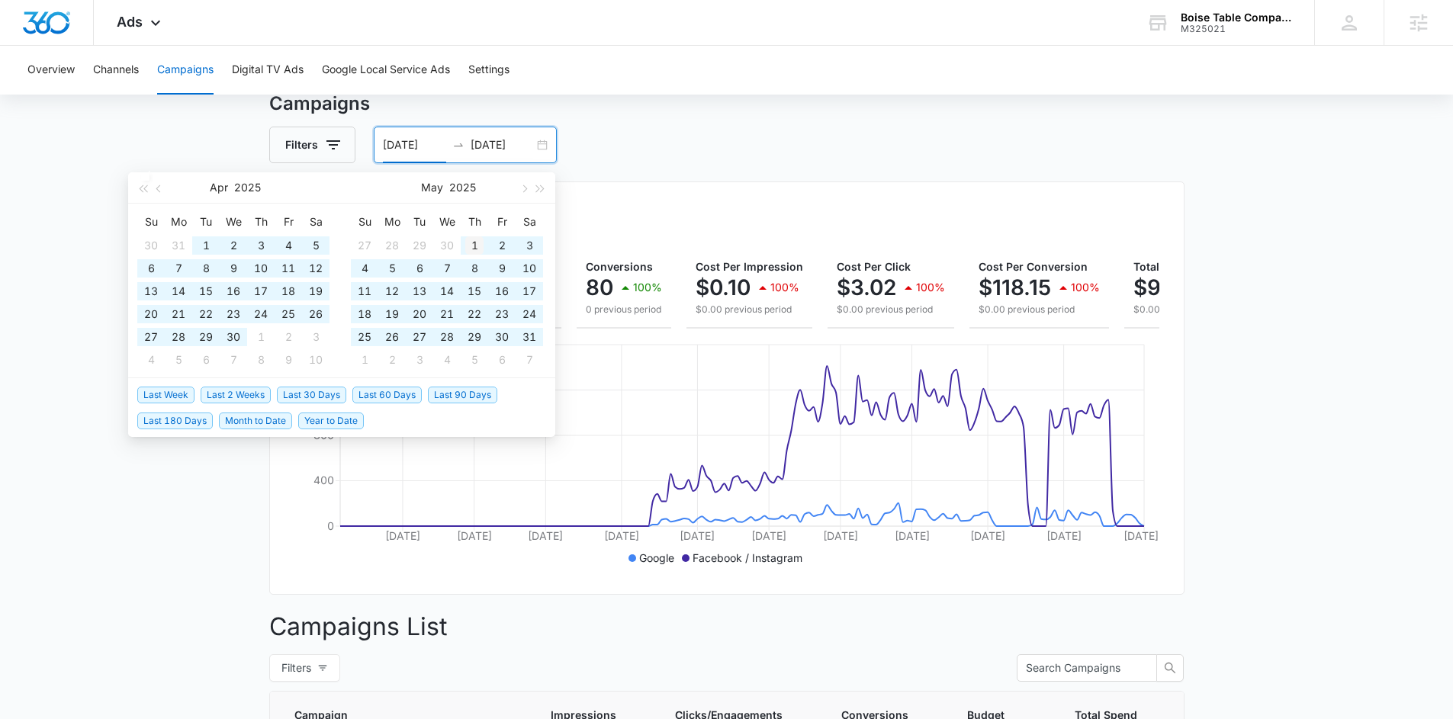
type input "[DATE]"
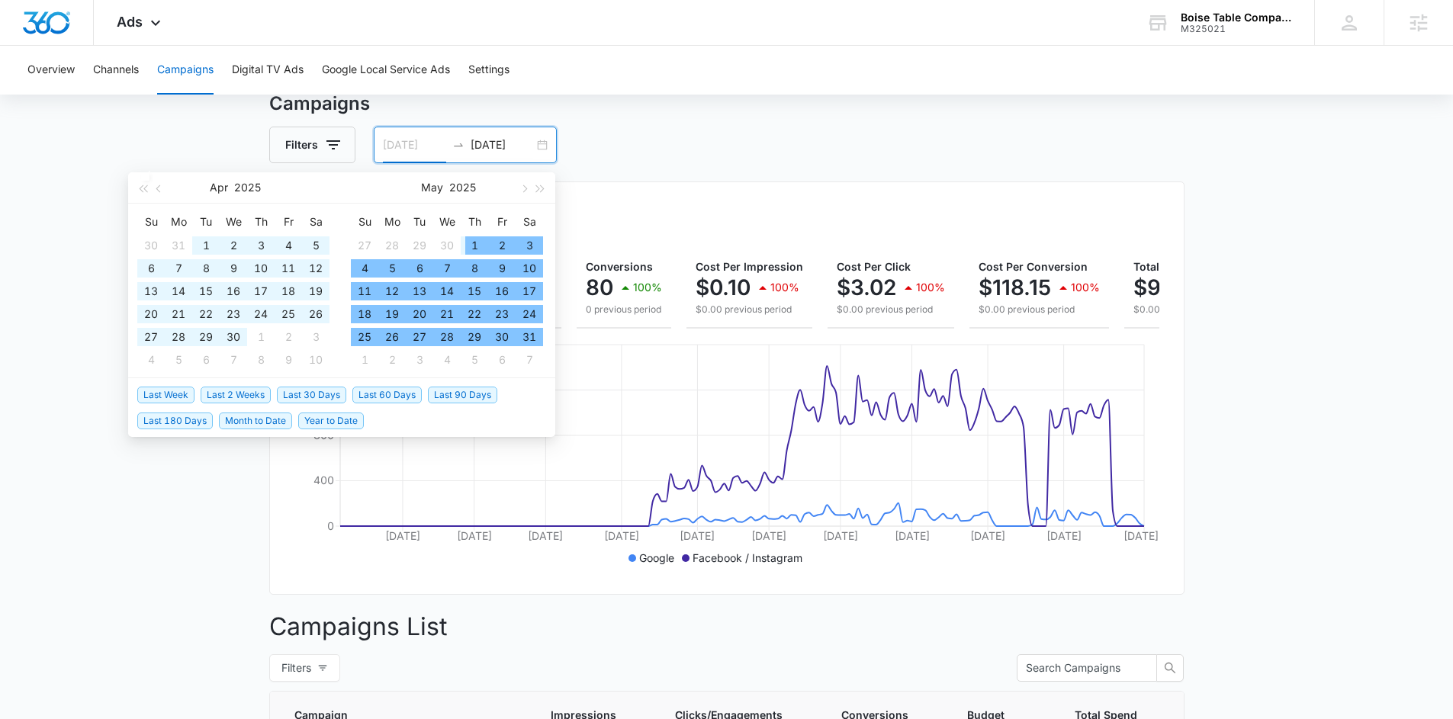
click at [469, 243] on div "1" at bounding box center [474, 245] width 18 height 18
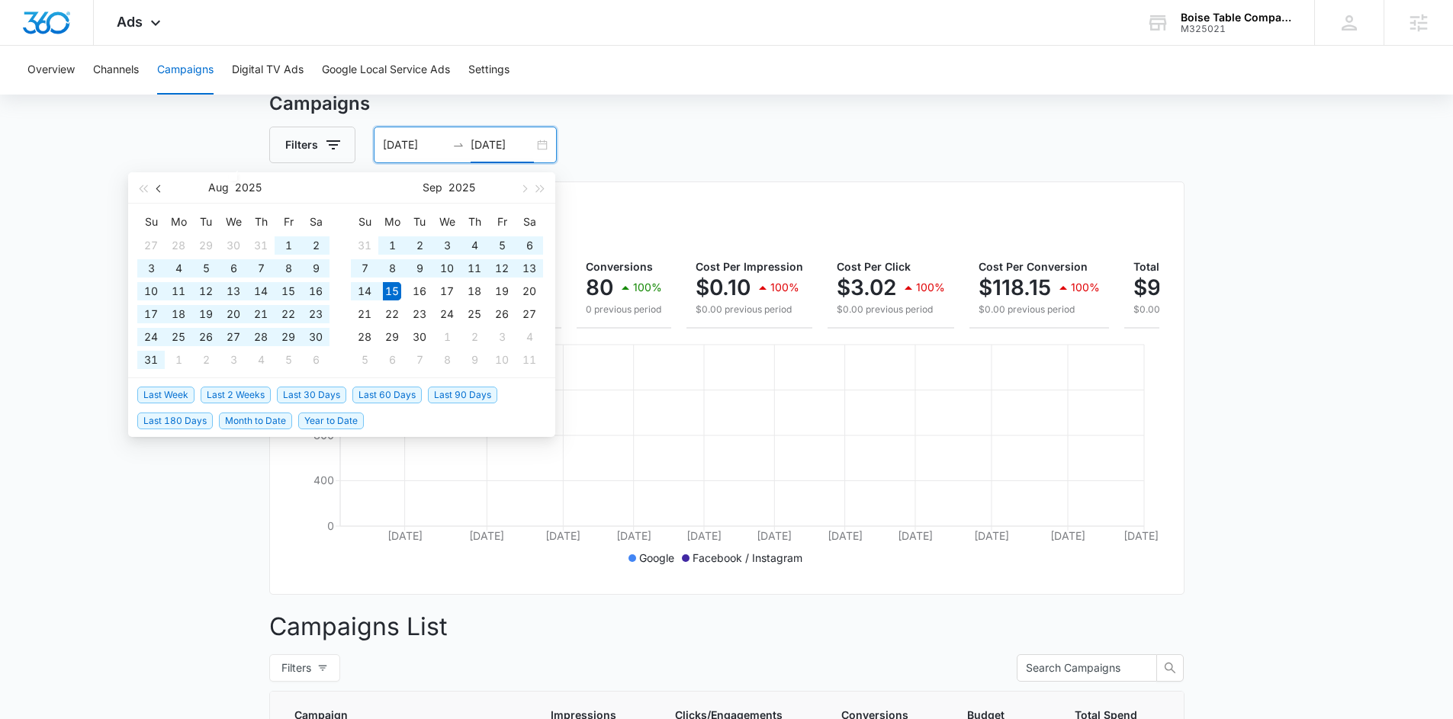
click at [165, 198] on button "button" at bounding box center [159, 187] width 17 height 31
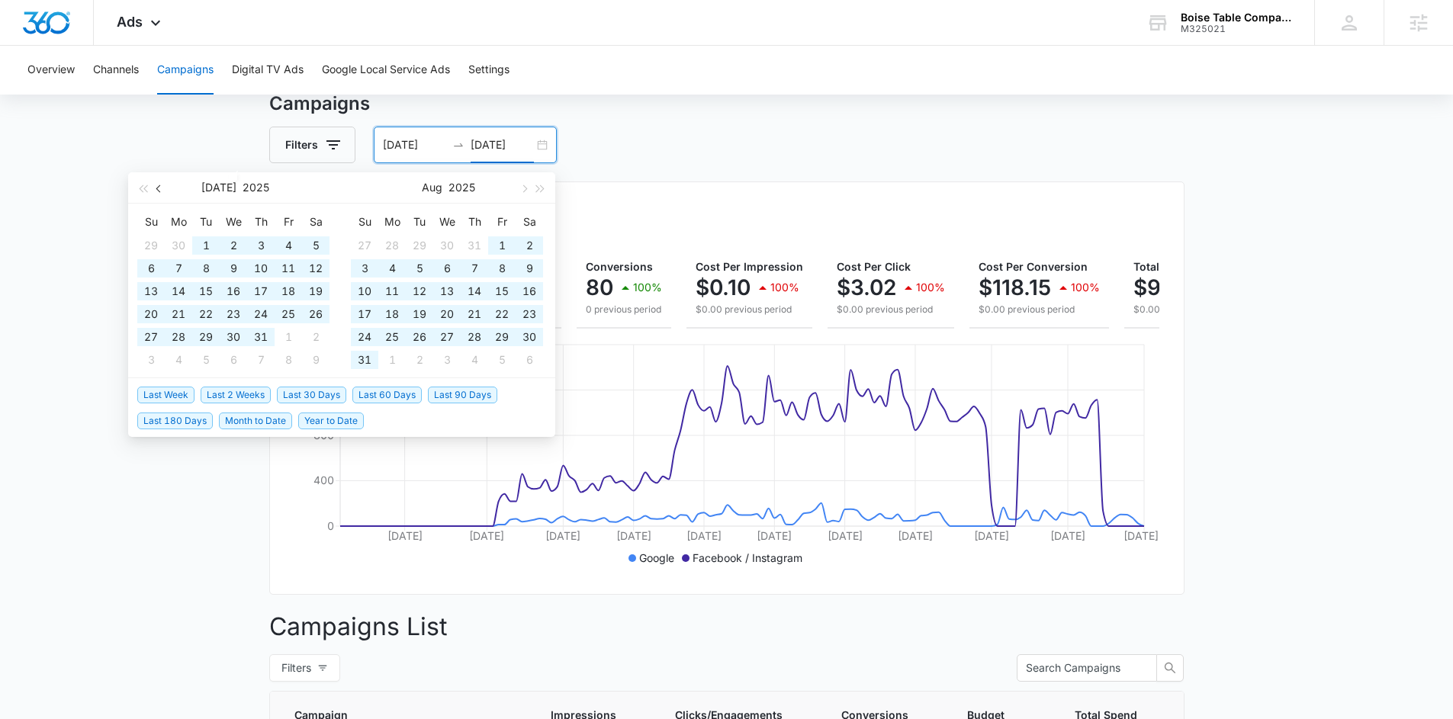
click at [161, 190] on span "button" at bounding box center [160, 189] width 8 height 8
click at [159, 188] on span "button" at bounding box center [160, 189] width 8 height 8
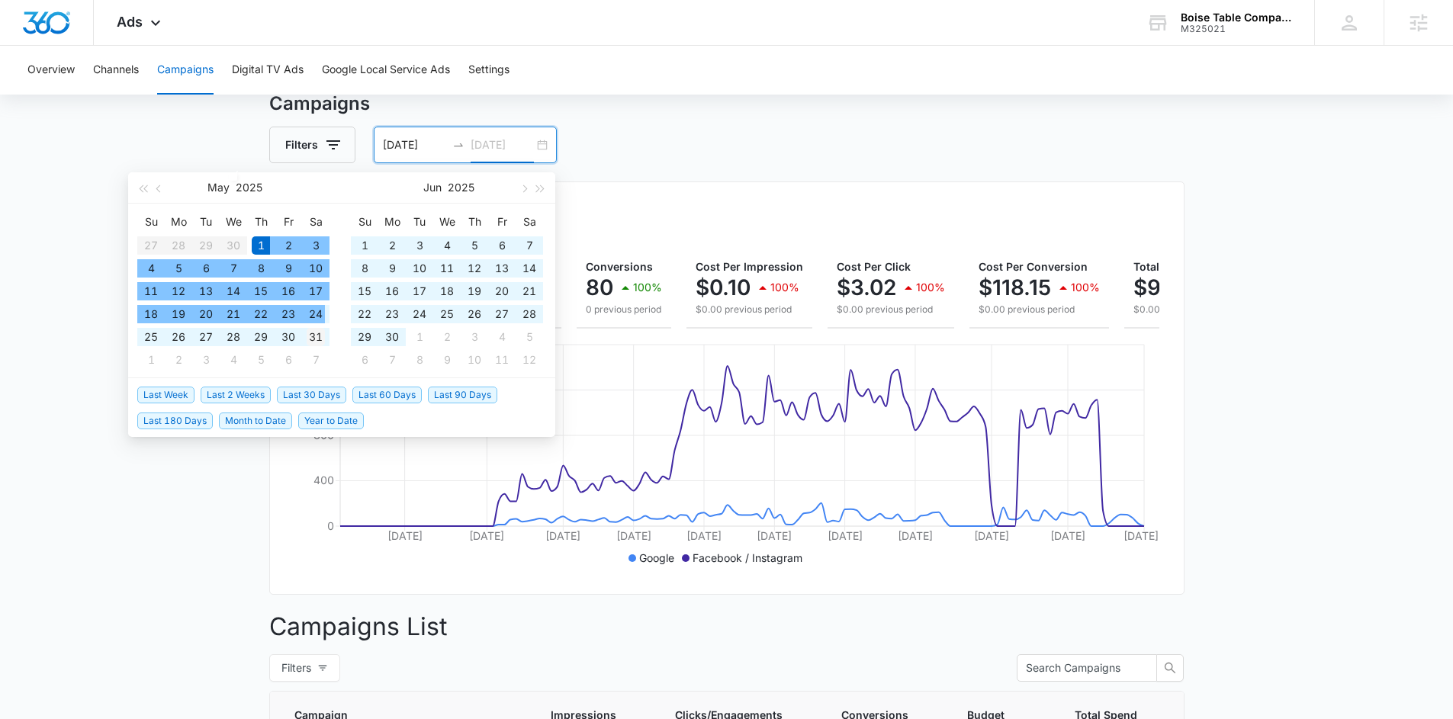
type input "[DATE]"
click at [316, 332] on div "31" at bounding box center [316, 337] width 18 height 18
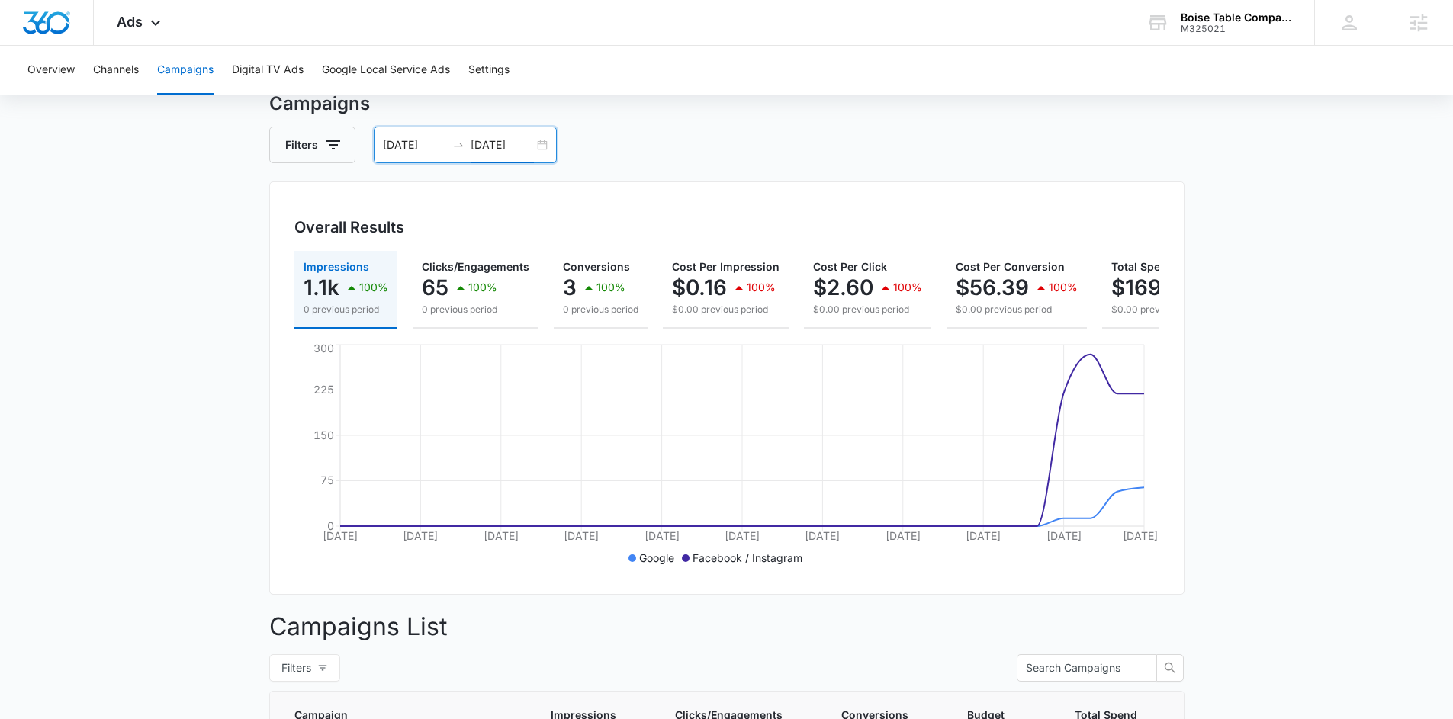
scroll to position [56, 0]
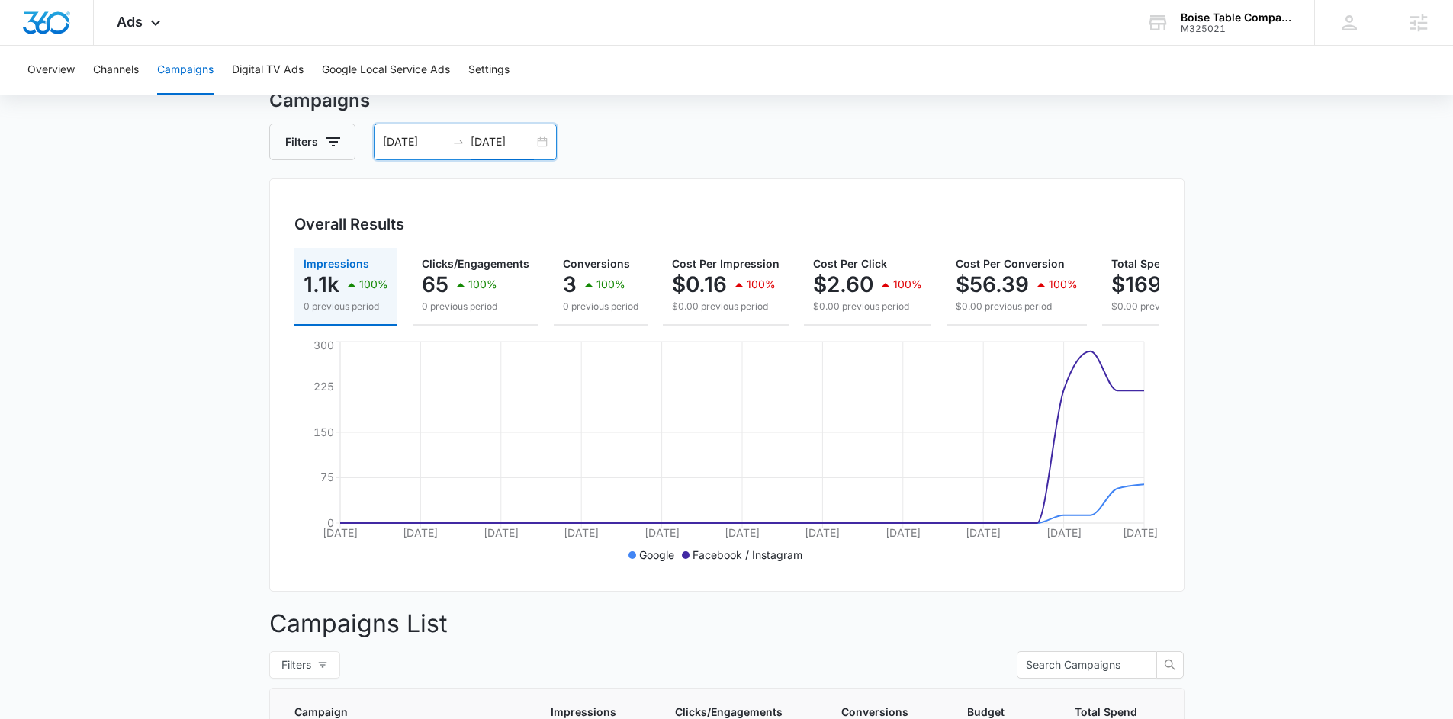
click at [540, 145] on div "[DATE] [DATE]" at bounding box center [465, 142] width 183 height 37
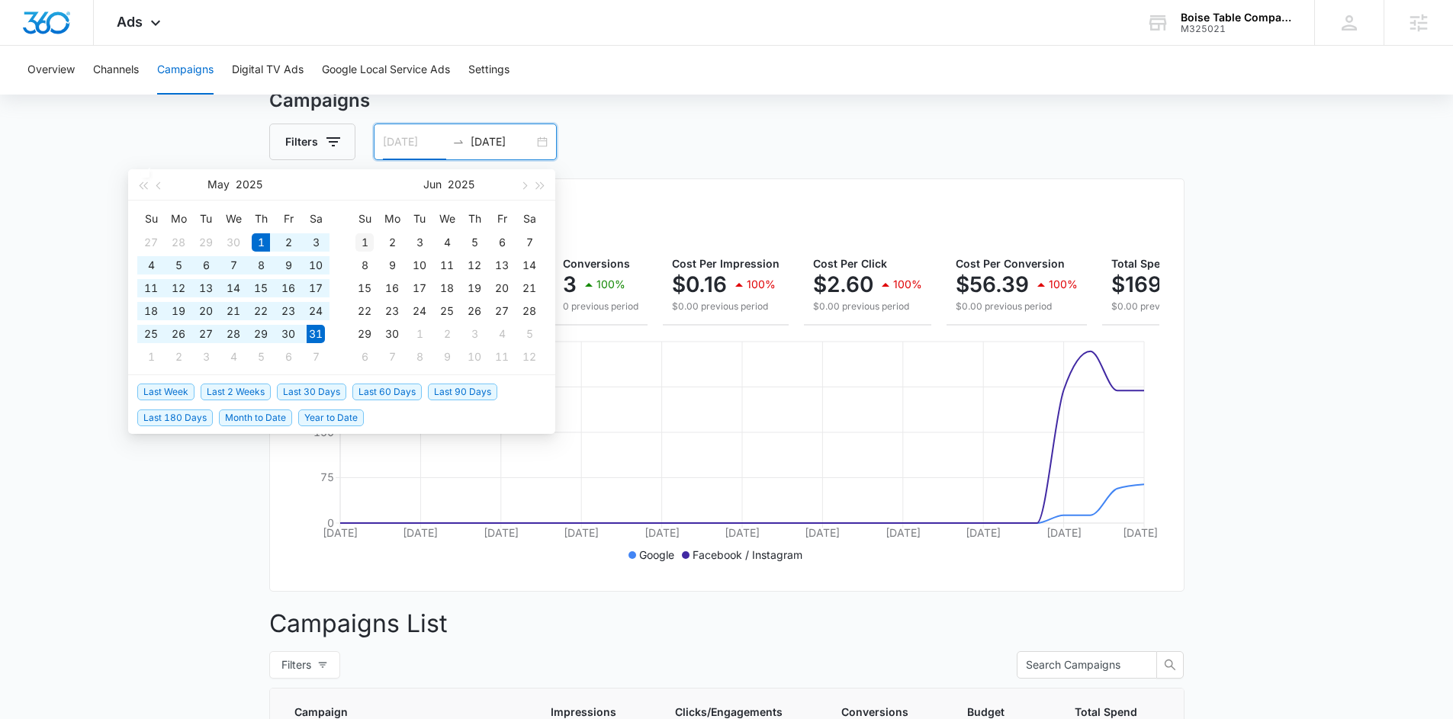
type input "[DATE]"
click at [368, 246] on div "1" at bounding box center [365, 242] width 18 height 18
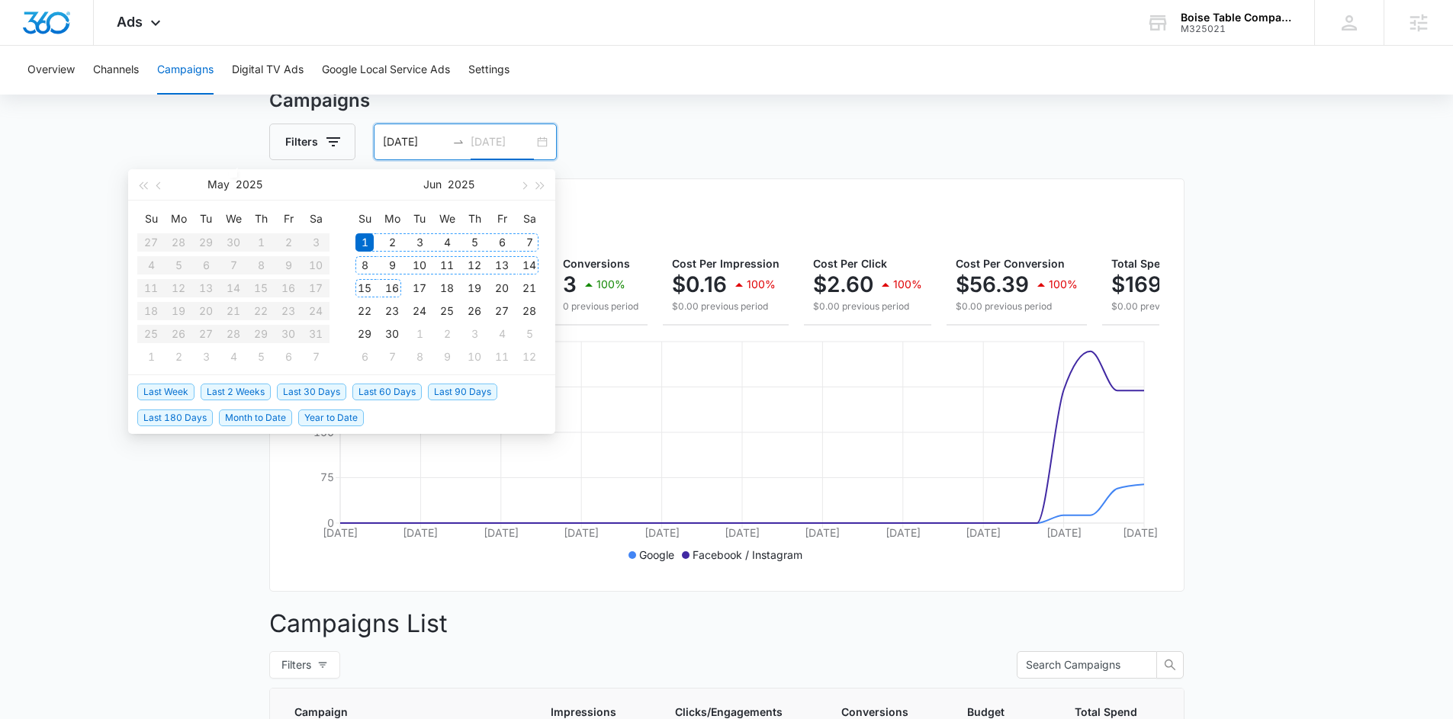
type input "[DATE]"
click at [842, 142] on div "Filters [DATE] [DATE]" at bounding box center [726, 142] width 915 height 37
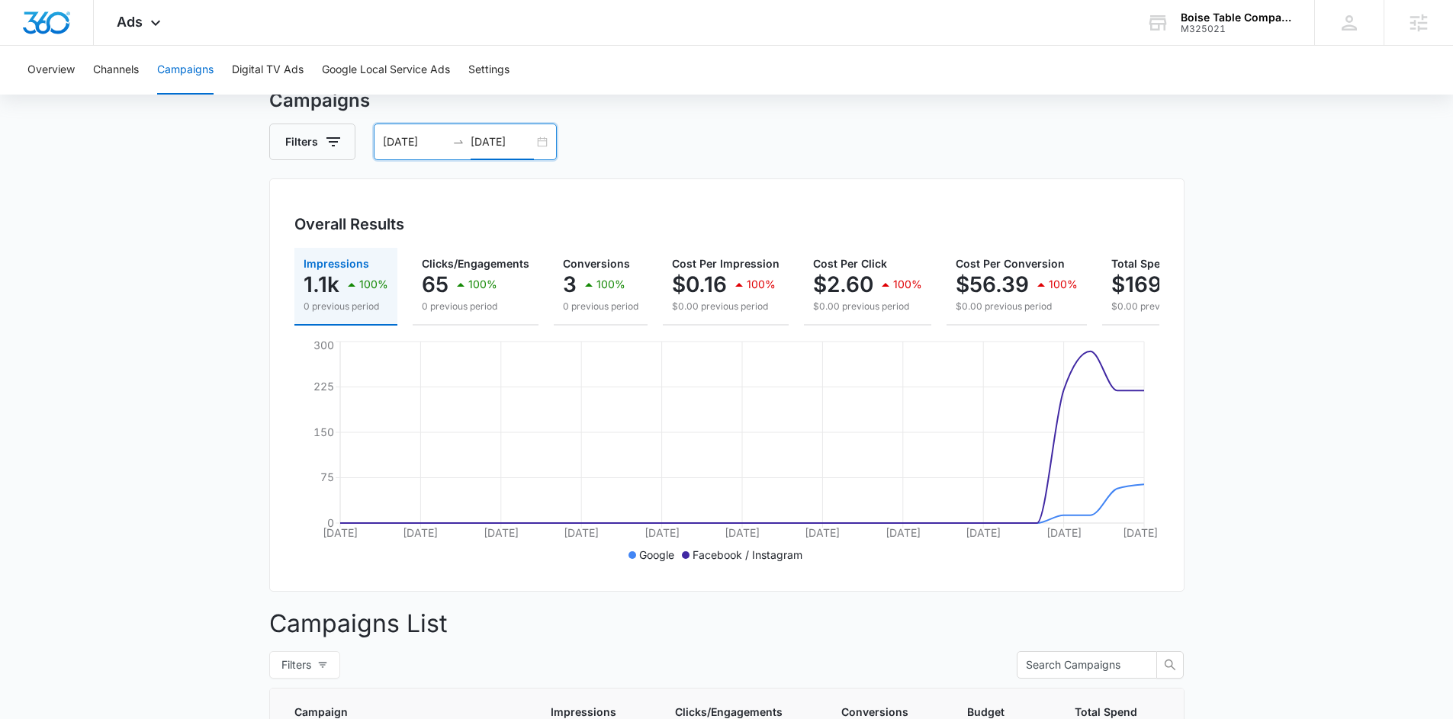
click at [532, 140] on div "[DATE] [DATE]" at bounding box center [465, 142] width 183 height 37
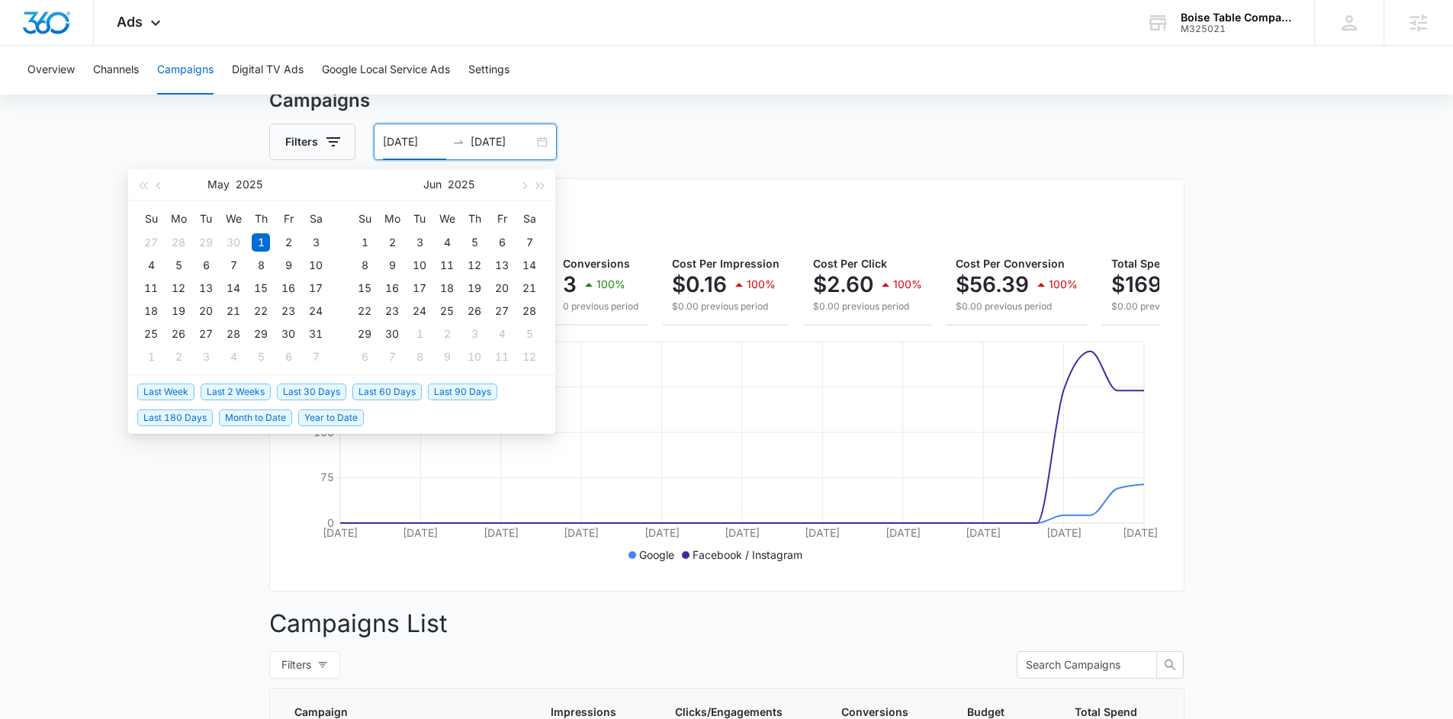
click at [302, 390] on span "Last 30 Days" at bounding box center [311, 392] width 69 height 17
type input "[DATE]"
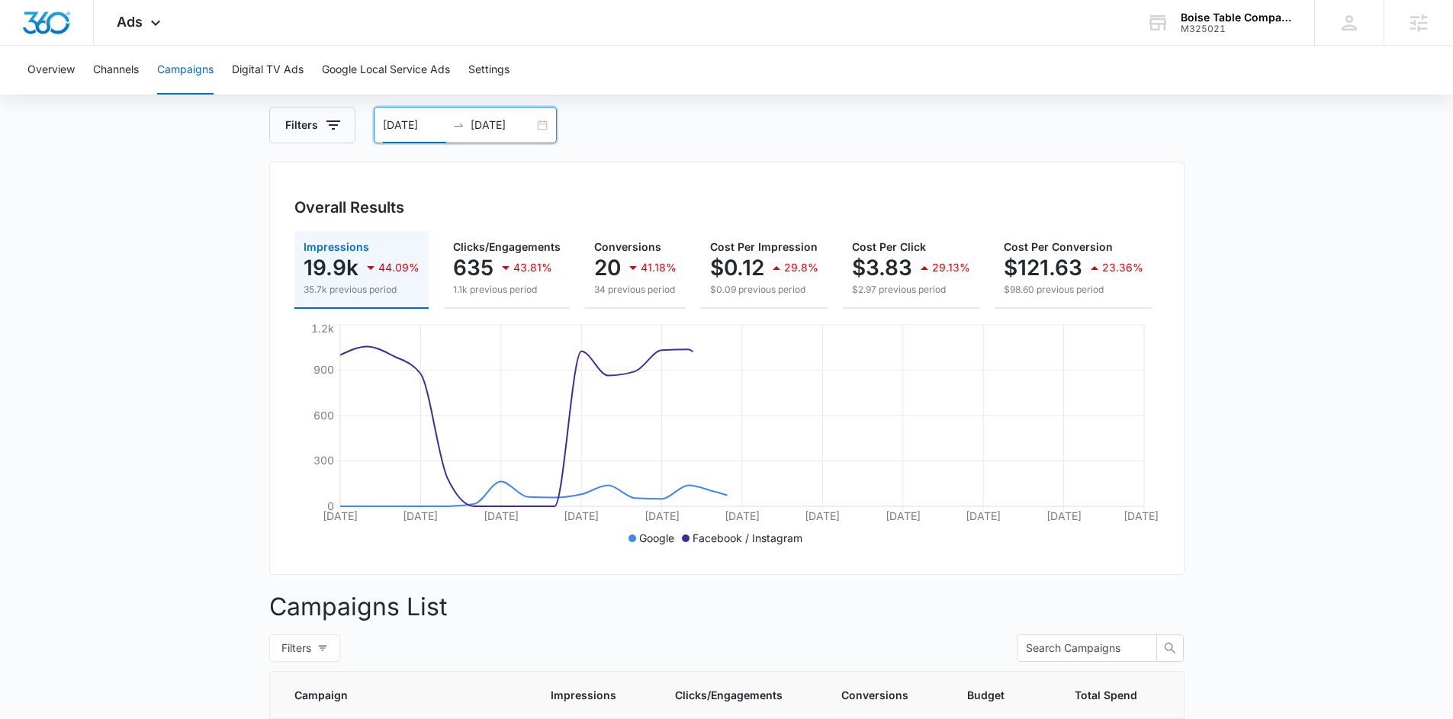
scroll to position [88, 0]
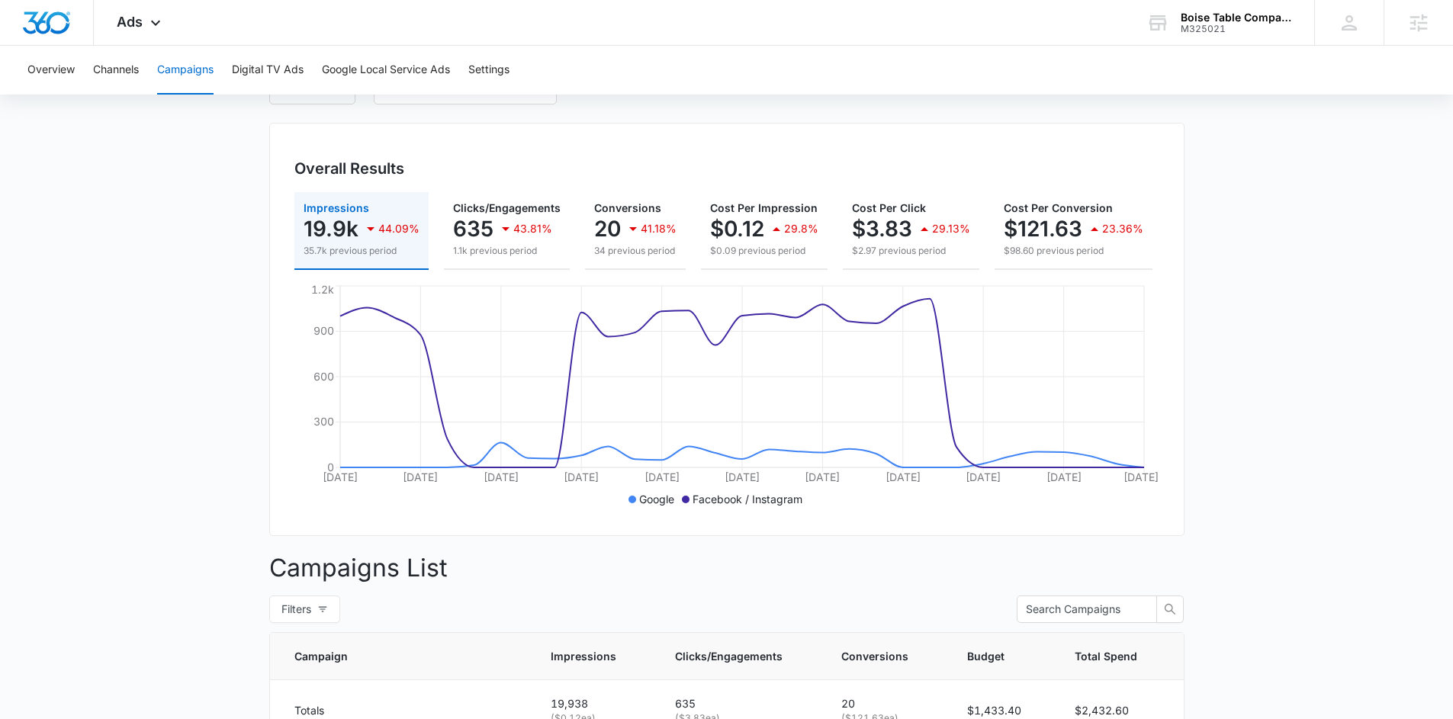
click at [1194, 434] on main "Campaigns Filters [DATE] [DATE] Overall Results Impressions 19.9k 44.09% 35.7k …" at bounding box center [726, 543] width 1453 height 1024
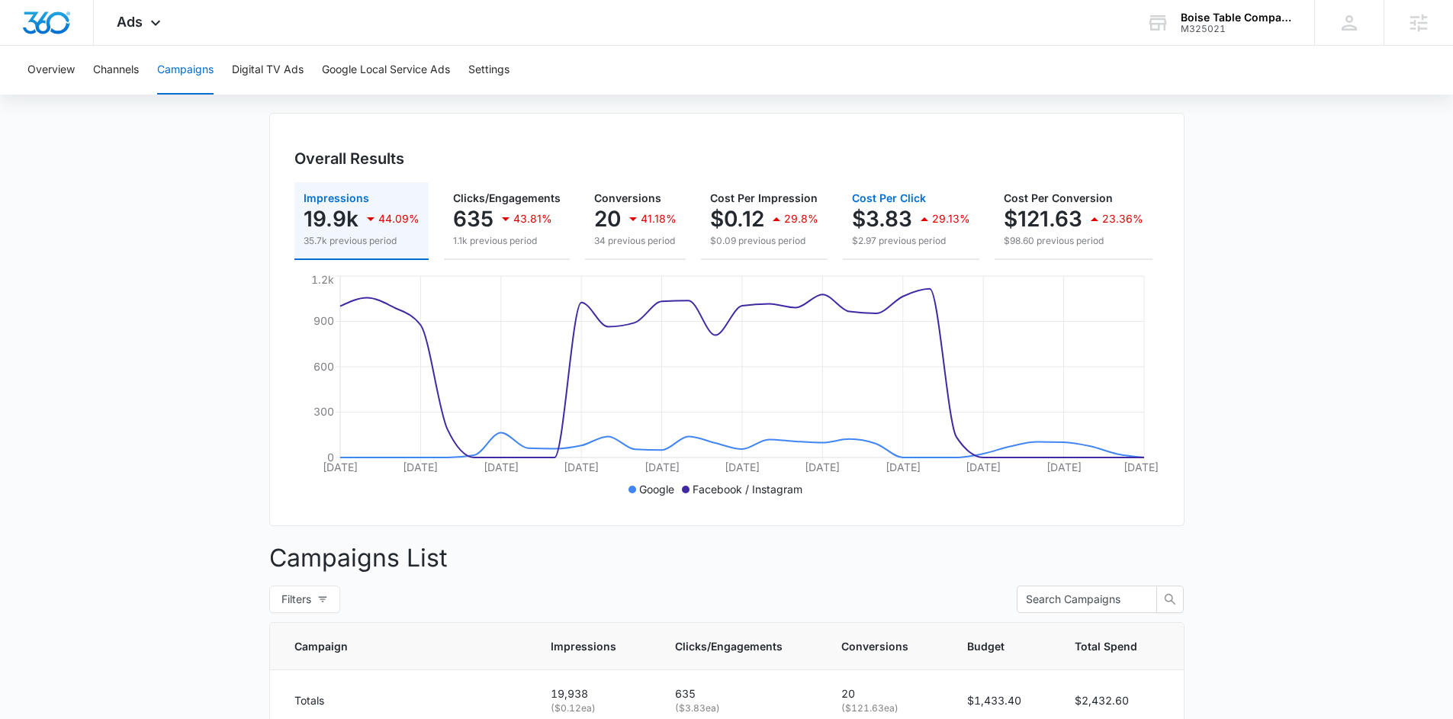
scroll to position [0, 0]
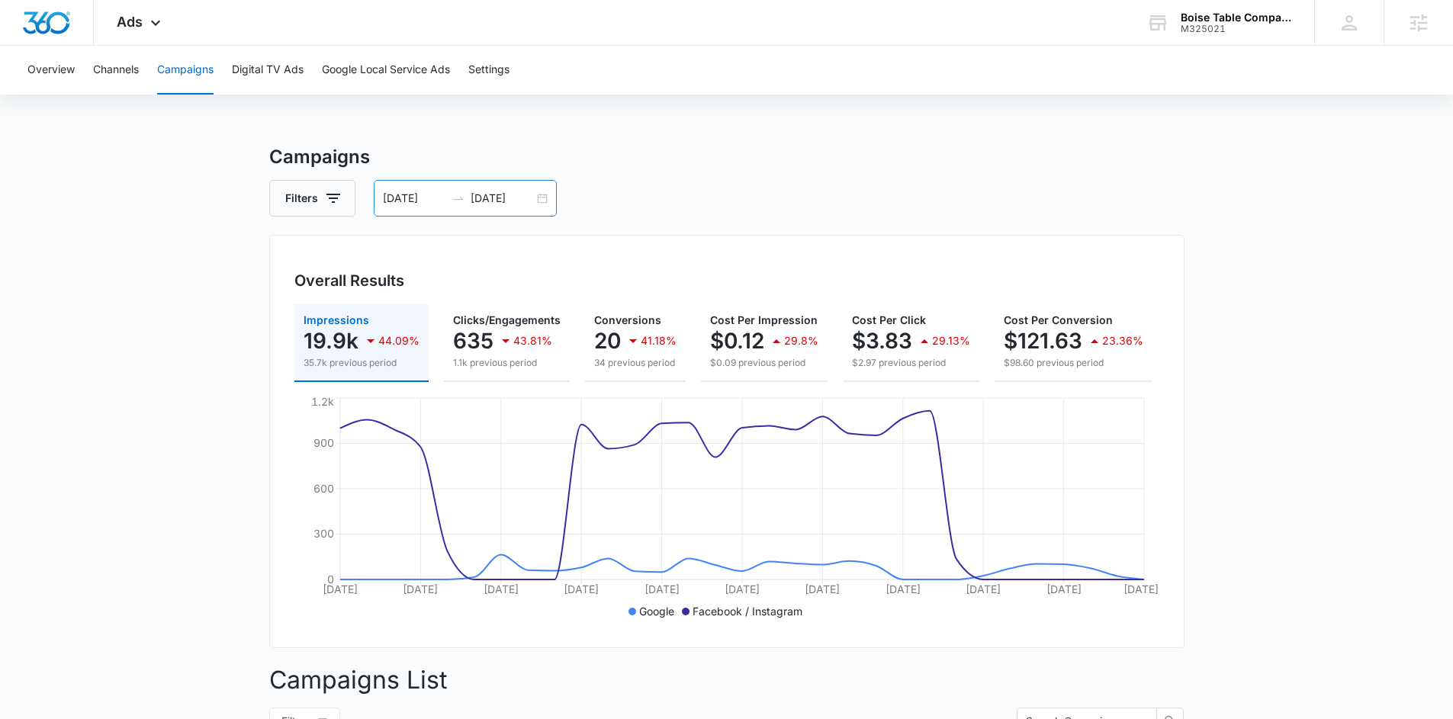
click at [546, 199] on div "[DATE] [DATE]" at bounding box center [465, 198] width 183 height 37
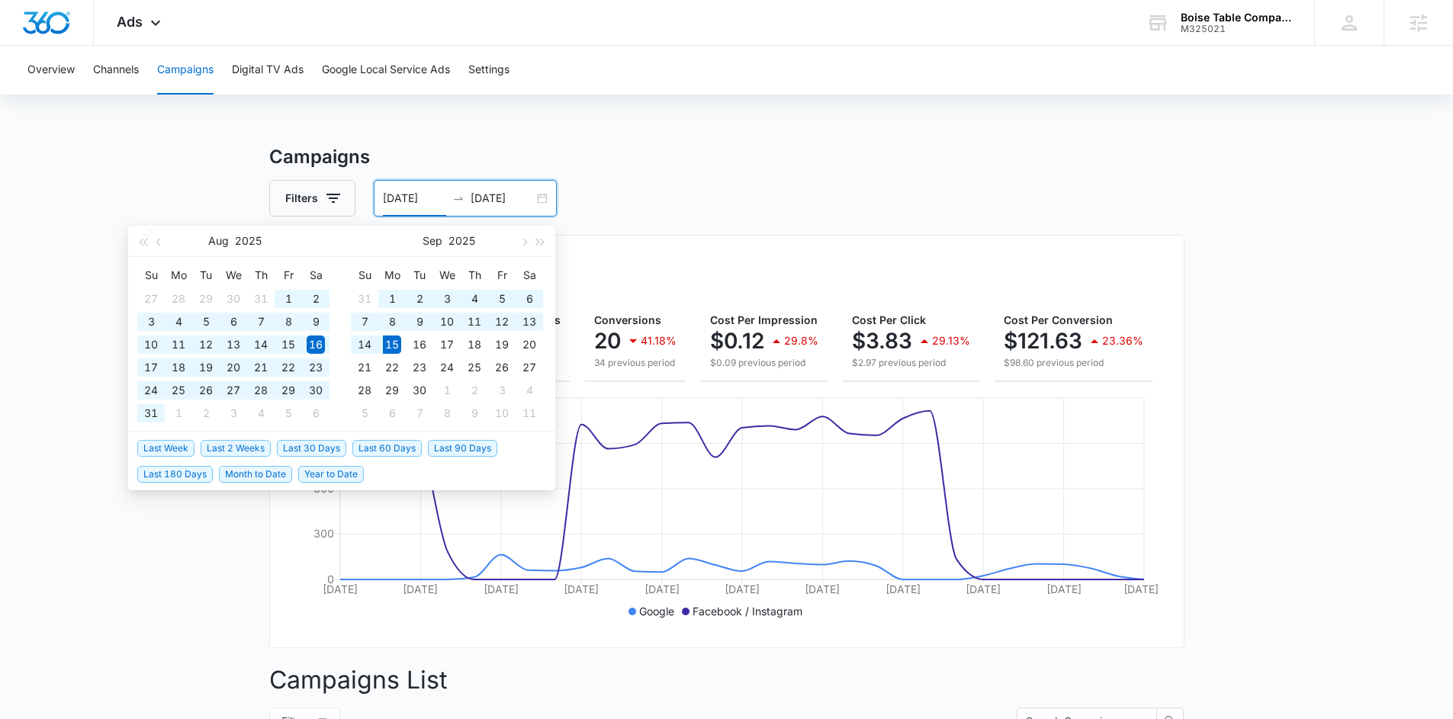
click at [187, 477] on span "Last 180 Days" at bounding box center [175, 474] width 76 height 17
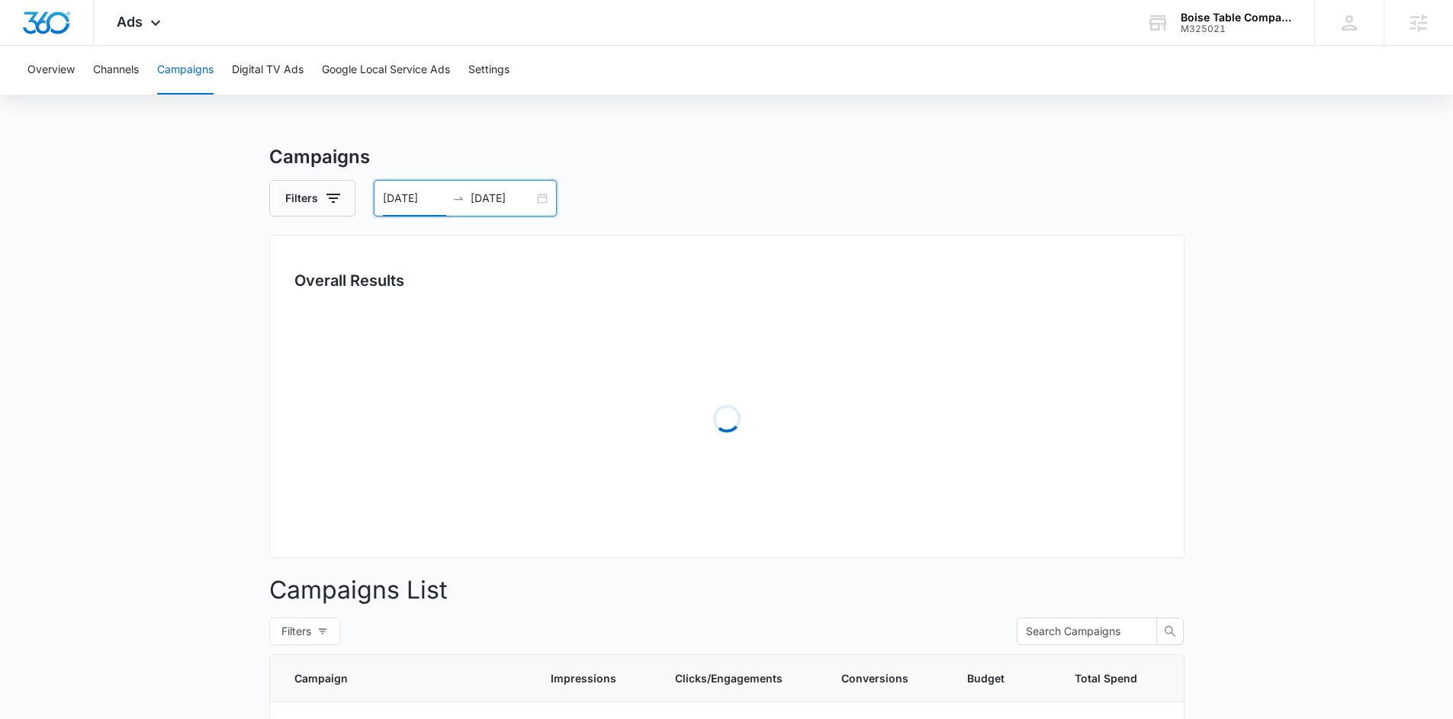
click at [1236, 447] on main "Campaigns Filters [DATE] [DATE] Overall Results Loading Campaigns List Filters …" at bounding box center [726, 610] width 1453 height 934
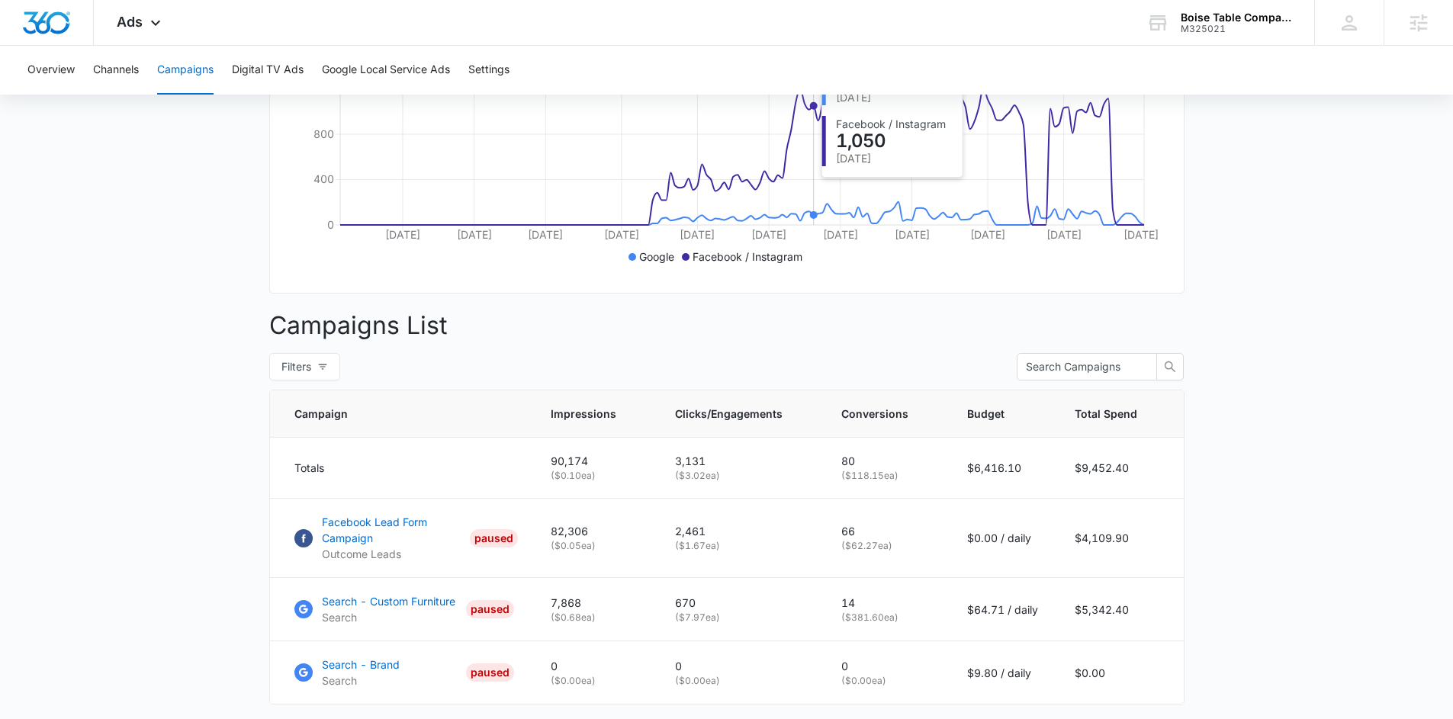
scroll to position [24, 0]
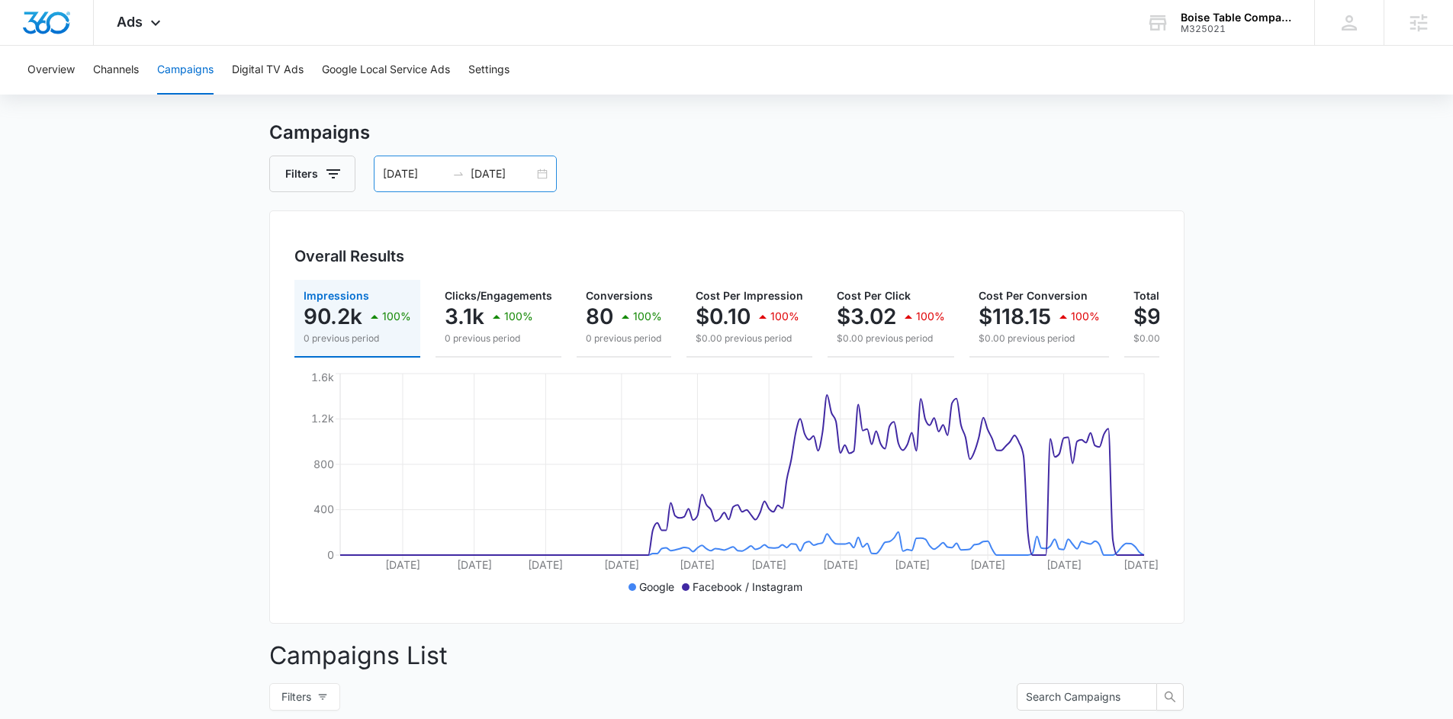
click at [542, 179] on div "[DATE] [DATE]" at bounding box center [465, 174] width 183 height 37
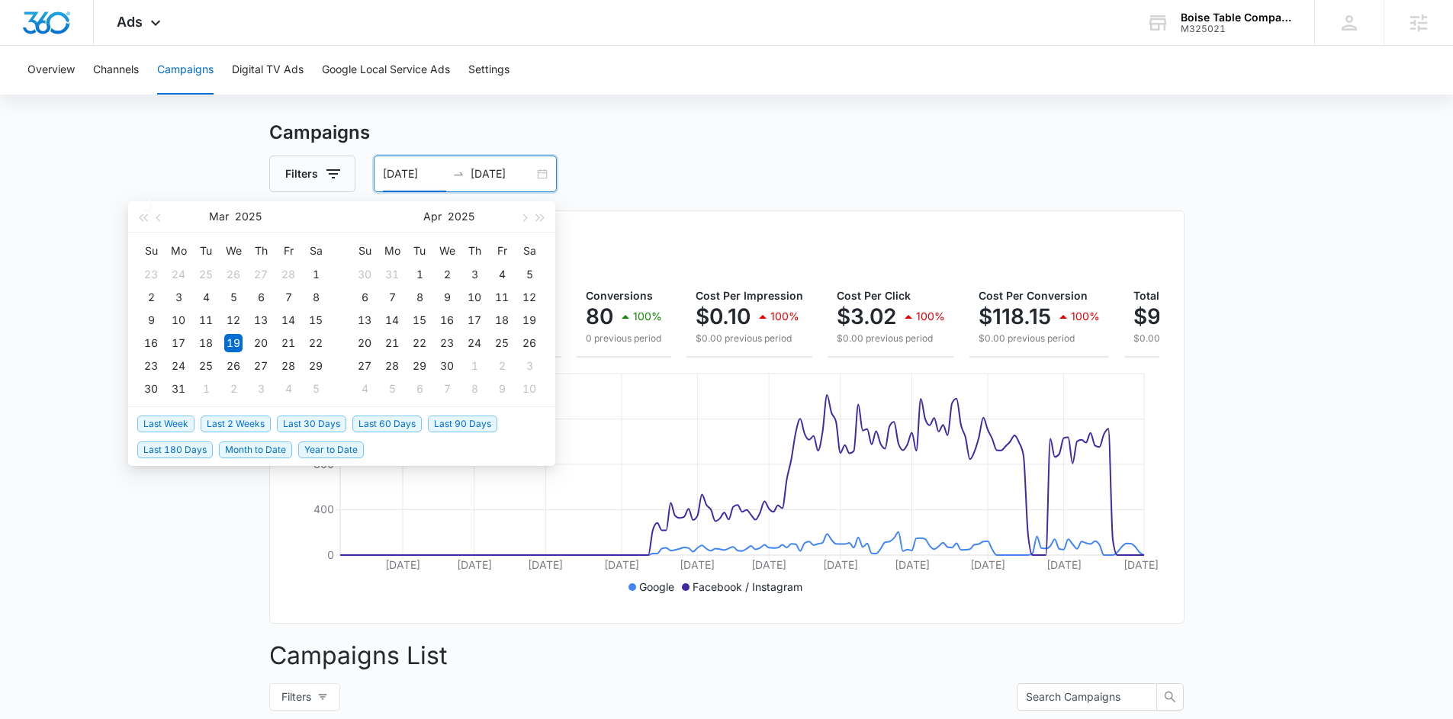
click at [301, 430] on span "Last 30 Days" at bounding box center [311, 424] width 69 height 17
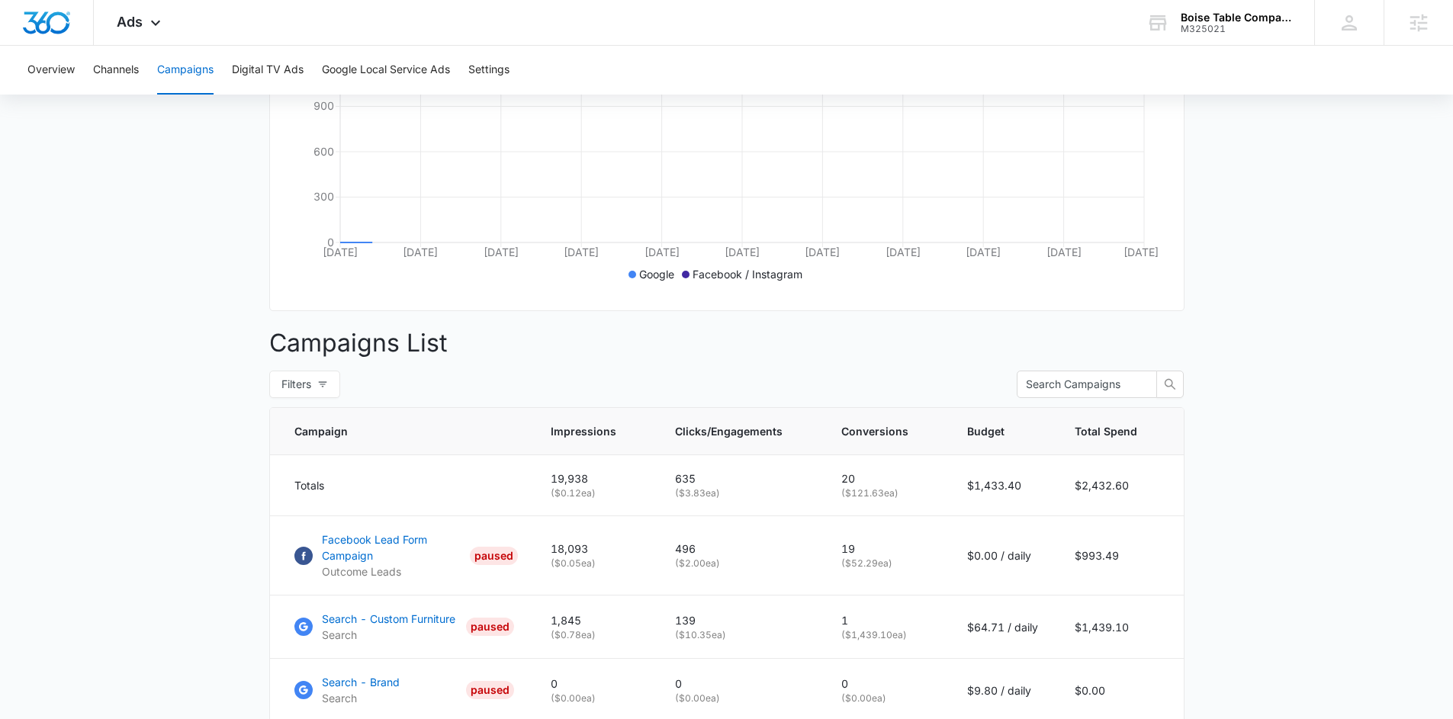
click at [1272, 364] on main "Campaigns Filters [DATE] [DATE] Overall Results Impressions 19.9k 44.09% 35.7k …" at bounding box center [726, 318] width 1453 height 1024
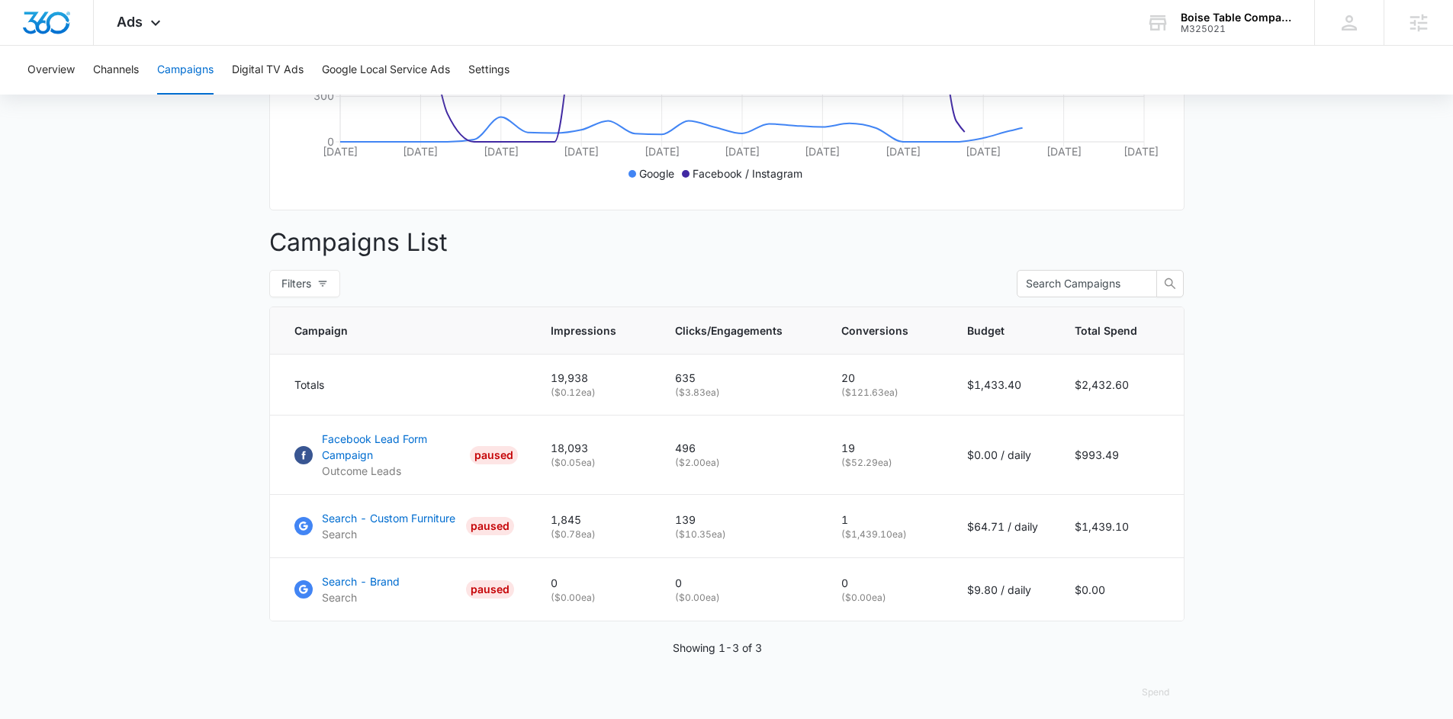
scroll to position [442, 0]
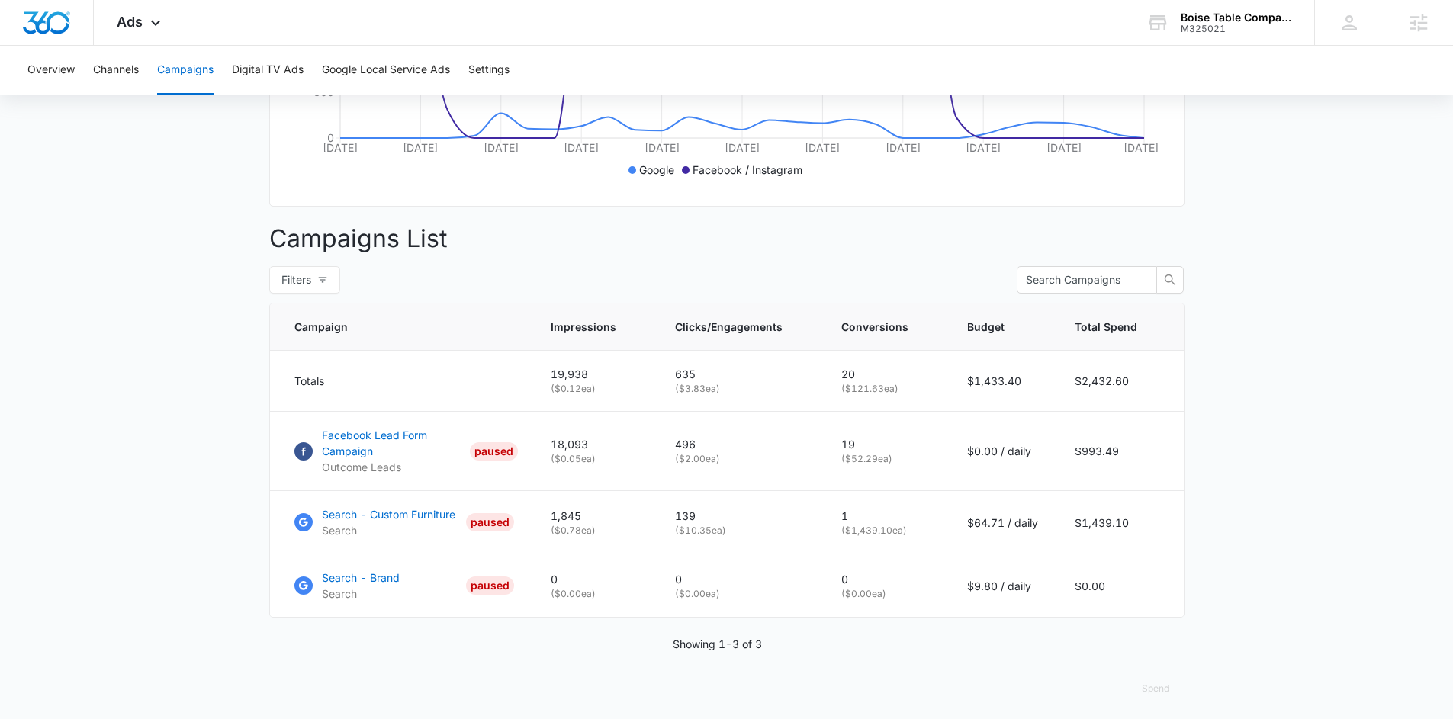
click at [1270, 365] on main "Campaigns Filters [DATE] [DATE] Overall Results Impressions 19.9k 44.09% 35.7k …" at bounding box center [726, 214] width 1453 height 1024
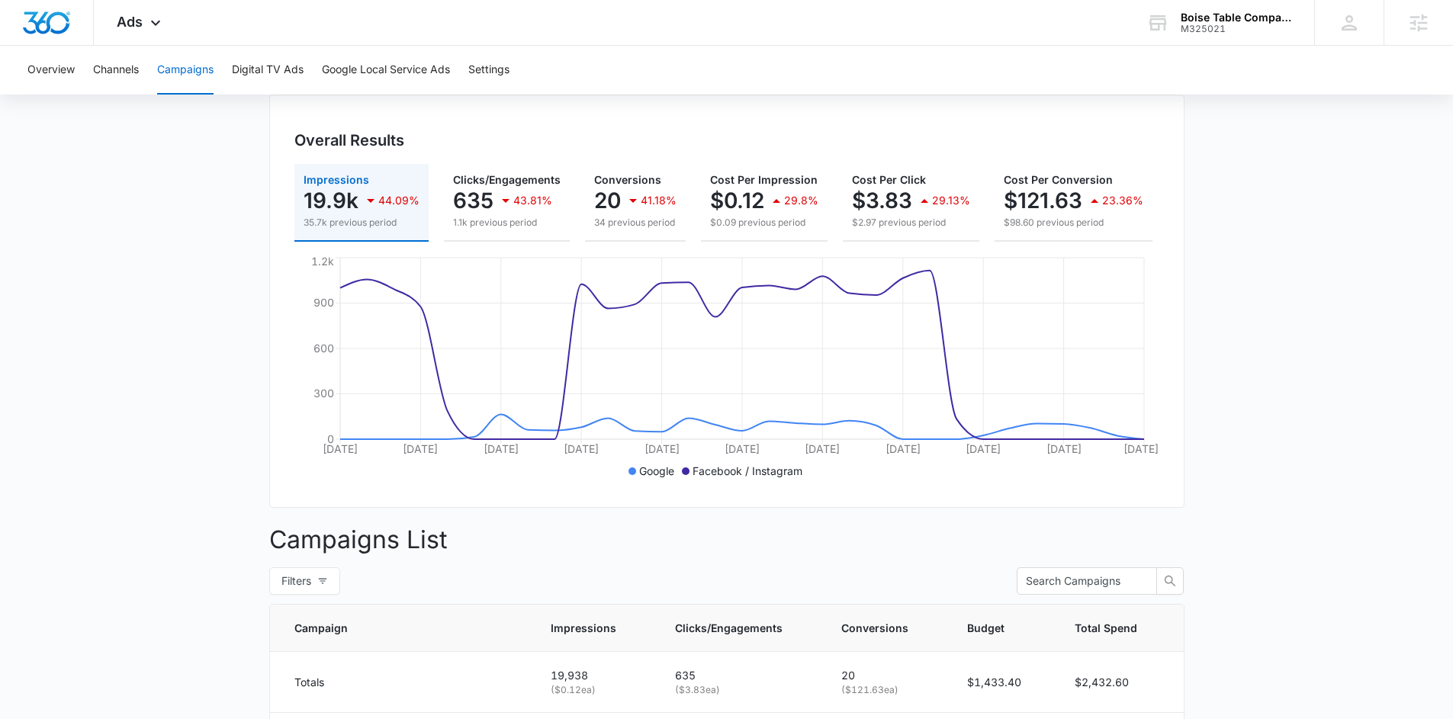
scroll to position [275, 0]
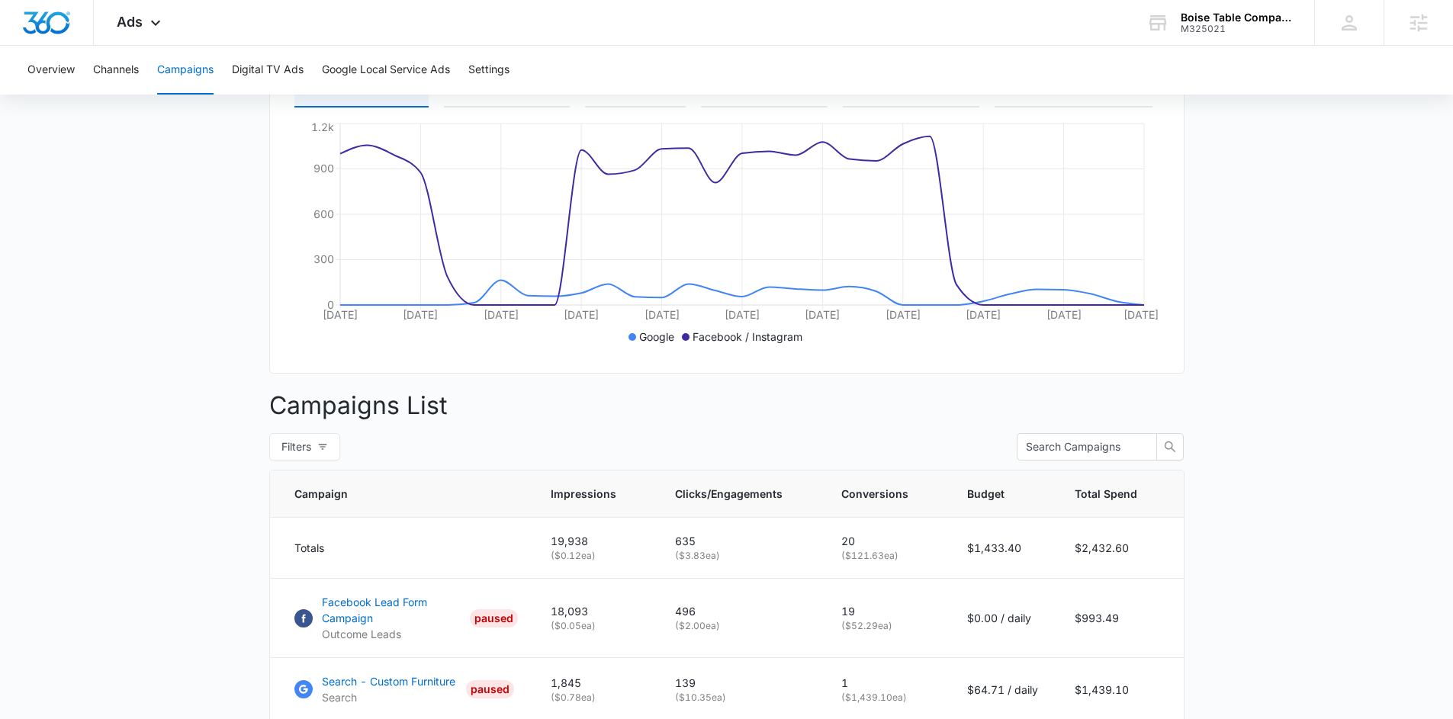
click at [1270, 365] on main "Campaigns Filters [DATE] [DATE] Overall Results Impressions 19.9k 44.09% 35.7k …" at bounding box center [726, 381] width 1453 height 1024
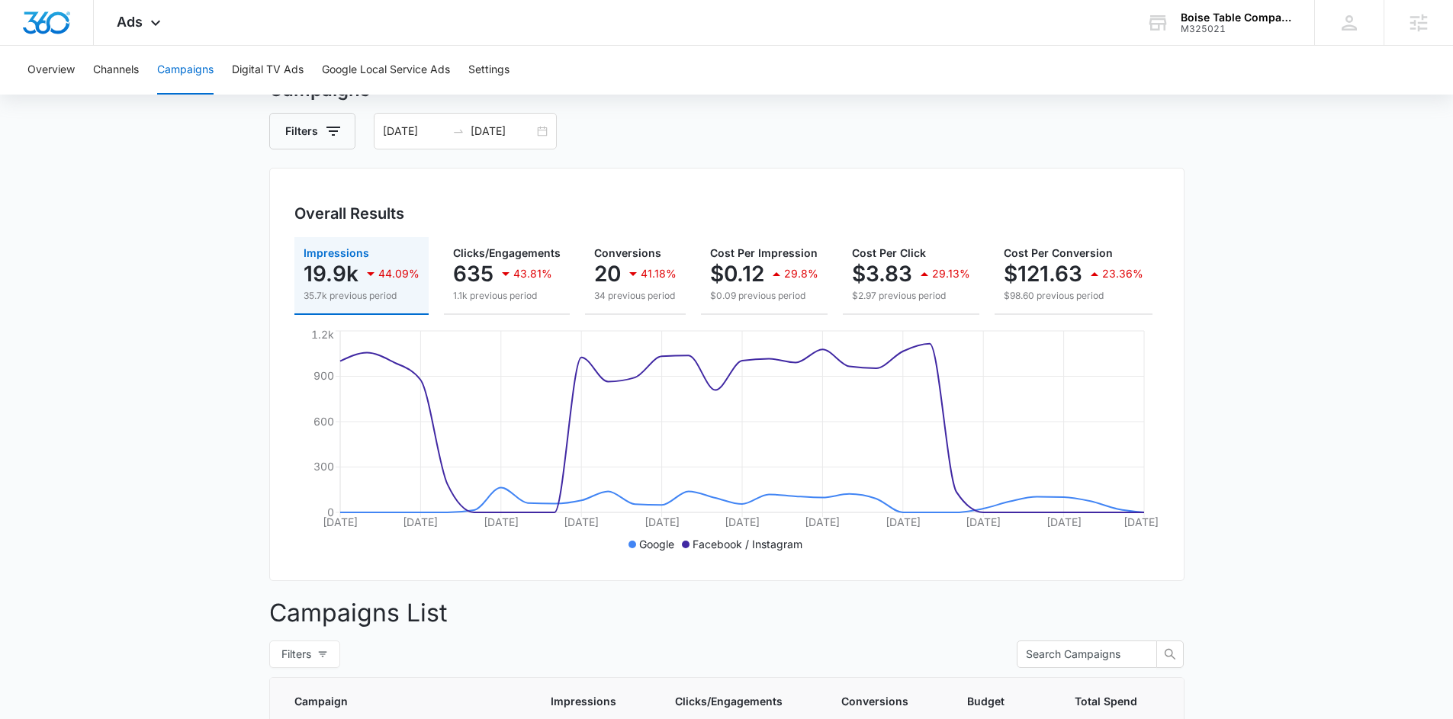
scroll to position [0, 0]
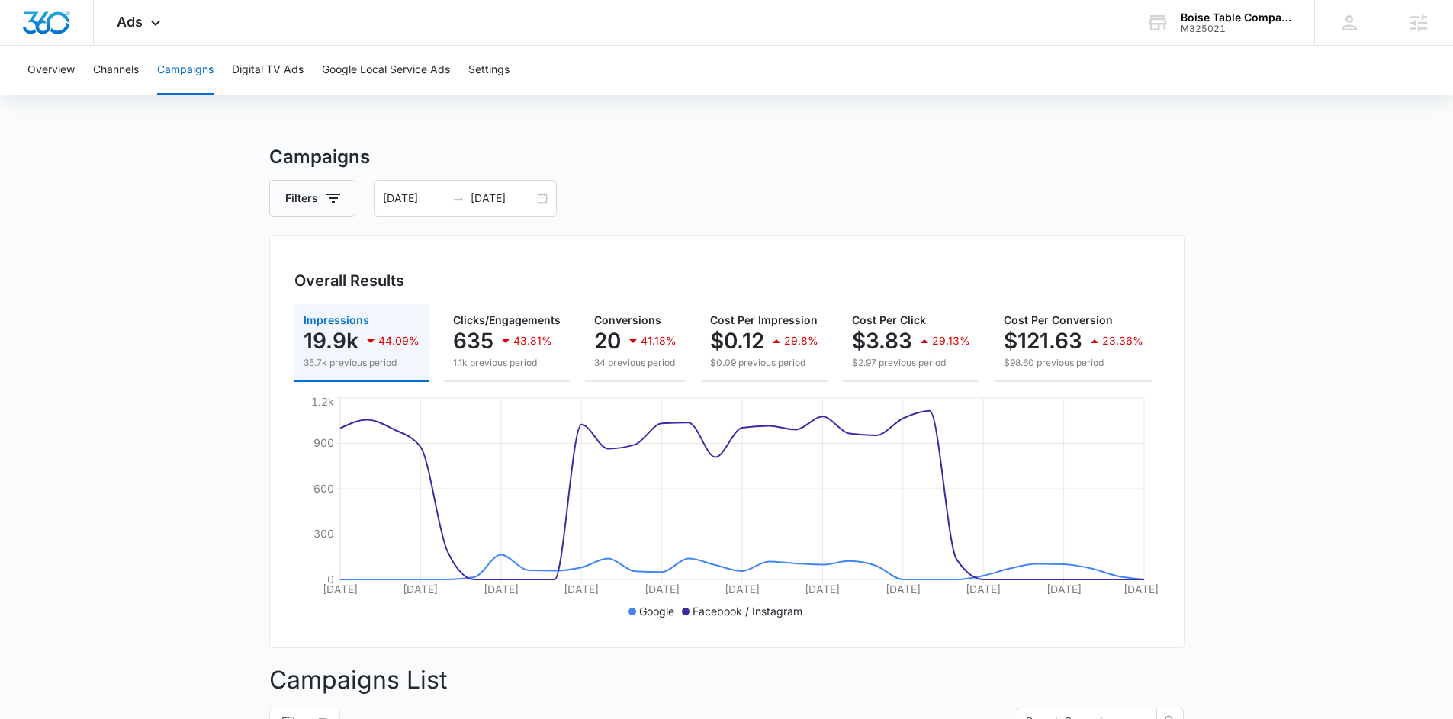
click at [1260, 360] on main "Campaigns Filters [DATE] [DATE] Overall Results Impressions 19.9k 44.09% 35.7k …" at bounding box center [726, 655] width 1453 height 1024
click at [536, 189] on div "[DATE] [DATE]" at bounding box center [465, 198] width 183 height 37
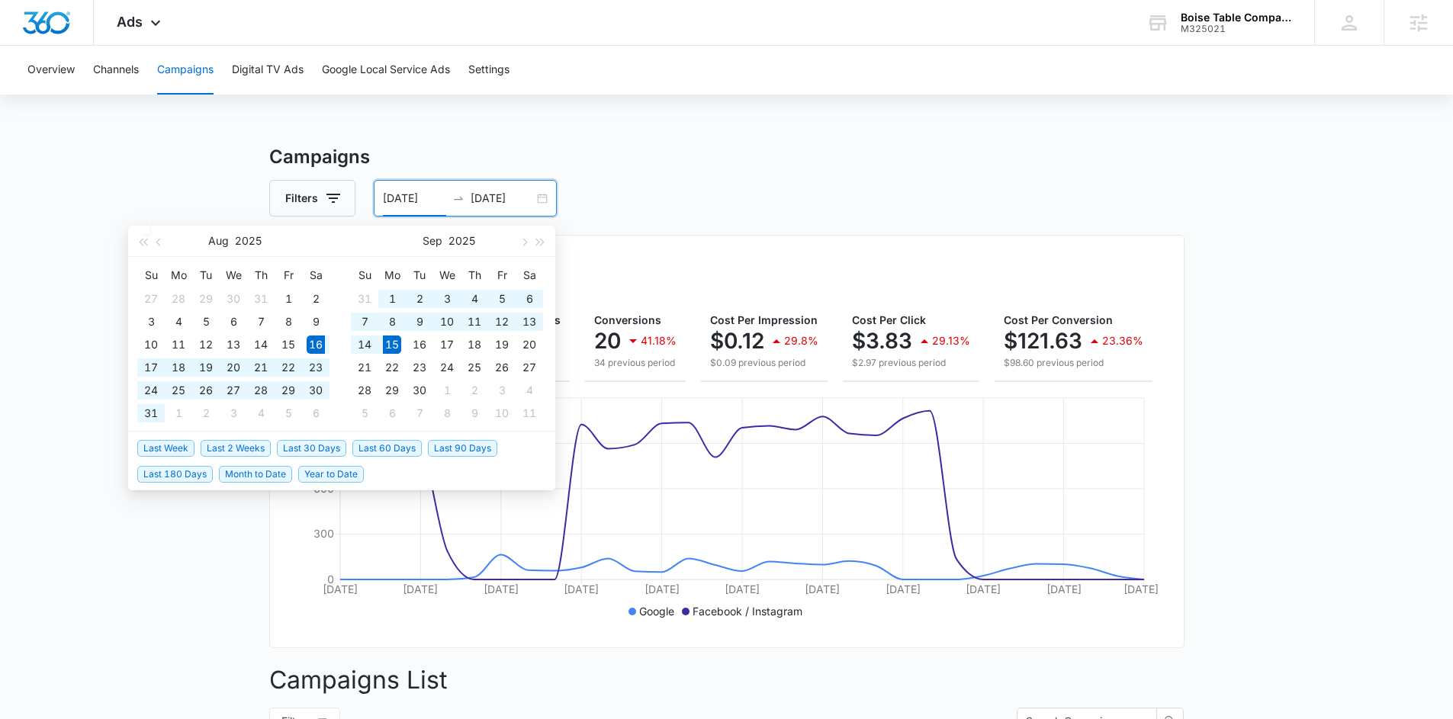
click at [297, 452] on span "Last 30 Days" at bounding box center [311, 448] width 69 height 17
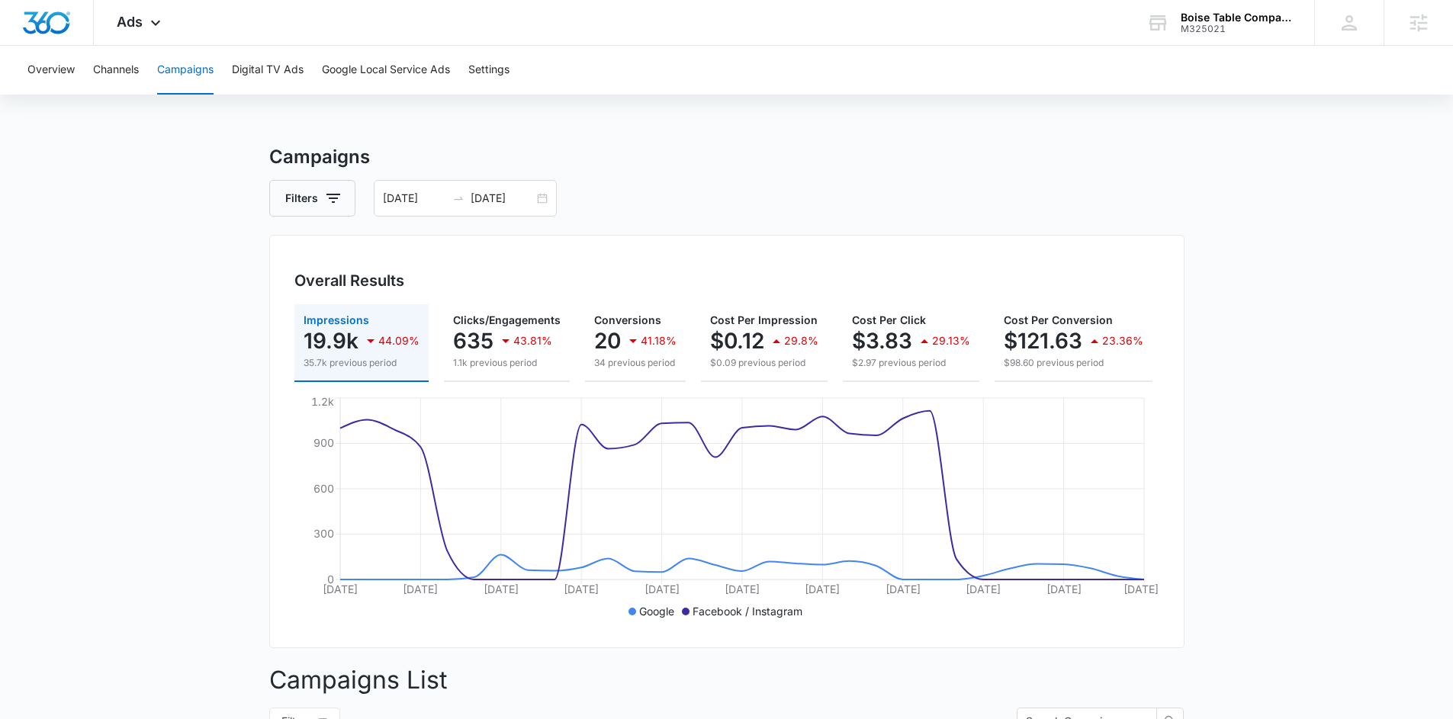
click at [1250, 381] on main "Campaigns Filters [DATE] [DATE] Overall Results Impressions 19.9k 44.09% 35.7k …" at bounding box center [726, 655] width 1453 height 1024
click at [536, 196] on div "[DATE] [DATE]" at bounding box center [465, 198] width 183 height 37
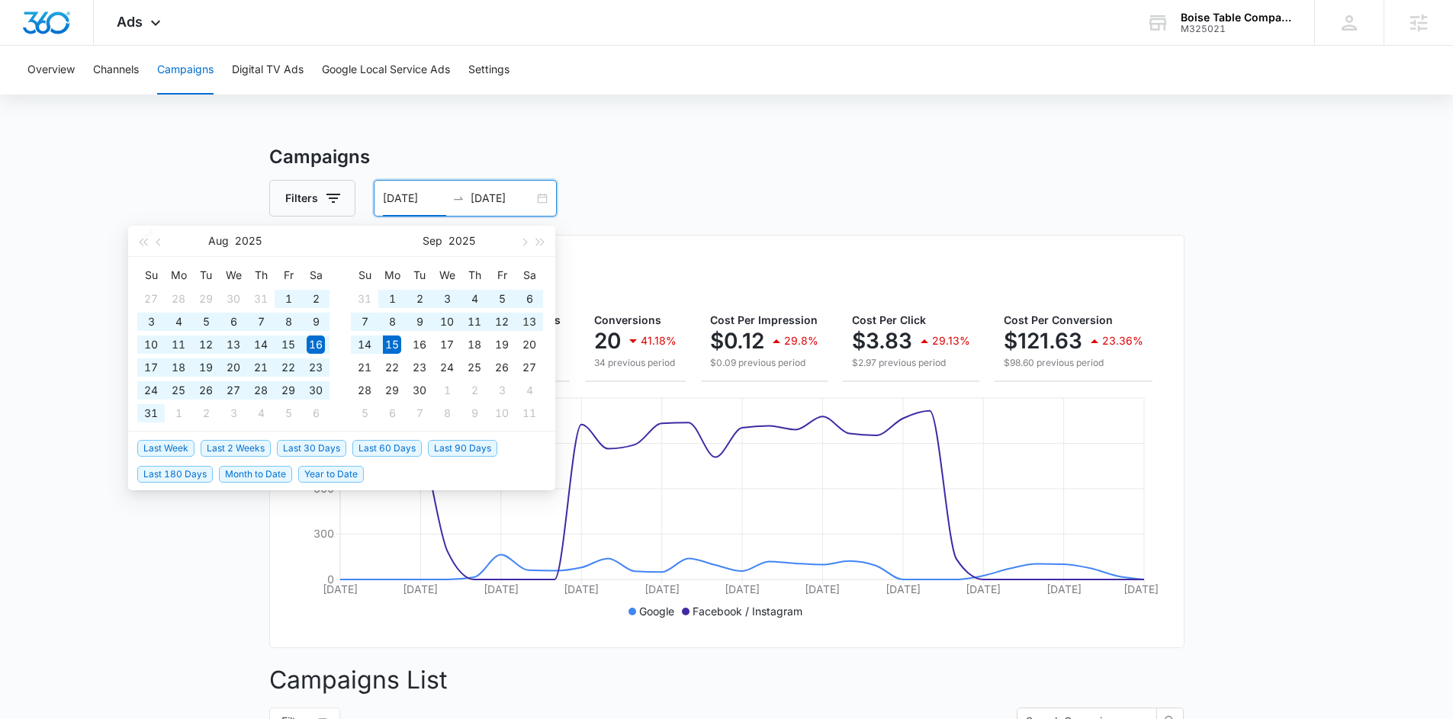
click at [157, 472] on span "Last 180 Days" at bounding box center [175, 474] width 76 height 17
type input "[DATE]"
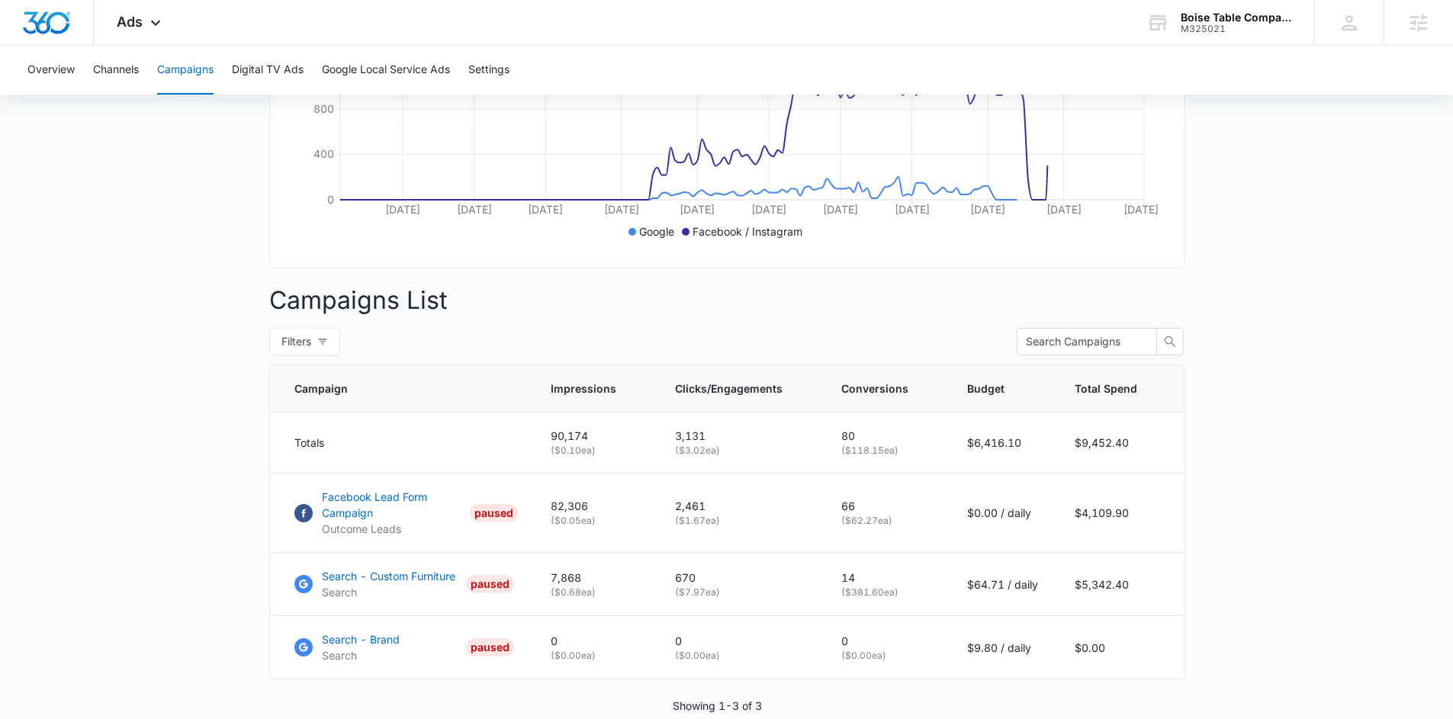
scroll to position [391, 0]
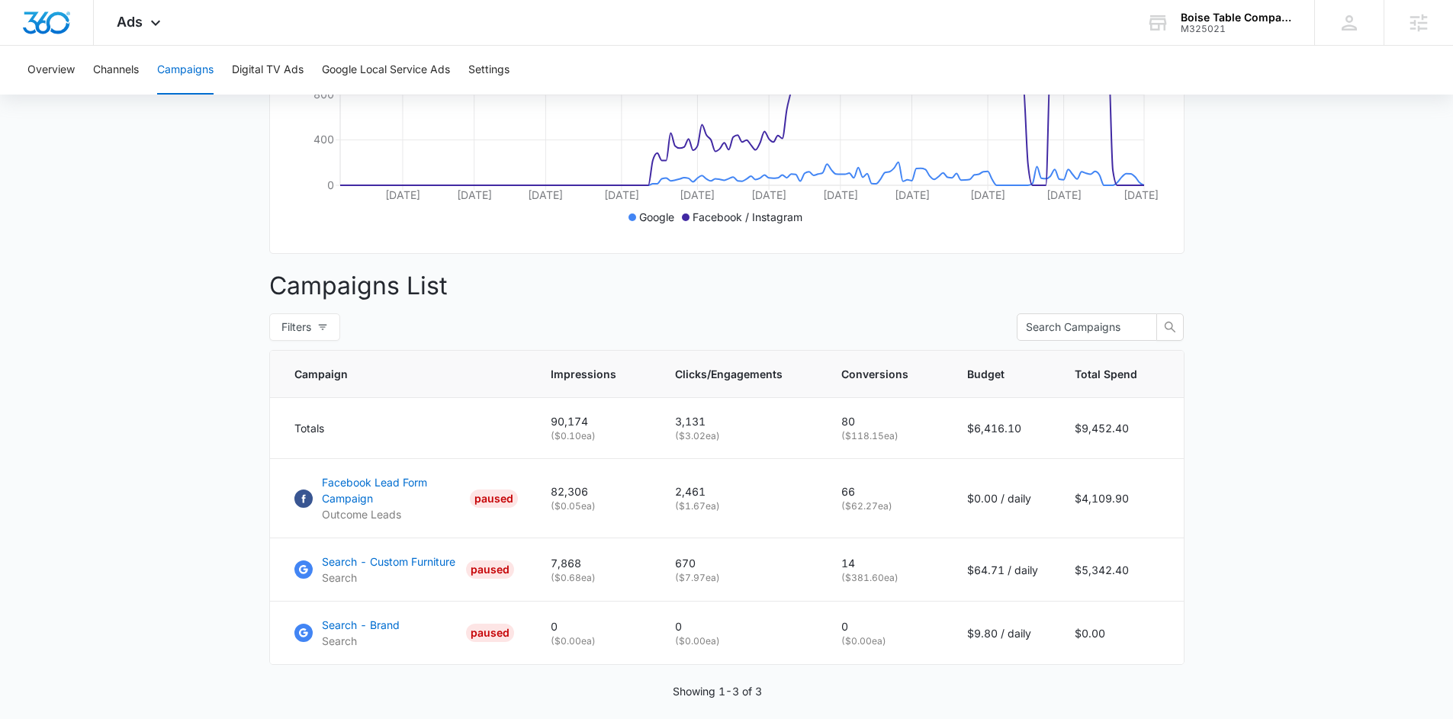
click at [1312, 365] on main "Campaigns Filters [DATE] [DATE] Overall Results Impressions 90.2k 100% 0 previo…" at bounding box center [726, 261] width 1453 height 1024
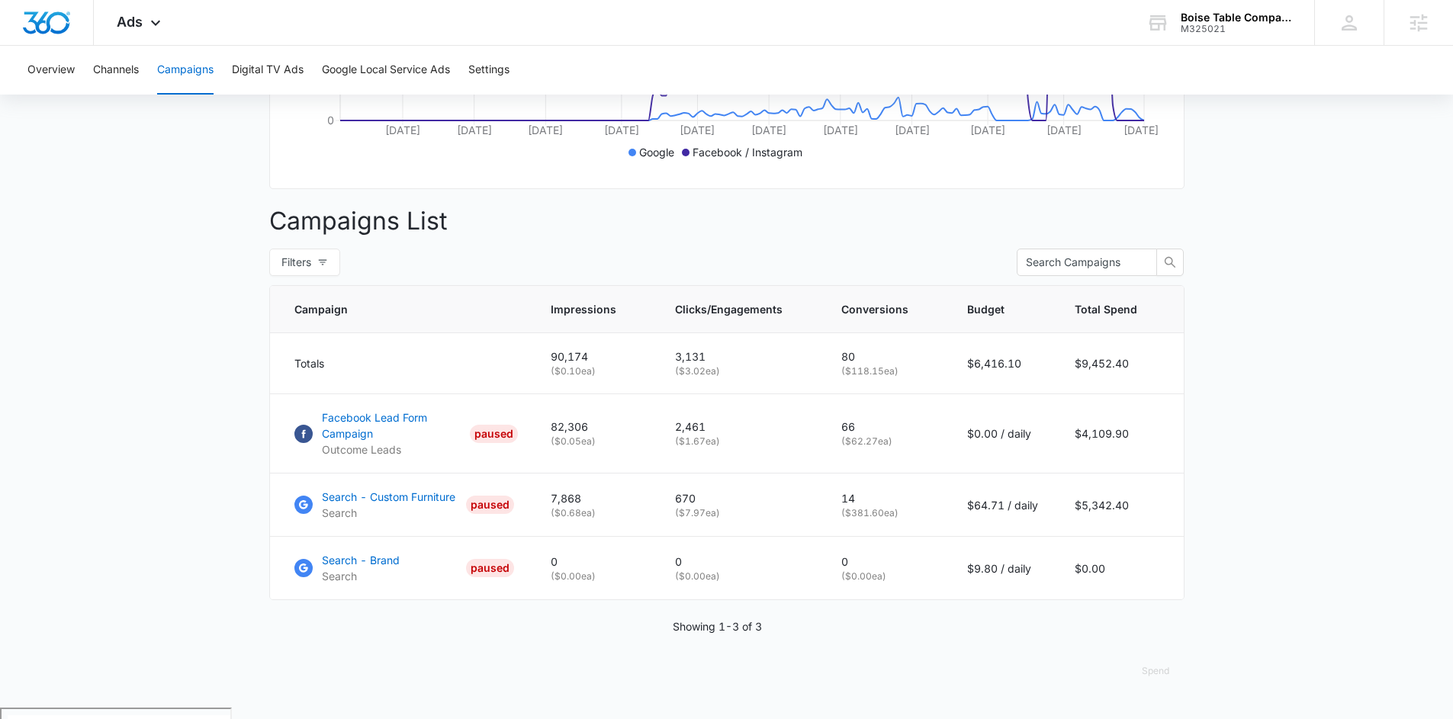
click at [214, 220] on main "Campaigns Filters [DATE] [DATE] Overall Results Impressions 90.2k 100% 0 previo…" at bounding box center [726, 196] width 1453 height 1024
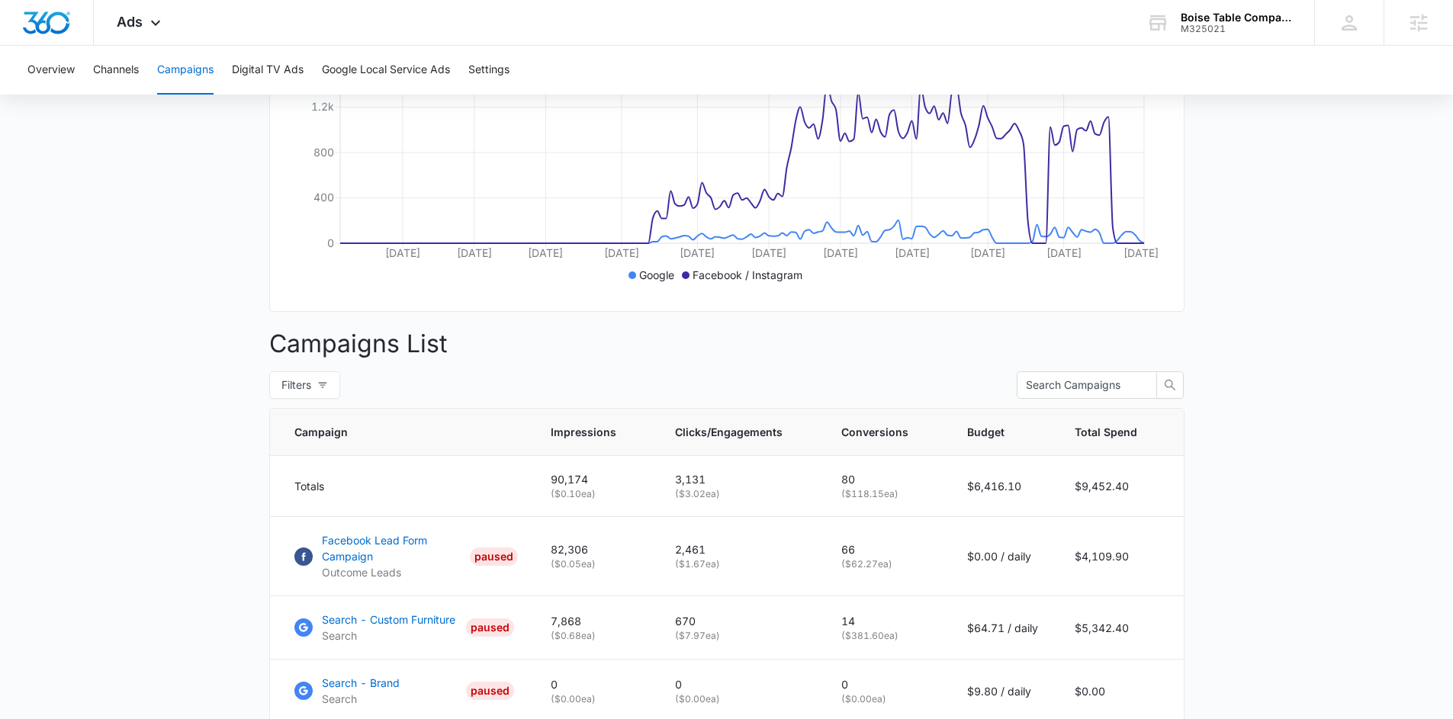
scroll to position [163, 0]
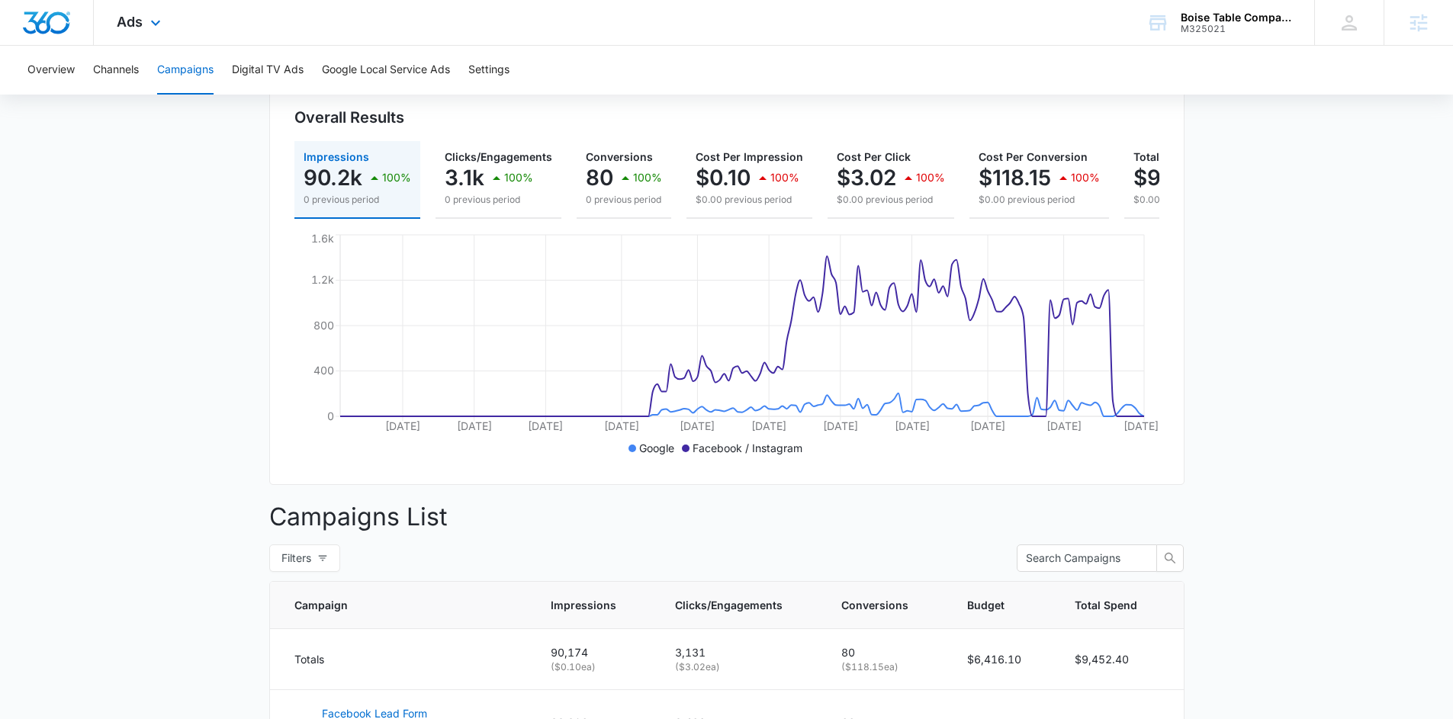
click at [130, 37] on div "Ads Apps Reputation Websites Forms CRM Email Social Shop Payments POS Content A…" at bounding box center [141, 22] width 94 height 45
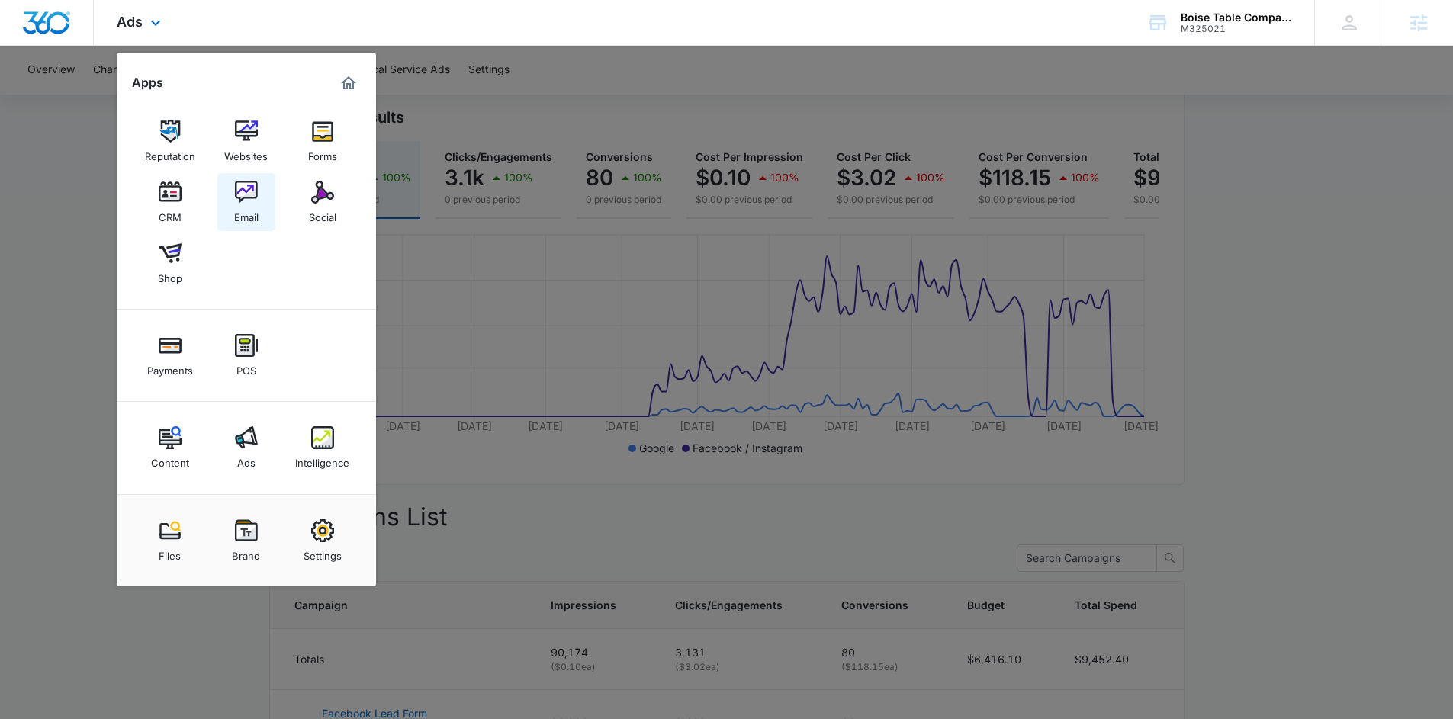
click at [243, 222] on div "Email" at bounding box center [246, 214] width 24 height 20
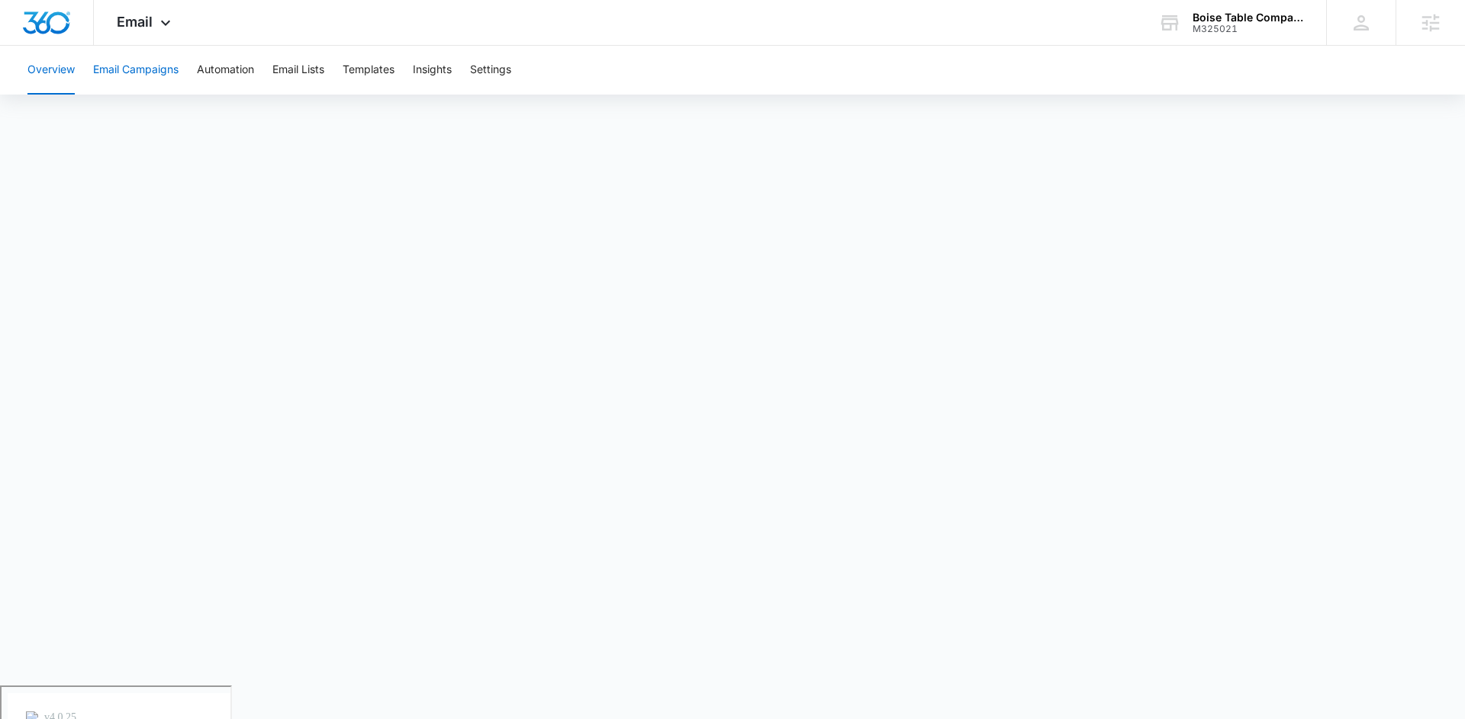
click at [121, 60] on button "Email Campaigns" at bounding box center [135, 70] width 85 height 49
click at [242, 81] on button "Automation" at bounding box center [225, 70] width 57 height 49
click at [143, 32] on div "Email Apps Reputation Websites Forms CRM Email Social Shop Payments POS Content…" at bounding box center [146, 22] width 104 height 45
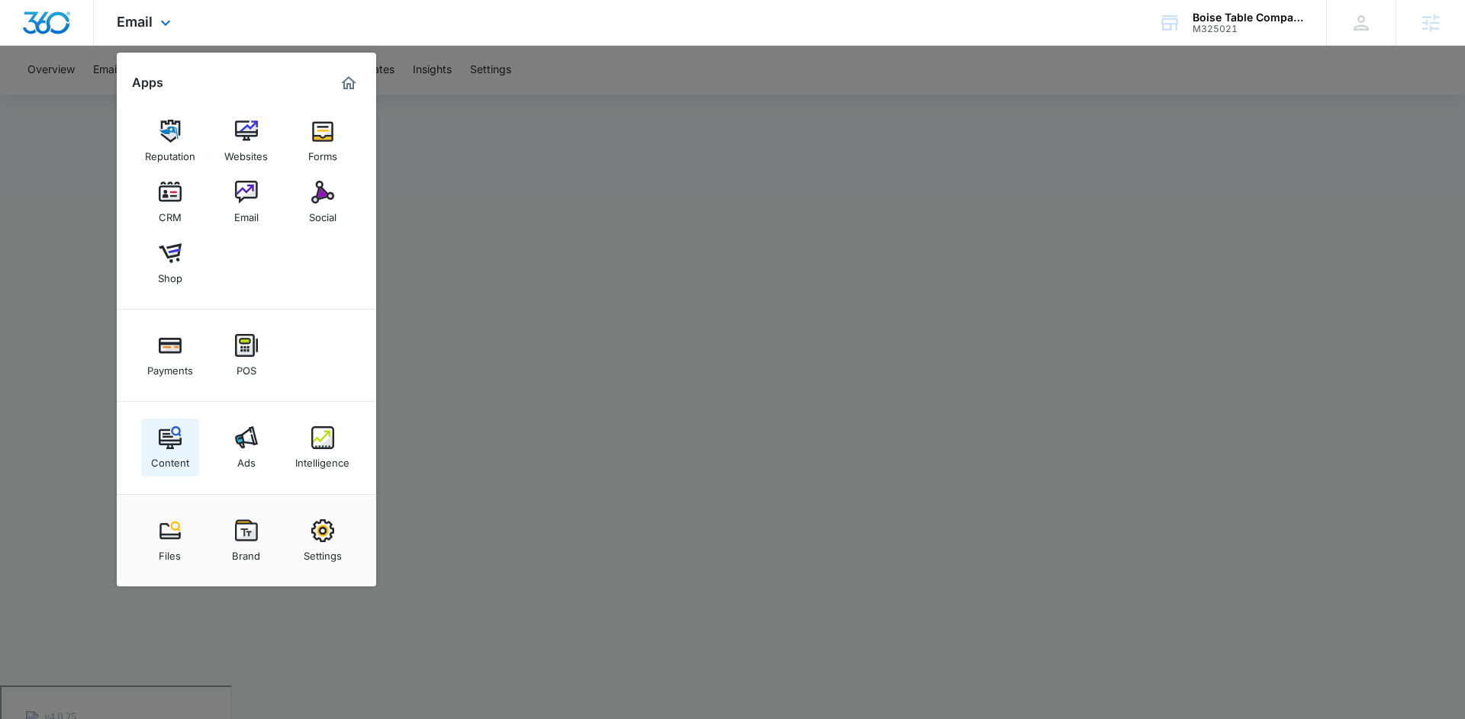
click at [163, 448] on img at bounding box center [170, 437] width 23 height 23
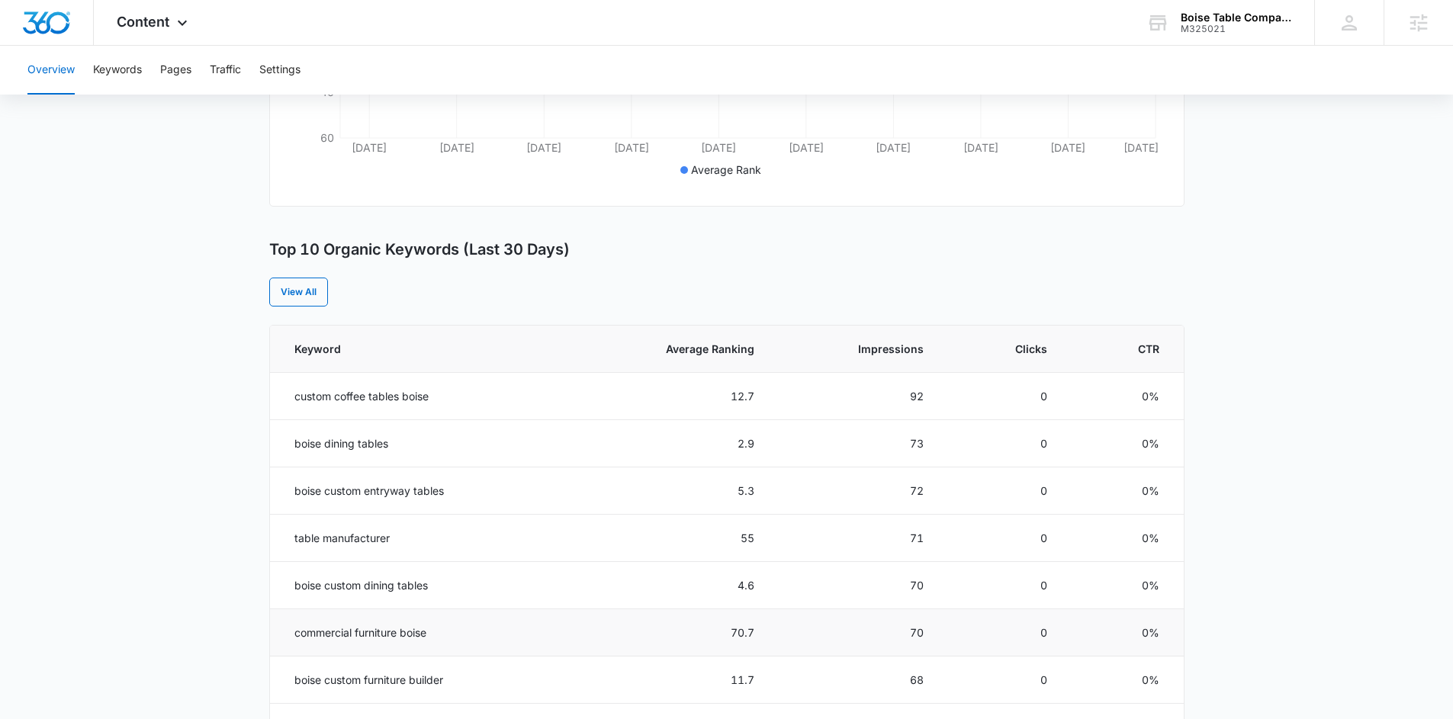
scroll to position [643, 0]
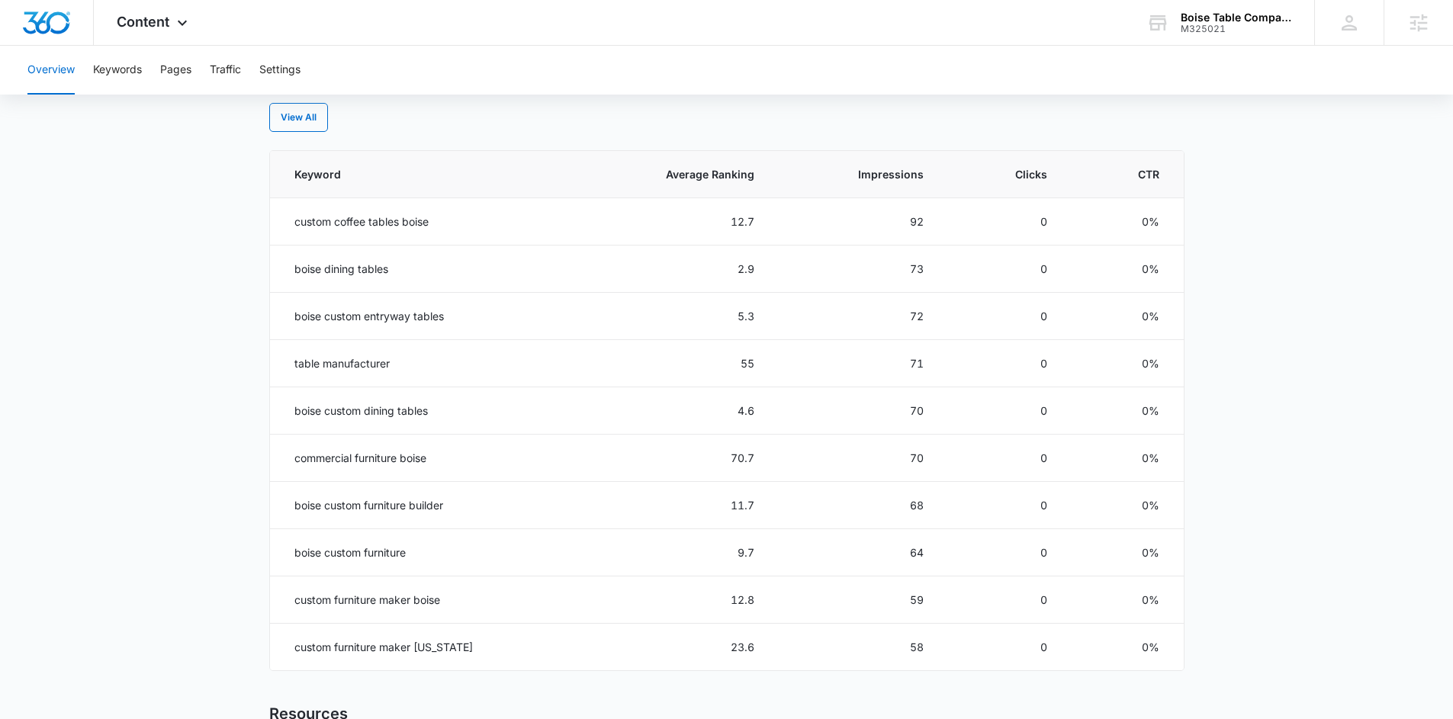
click at [1249, 399] on main "Overview Overall Organic Performance (Last 30 Days) Compared to: [DATE] - [DATE…" at bounding box center [726, 239] width 1453 height 1478
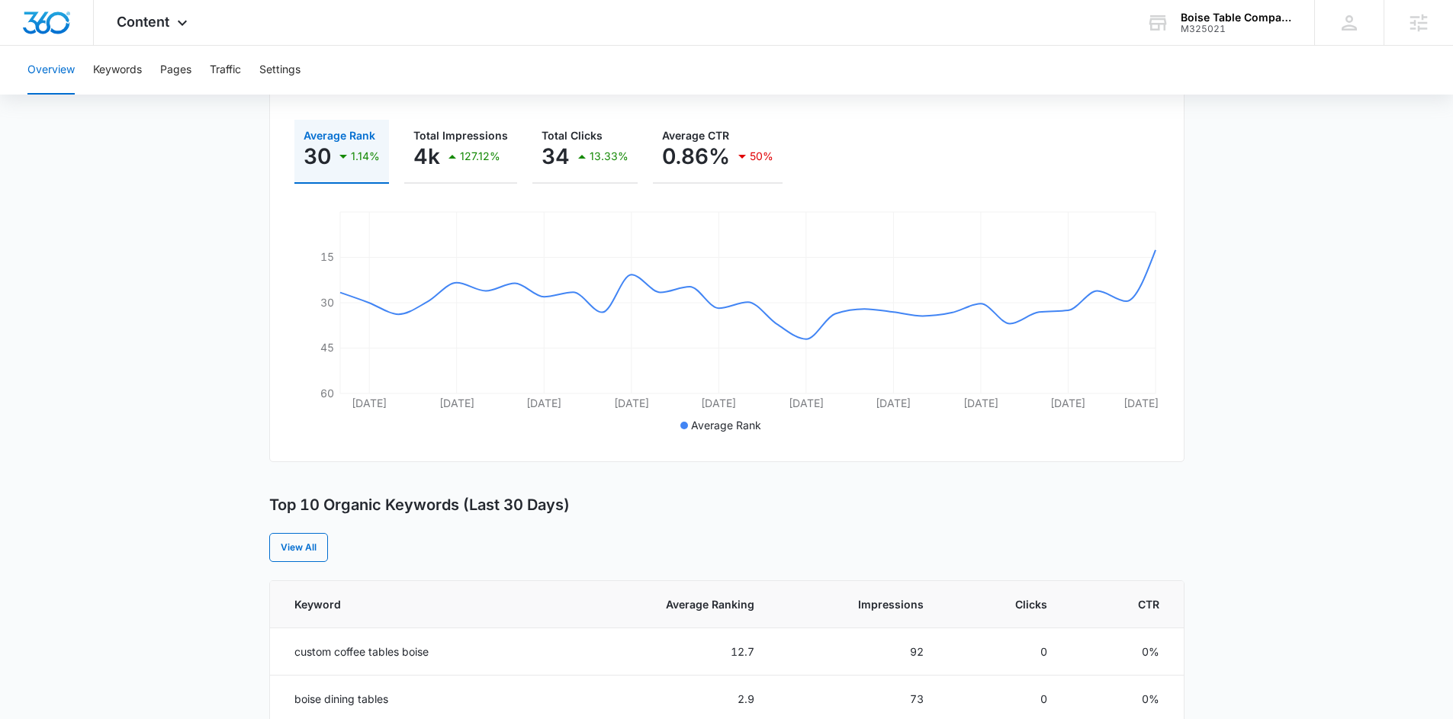
scroll to position [0, 0]
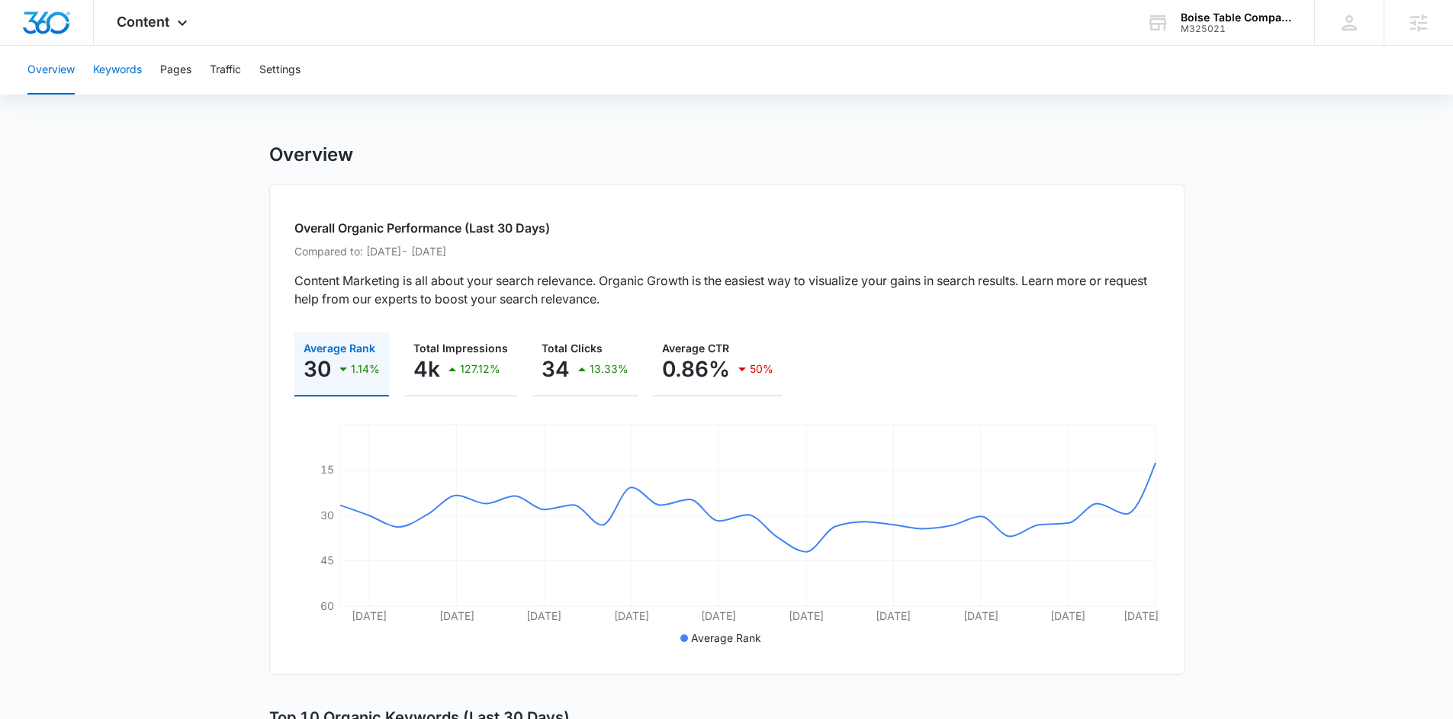
click at [118, 76] on button "Keywords" at bounding box center [117, 70] width 49 height 49
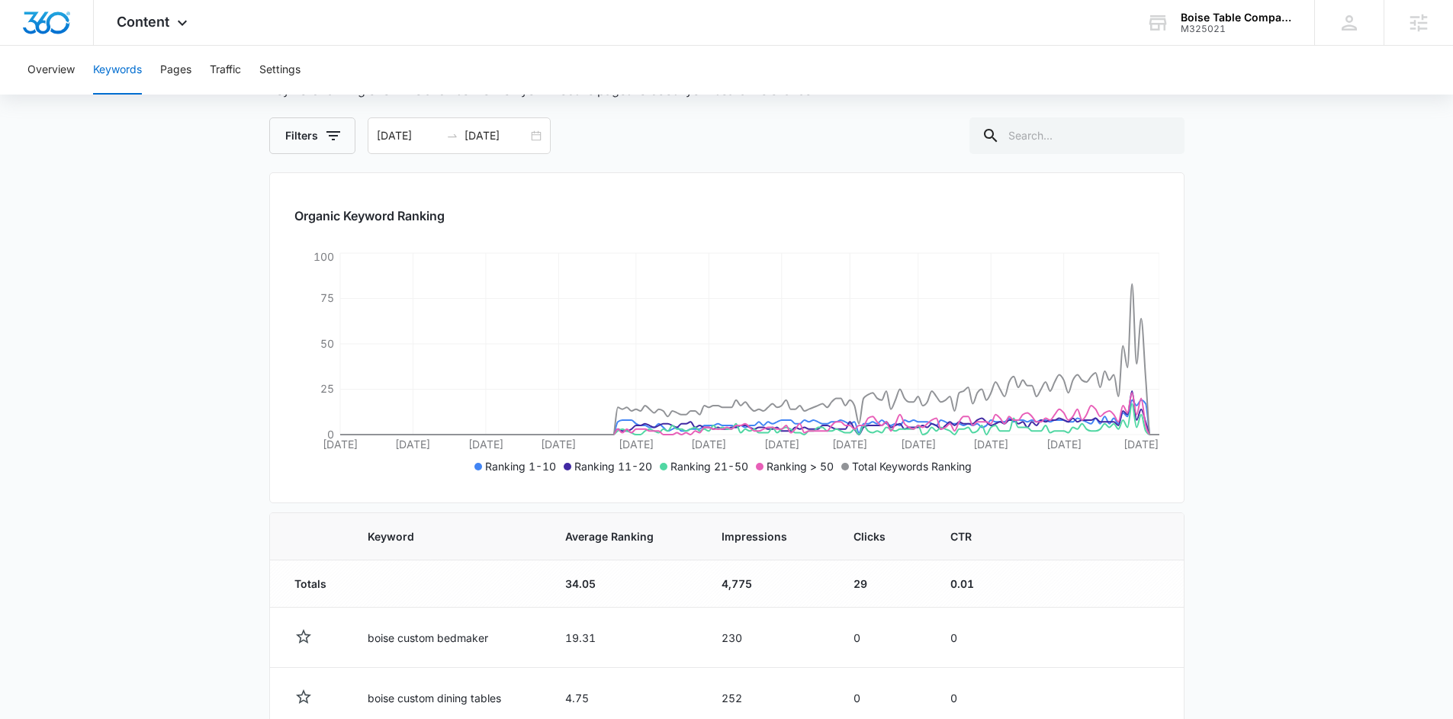
scroll to position [129, 0]
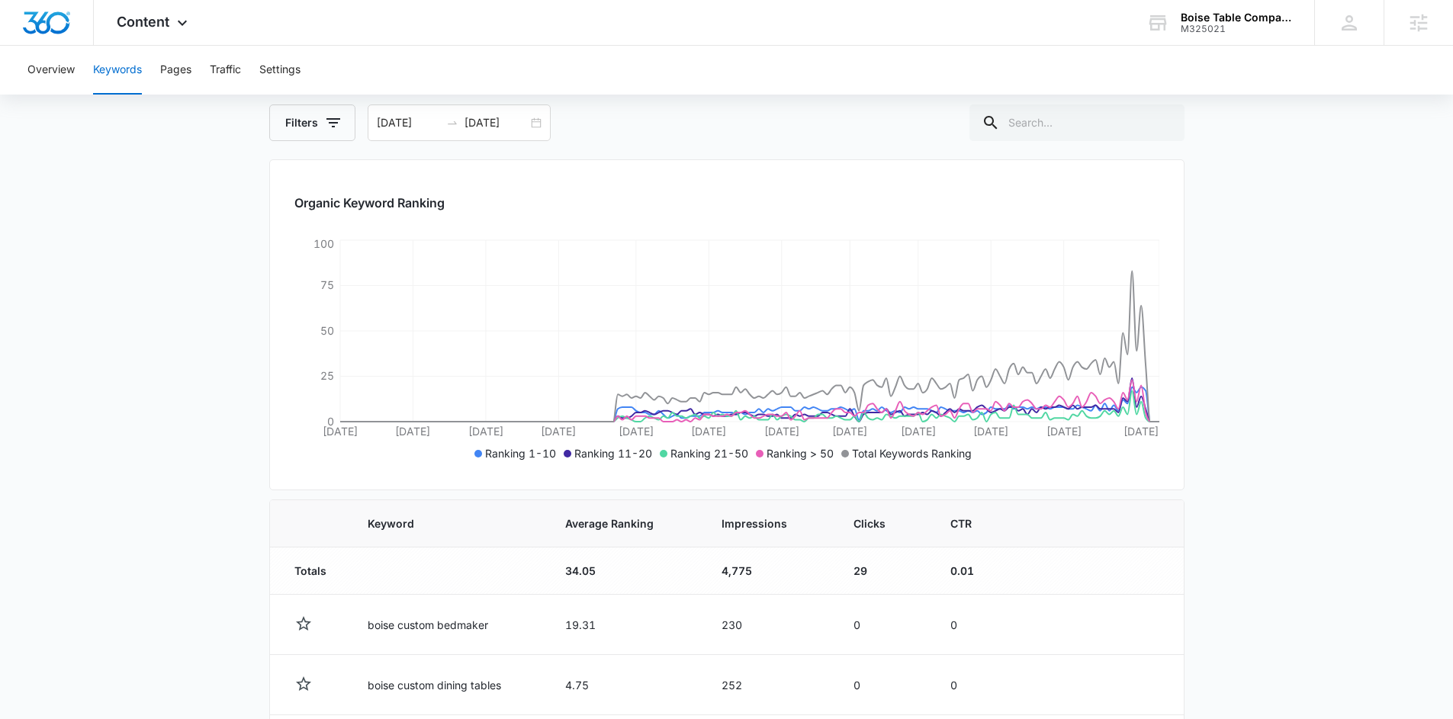
click at [1221, 265] on main "Keywords Keywords are words used for search engine optimization (SEO). This rep…" at bounding box center [726, 647] width 1453 height 1267
click at [60, 70] on button "Overview" at bounding box center [50, 70] width 47 height 49
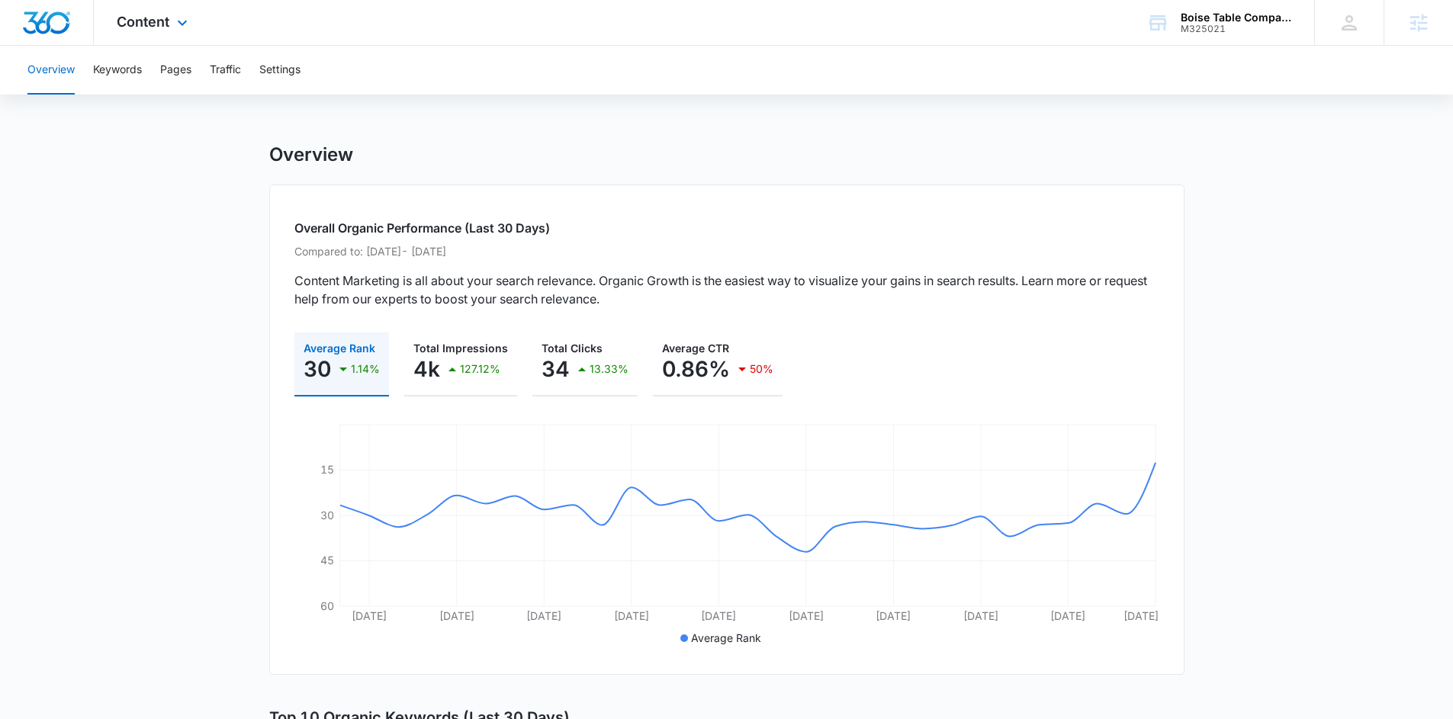
click at [169, 25] on div "Content Apps Reputation Websites Forms CRM Email Social Shop Payments POS Conte…" at bounding box center [154, 22] width 121 height 45
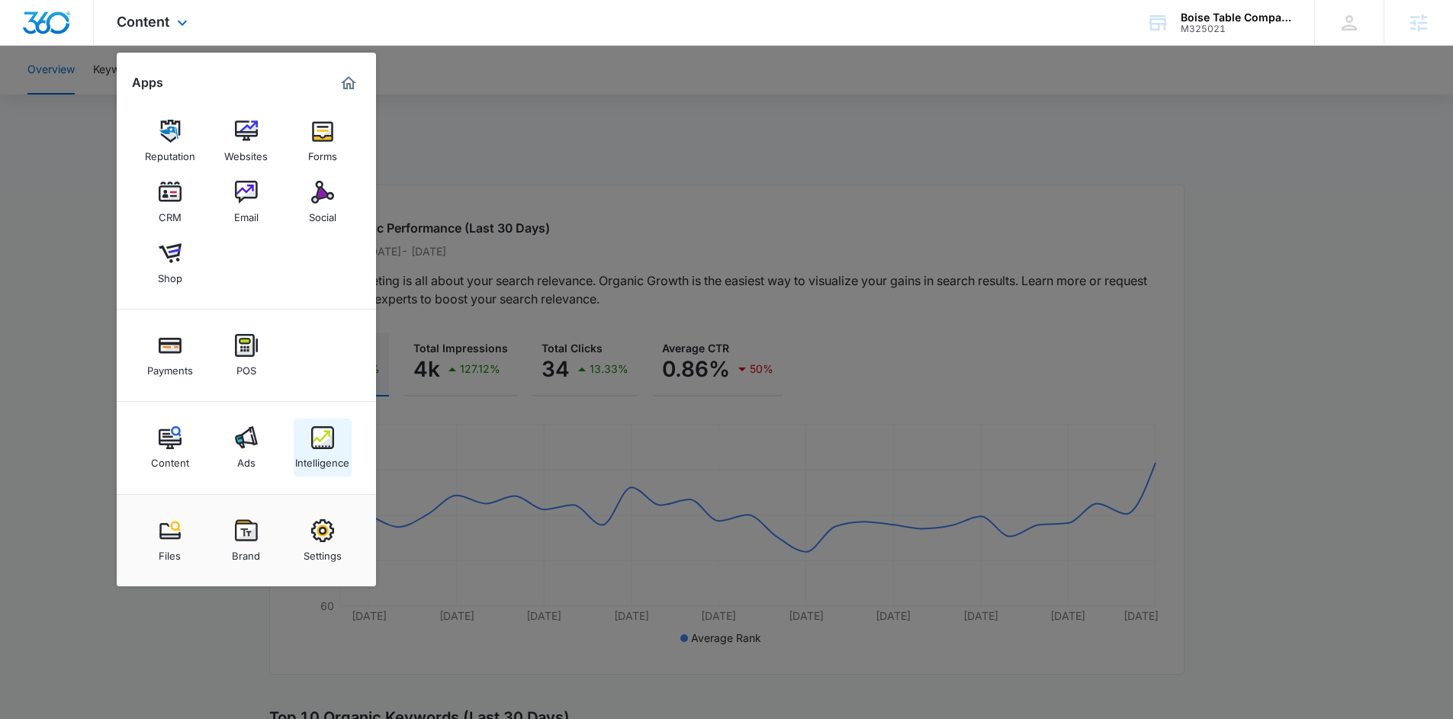
click at [327, 443] on img at bounding box center [322, 437] width 23 height 23
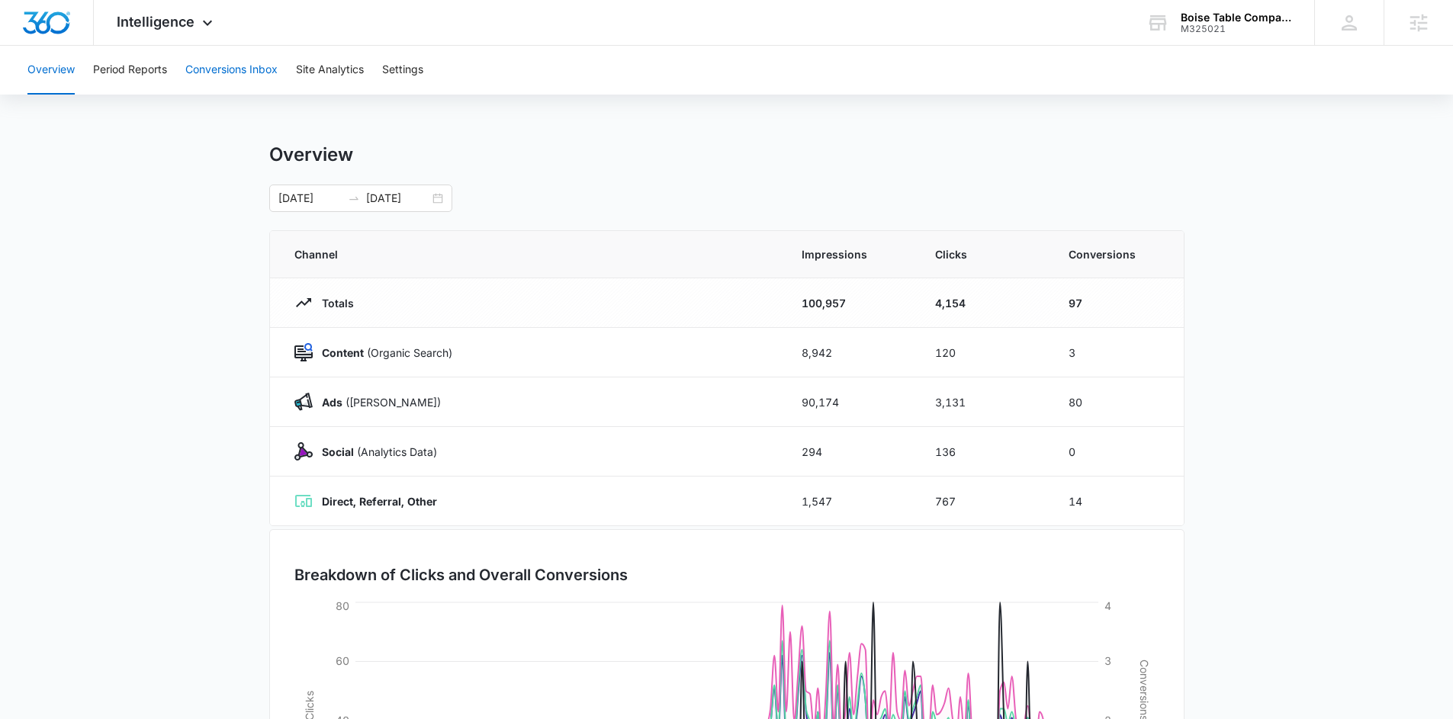
click at [220, 74] on button "Conversions Inbox" at bounding box center [231, 70] width 92 height 49
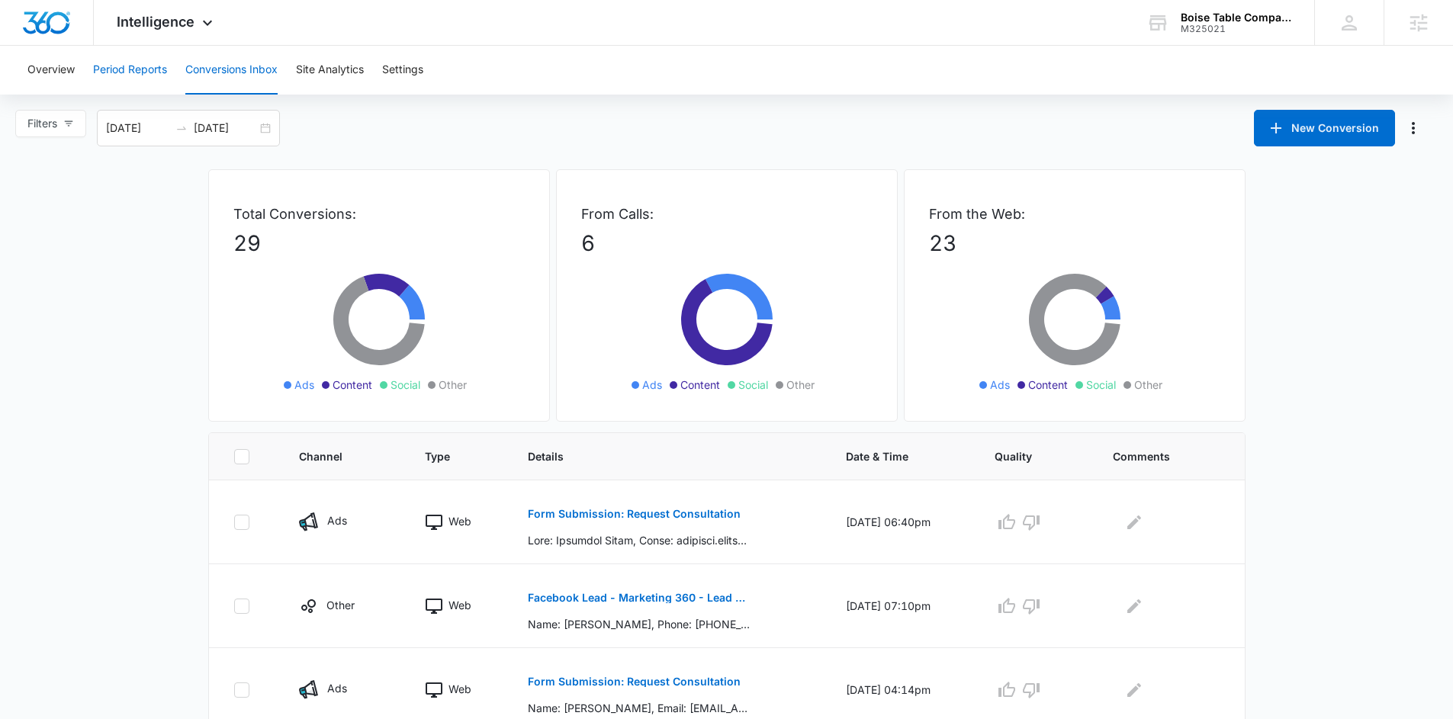
click at [134, 54] on button "Period Reports" at bounding box center [130, 70] width 74 height 49
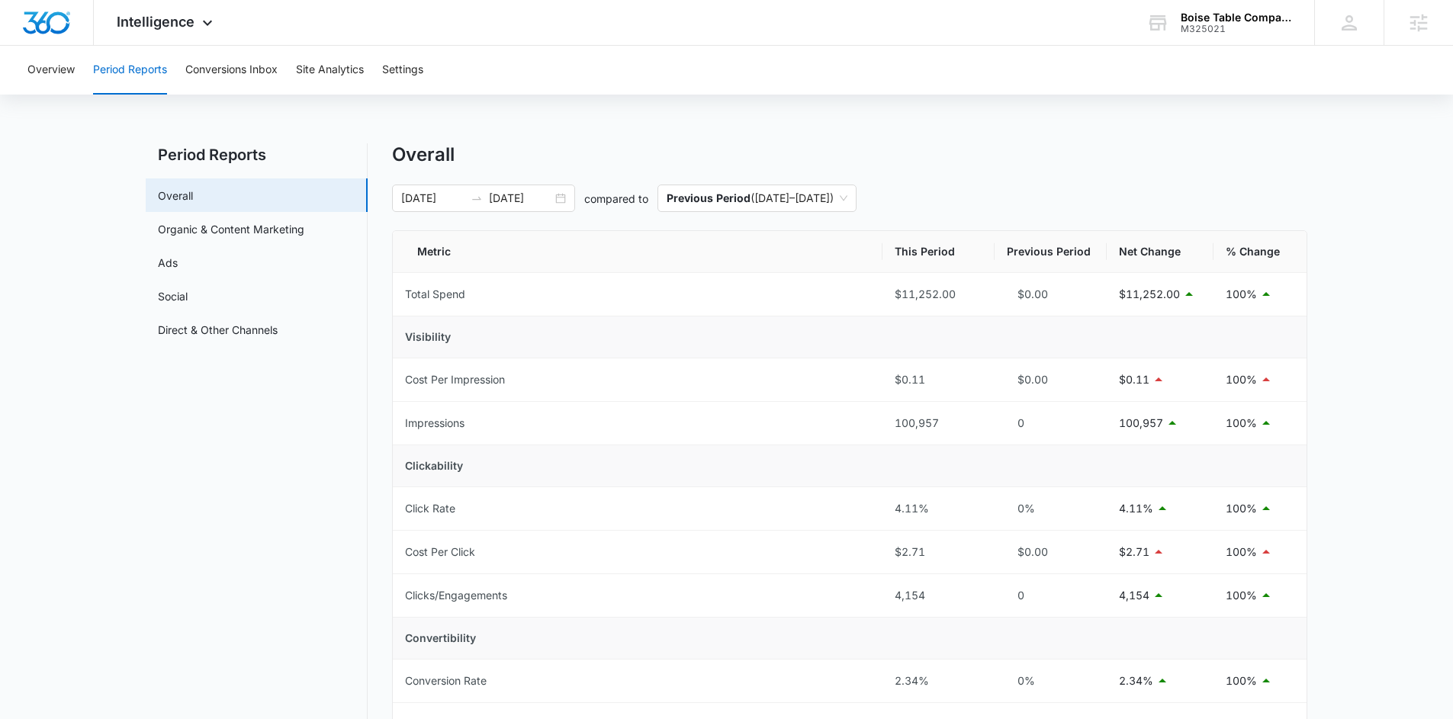
click at [80, 64] on div "Overview Period Reports Conversions Inbox Site Analytics Settings" at bounding box center [726, 70] width 1417 height 49
click at [62, 67] on button "Overview" at bounding box center [50, 70] width 47 height 49
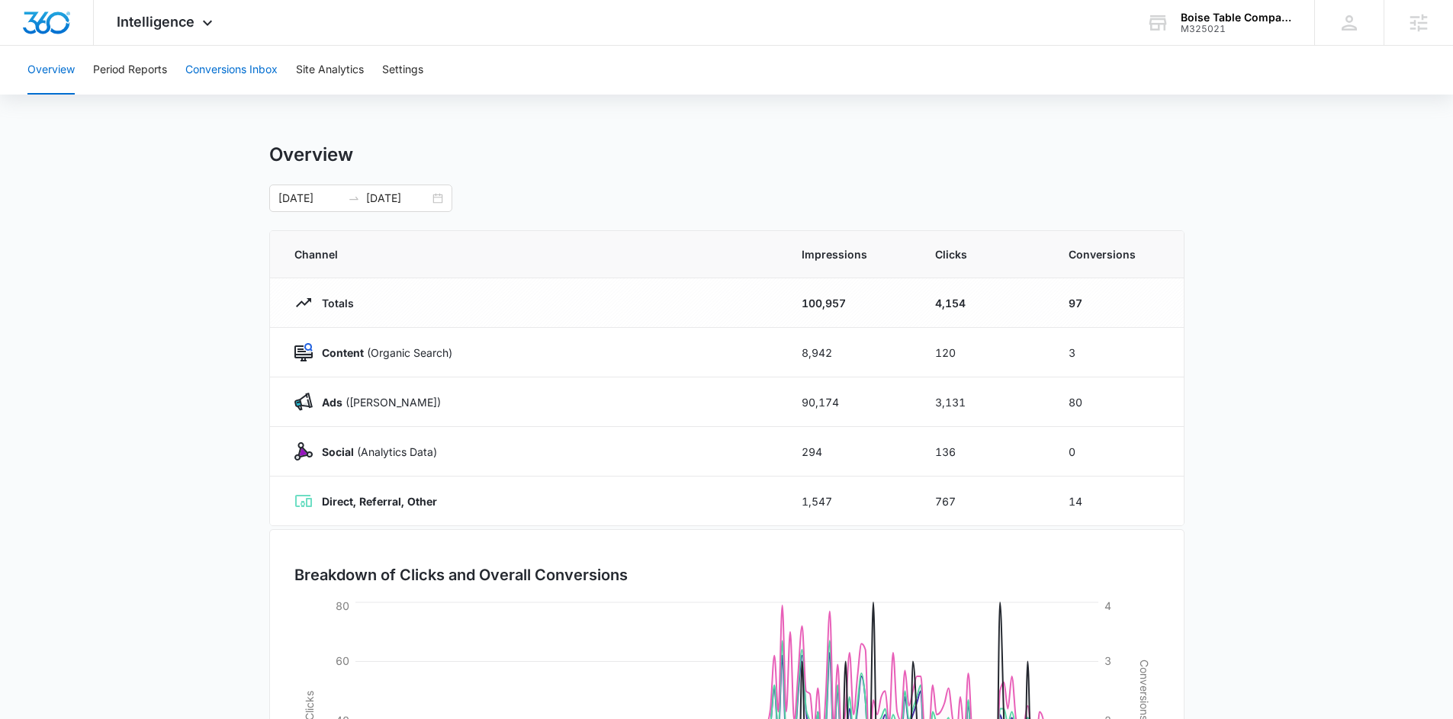
click at [267, 69] on button "Conversions Inbox" at bounding box center [231, 70] width 92 height 49
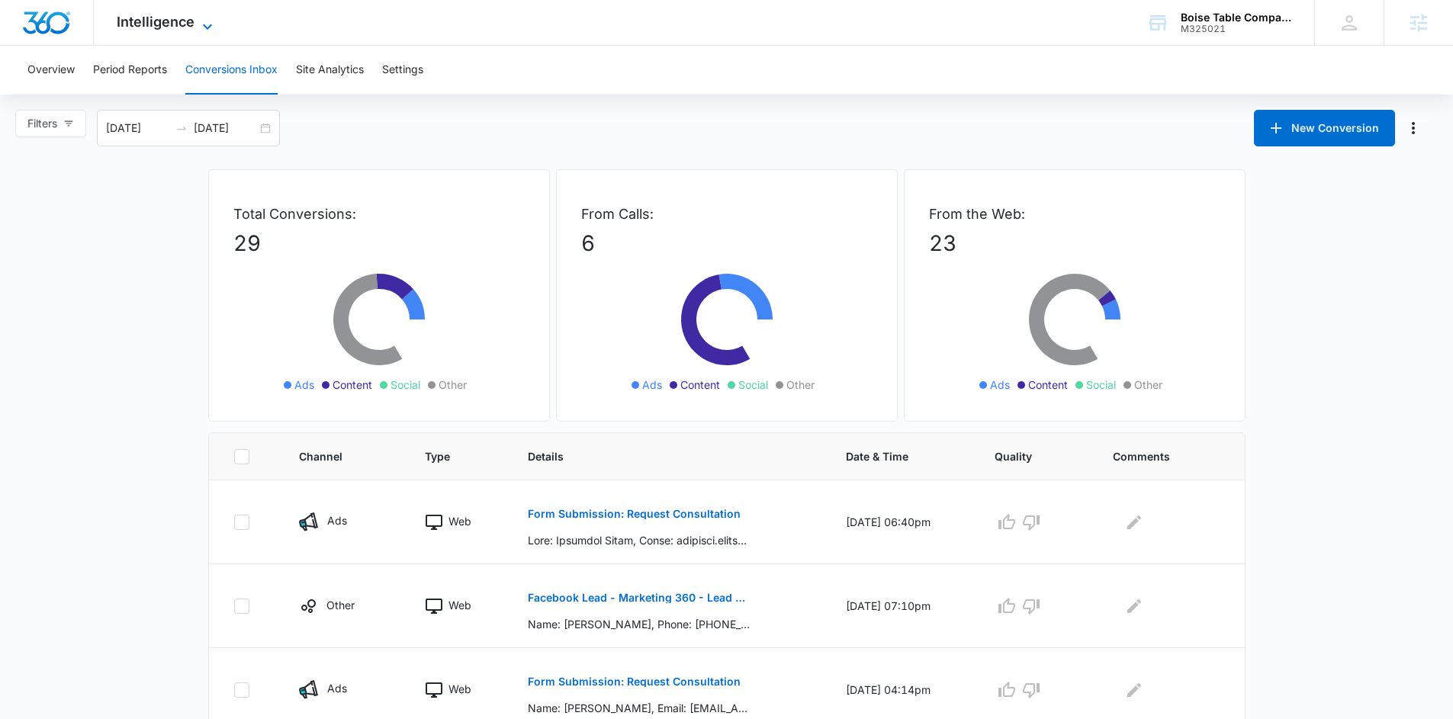
click at [204, 25] on icon at bounding box center [207, 27] width 18 height 18
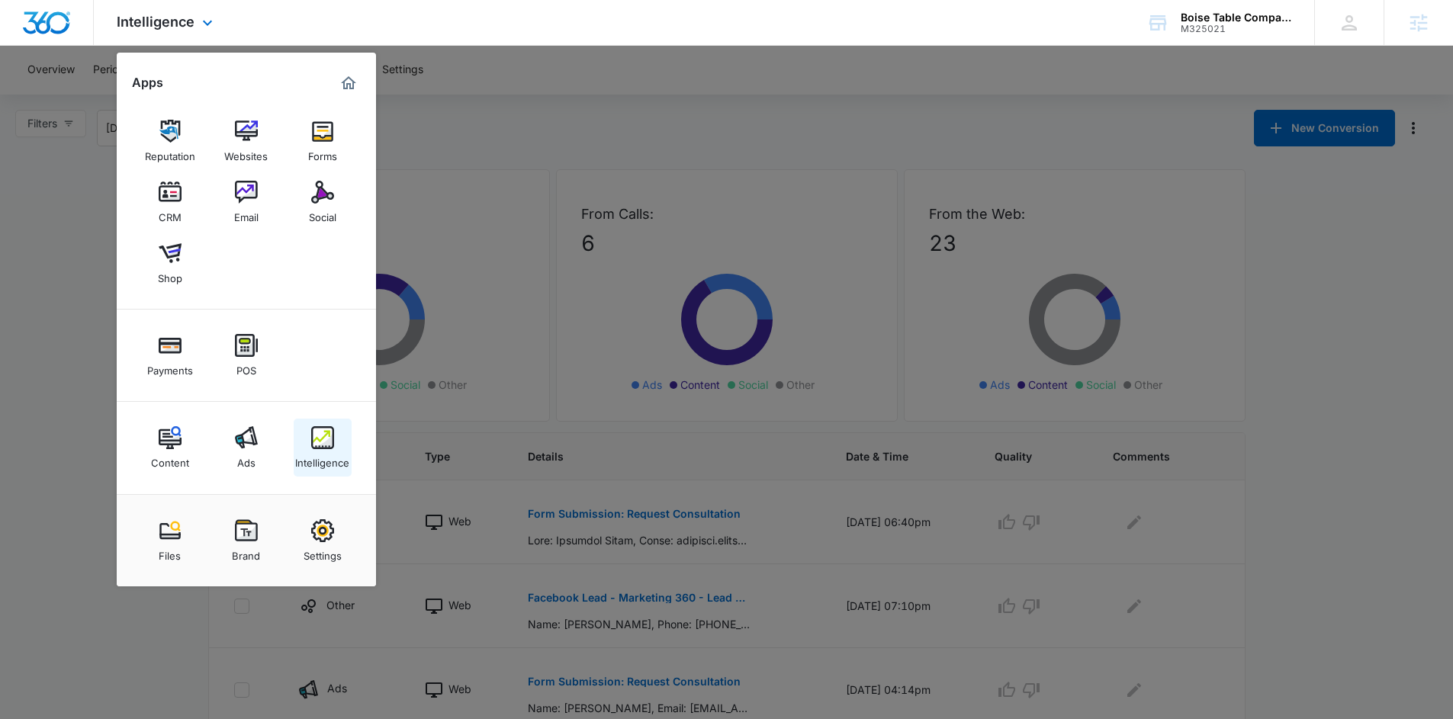
click at [314, 475] on link "Intelligence" at bounding box center [323, 448] width 58 height 58
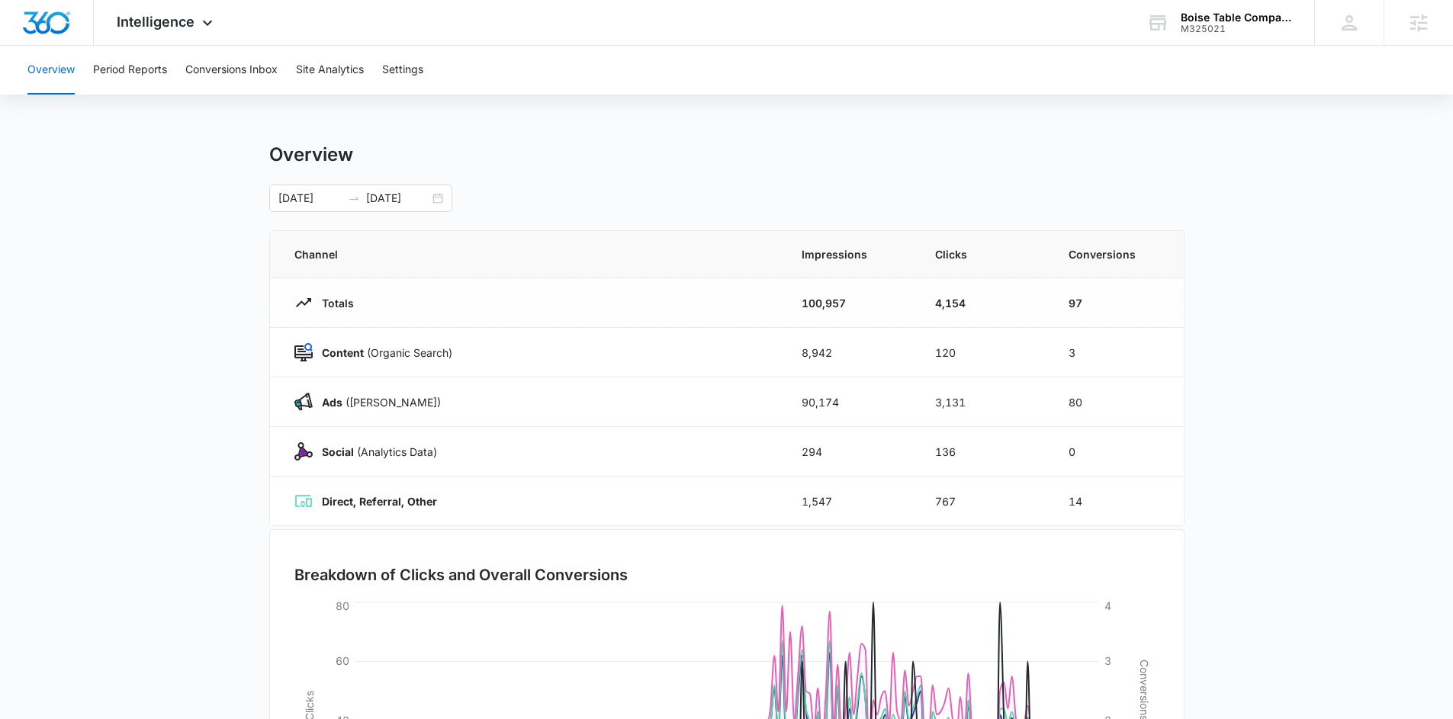
click at [1262, 316] on main "Overview [DATE] [DATE] Channel Impressions Clicks Conversions Totals 100,957 4,…" at bounding box center [726, 543] width 1453 height 801
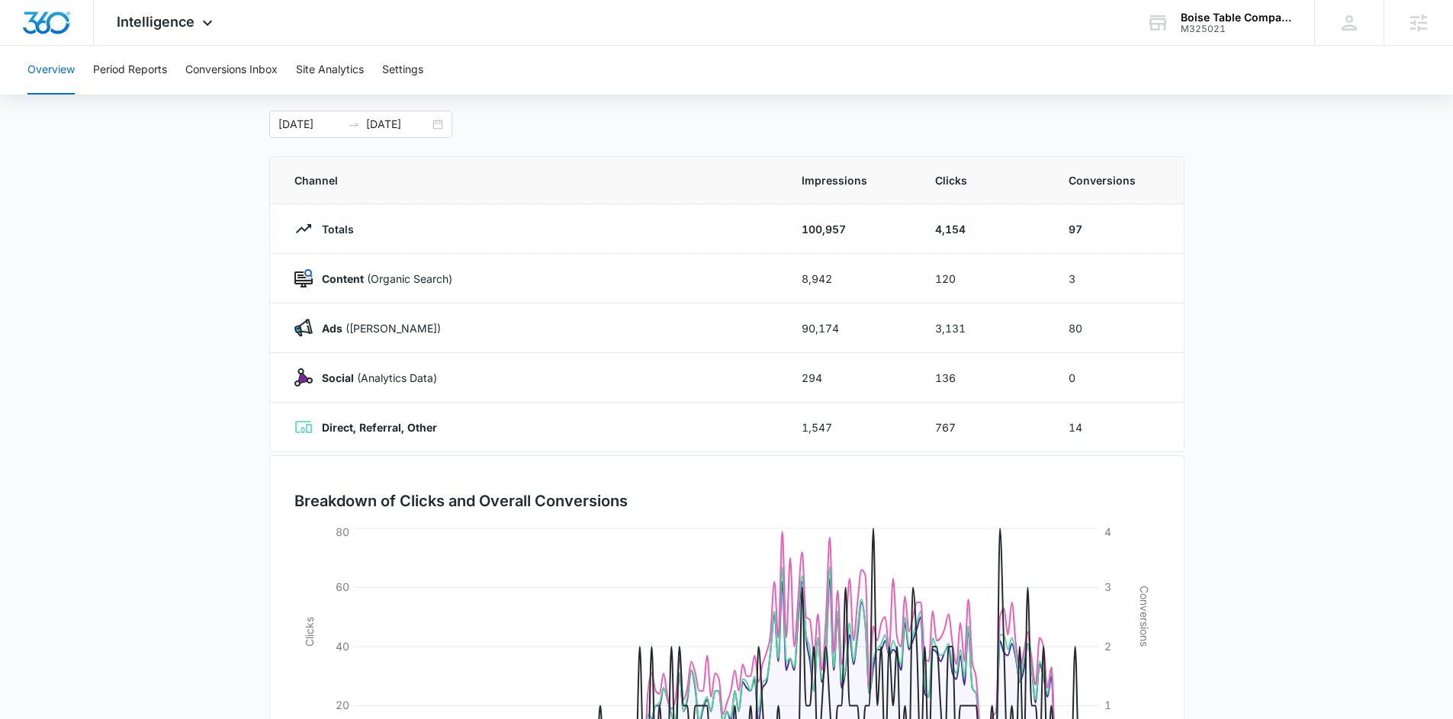
scroll to position [73, 0]
click at [179, 31] on div "Intelligence Apps Reputation Websites Forms CRM Email Social Shop Payments POS …" at bounding box center [167, 22] width 146 height 45
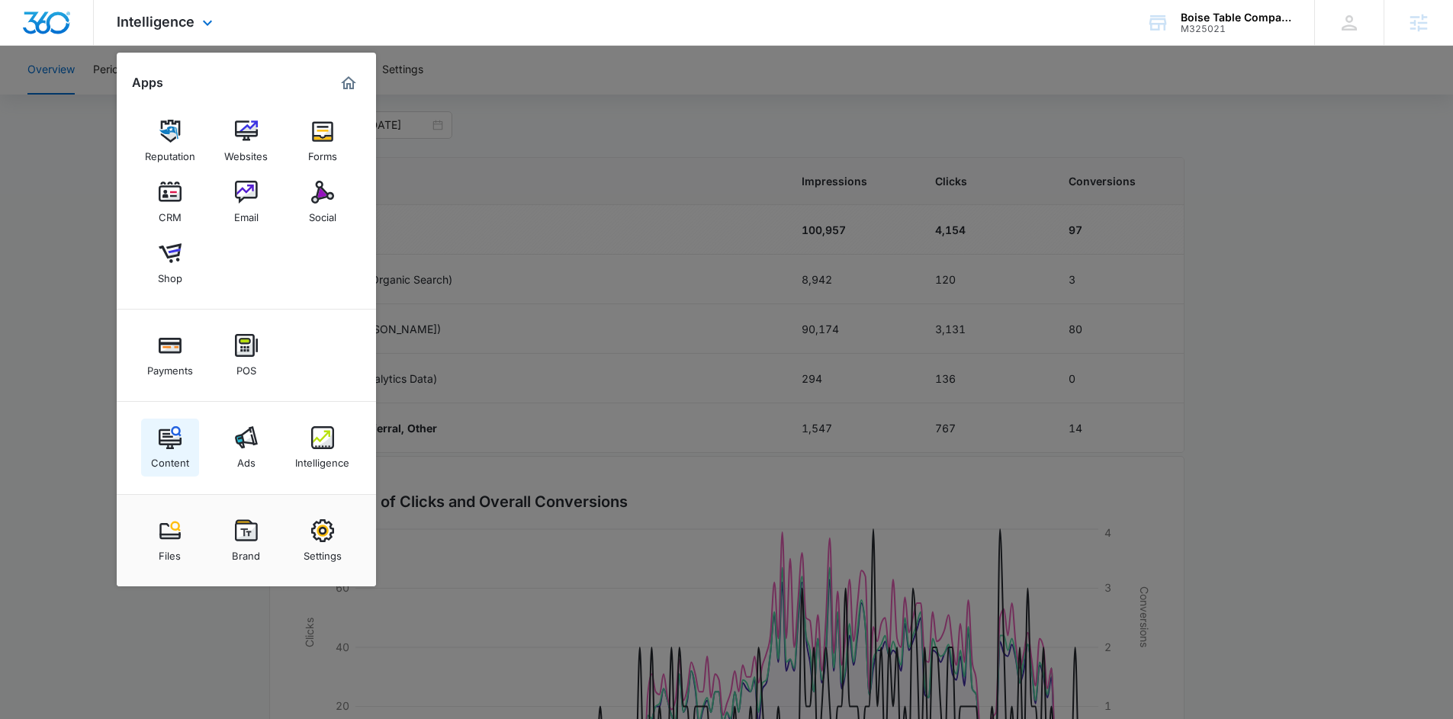
click at [172, 442] on img at bounding box center [170, 437] width 23 height 23
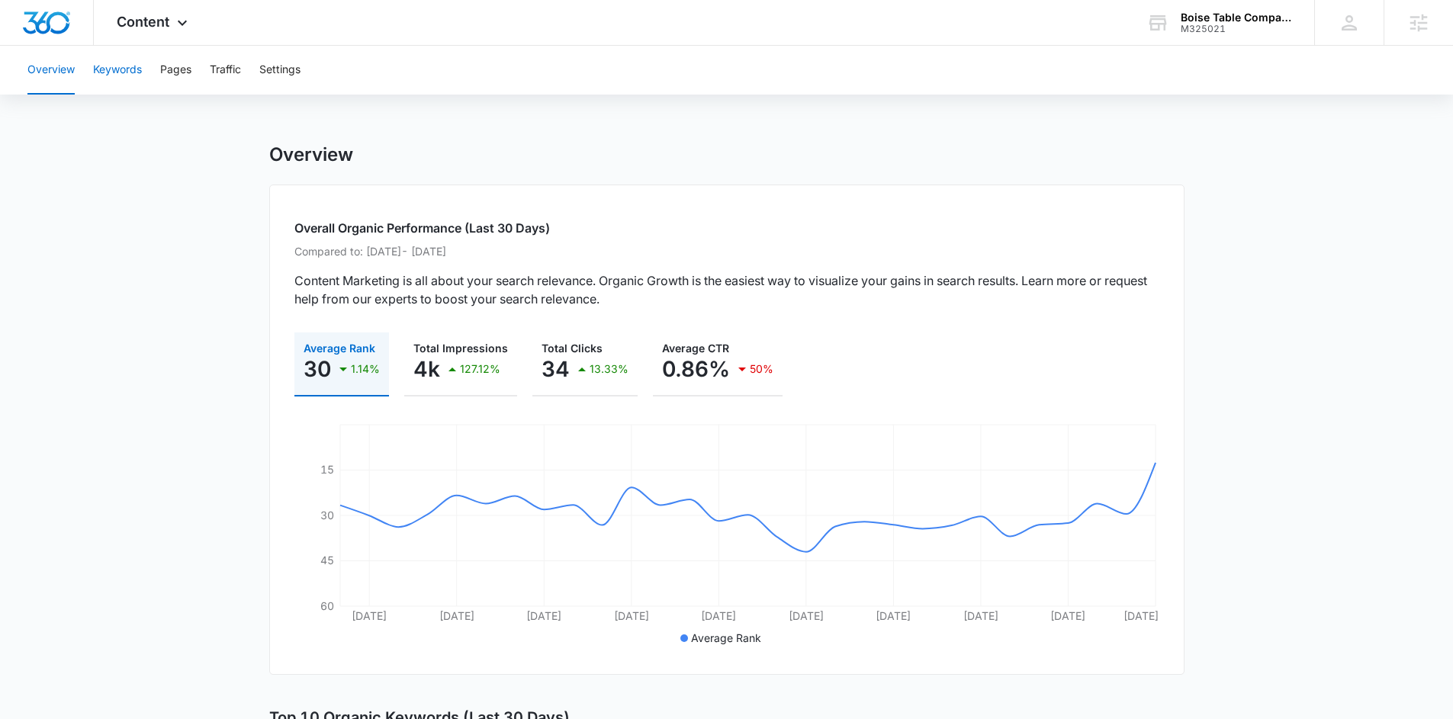
click at [121, 71] on button "Keywords" at bounding box center [117, 70] width 49 height 49
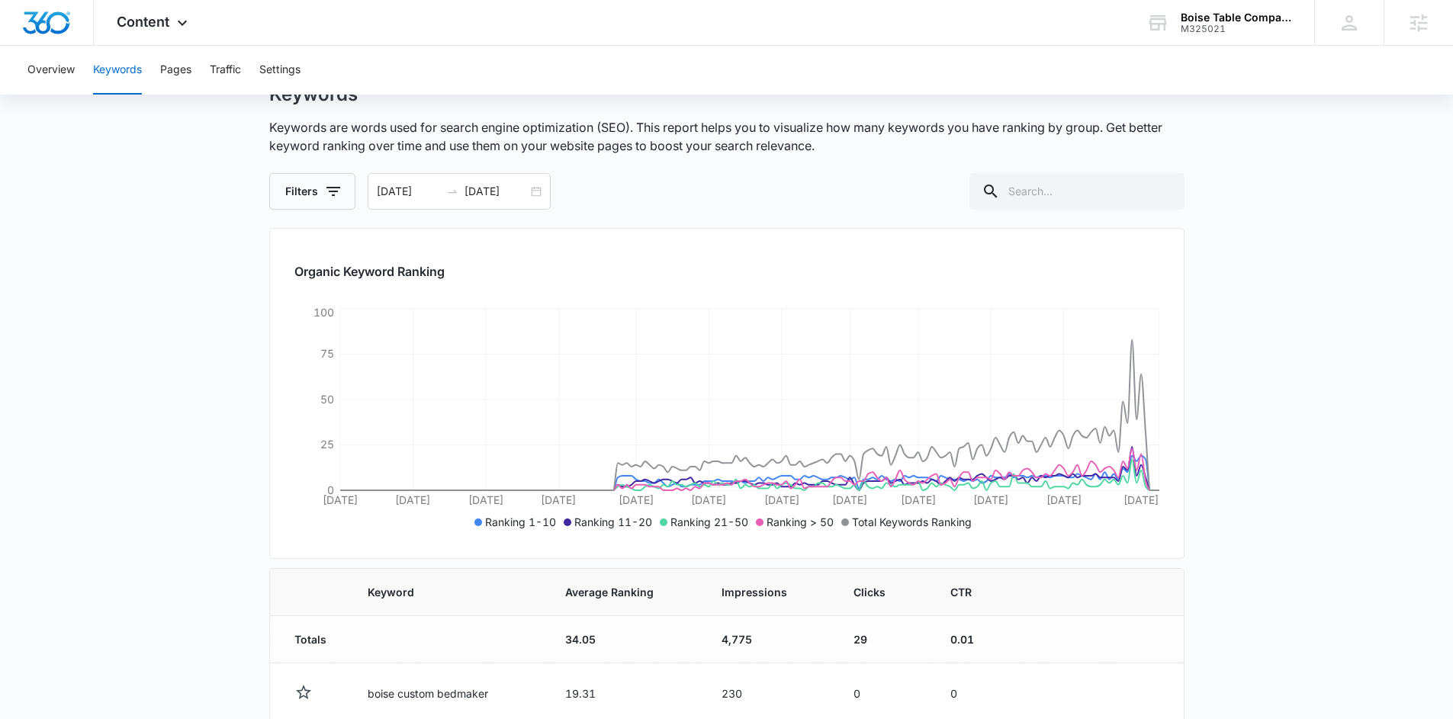
scroll to position [95, 0]
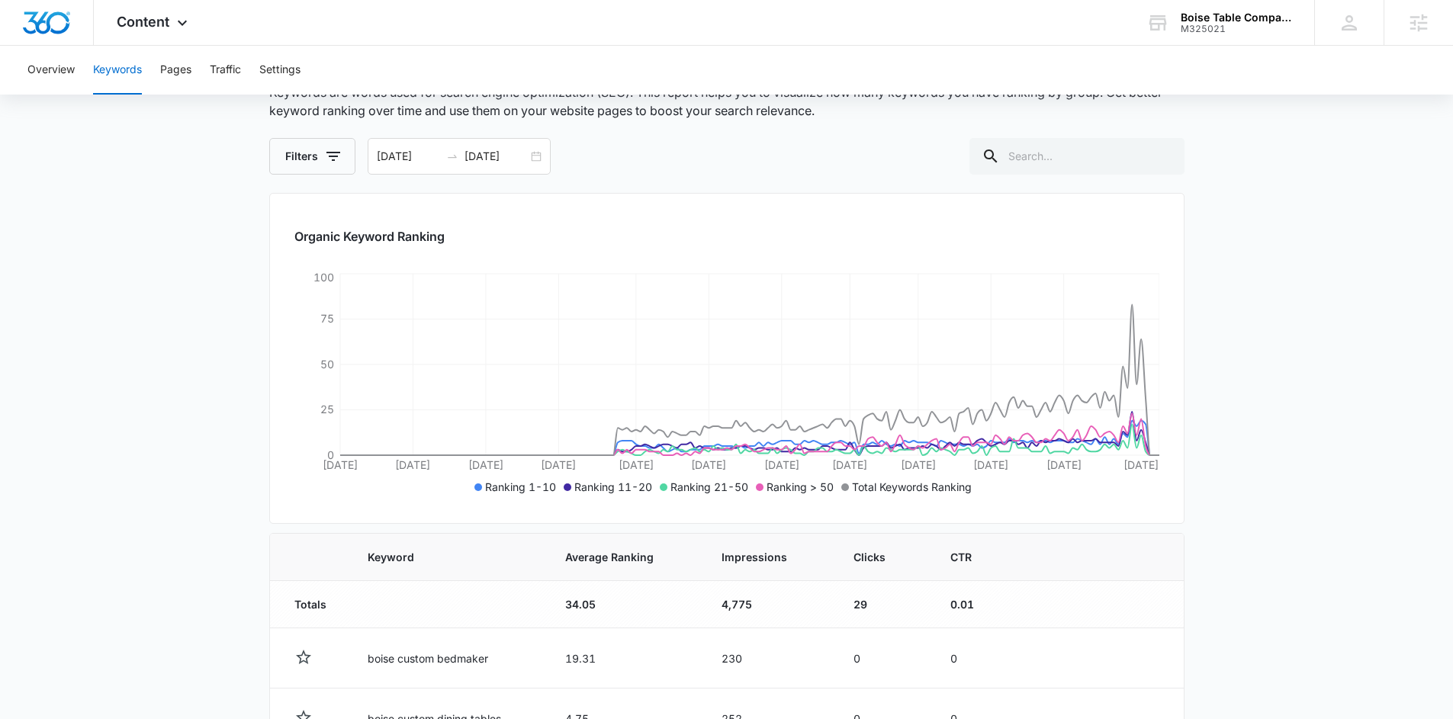
click at [1233, 296] on main "Keywords Keywords are words used for search engine optimization (SEO). This rep…" at bounding box center [726, 681] width 1453 height 1267
click at [171, 88] on button "Pages" at bounding box center [175, 70] width 31 height 49
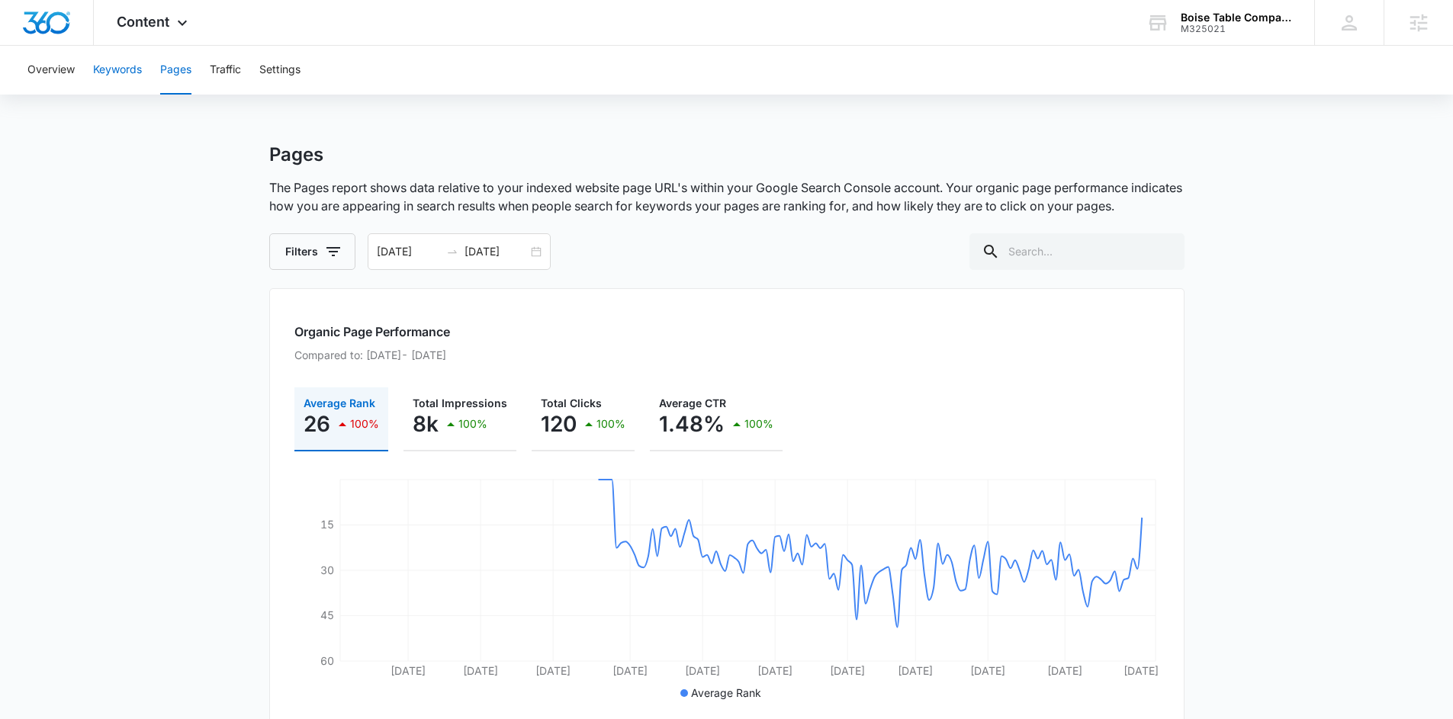
click at [131, 71] on button "Keywords" at bounding box center [117, 70] width 49 height 49
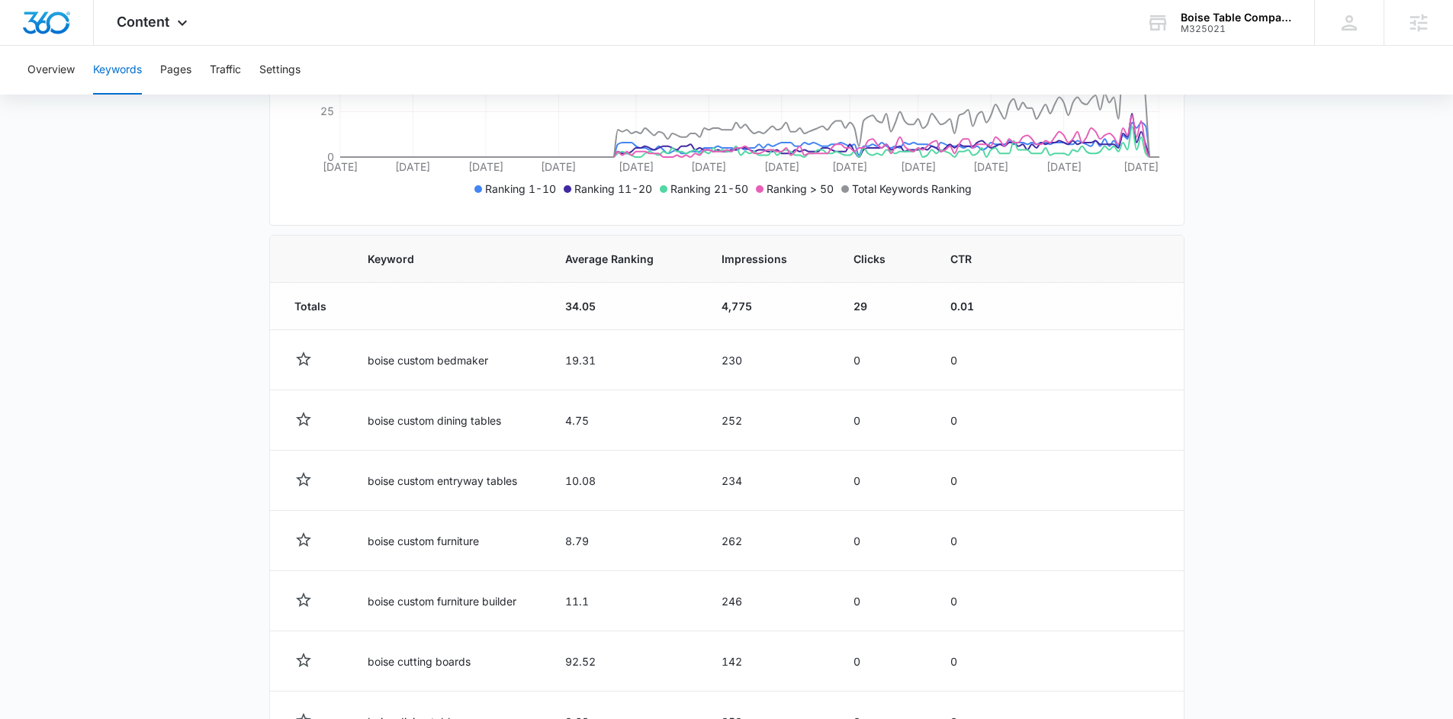
scroll to position [632, 0]
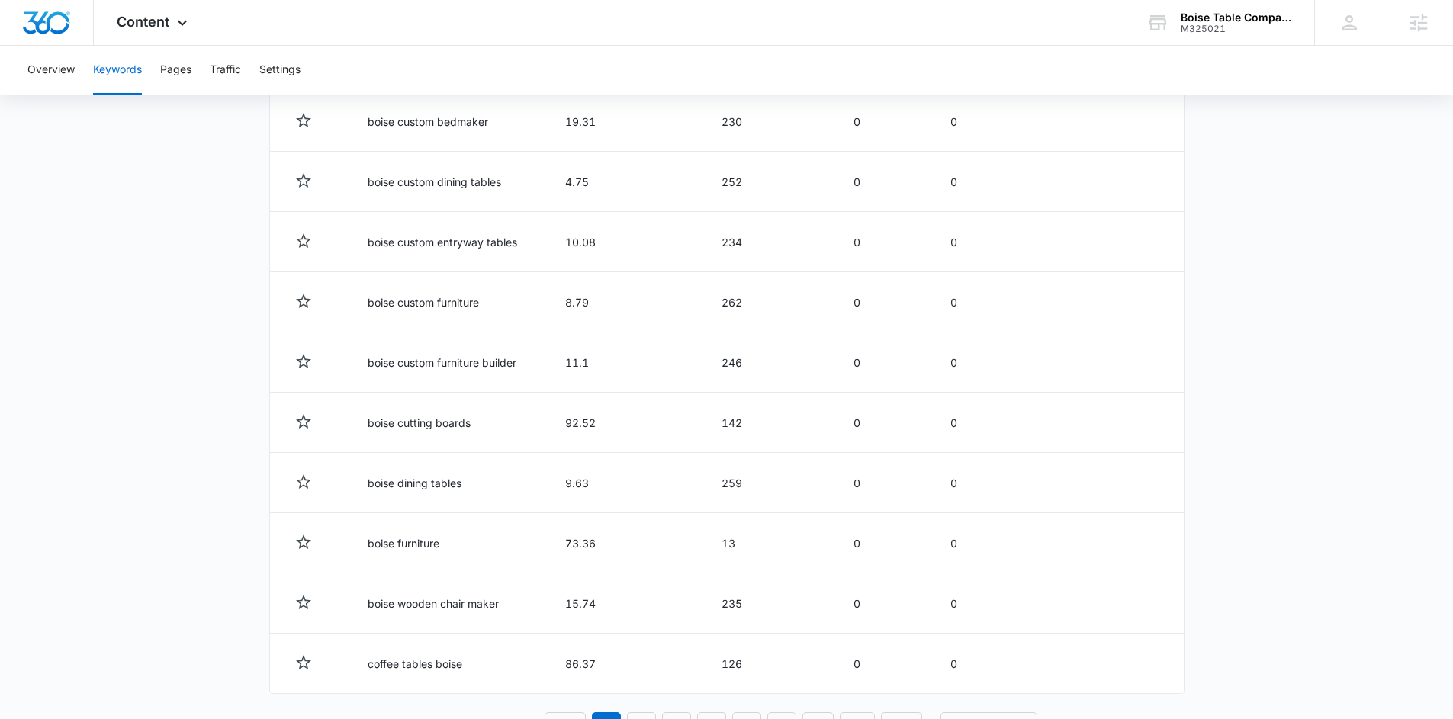
click at [229, 262] on main "Keywords Keywords are words used for search engine optimization (SEO). This rep…" at bounding box center [726, 144] width 1453 height 1267
click at [181, 19] on icon at bounding box center [182, 27] width 18 height 18
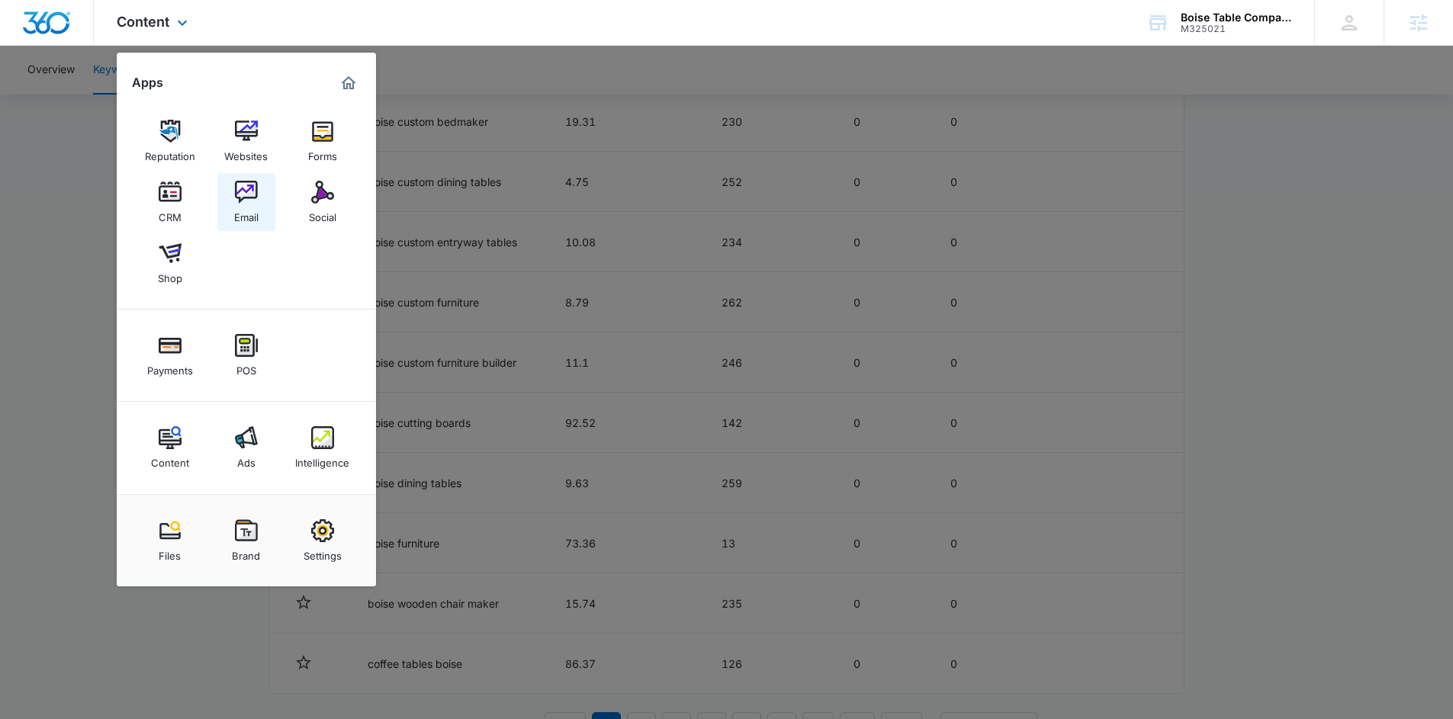
click at [246, 215] on div "Email" at bounding box center [246, 214] width 24 height 20
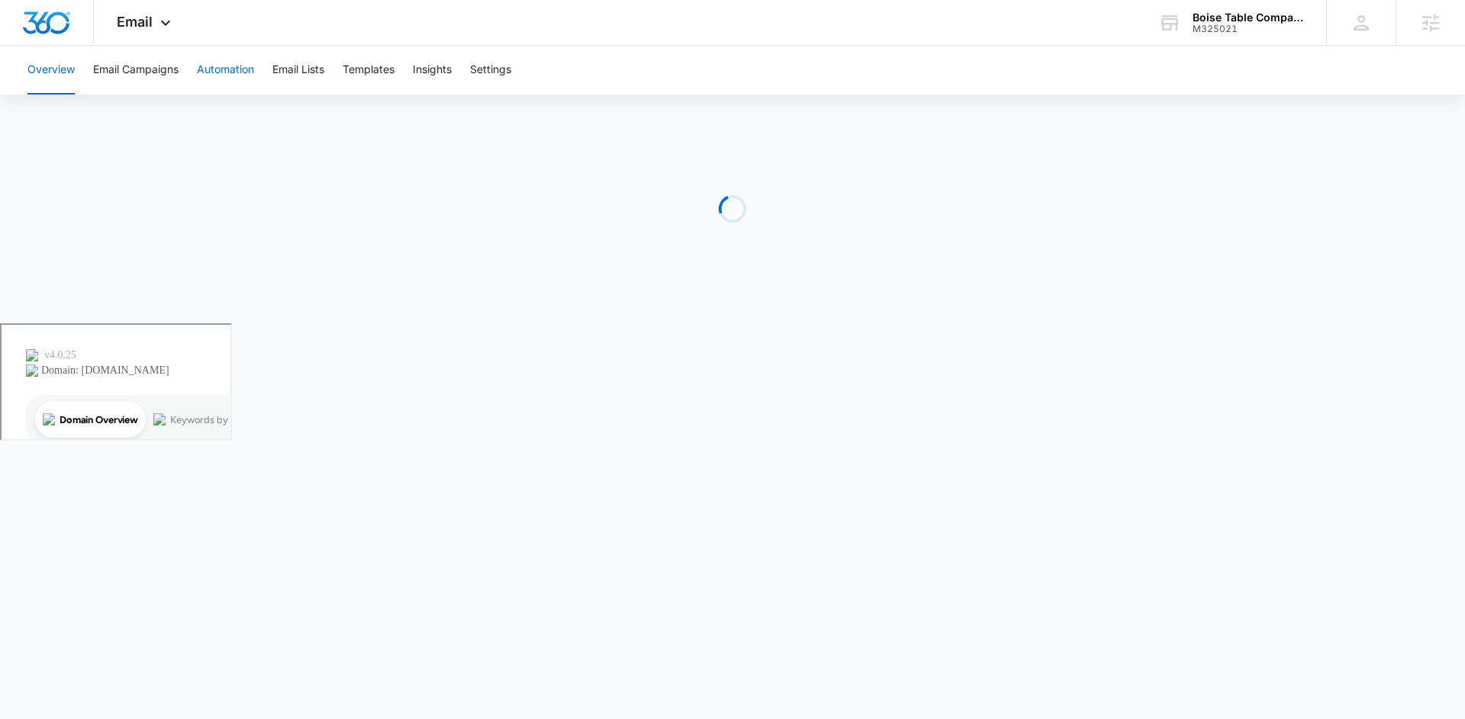
click at [221, 79] on button "Automation" at bounding box center [225, 70] width 57 height 49
click at [134, 50] on button "Email Campaigns" at bounding box center [135, 70] width 85 height 49
click at [297, 60] on button "Email Lists" at bounding box center [298, 70] width 52 height 49
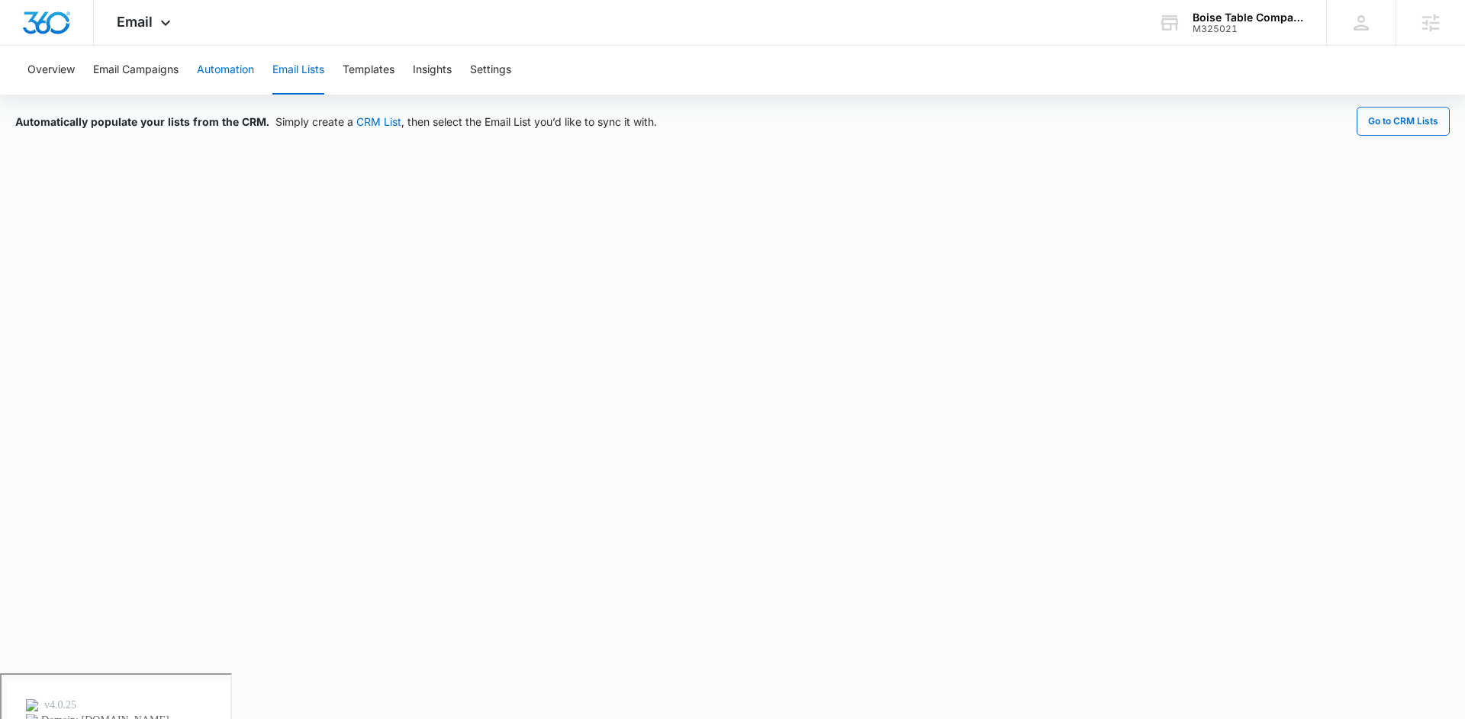
click at [213, 79] on button "Automation" at bounding box center [225, 70] width 57 height 49
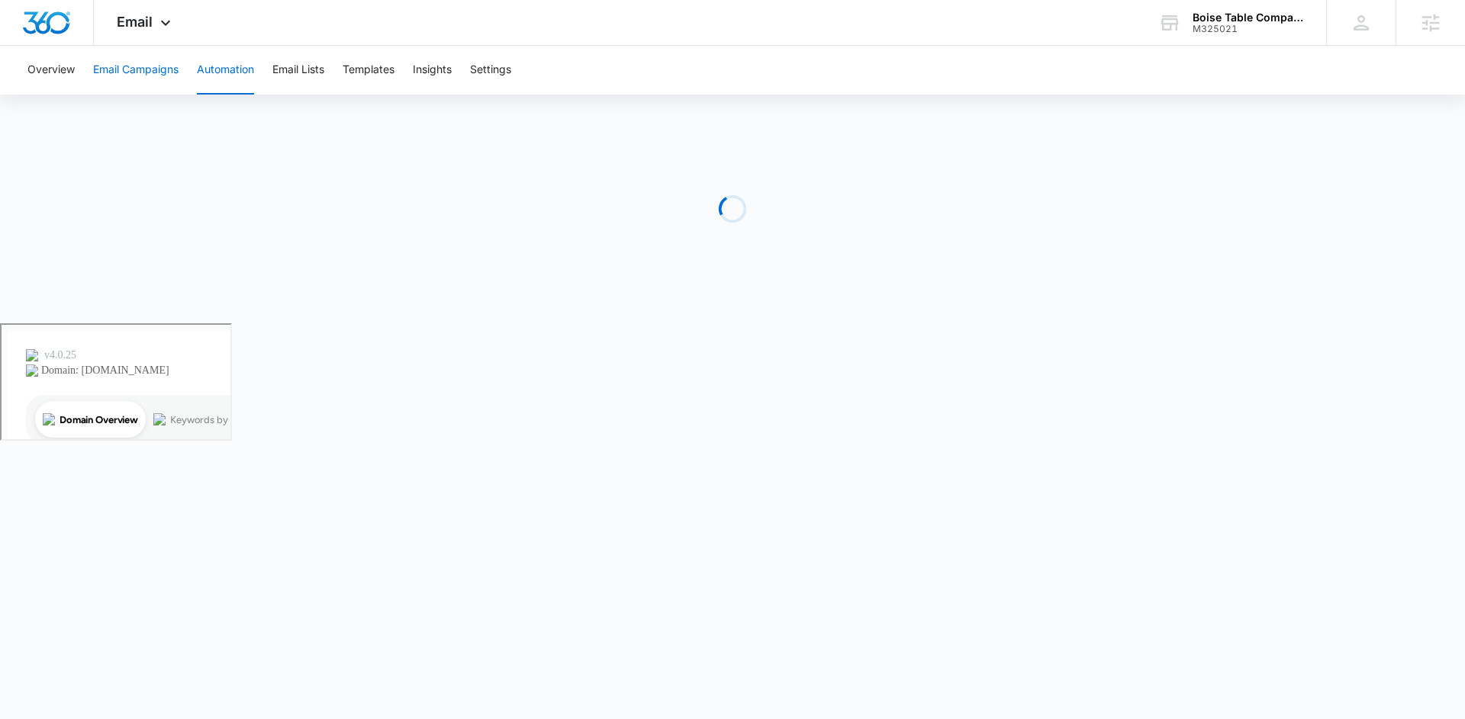
click at [128, 76] on button "Email Campaigns" at bounding box center [135, 70] width 85 height 49
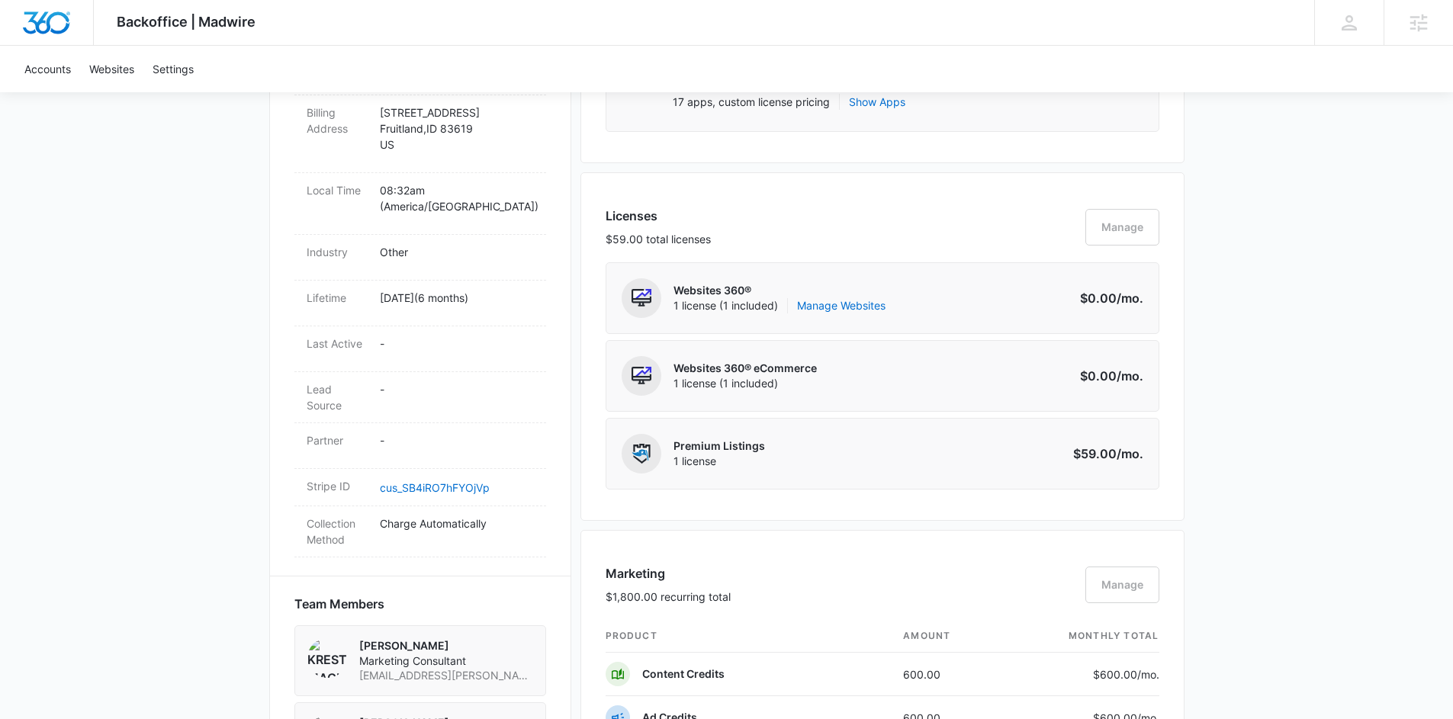
click at [1268, 380] on div "Backoffice | Madwire Apps Settings KS Kinsey Smith kinsey.smith@madwire.com My …" at bounding box center [726, 550] width 1453 height 2296
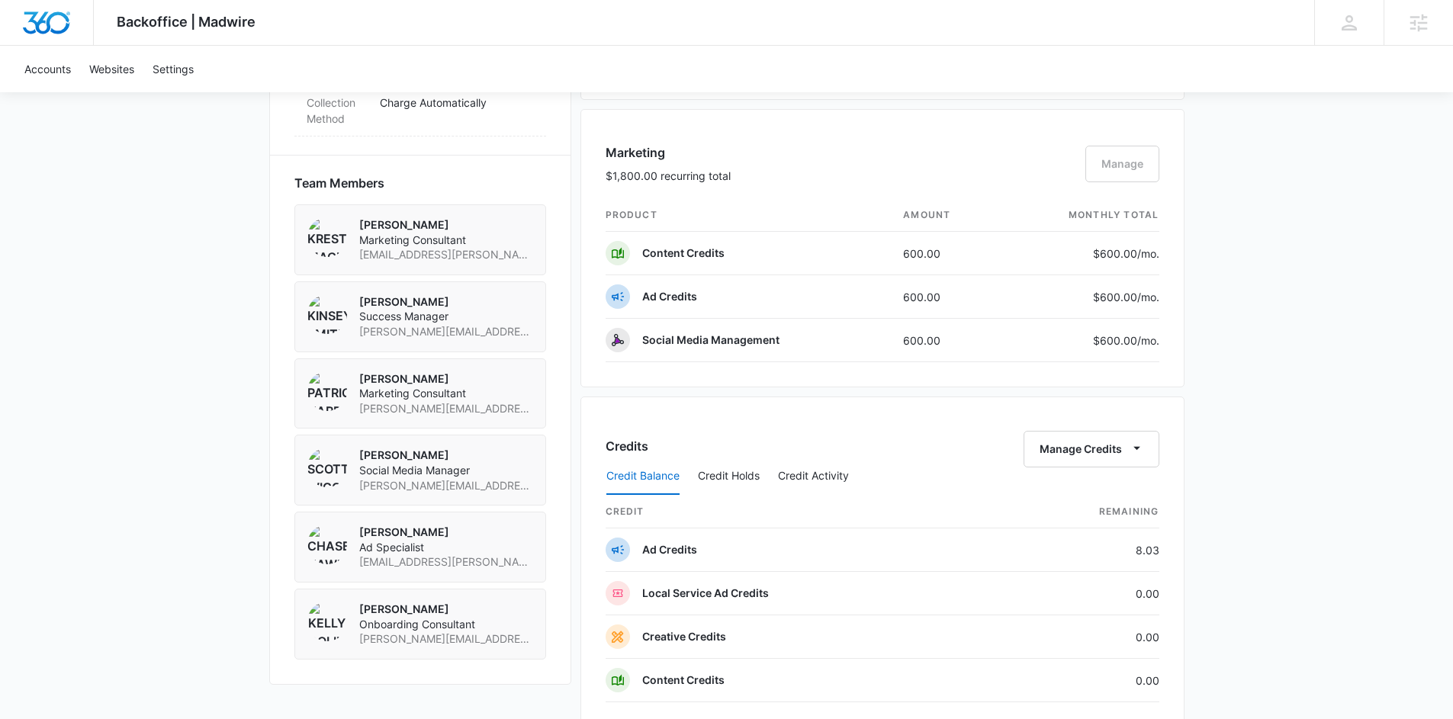
scroll to position [1184, 0]
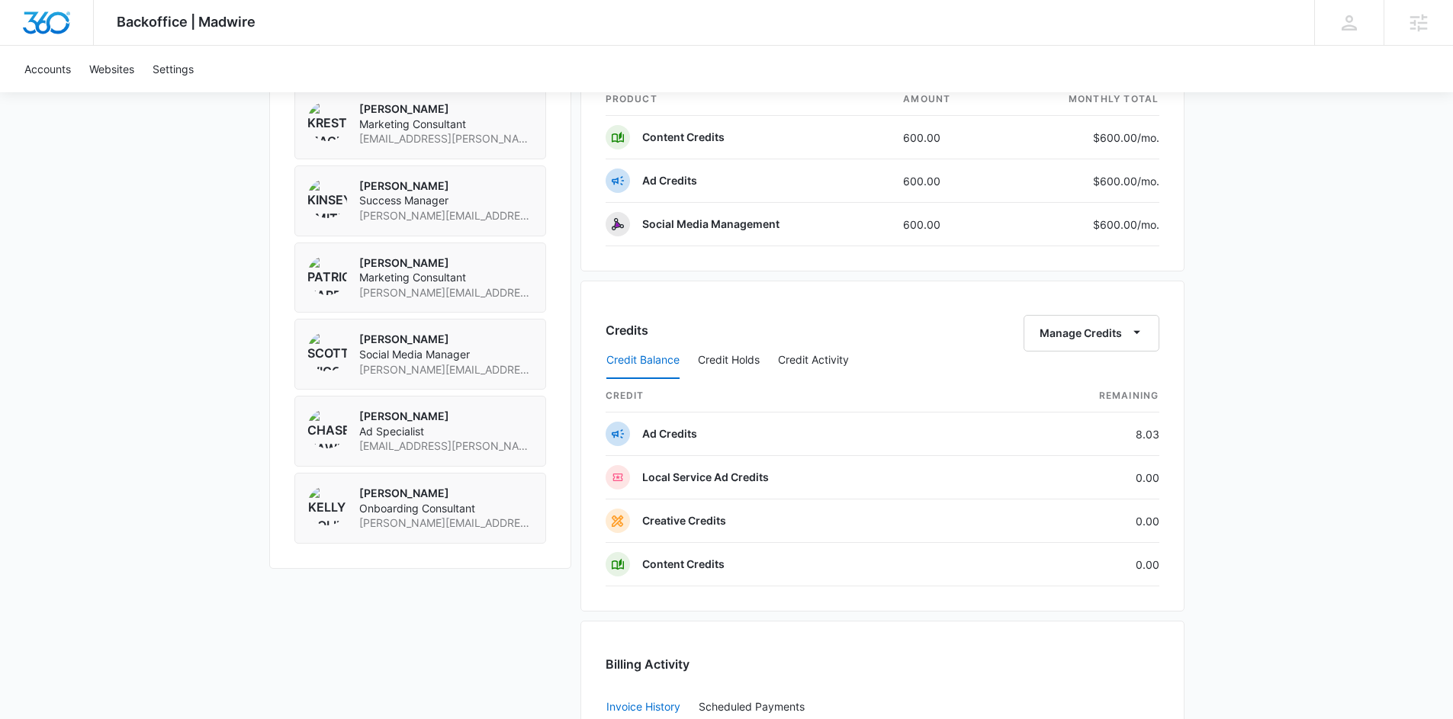
scroll to position [1126, 0]
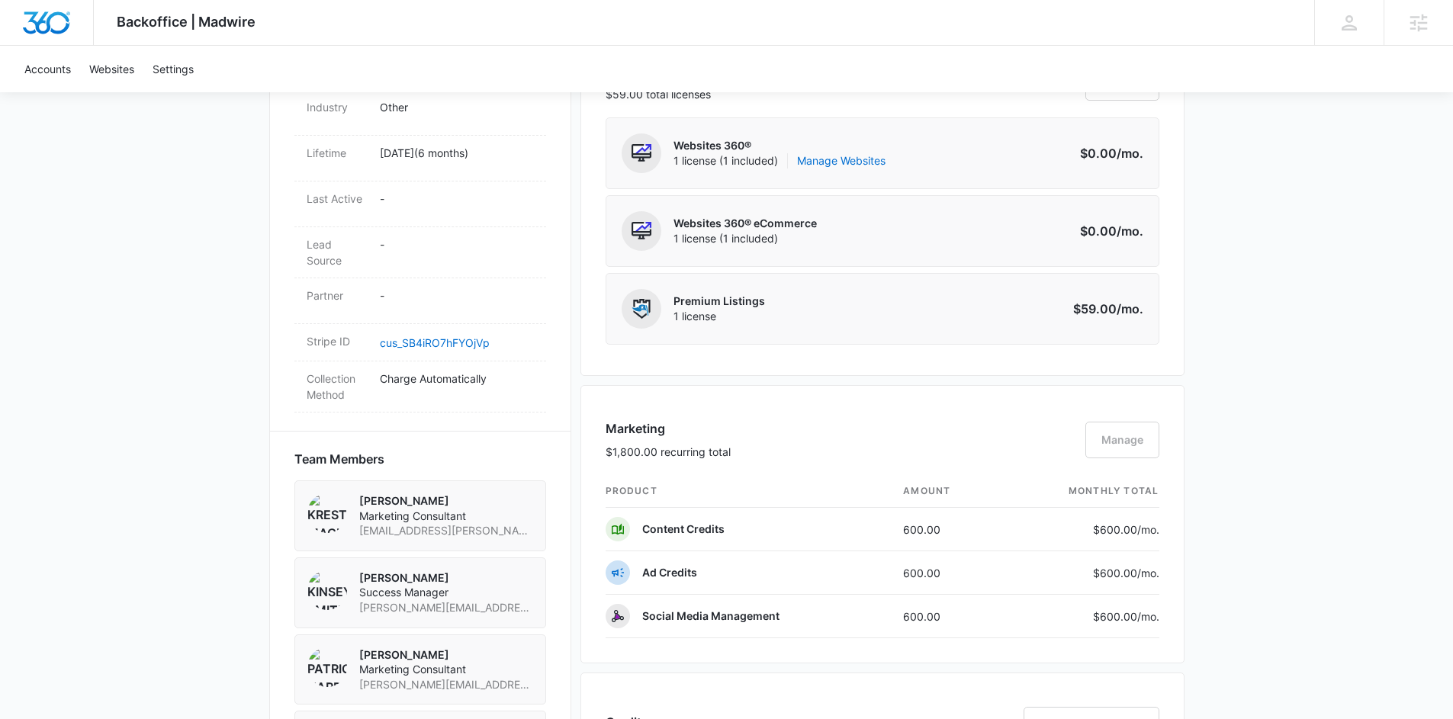
scroll to position [729, 0]
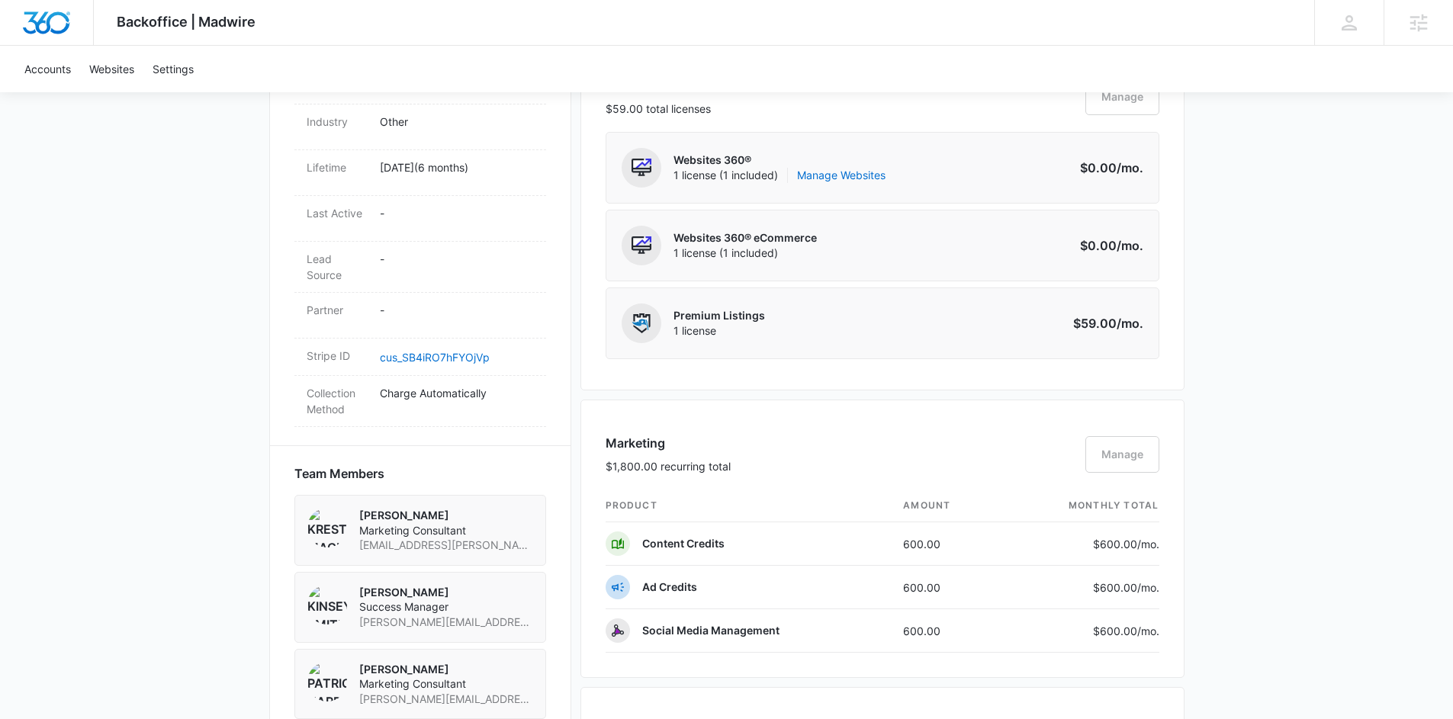
click at [1222, 285] on div "Backoffice | Madwire Apps Settings KS Kinsey Smith kinsey.smith@madwire.com My …" at bounding box center [726, 417] width 1453 height 2292
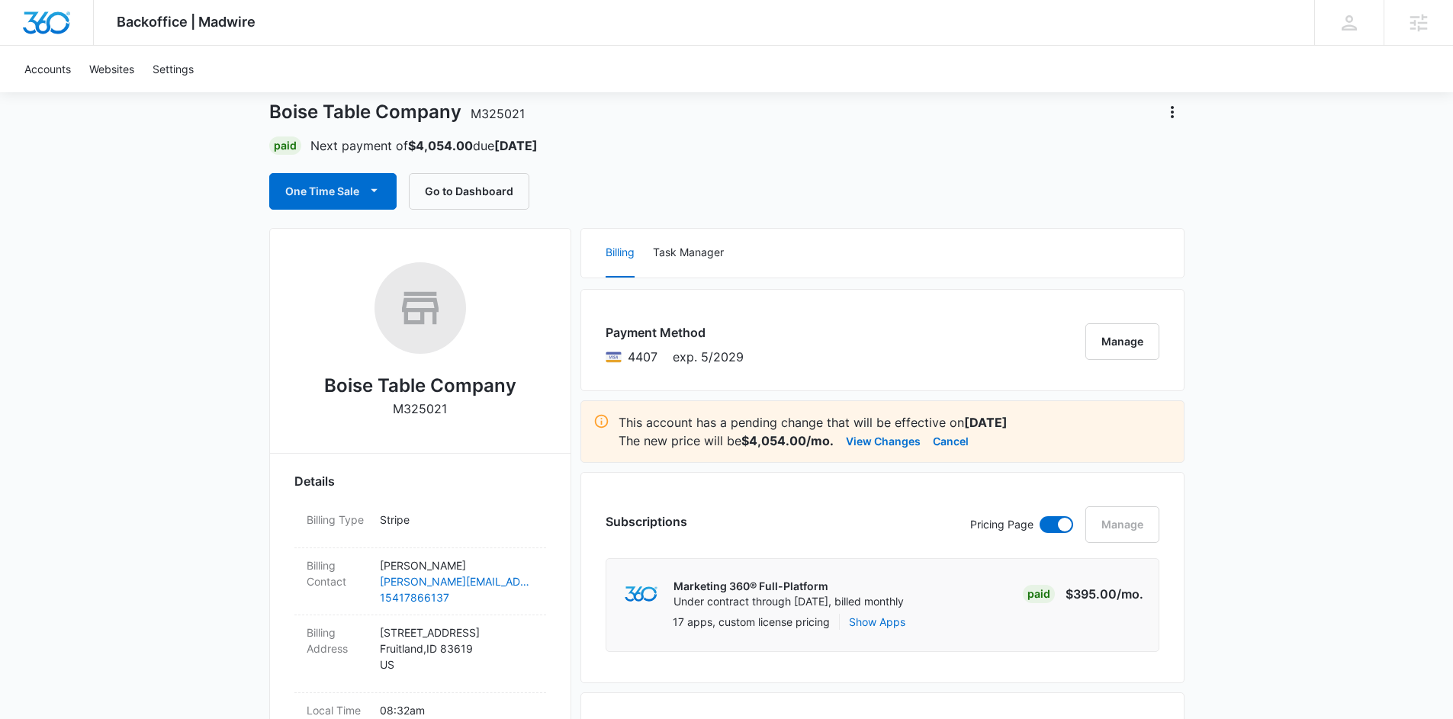
scroll to position [36, 0]
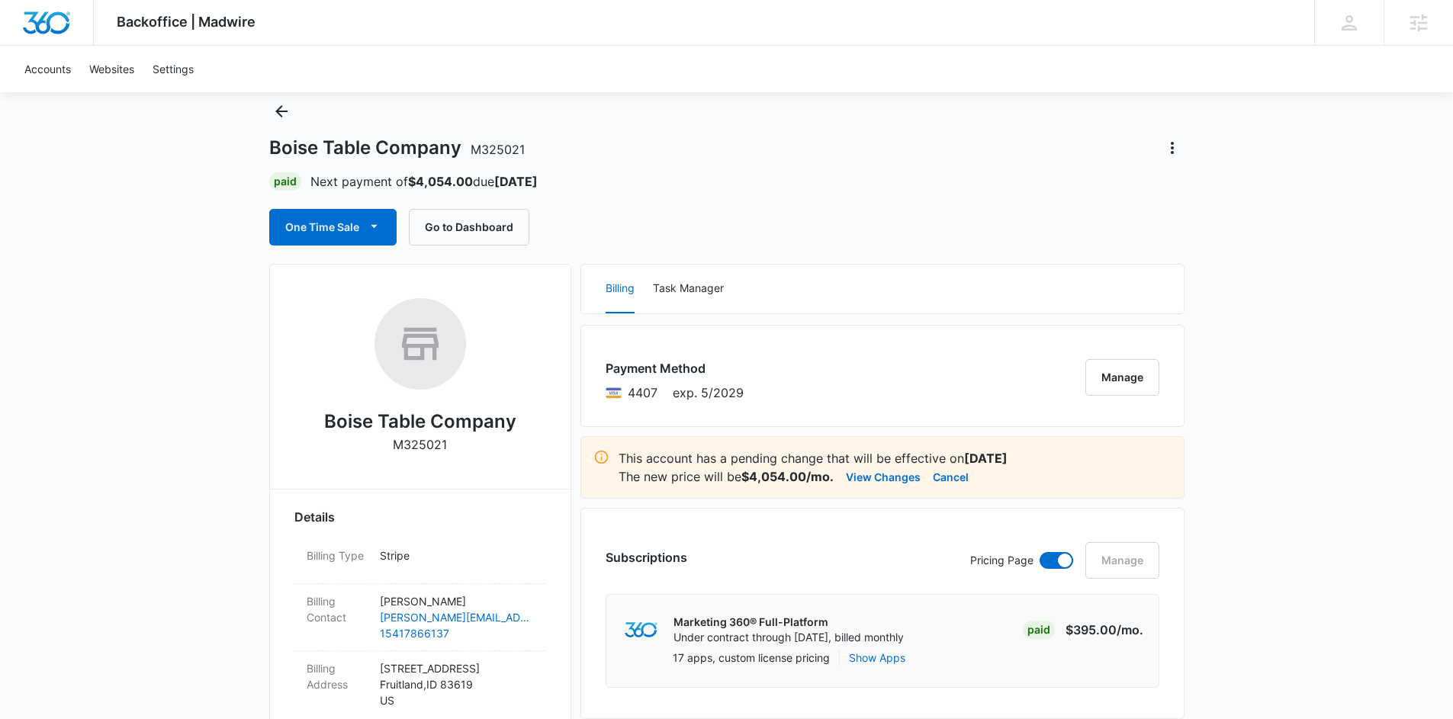
scroll to position [51, 0]
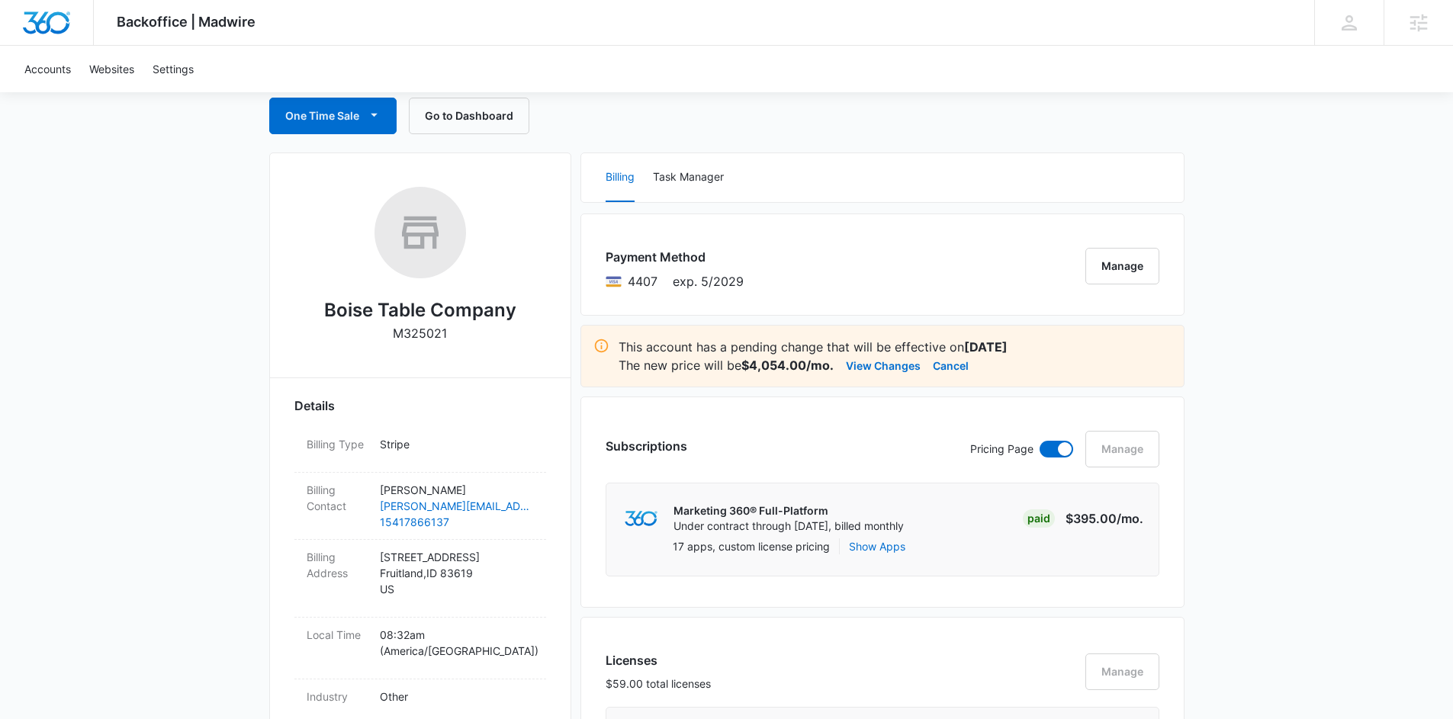
scroll to position [0, 0]
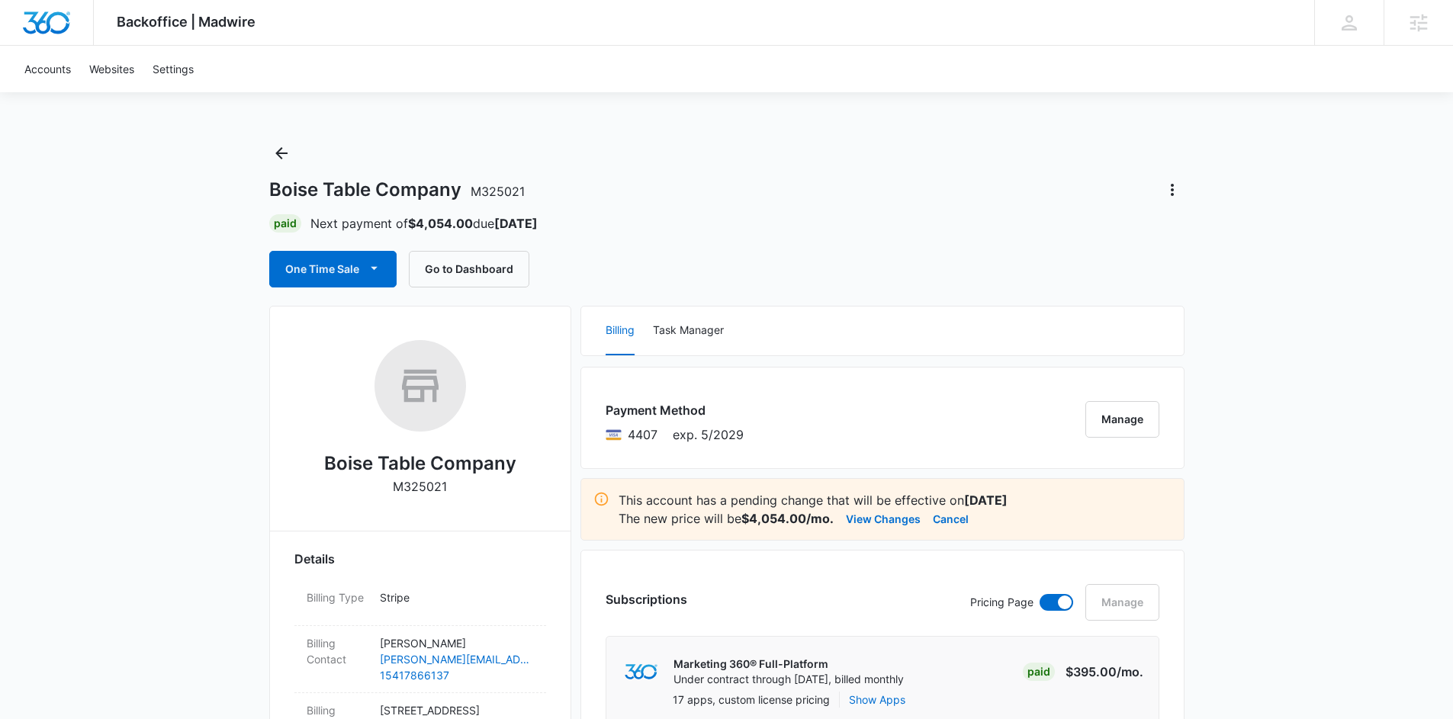
scroll to position [3, 0]
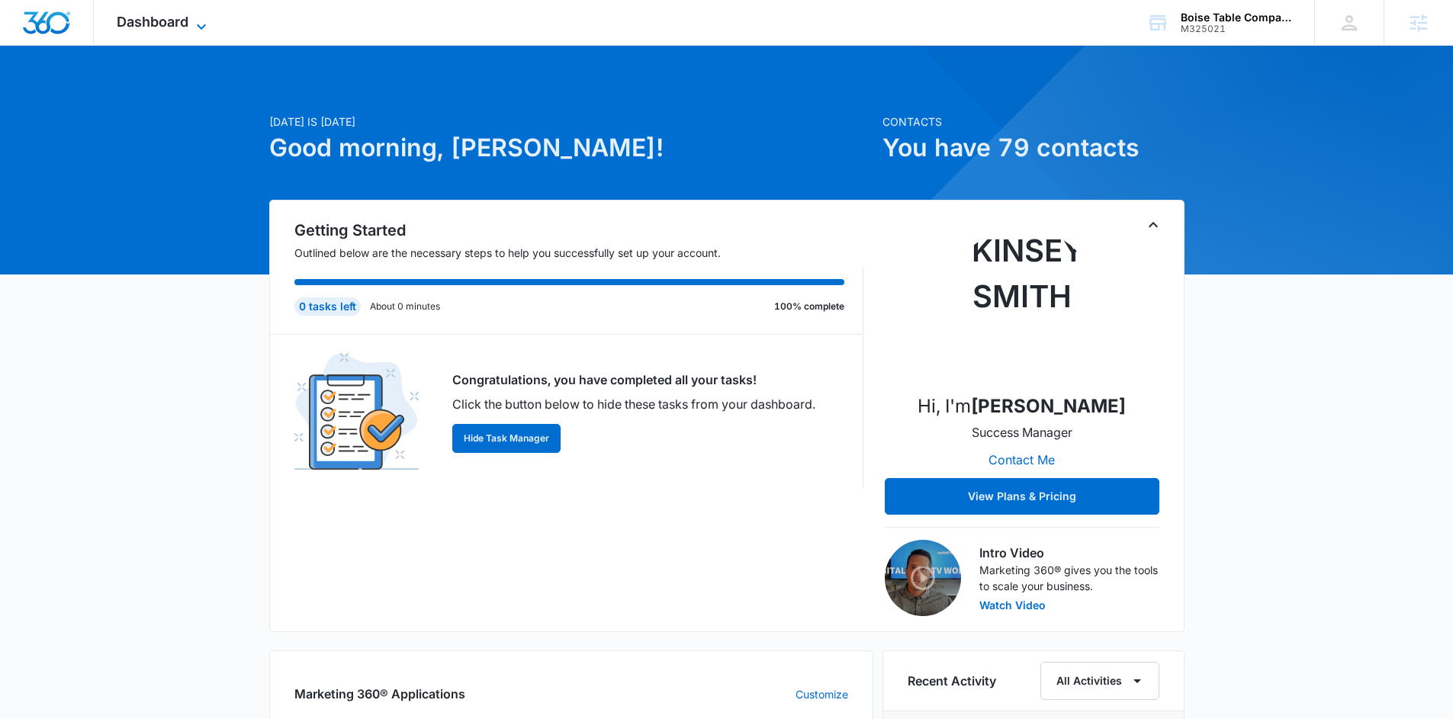
click at [182, 20] on span "Dashboard" at bounding box center [153, 22] width 72 height 16
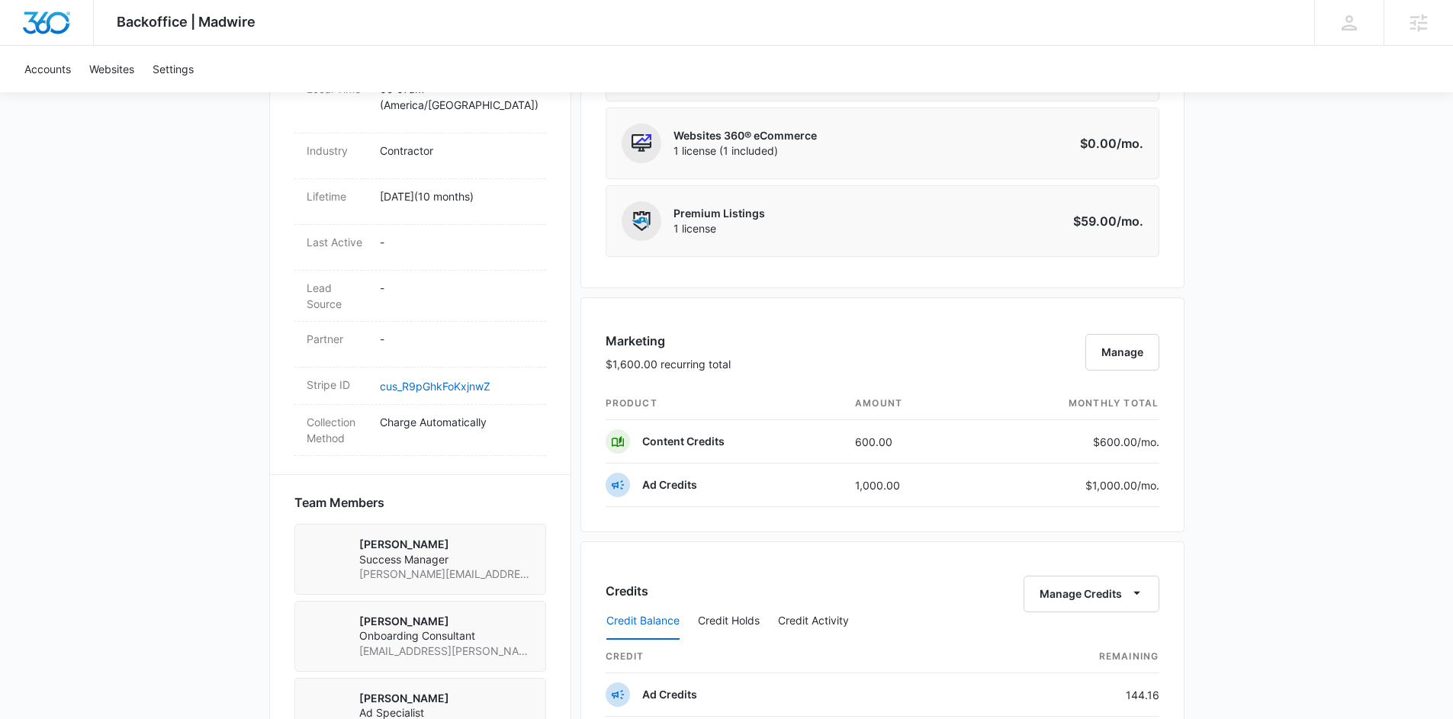
scroll to position [758, 0]
click at [1120, 349] on button "Manage" at bounding box center [1123, 353] width 74 height 37
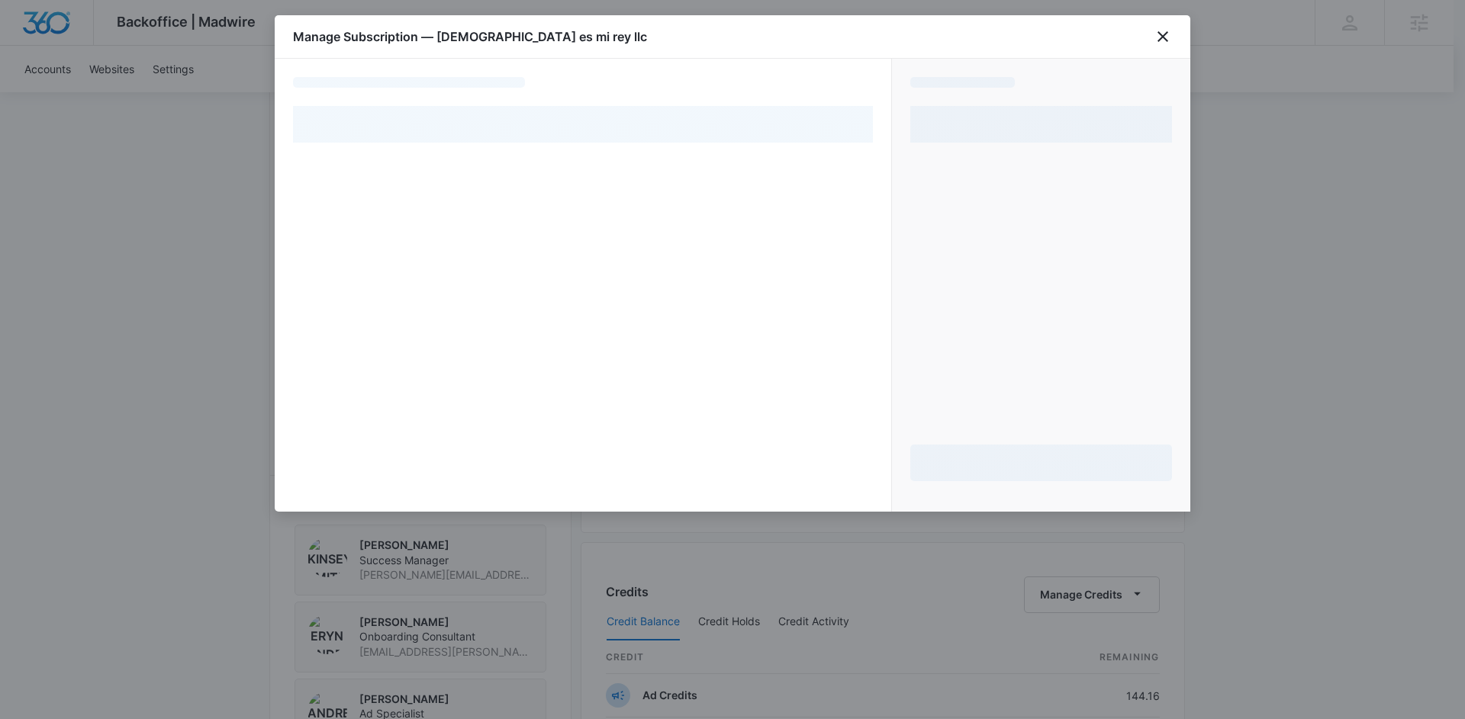
select select "pm_1QHVcWA4n8RTgNjUdZ9N26zc"
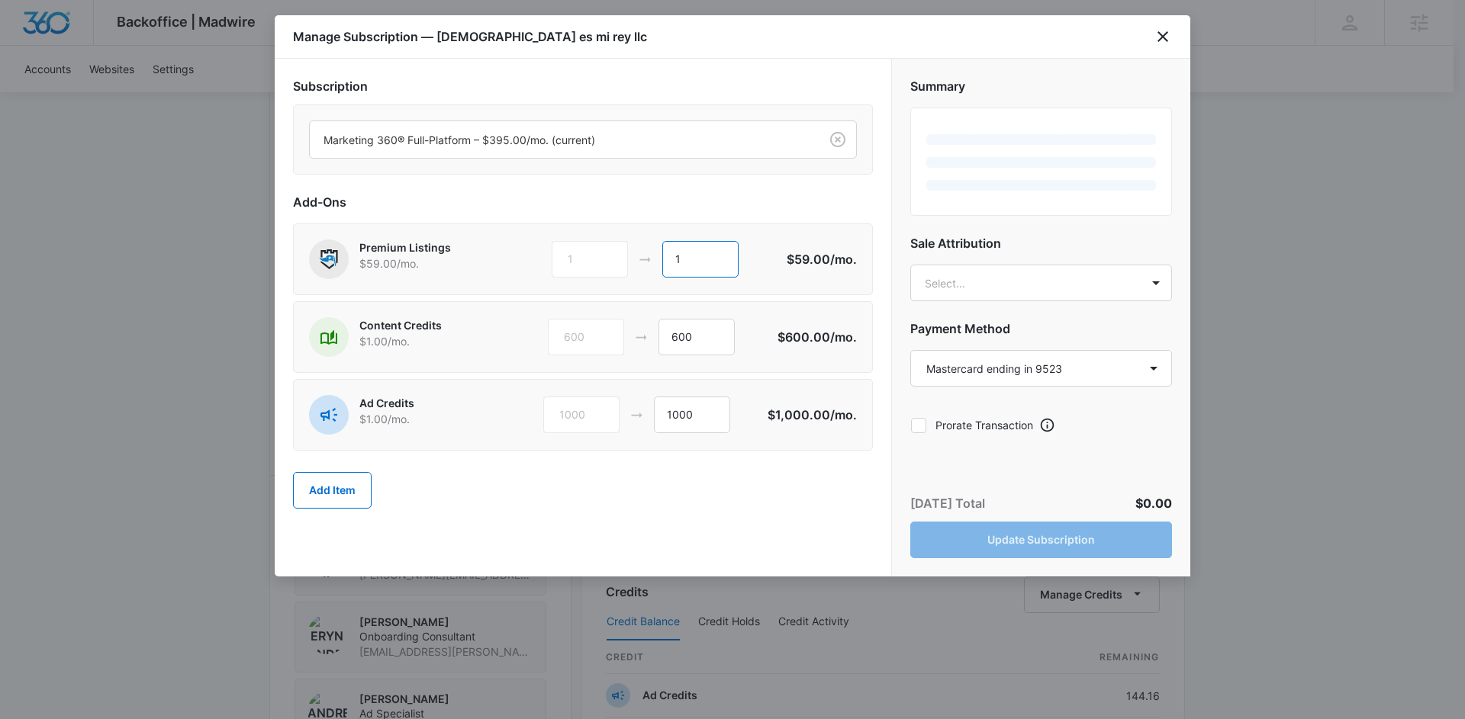
drag, startPoint x: 700, startPoint y: 256, endPoint x: 645, endPoint y: 256, distance: 54.9
click at [645, 256] on div "1 1" at bounding box center [668, 259] width 233 height 37
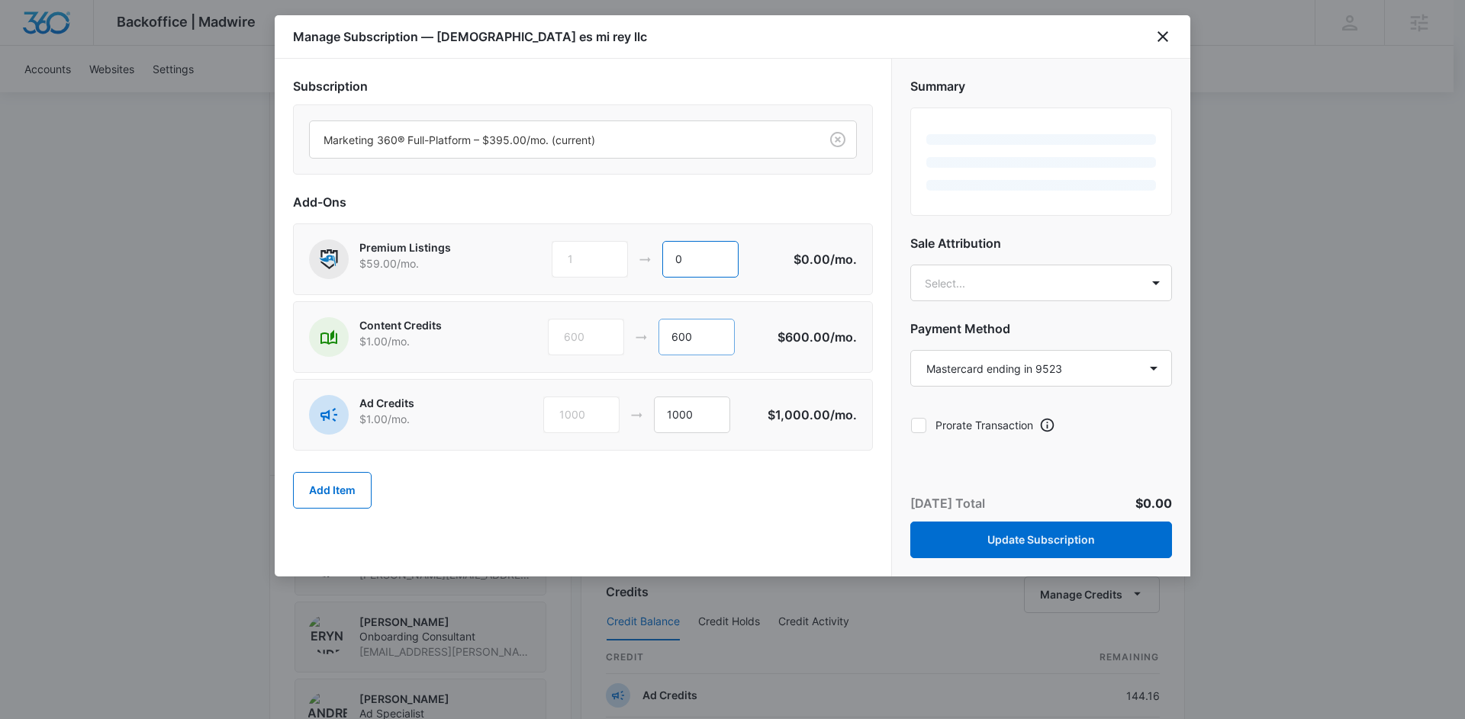
type input "0"
drag, startPoint x: 688, startPoint y: 343, endPoint x: 659, endPoint y: 340, distance: 29.1
click at [660, 341] on input "600" at bounding box center [696, 337] width 76 height 37
type input "0"
drag, startPoint x: 700, startPoint y: 413, endPoint x: 635, endPoint y: 412, distance: 65.6
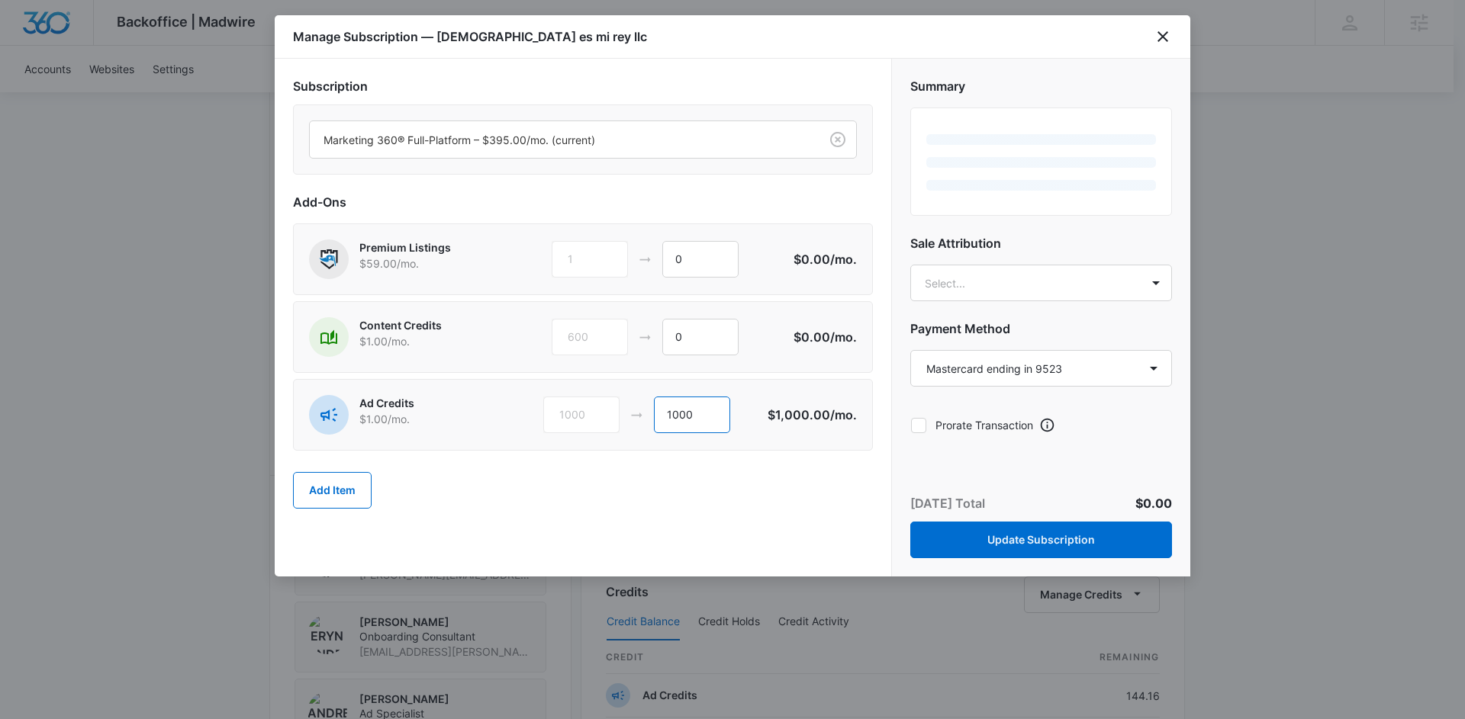
click at [635, 412] on div "1000 1000" at bounding box center [655, 415] width 225 height 37
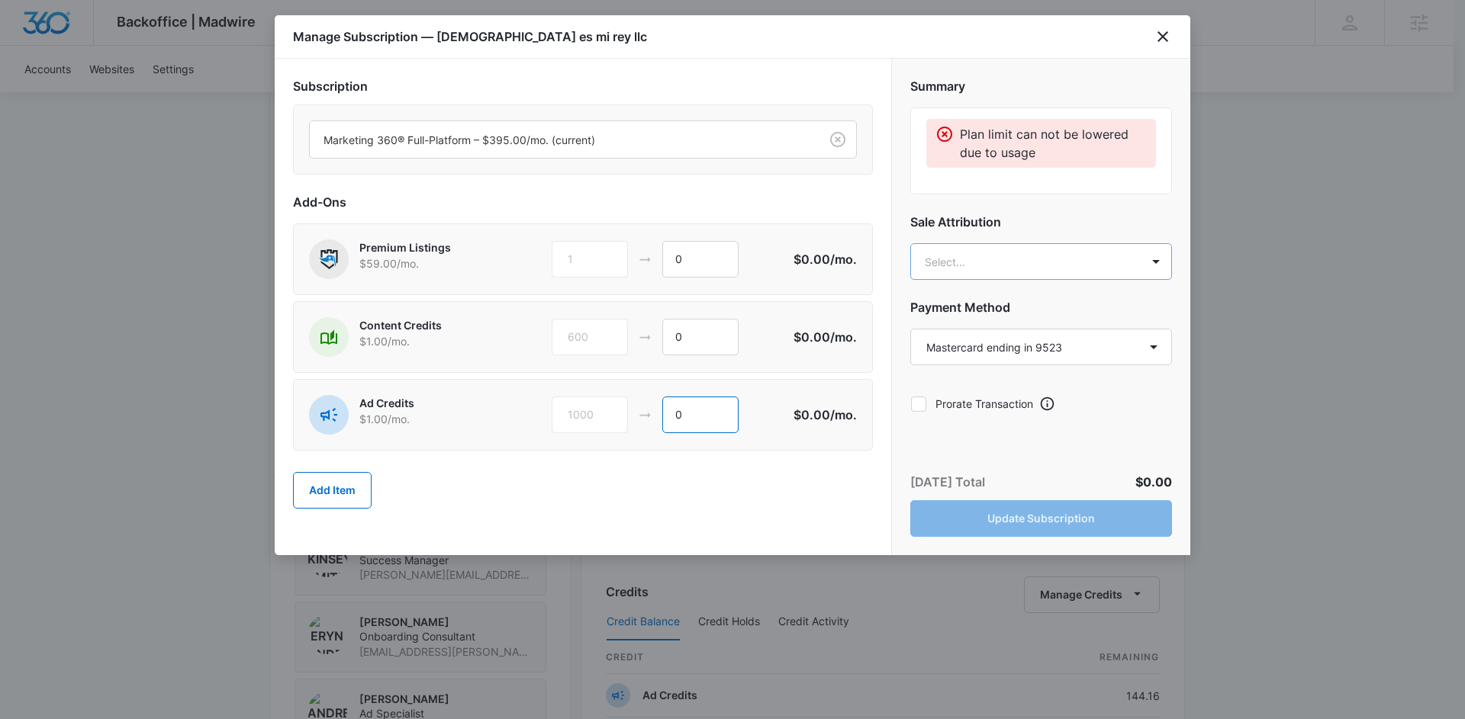
type input "0"
click at [957, 257] on body "Backoffice | Madwire Apps Settings KS Kinsey Smith kinsey.smith@madwire.com My …" at bounding box center [732, 391] width 1465 height 2299
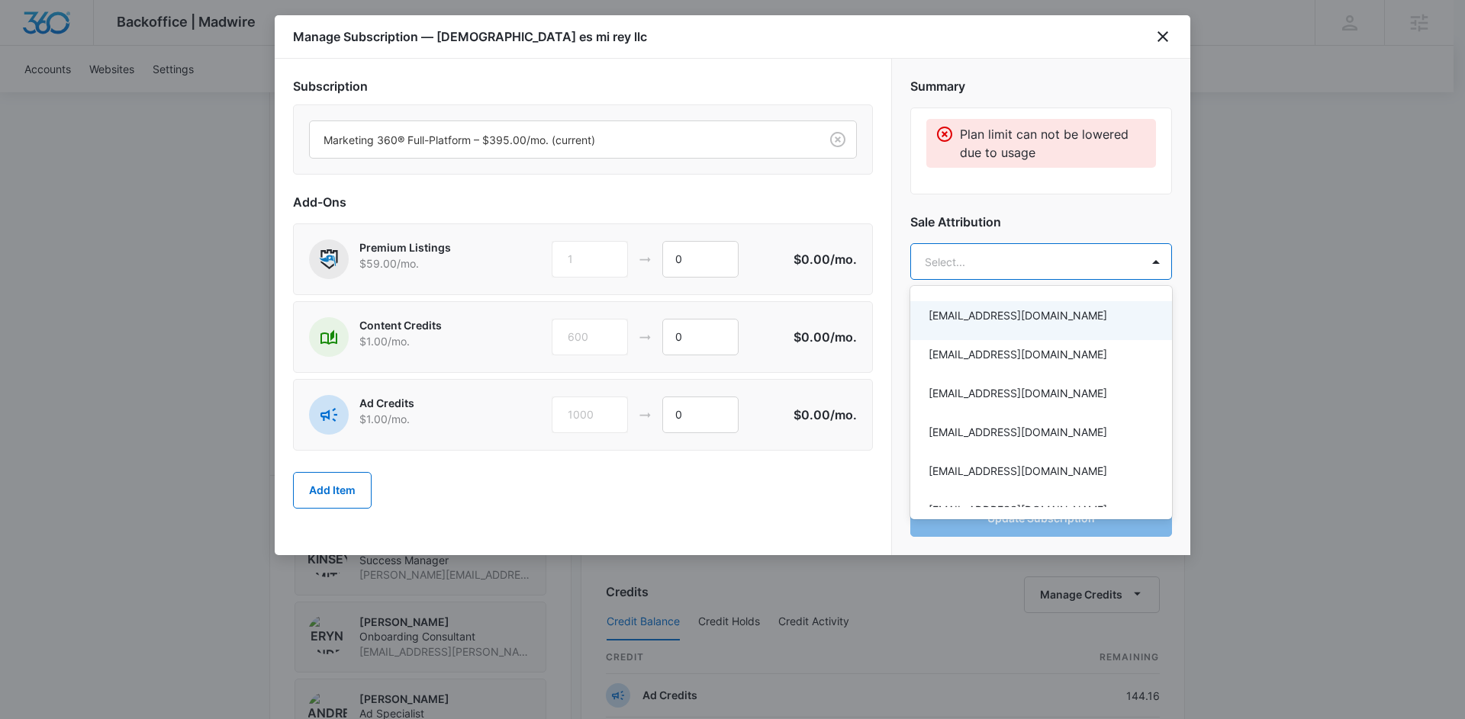
click at [1162, 45] on div at bounding box center [732, 359] width 1465 height 719
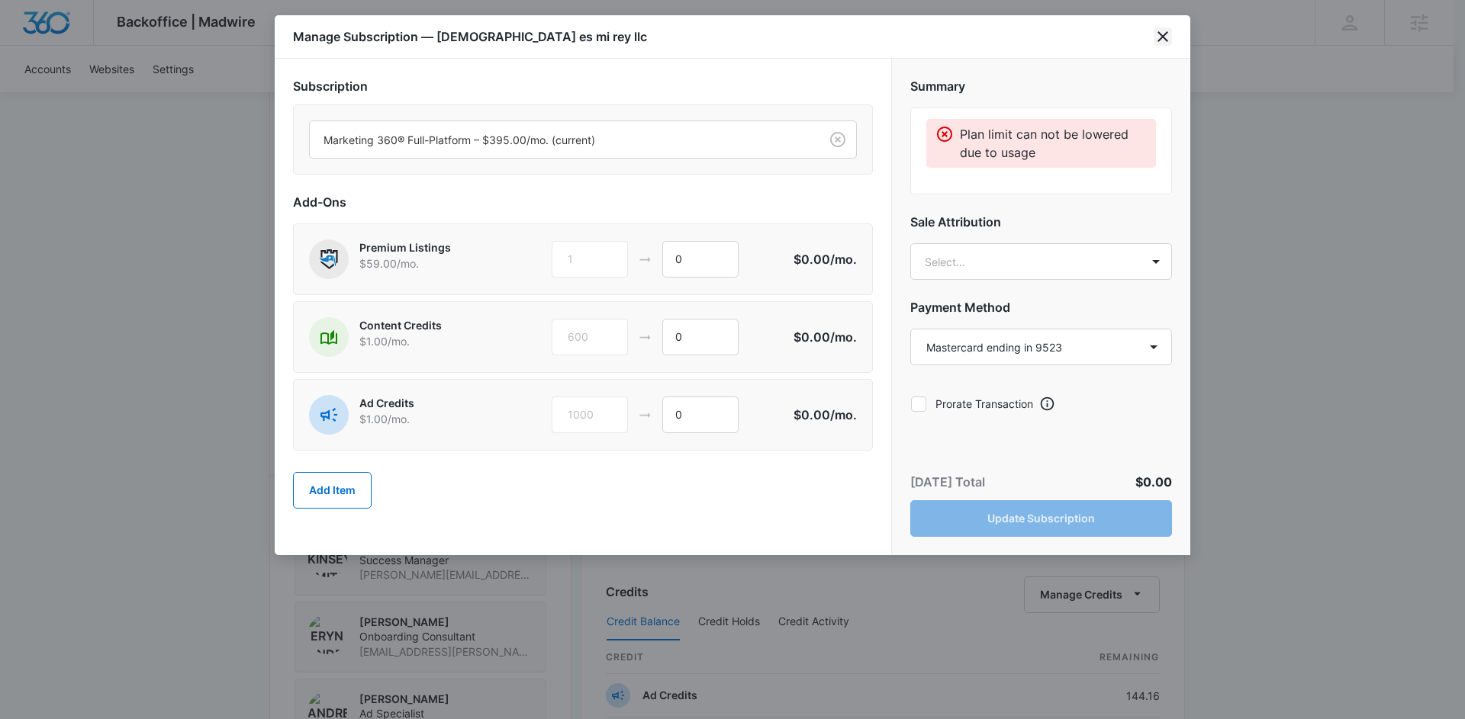
click at [1167, 43] on icon "close" at bounding box center [1162, 36] width 18 height 18
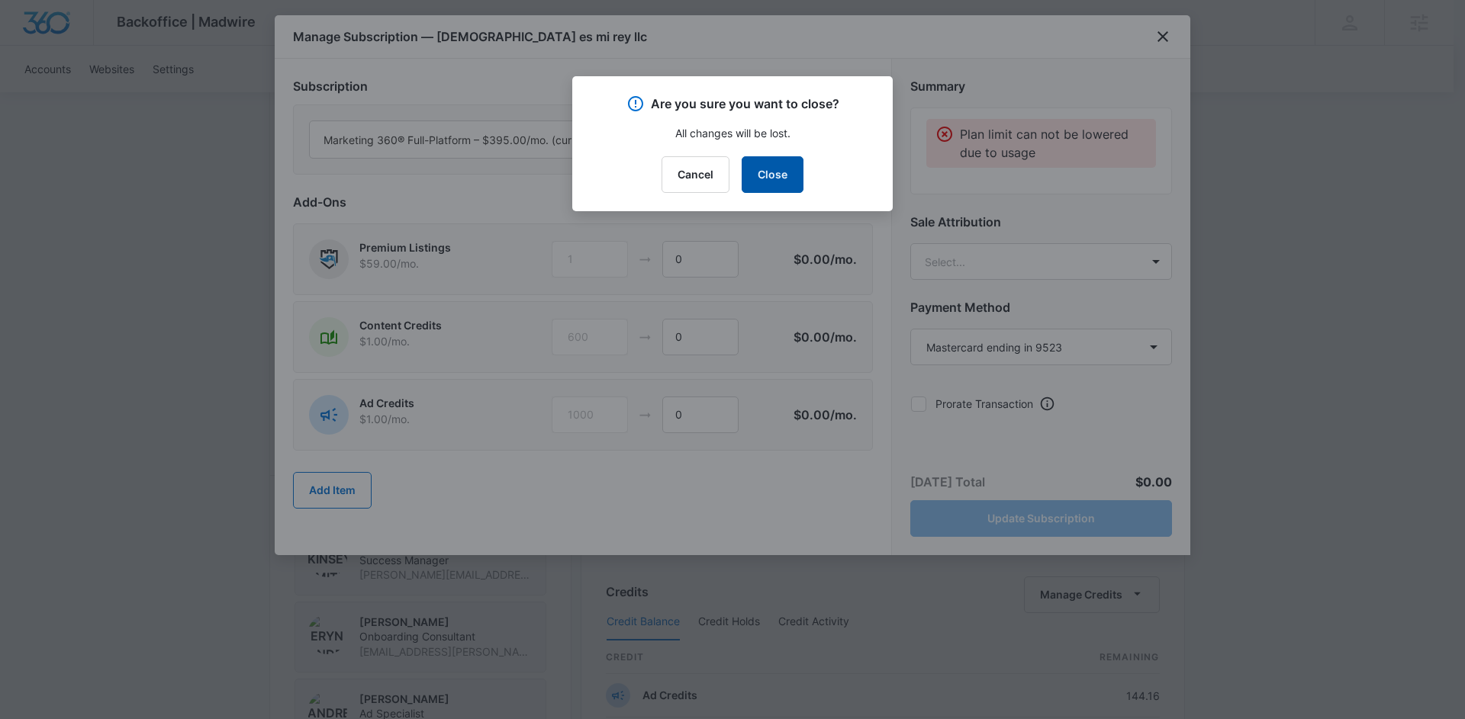
click at [795, 175] on button "Close" at bounding box center [773, 174] width 62 height 37
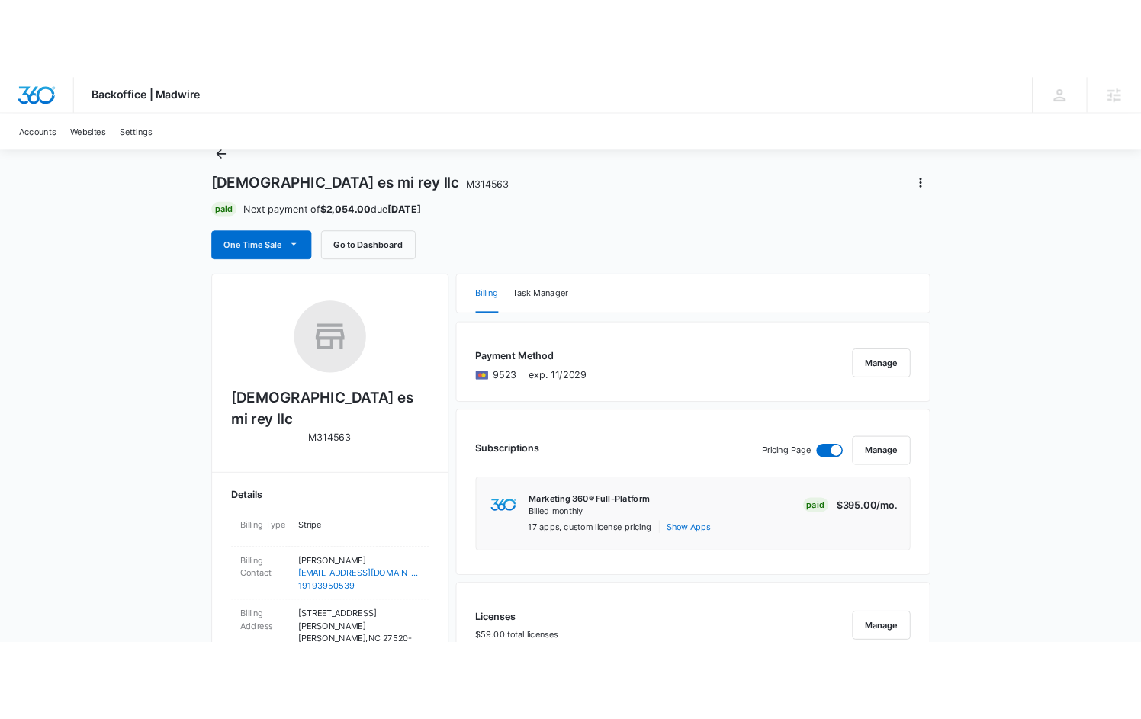
scroll to position [0, 0]
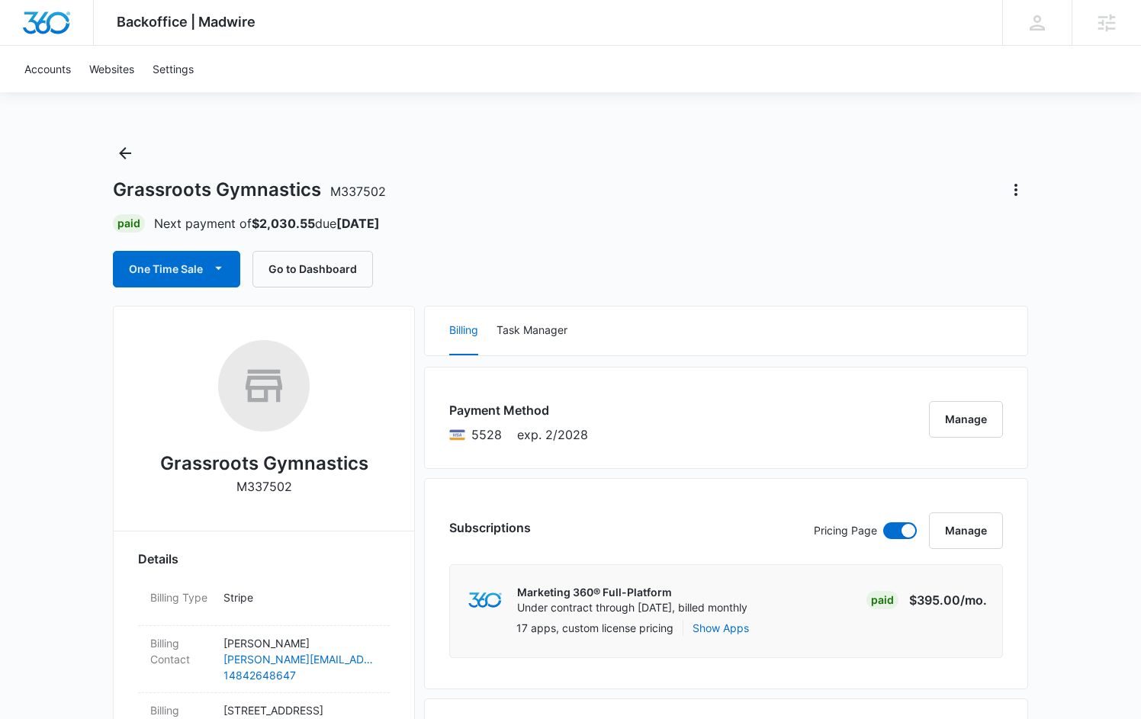
click at [615, 202] on div "Grassroots Gymnastics M337502 Paid Next payment of $2,030.55 due [DATE] One Tim…" at bounding box center [570, 214] width 915 height 146
